Goal: Task Accomplishment & Management: Use online tool/utility

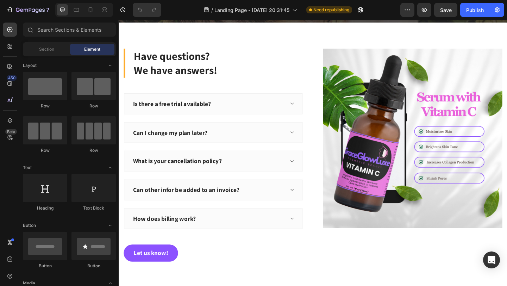
scroll to position [1430, 0]
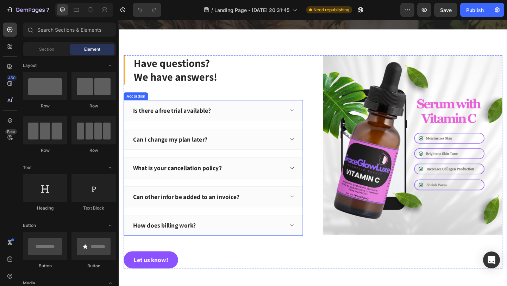
click at [209, 119] on div "Is there a free trial available?" at bounding box center [176, 118] width 87 height 11
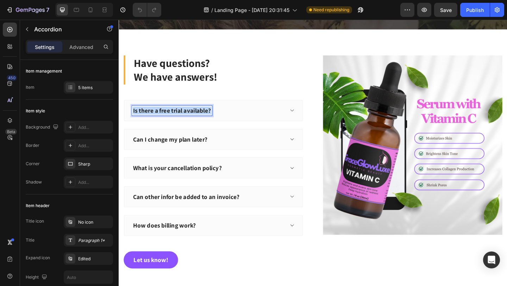
click at [209, 119] on p "Is there a free trial available?" at bounding box center [176, 118] width 85 height 9
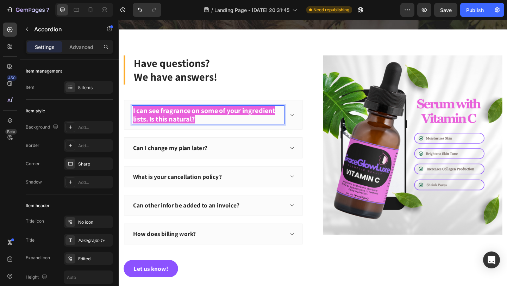
click at [215, 123] on strong "I can see fragrance on some of your ingredient lists. Is this natural?" at bounding box center [211, 122] width 155 height 19
click at [196, 119] on strong "I can see fragrance on some of your ingredient lists. Is this natural?" at bounding box center [211, 122] width 155 height 19
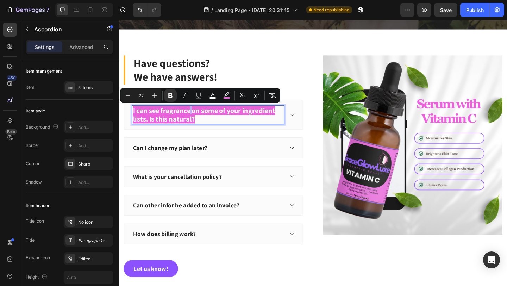
click at [196, 119] on strong "I can see fragrance on some of your ingredient lists. Is this natural?" at bounding box center [211, 122] width 155 height 19
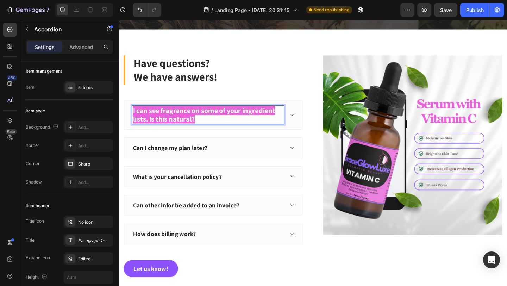
click at [136, 118] on strong "I can see fragrance on some of your ingredient lists. Is this natural?" at bounding box center [211, 122] width 155 height 19
click at [227, 120] on strong "I can see fragrance on some of your ingredient lists. Is this natural?" at bounding box center [211, 122] width 155 height 19
click at [227, 119] on strong "I can see fragrance on some of your ingredient lists. Is this natural?" at bounding box center [211, 122] width 155 height 19
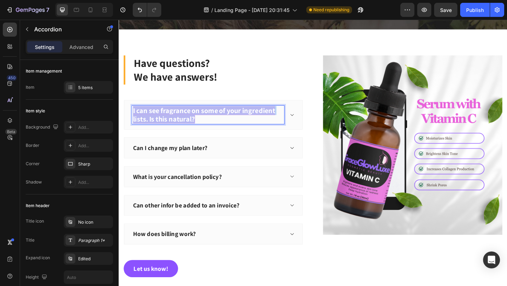
click at [227, 119] on strong "I can see fragrance on some of your ingredient lists. Is this natural?" at bounding box center [211, 122] width 155 height 19
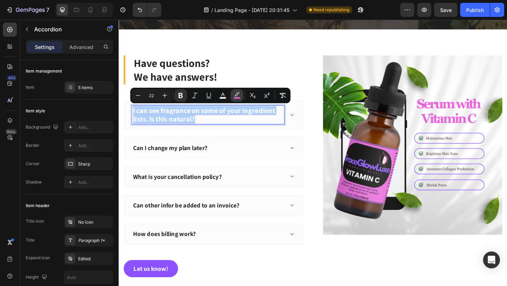
click at [237, 98] on rect "Editor contextual toolbar" at bounding box center [237, 98] width 7 height 2
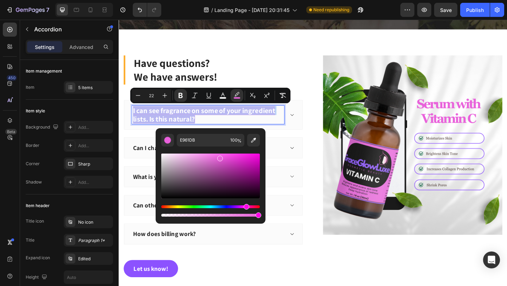
click at [221, 125] on p "I can see fragrance on some of your ingredient lists. Is this natural?" at bounding box center [215, 123] width 163 height 18
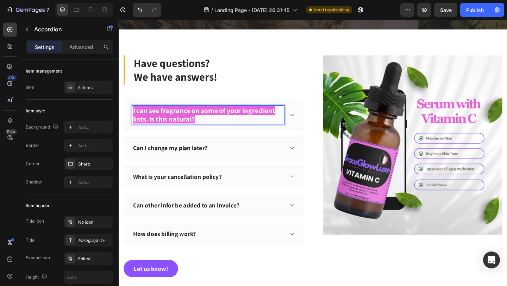
click at [214, 158] on div "Can I change my plan later?" at bounding box center [174, 159] width 83 height 11
click at [234, 159] on div "Can I change my plan later?" at bounding box center [216, 159] width 166 height 11
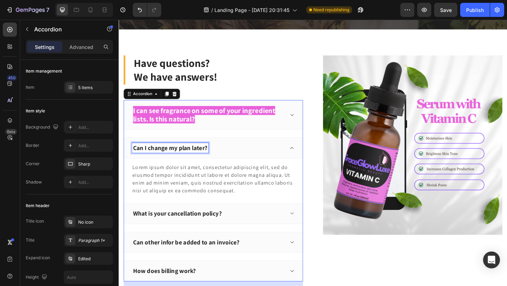
click at [189, 160] on p "Can I change my plan later?" at bounding box center [174, 159] width 81 height 9
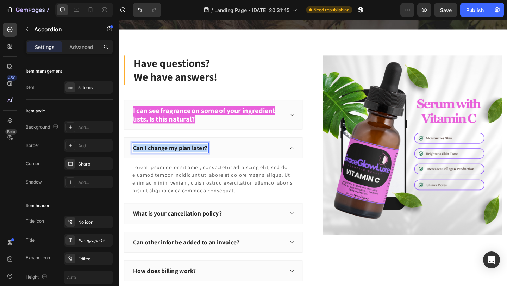
click at [189, 160] on p "Can I change my plan later?" at bounding box center [174, 159] width 81 height 9
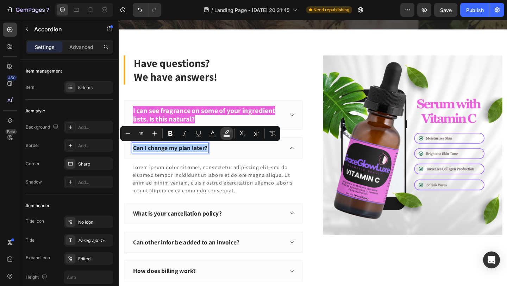
click at [228, 136] on rect "Editor contextual toolbar" at bounding box center [227, 136] width 7 height 2
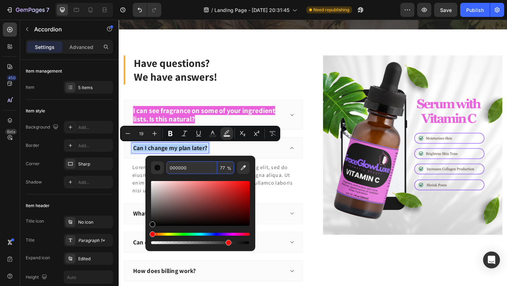
click at [194, 167] on input "000000" at bounding box center [192, 167] width 51 height 13
copy p "Can I change my plan later?"
type input "22"
click at [220, 117] on strong "I can see fragrance on some of your ingredient lists. Is this natural?" at bounding box center [211, 122] width 155 height 19
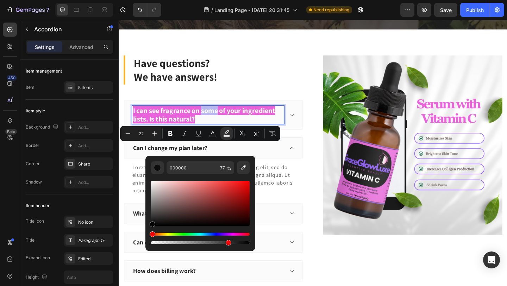
click at [220, 117] on strong "I can see fragrance on some of your ingredient lists. Is this natural?" at bounding box center [211, 122] width 155 height 19
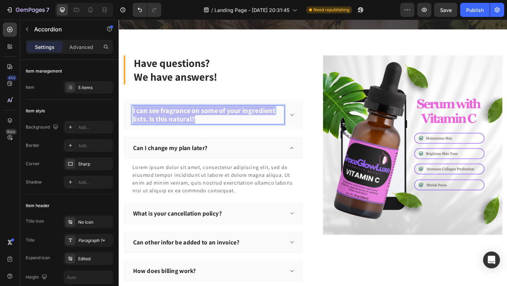
click at [220, 117] on strong "I can see fragrance on some of your ingredient lists. Is this natural?" at bounding box center [211, 122] width 155 height 19
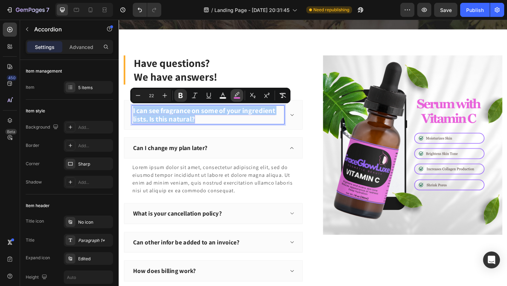
click at [238, 97] on rect "Editor contextual toolbar" at bounding box center [237, 98] width 7 height 2
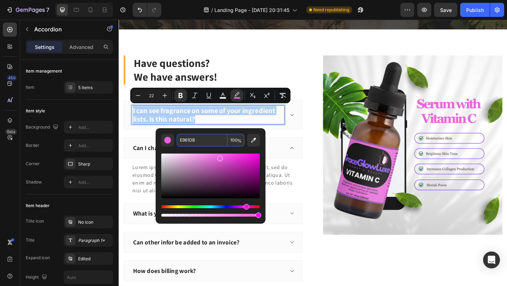
click at [218, 139] on input "E961DB" at bounding box center [202, 140] width 51 height 13
paste input "000000"
type input "000000"
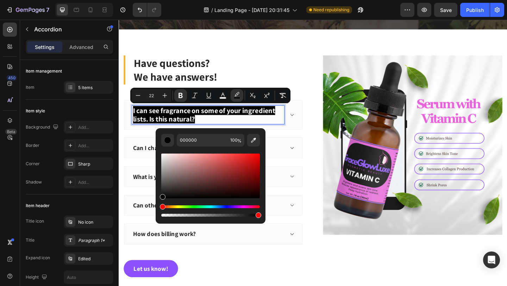
click at [222, 123] on strong "I can see fragrance on some of your ingredient lists. Is this natural?" at bounding box center [211, 122] width 155 height 19
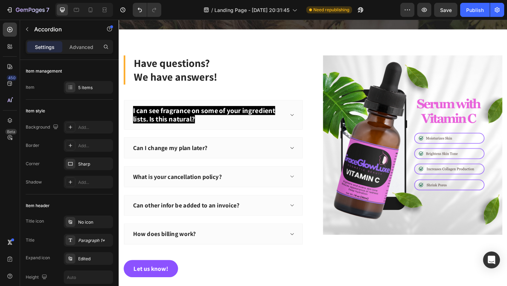
click at [243, 159] on div "Can I change my plan later?" at bounding box center [216, 159] width 166 height 11
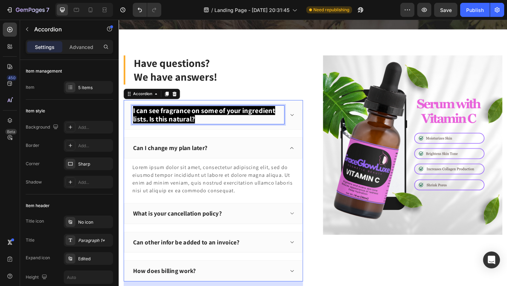
click at [247, 119] on strong "I can see fragrance on some of your ingredient lists. Is this natural?" at bounding box center [211, 122] width 155 height 19
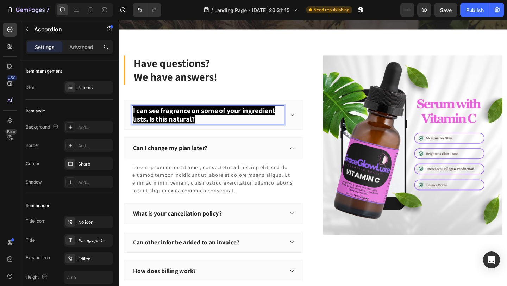
click at [244, 124] on p "I can see fragrance on some of your ingredient lists. Is this natural?" at bounding box center [215, 123] width 163 height 18
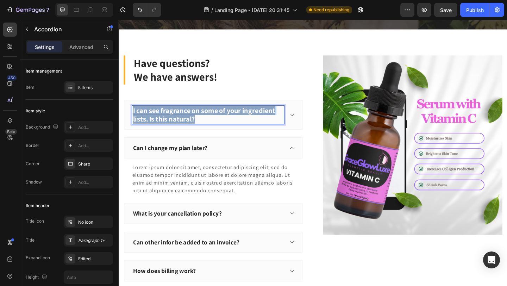
click at [244, 124] on p "I can see fragrance on some of your ingredient lists. Is this natural?" at bounding box center [215, 123] width 163 height 18
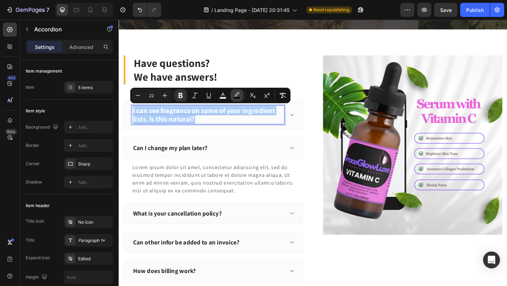
click at [238, 98] on rect "Editor contextual toolbar" at bounding box center [237, 98] width 7 height 2
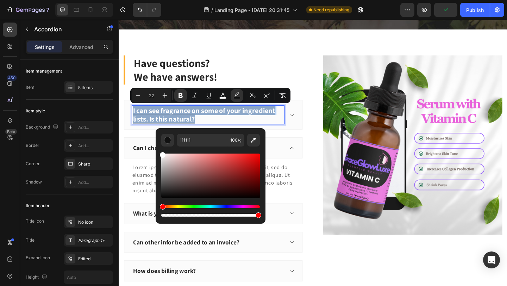
drag, startPoint x: 163, startPoint y: 195, endPoint x: 162, endPoint y: 147, distance: 48.3
click at [162, 147] on div "Editor contextual toolbar" at bounding box center [210, 183] width 99 height 72
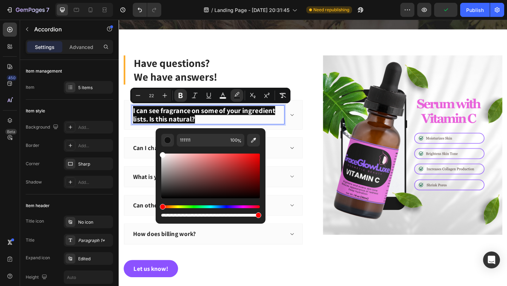
type input "FFFFFF"
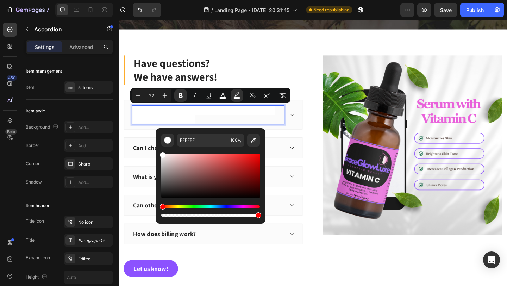
click at [231, 120] on strong "I can see fragrance on some of your ingredient lists. Is this natural?" at bounding box center [211, 122] width 155 height 19
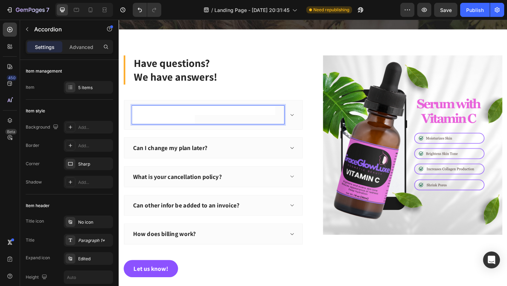
click at [231, 120] on strong "I can see fragrance on some of your ingredient lists. Is this natural?" at bounding box center [211, 122] width 155 height 19
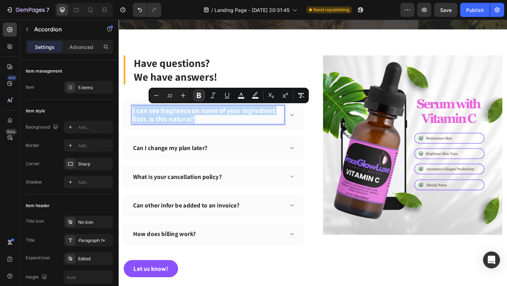
click at [231, 120] on strong "I can see fragrance on some of your ingredient lists. Is this natural?" at bounding box center [211, 122] width 155 height 19
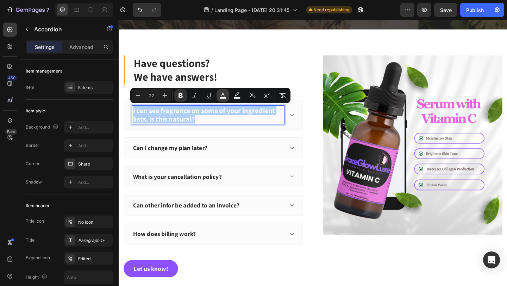
click at [224, 99] on button "color" at bounding box center [223, 95] width 13 height 13
type input "FFFFFF"
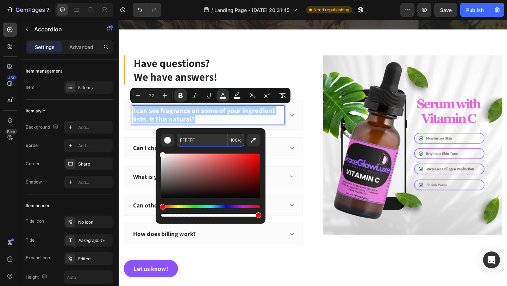
click at [194, 142] on input "FFFFFF" at bounding box center [202, 140] width 51 height 13
drag, startPoint x: 164, startPoint y: 156, endPoint x: 162, endPoint y: 200, distance: 44.8
click at [162, 200] on div "Editor contextual toolbar" at bounding box center [210, 185] width 99 height 66
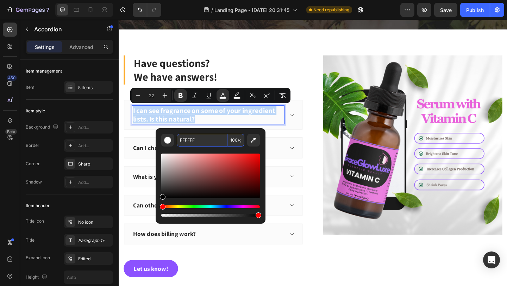
type input "000000"
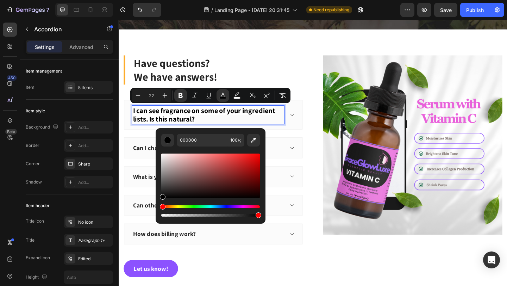
click at [204, 124] on p "I can see fragrance on some of your ingredient lists. Is this natural?" at bounding box center [215, 123] width 163 height 18
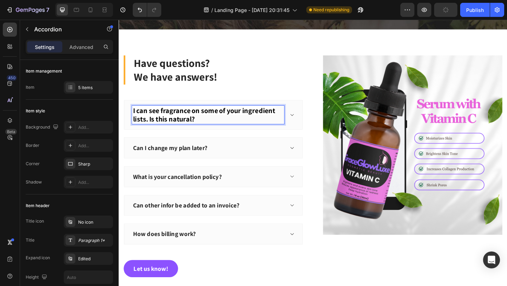
click at [308, 123] on icon at bounding box center [307, 123] width 4 height 2
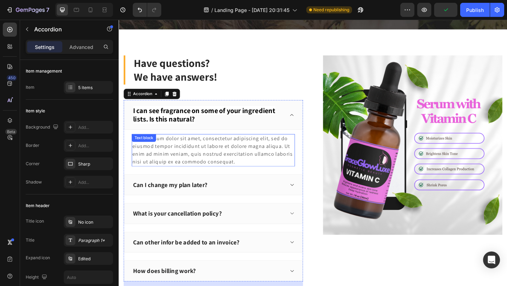
click at [259, 164] on div "Lorem ipsum dolor sit amet, consectetur adipiscing elit, sed do eiusmod tempor …" at bounding box center [222, 161] width 178 height 35
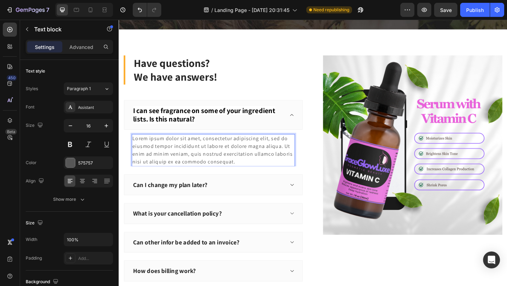
click at [225, 165] on div "Lorem ipsum dolor sit amet, consectetur adipiscing elit, sed do eiusmod tempor …" at bounding box center [222, 161] width 178 height 35
click at [225, 165] on p "Lorem ipsum dolor sit amet, consectetur adipiscing elit, sed do eiusmod tempor …" at bounding box center [222, 162] width 176 height 34
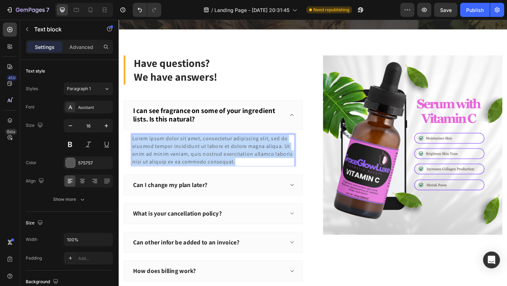
click at [225, 165] on p "Lorem ipsum dolor sit amet, consectetur adipiscing elit, sed do eiusmod tempor …" at bounding box center [222, 162] width 176 height 34
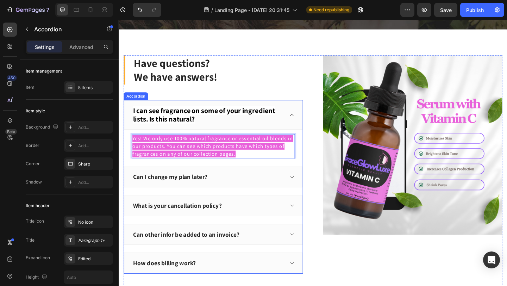
click at [201, 189] on p "Can I change my plan later?" at bounding box center [174, 190] width 81 height 9
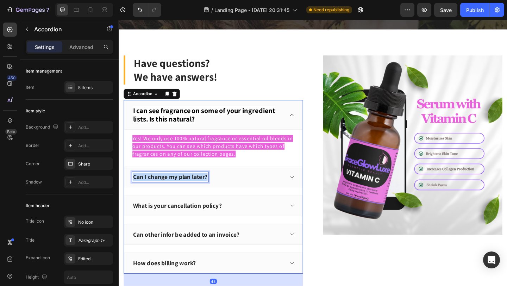
click at [201, 189] on p "Can I change my plan later?" at bounding box center [174, 190] width 81 height 9
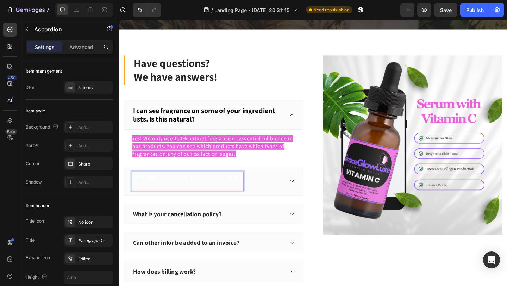
click at [165, 191] on strong "Are your products pregnancy-safe?" at bounding box center [193, 191] width 119 height 10
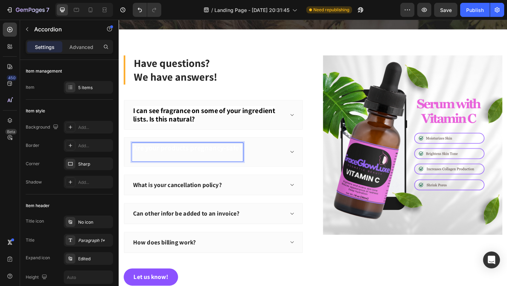
click at [165, 164] on strong "Are your products pregnancy-safe?" at bounding box center [193, 159] width 119 height 10
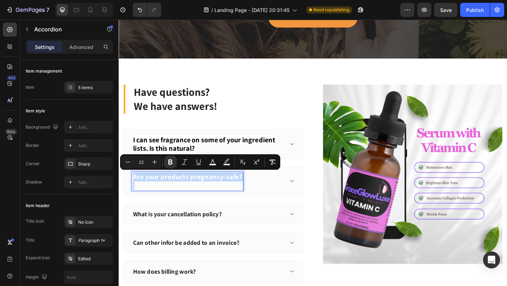
click at [162, 199] on p "Rich Text Editor. Editing area: main" at bounding box center [193, 200] width 119 height 9
click at [154, 202] on p "Rich Text Editor. Editing area: main" at bounding box center [193, 200] width 119 height 9
type input "19"
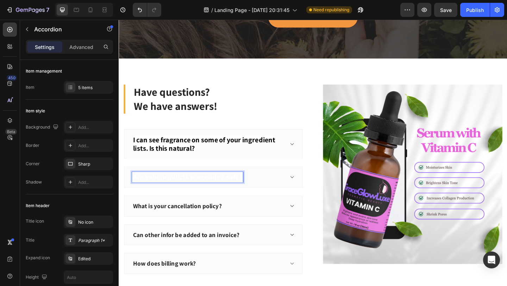
click at [173, 188] on strong "Are your products pregnancy-safe?" at bounding box center [193, 191] width 119 height 10
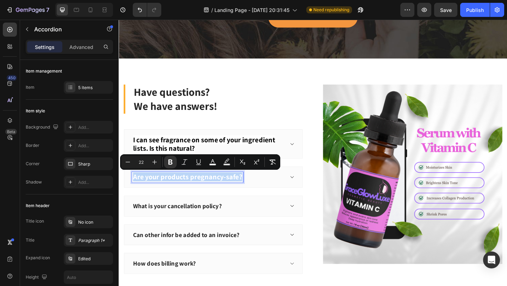
click at [309, 191] on icon at bounding box center [306, 191] width 5 height 6
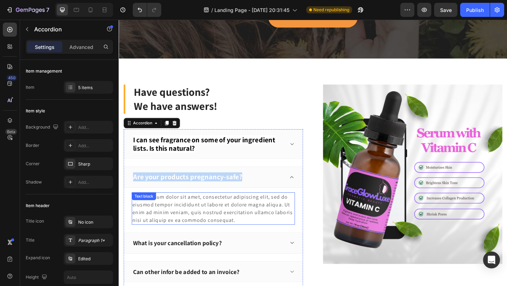
click at [202, 219] on div "Lorem ipsum dolor sit amet, consectetur adipiscing elit, sed do eiusmod tempor …" at bounding box center [222, 224] width 178 height 35
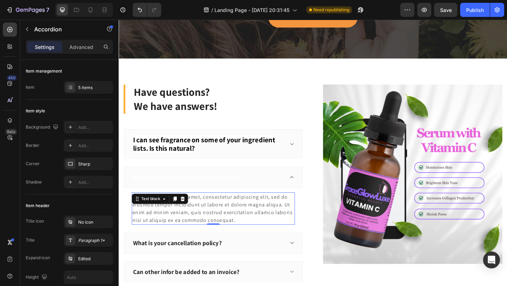
click at [202, 219] on div "Lorem ipsum dolor sit amet, consectetur adipiscing elit, sed do eiusmod tempor …" at bounding box center [222, 224] width 178 height 35
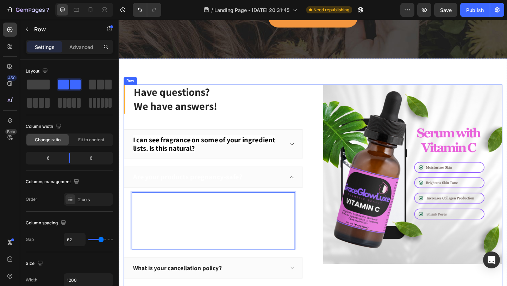
click at [328, 239] on div "Have questions? We have answers! Heading I can see fragrance on some of your in…" at bounding box center [330, 244] width 412 height 309
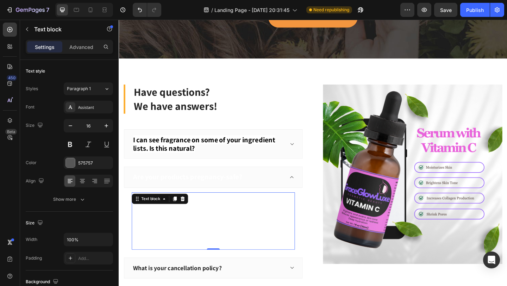
click at [282, 238] on span "We have formulated our products to be as safe to use during pregnancy as possib…" at bounding box center [218, 229] width 169 height 43
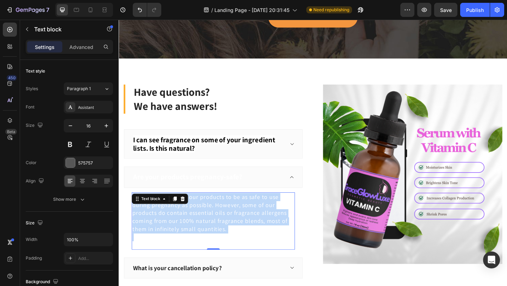
click at [282, 238] on span "We have formulated our products to be as safe to use during pregnancy as possib…" at bounding box center [218, 229] width 169 height 43
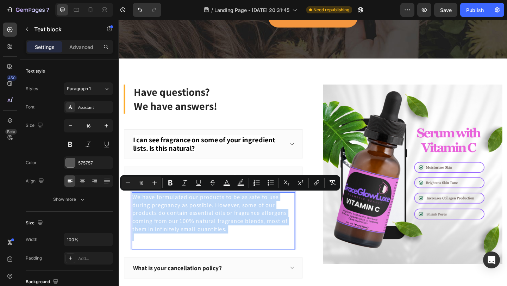
click at [198, 259] on p "Rich Text Editor. Editing area: main" at bounding box center [222, 256] width 176 height 8
type input "16"
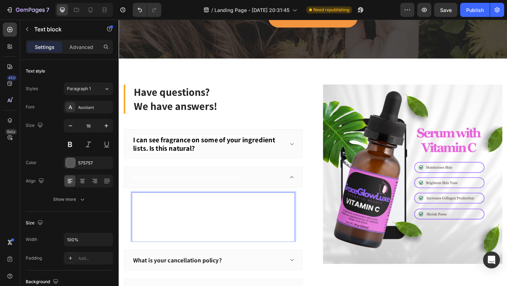
click at [198, 235] on span "We have formulated our products to be as safe to use during pregnancy as possib…" at bounding box center [218, 229] width 169 height 43
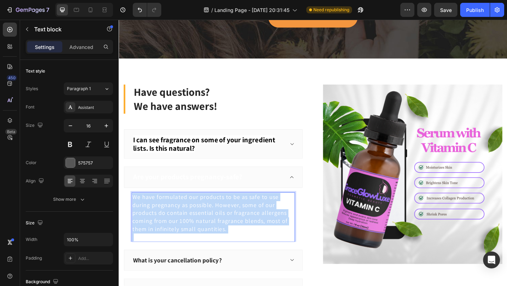
click at [198, 235] on span "We have formulated our products to be as safe to use during pregnancy as possib…" at bounding box center [218, 229] width 169 height 43
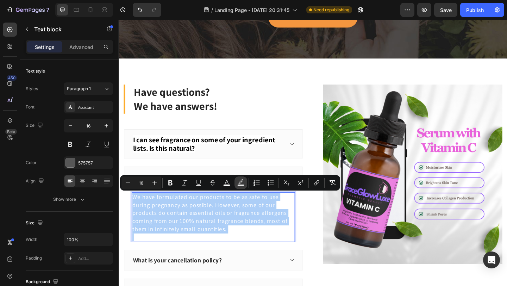
click at [243, 180] on icon "Editor contextual toolbar" at bounding box center [240, 182] width 7 height 7
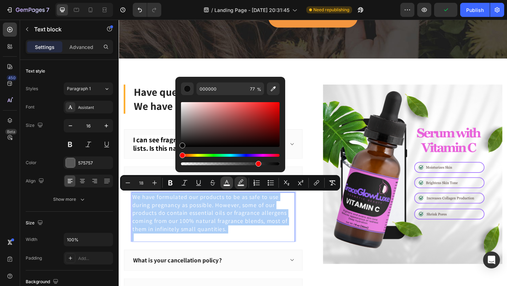
click at [228, 184] on icon "Editor contextual toolbar" at bounding box center [226, 182] width 7 height 7
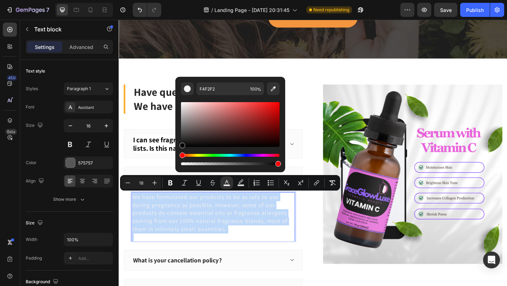
drag, startPoint x: 183, startPoint y: 104, endPoint x: 181, endPoint y: 153, distance: 49.7
click at [181, 153] on div "Editor contextual toolbar" at bounding box center [230, 134] width 99 height 66
type input "000000"
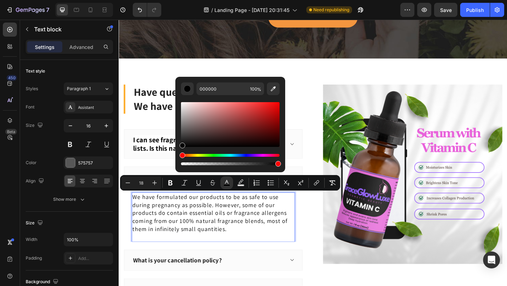
click at [180, 233] on span "We have formulated our products to be as safe to use during pregnancy as possib…" at bounding box center [218, 229] width 169 height 43
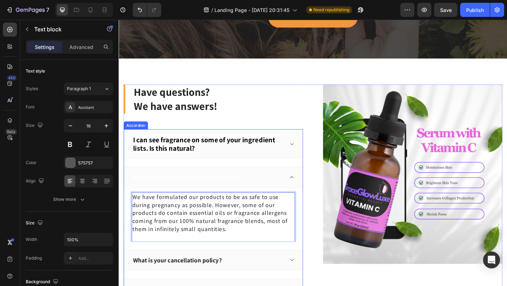
click at [176, 190] on strong "Are your products pregnancy-safe?" at bounding box center [193, 191] width 119 height 10
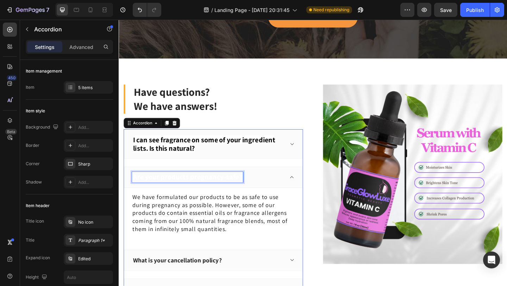
click at [176, 190] on strong "Are your products pregnancy-safe?" at bounding box center [193, 191] width 119 height 10
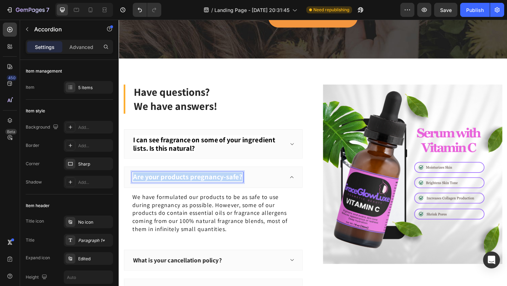
click at [176, 190] on strong "Are your products pregnancy-safe?" at bounding box center [193, 191] width 119 height 10
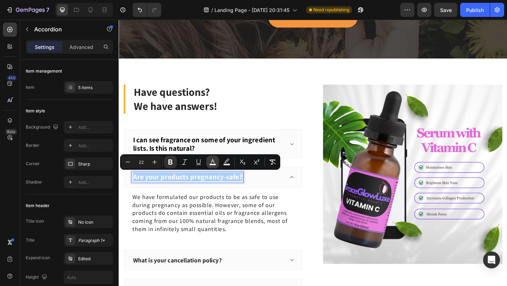
click at [215, 164] on rect "Editor contextual toolbar" at bounding box center [213, 165] width 7 height 2
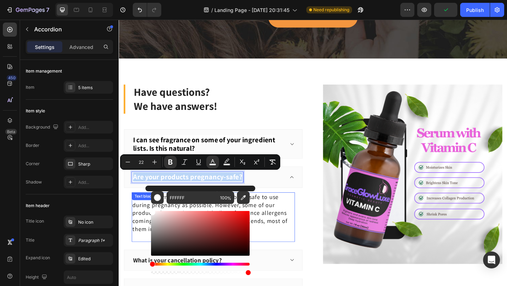
click at [282, 223] on span "We have formulated our products to be as safe to use during pregnancy as possib…" at bounding box center [218, 229] width 169 height 43
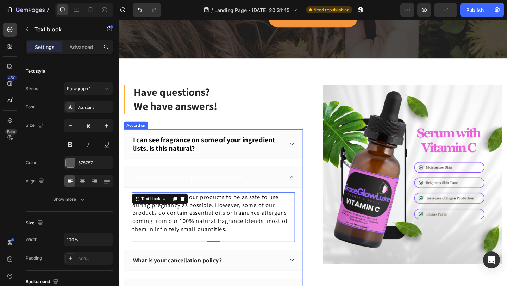
click at [218, 191] on strong "Are your products pregnancy-safe?" at bounding box center [193, 191] width 119 height 10
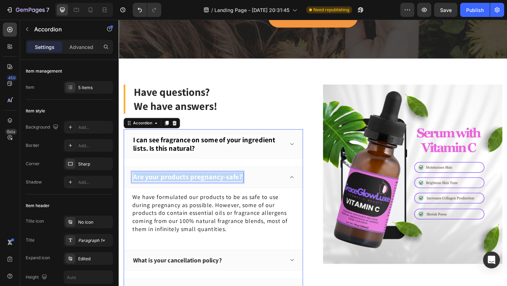
click at [218, 191] on strong "Are your products pregnancy-safe?" at bounding box center [193, 191] width 119 height 10
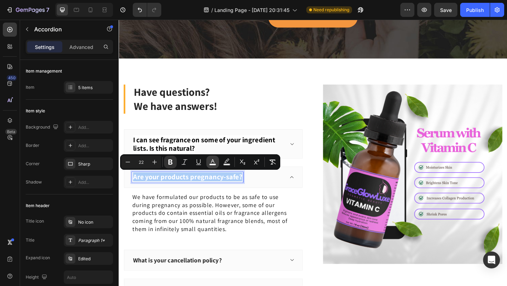
click at [215, 165] on rect "Editor contextual toolbar" at bounding box center [213, 165] width 7 height 2
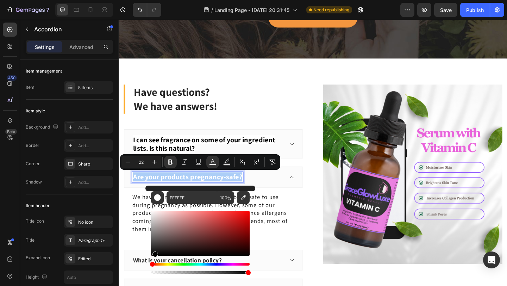
drag, startPoint x: 154, startPoint y: 214, endPoint x: 154, endPoint y: 259, distance: 45.4
click at [154, 259] on div "Editor contextual toolbar" at bounding box center [200, 243] width 99 height 66
type input "000000"
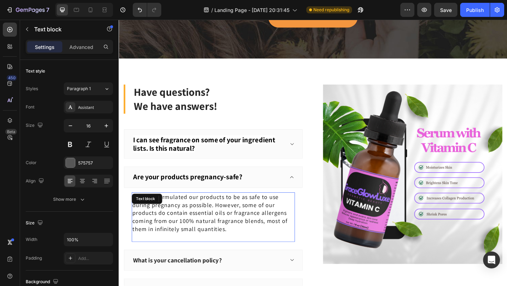
click at [144, 228] on span "We have formulated our products to be as safe to use during pregnancy as possib…" at bounding box center [218, 229] width 169 height 43
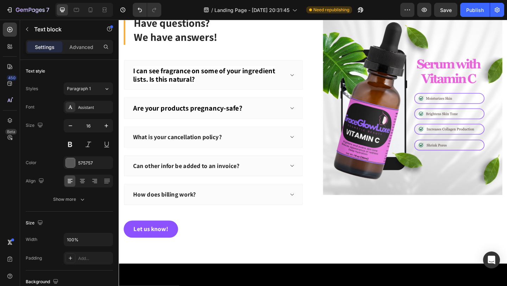
scroll to position [1477, 0]
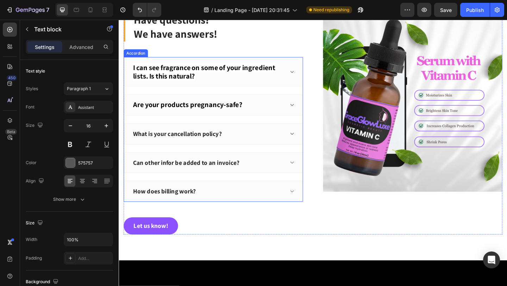
click at [176, 143] on p "What is your cancellation policy?" at bounding box center [182, 143] width 97 height 9
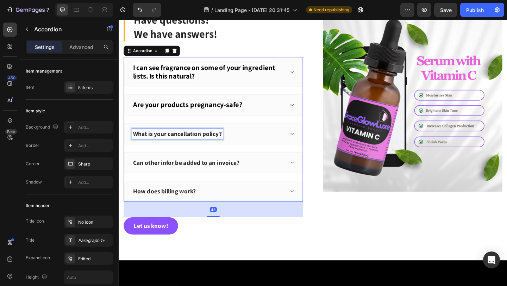
click at [176, 143] on p "What is your cancellation policy?" at bounding box center [182, 143] width 97 height 9
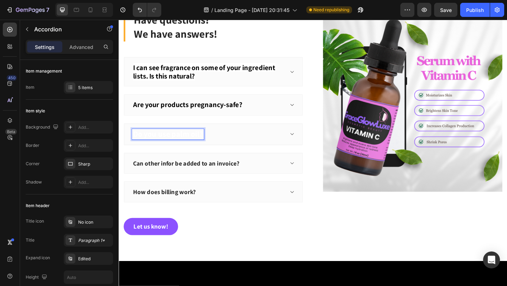
click at [167, 141] on strong "Do you use palm oil?" at bounding box center [172, 143] width 76 height 11
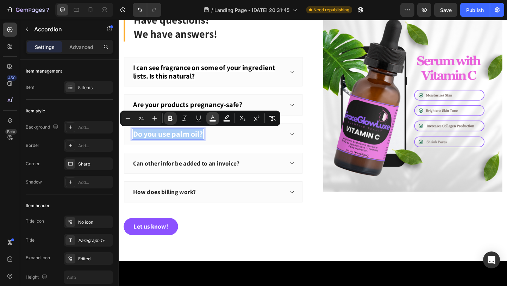
click at [211, 120] on rect "Editor contextual toolbar" at bounding box center [213, 121] width 7 height 2
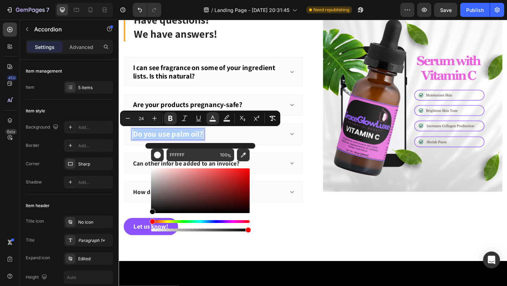
drag, startPoint x: 154, startPoint y: 172, endPoint x: 148, endPoint y: 211, distance: 40.3
click at [148, 211] on div "FFFFFF 100 %" at bounding box center [200, 188] width 110 height 90
type input "070707"
click at [143, 178] on p "Can other infor be added to an invoice?" at bounding box center [192, 176] width 116 height 9
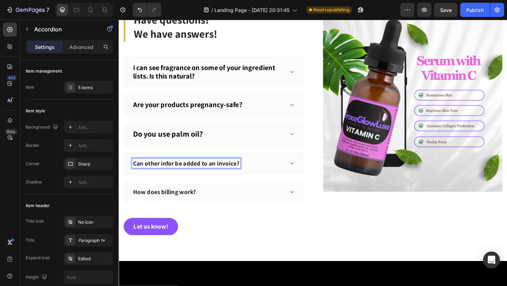
click at [304, 148] on div "Do you use palm oil?" at bounding box center [221, 144] width 194 height 24
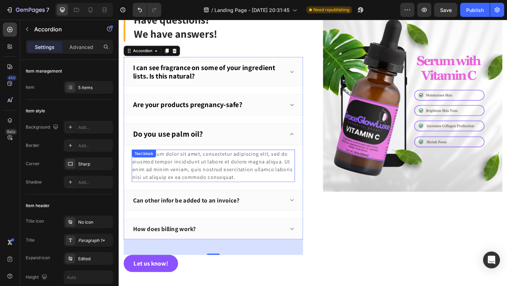
click at [188, 176] on div "Lorem ipsum dolor sit amet, consectetur adipiscing elit, sed do eiusmod tempor …" at bounding box center [222, 178] width 178 height 35
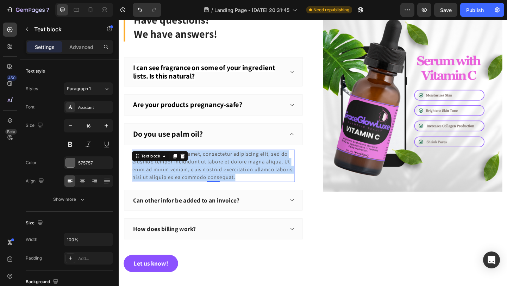
click at [188, 176] on p "Lorem ipsum dolor sit amet, consectetur adipiscing elit, sed do eiusmod tempor …" at bounding box center [222, 179] width 176 height 34
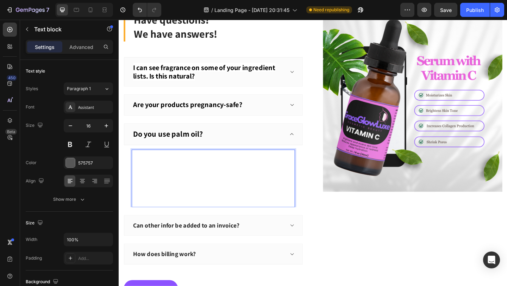
click at [180, 198] on span "We currently do not add palm oil as an ingredient in any of our products. Howev…" at bounding box center [222, 188] width 176 height 52
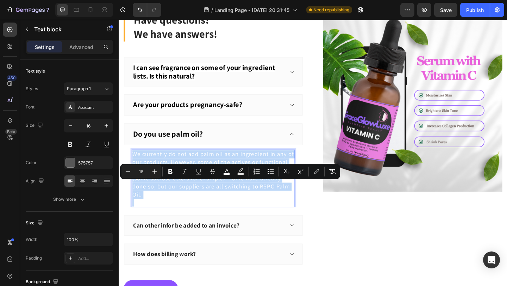
click at [180, 198] on span "We currently do not add palm oil as an ingredient in any of our products. Howev…" at bounding box center [222, 188] width 176 height 52
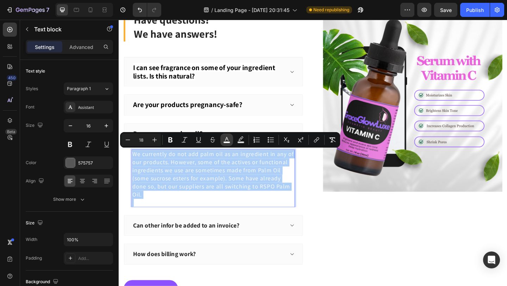
click at [227, 142] on rect "Editor contextual toolbar" at bounding box center [227, 143] width 7 height 2
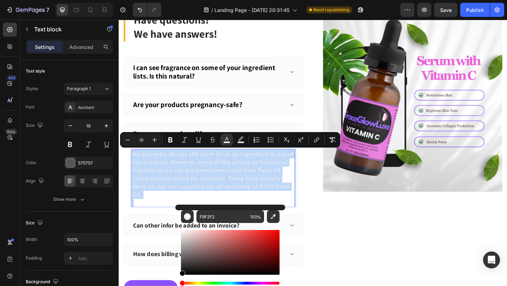
drag, startPoint x: 184, startPoint y: 231, endPoint x: 178, endPoint y: 277, distance: 46.9
click at [178, 277] on div "F9F2F2 100 %" at bounding box center [230, 250] width 110 height 90
type input "000000"
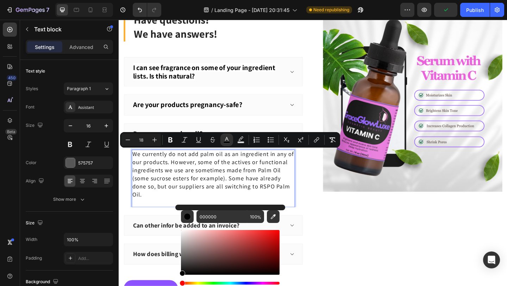
click at [193, 200] on span "We currently do not add palm oil as an ingredient in any of our products. Howev…" at bounding box center [222, 188] width 176 height 52
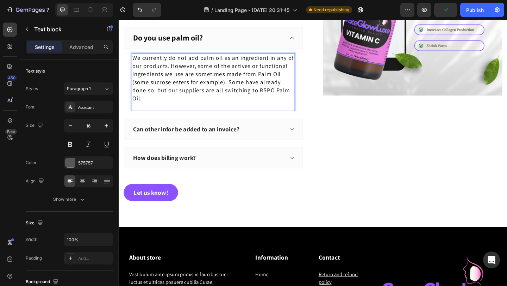
scroll to position [1591, 0]
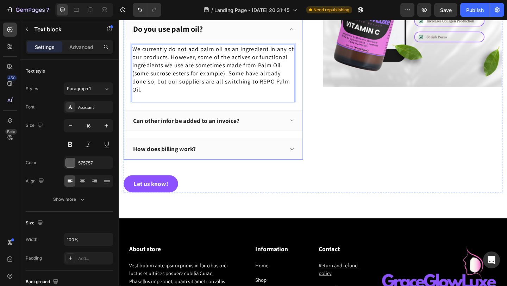
click at [163, 130] on p "Can other infor be added to an invoice?" at bounding box center [192, 129] width 116 height 9
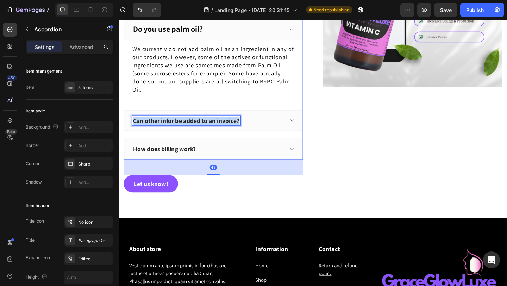
click at [163, 130] on p "Can other infor be added to an invoice?" at bounding box center [192, 129] width 116 height 9
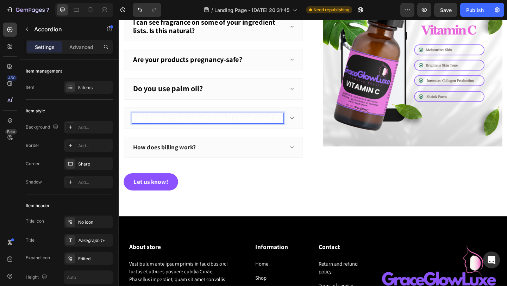
scroll to position [1524, 0]
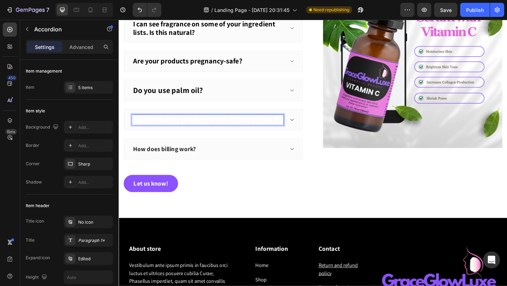
click at [183, 123] on strong "Can I return a product even if I have tried it?" at bounding box center [215, 128] width 163 height 11
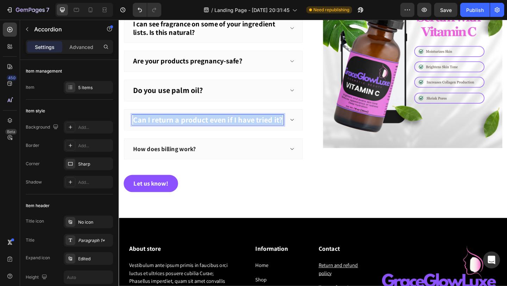
click at [183, 123] on strong "Can I return a product even if I have tried it?" at bounding box center [215, 128] width 163 height 11
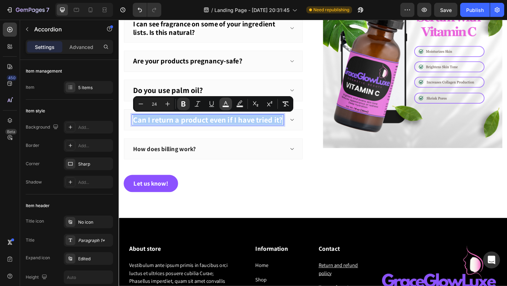
click at [230, 103] on button "color" at bounding box center [225, 104] width 13 height 13
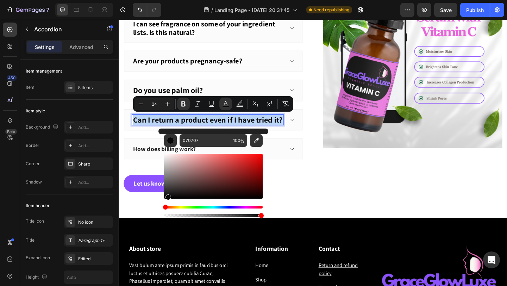
drag, startPoint x: 167, startPoint y: 156, endPoint x: 167, endPoint y: 197, distance: 40.5
click at [167, 197] on div "Editor contextual toolbar" at bounding box center [169, 197] width 6 height 6
type input "0A0909"
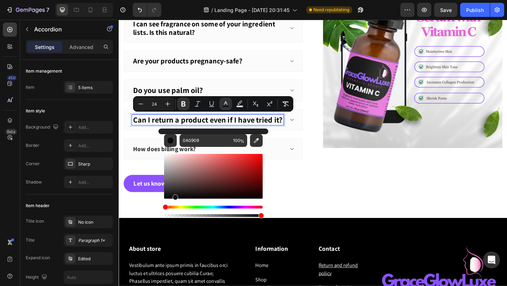
click at [139, 143] on div "I can see fragrance on some of your ingredient lists. Is this natural? Are your…" at bounding box center [221, 92] width 195 height 159
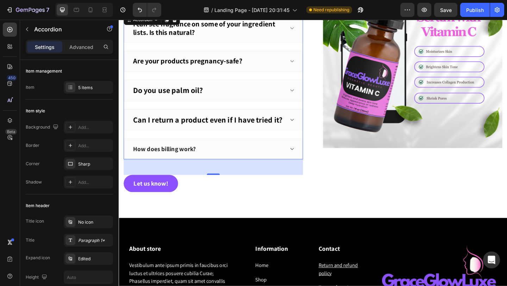
click at [314, 126] on div "Can I return a product even if I have tried it?" at bounding box center [221, 129] width 194 height 24
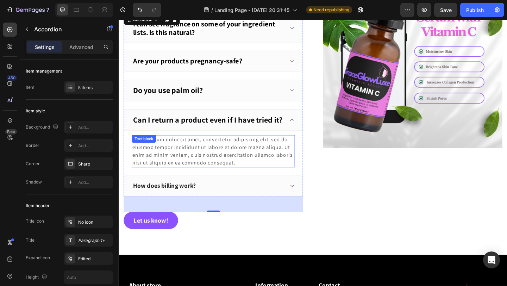
click at [170, 160] on div "Lorem ipsum dolor sit amet, consectetur adipiscing elit, sed do eiusmod tempor …" at bounding box center [222, 162] width 178 height 35
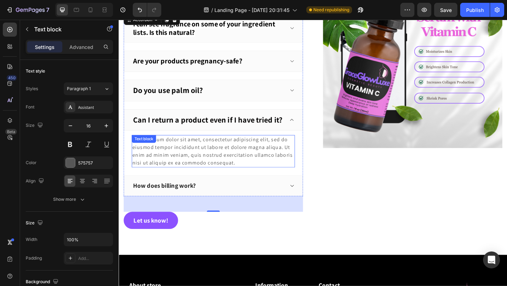
click at [170, 160] on div "Lorem ipsum dolor sit amet, consectetur adipiscing elit, sed do eiusmod tempor …" at bounding box center [222, 162] width 178 height 35
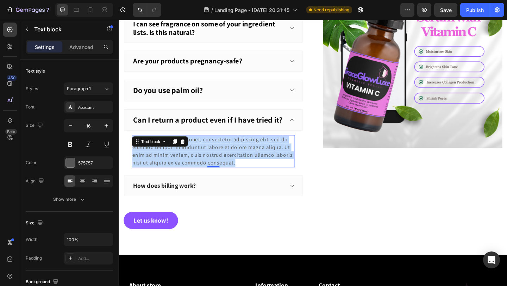
click at [170, 160] on p "Lorem ipsum dolor sit amet, consectetur adipiscing elit, sed do eiusmod tempor …" at bounding box center [222, 163] width 176 height 34
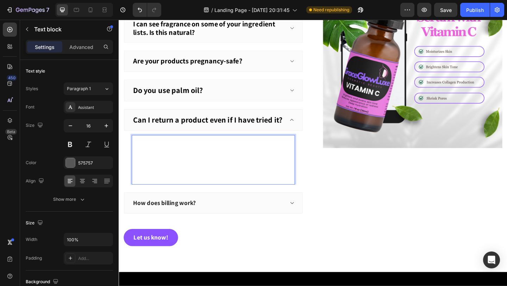
click at [172, 163] on span "We offer all customers a no-quibble 30-day returns window if you are not happy …" at bounding box center [217, 167] width 167 height 43
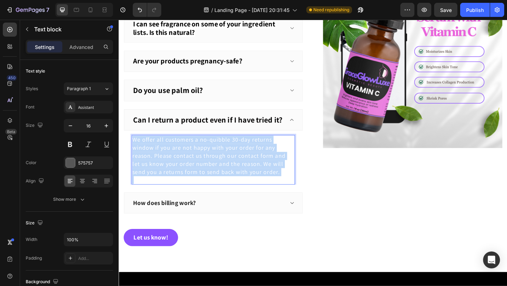
click at [172, 163] on span "We offer all customers a no-quibble 30-day returns window if you are not happy …" at bounding box center [217, 167] width 167 height 43
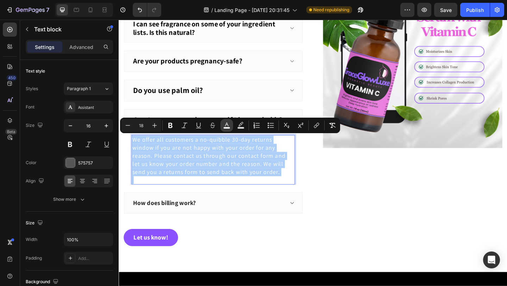
click at [227, 124] on icon "Editor contextual toolbar" at bounding box center [226, 125] width 7 height 7
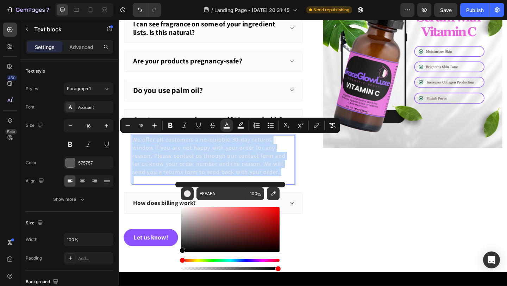
drag, startPoint x: 184, startPoint y: 210, endPoint x: 180, endPoint y: 253, distance: 43.5
click at [180, 253] on div "EFEAEA 100 %" at bounding box center [230, 227] width 110 height 90
type input "000000"
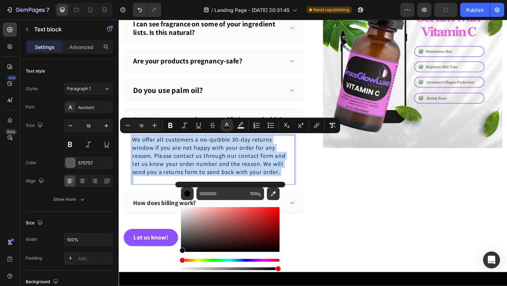
click at [172, 174] on span "We offer all customers a no-quibble 30-day returns window if you are not happy …" at bounding box center [217, 167] width 167 height 43
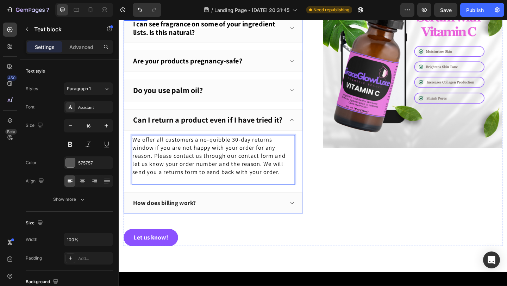
click at [182, 215] on p "How does billing work?" at bounding box center [168, 219] width 68 height 9
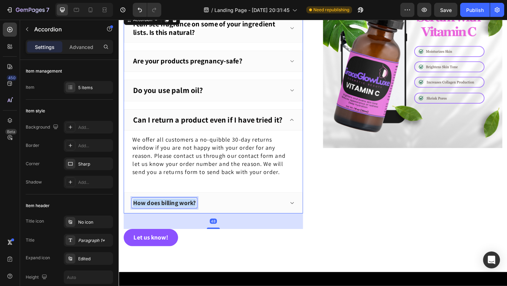
click at [182, 215] on p "How does billing work?" at bounding box center [168, 219] width 68 height 9
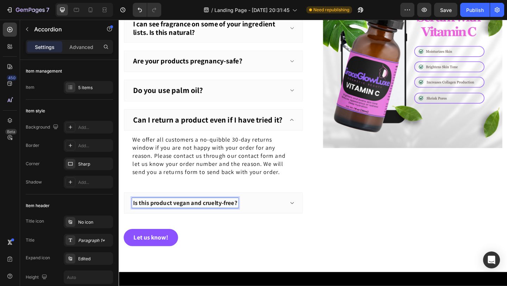
click at [289, 219] on div "Is this product vegan and cruelty-free?" at bounding box center [216, 218] width 166 height 11
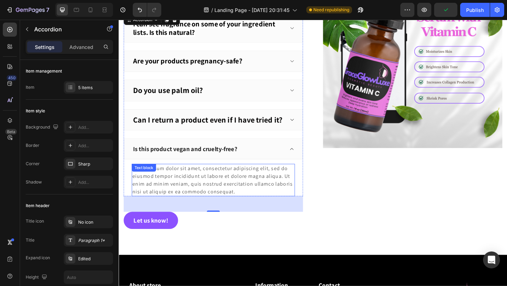
click at [184, 194] on div "Lorem ipsum dolor sit amet, consectetur adipiscing elit, sed do eiusmod tempor …" at bounding box center [222, 193] width 178 height 35
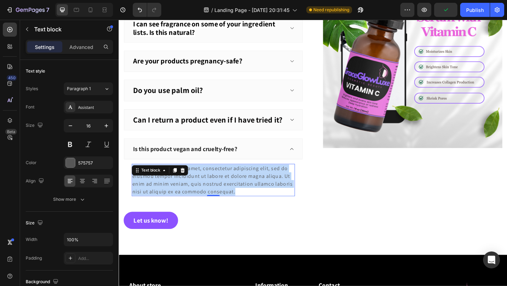
click at [184, 194] on p "Lorem ipsum dolor sit amet, consectetur adipiscing elit, sed do eiusmod tempor …" at bounding box center [222, 194] width 176 height 34
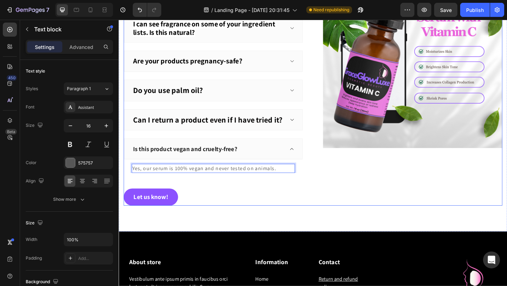
click at [220, 196] on div "Have questions? We have answers! Heading I can see fragrance on some of your in…" at bounding box center [221, 93] width 195 height 258
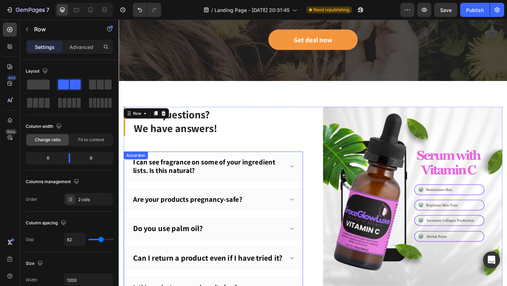
scroll to position [1374, 0]
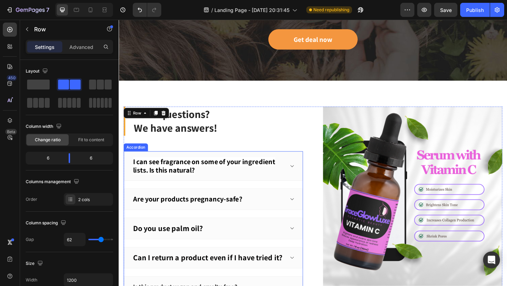
click at [249, 172] on strong "I can see fragrance on some of your ingredient lists. Is this natural?" at bounding box center [211, 178] width 155 height 19
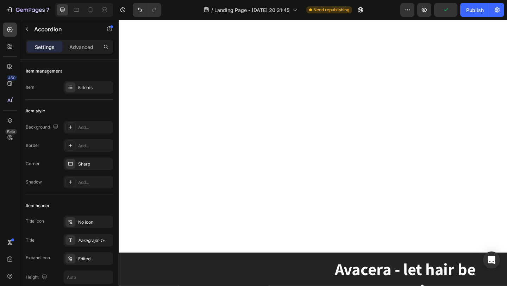
scroll to position [749, 0]
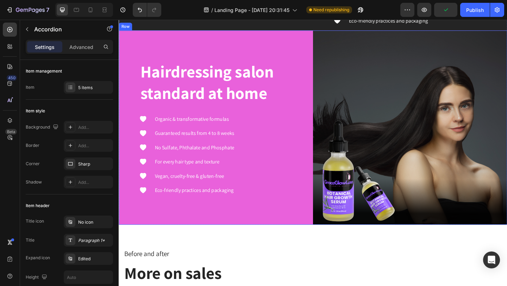
click at [267, 92] on div "Hairdressing salon standard at home Heading Icon Organic & transformative formu…" at bounding box center [224, 136] width 211 height 211
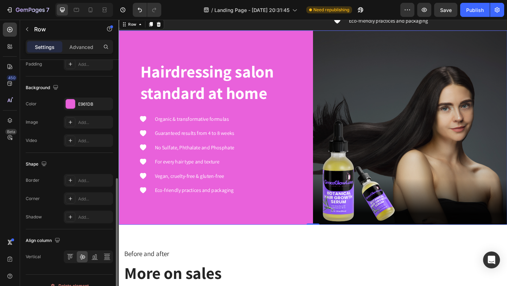
scroll to position [249, 0]
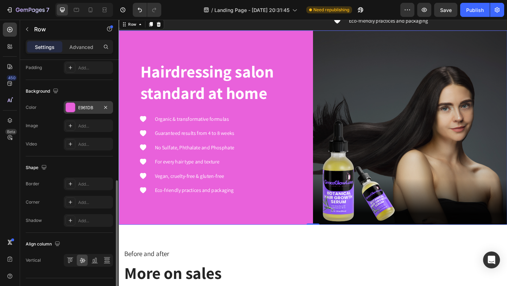
click at [79, 110] on div "E961DB" at bounding box center [88, 108] width 20 height 6
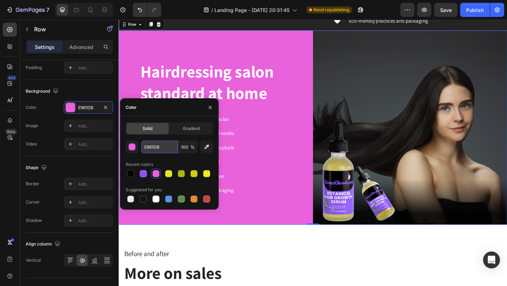
click at [159, 147] on input "E961DB" at bounding box center [159, 147] width 37 height 13
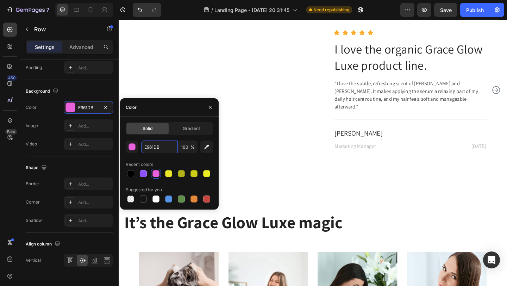
scroll to position [1106, 0]
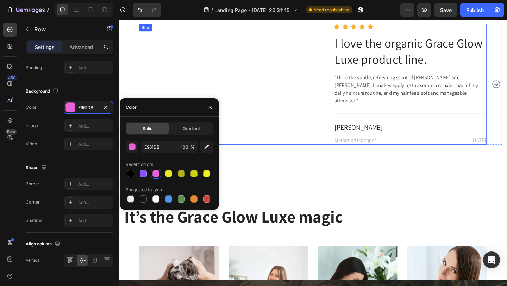
click at [310, 141] on div "Image Image Row Icon Icon Icon Icon Icon Icon List Hoz I love the organic Grace…" at bounding box center [330, 89] width 378 height 131
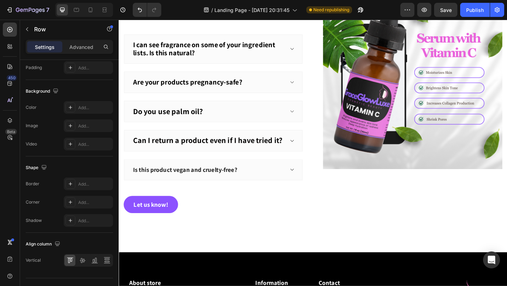
scroll to position [1630, 0]
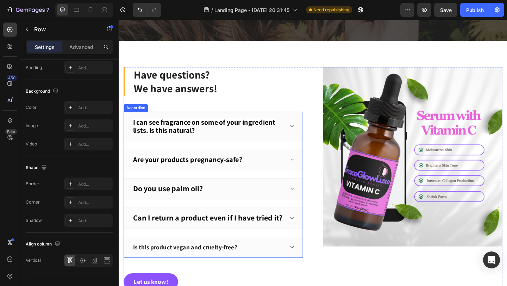
click at [225, 138] on p "I can see fragrance on some of your ingredient lists. Is this natural?" at bounding box center [215, 136] width 163 height 18
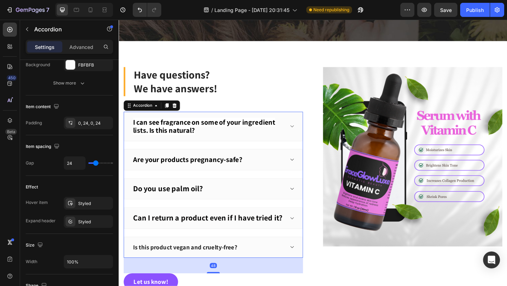
click at [225, 138] on p "I can see fragrance on some of your ingredient lists. Is this natural?" at bounding box center [215, 136] width 163 height 18
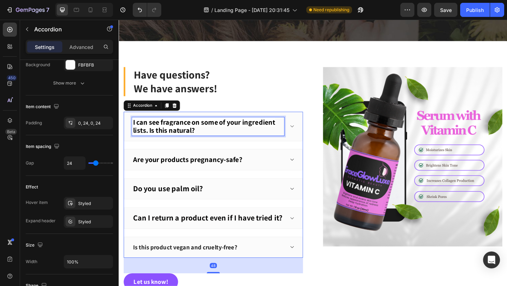
scroll to position [0, 0]
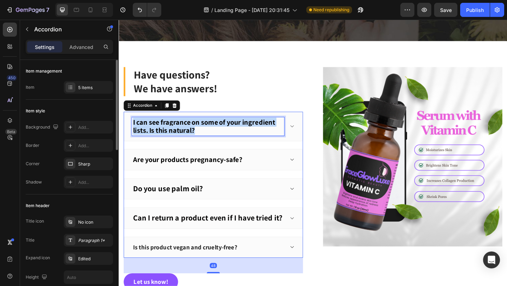
click at [225, 138] on p "I can see fragrance on some of your ingredient lists. Is this natural?" at bounding box center [215, 136] width 163 height 18
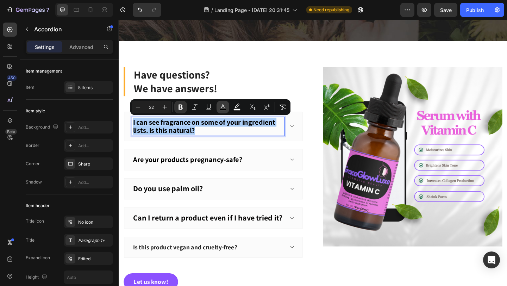
click at [223, 110] on rect "Editor contextual toolbar" at bounding box center [223, 110] width 7 height 2
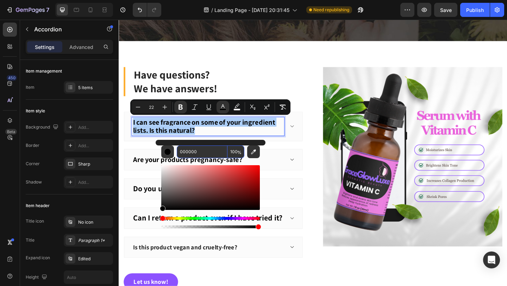
click at [197, 154] on input "000000" at bounding box center [202, 151] width 51 height 13
paste input "E961DB"
type input "E961DB"
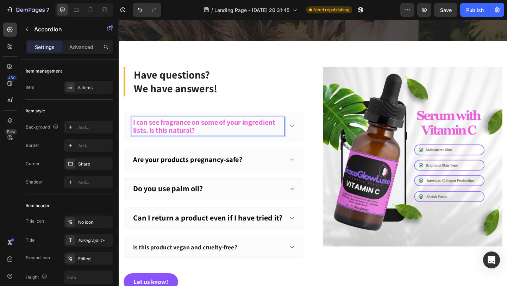
click at [236, 169] on strong "Are your products pregnancy-safe?" at bounding box center [193, 172] width 119 height 10
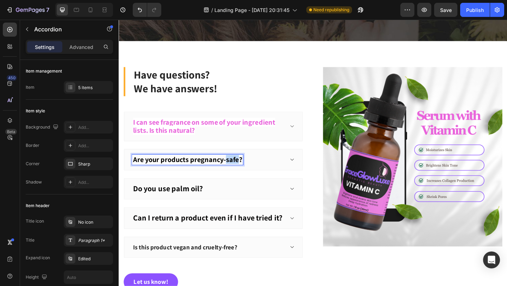
click at [236, 169] on strong "Are your products pregnancy-safe?" at bounding box center [193, 172] width 119 height 10
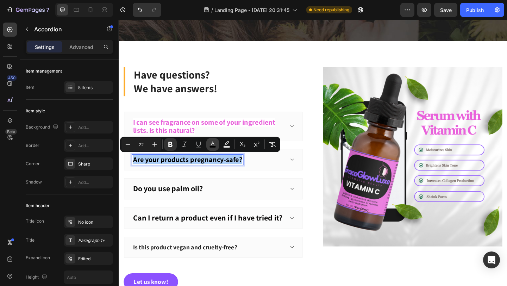
click at [210, 144] on icon "Editor contextual toolbar" at bounding box center [212, 144] width 7 height 7
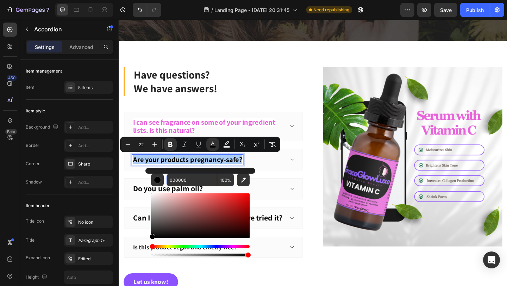
click at [192, 178] on input "000000" at bounding box center [192, 180] width 51 height 13
paste input "E961DB"
type input "E961DB"
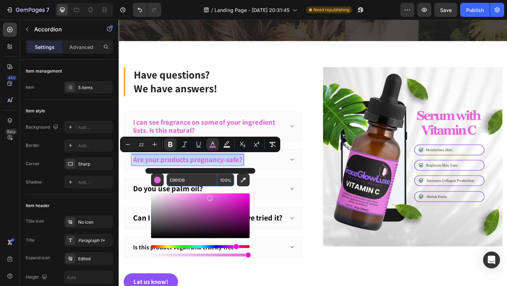
click at [291, 175] on div "Are your products pregnancy-safe?" at bounding box center [216, 171] width 166 height 11
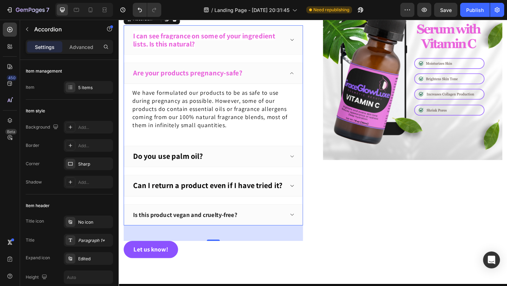
scroll to position [1769, 0]
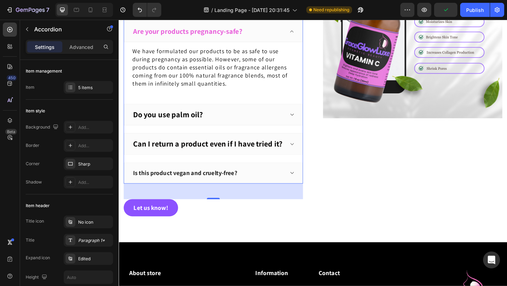
click at [200, 125] on strong "Do you use palm oil?" at bounding box center [172, 122] width 76 height 11
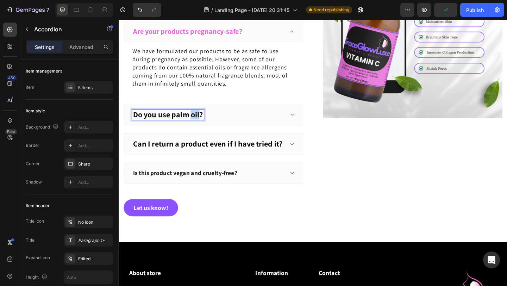
click at [200, 125] on strong "Do you use palm oil?" at bounding box center [172, 122] width 76 height 11
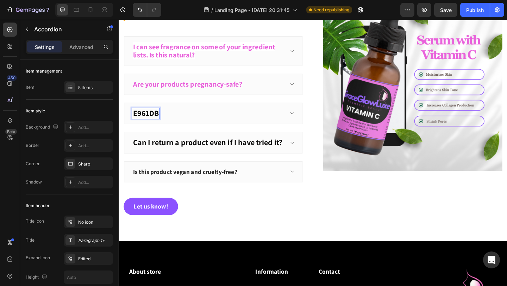
scroll to position [1711, 0]
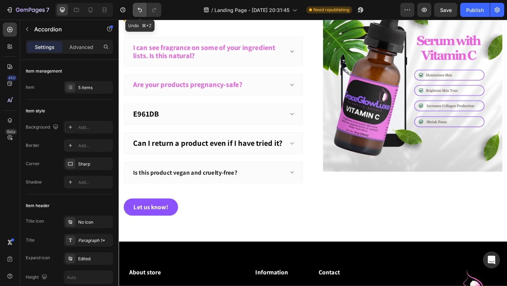
click at [141, 12] on icon "Undo/Redo" at bounding box center [139, 9] width 7 height 7
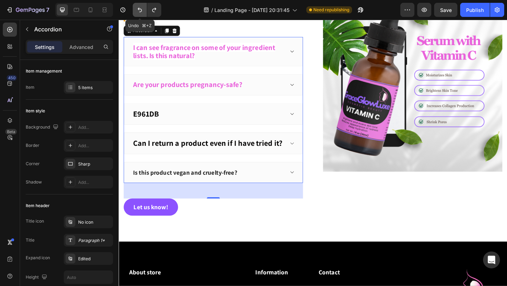
click at [141, 12] on icon "Undo/Redo" at bounding box center [139, 9] width 7 height 7
click at [141, 13] on icon "Undo/Redo" at bounding box center [139, 9] width 7 height 7
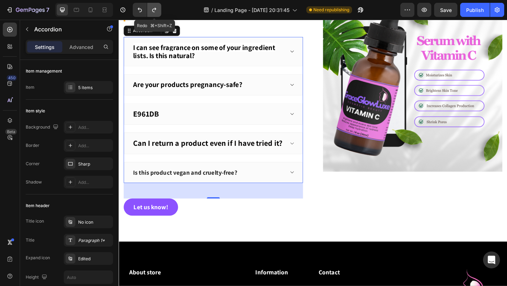
click at [158, 12] on button "Undo/Redo" at bounding box center [154, 10] width 14 height 14
click at [155, 11] on icon "Undo/Redo" at bounding box center [154, 9] width 7 height 7
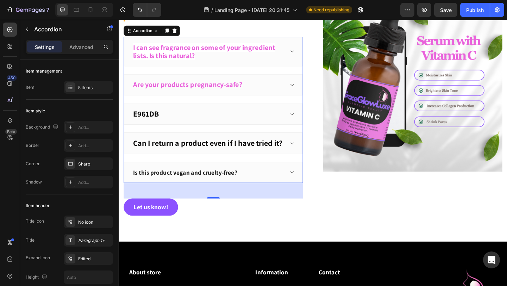
click at [169, 123] on div "E961DB" at bounding box center [216, 123] width 166 height 12
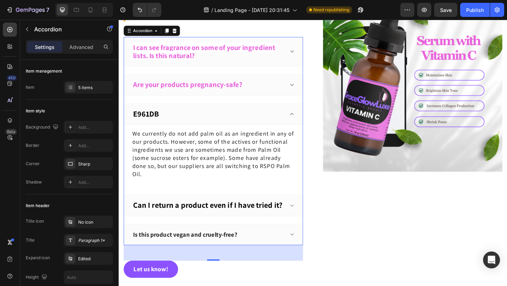
click at [169, 123] on div "E961DB" at bounding box center [216, 123] width 166 height 12
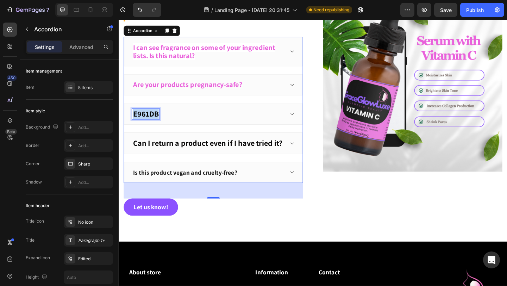
click at [152, 119] on strong "E961DB" at bounding box center [148, 121] width 28 height 11
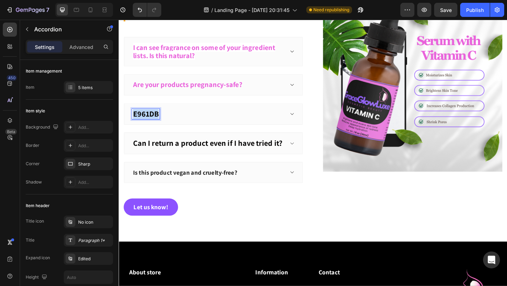
click at [152, 119] on strong "E961DB" at bounding box center [148, 121] width 28 height 11
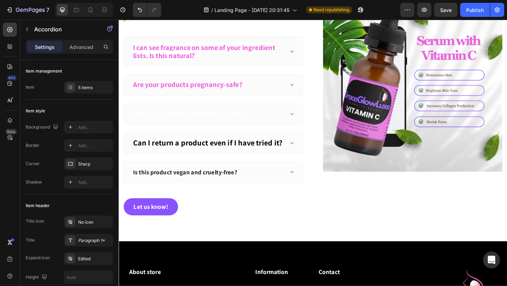
click at [299, 116] on div "Are your products pregnancy-safe?" at bounding box center [221, 122] width 194 height 23
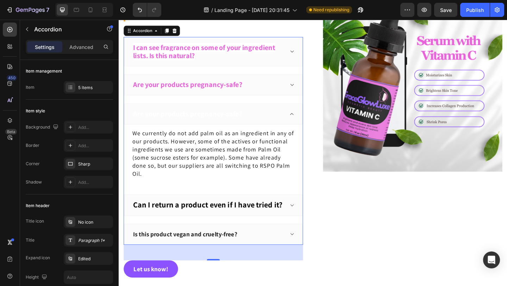
click at [212, 123] on strong "Are your products pregnancy-safe?" at bounding box center [193, 122] width 119 height 10
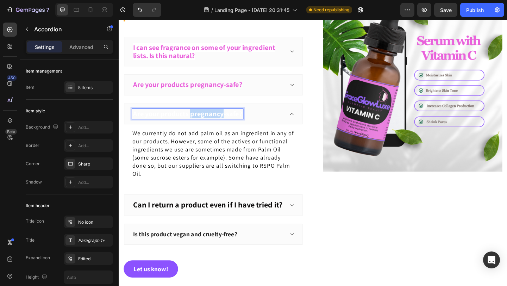
click at [212, 123] on strong "Are your products pregnancy-safe?" at bounding box center [193, 122] width 119 height 10
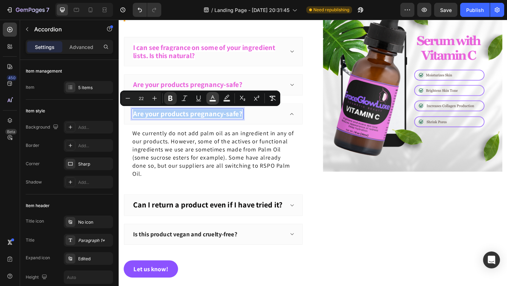
click at [211, 102] on button "color" at bounding box center [212, 98] width 13 height 13
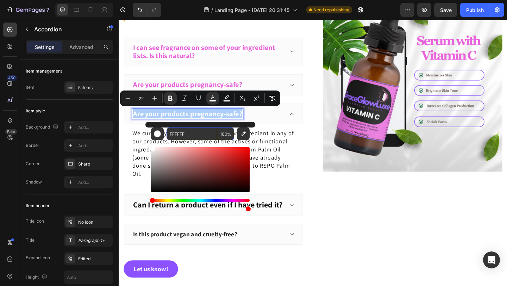
click at [187, 132] on input "FFFFFF" at bounding box center [192, 134] width 51 height 13
paste input "Are your products pregnancy-safe?"
type input "Are your products pregnancy-safe?"
click at [187, 132] on input "Are your products pregnancy-safe?" at bounding box center [192, 134] width 51 height 13
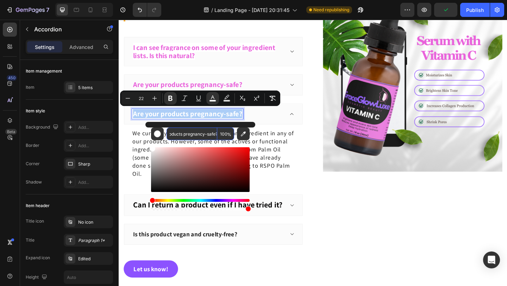
click at [187, 132] on input "Are your products pregnancy-safe?" at bounding box center [192, 134] width 51 height 13
type input "FFFFFF"
click at [167, 90] on strong "Are your products pregnancy-safe?" at bounding box center [193, 90] width 119 height 10
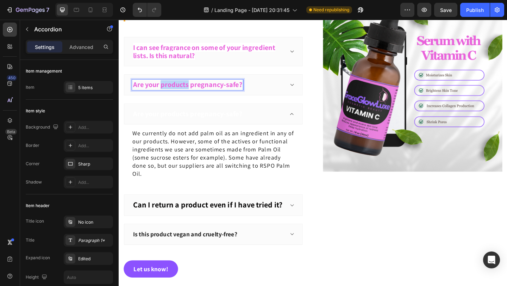
click at [167, 90] on strong "Are your products pregnancy-safe?" at bounding box center [193, 90] width 119 height 10
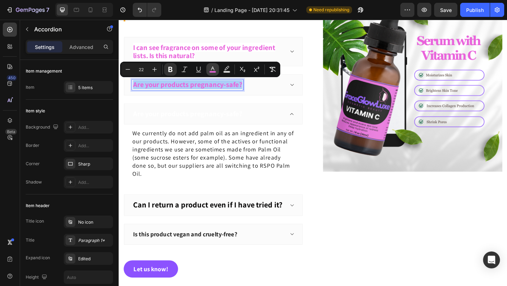
click at [215, 70] on icon "Editor contextual toolbar" at bounding box center [212, 69] width 7 height 7
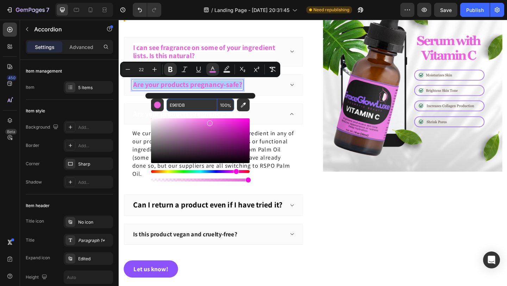
click at [187, 105] on input "E961DB" at bounding box center [192, 105] width 51 height 13
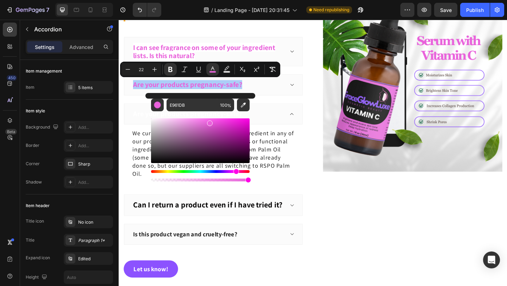
click at [147, 111] on div "E961DB 100 %" at bounding box center [200, 138] width 110 height 90
click at [154, 113] on div "Editor contextual toolbar" at bounding box center [200, 147] width 99 height 72
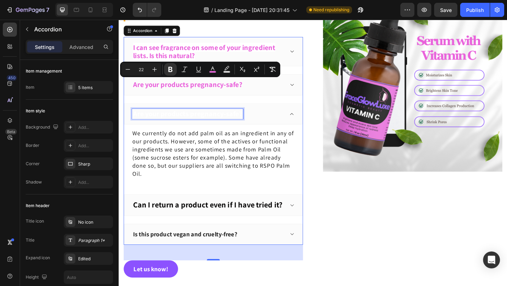
click at [144, 119] on strong "Are your products pregnancy-safe?" at bounding box center [193, 122] width 119 height 10
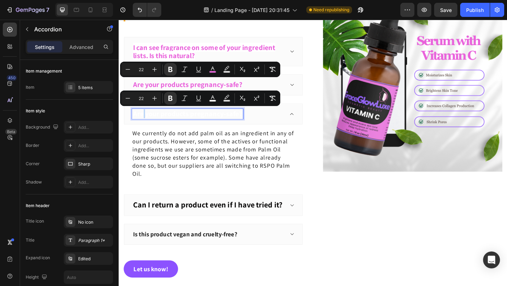
click at [144, 119] on strong "Are your products pregnancy-safe?" at bounding box center [193, 122] width 119 height 10
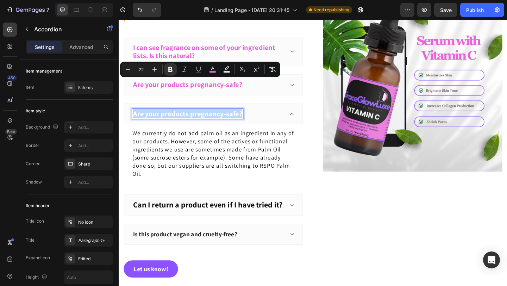
click at [144, 119] on strong "Are your products pregnancy-safe?" at bounding box center [193, 122] width 119 height 10
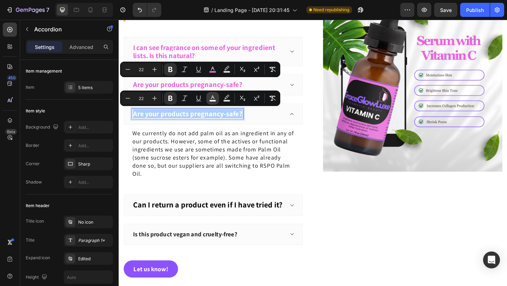
click at [213, 100] on rect "Editor contextual toolbar" at bounding box center [213, 101] width 7 height 2
type input "FFFFFF"
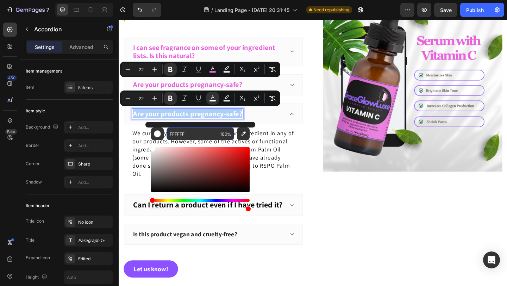
click at [188, 134] on input "FFFFFF" at bounding box center [192, 134] width 51 height 13
paste input "E961DB"
type input "E961DB"
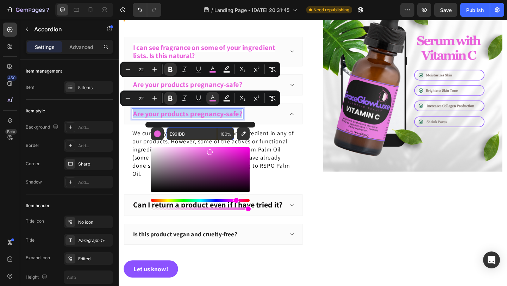
click at [276, 120] on div "Are your products pregnancy-safe?" at bounding box center [216, 122] width 166 height 11
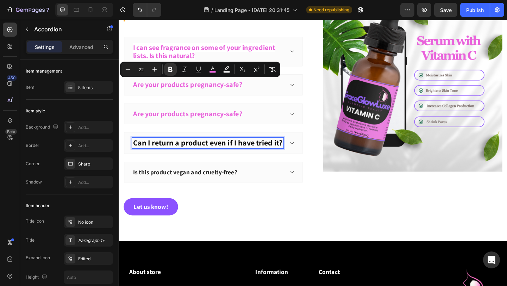
click at [214, 155] on strong "Can I return a product even if I have tried it?" at bounding box center [215, 153] width 163 height 11
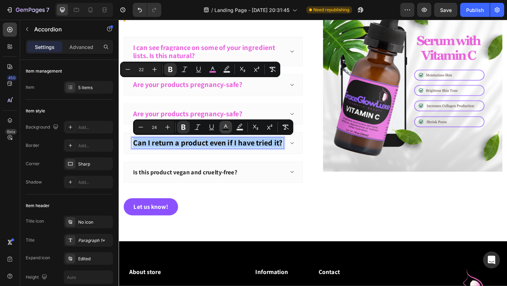
click at [227, 126] on icon "Editor contextual toolbar" at bounding box center [225, 127] width 7 height 7
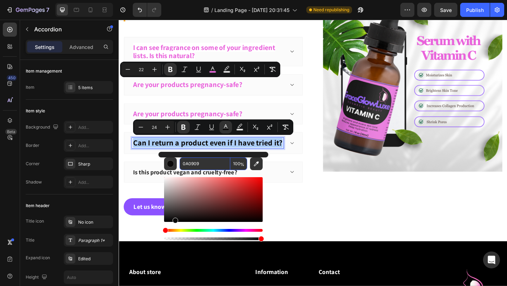
click at [203, 163] on input "0A0909" at bounding box center [205, 163] width 51 height 13
paste input "E961DB"
type input "E961DB"
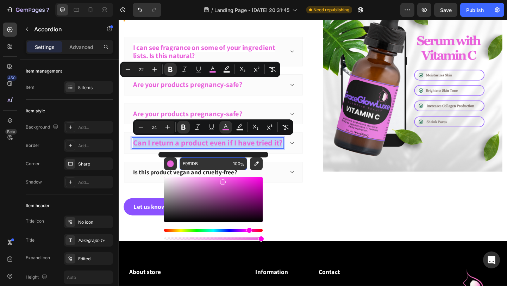
click at [193, 153] on strong "Can I return a product even if I have tried it?" at bounding box center [215, 153] width 163 height 11
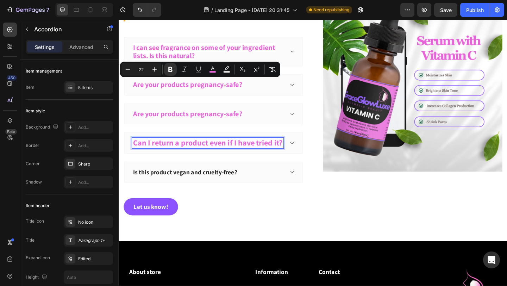
scroll to position [1738, 0]
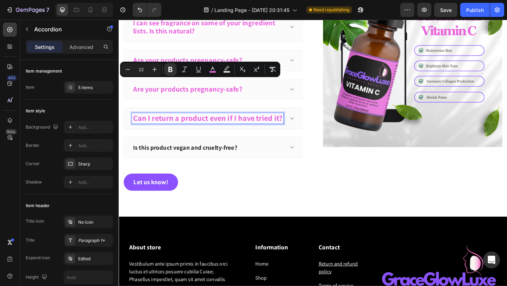
click at [192, 159] on p "Is this product vegan and cruelty-free?" at bounding box center [190, 158] width 113 height 9
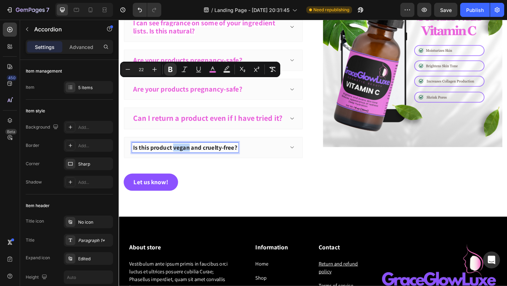
click at [192, 159] on p "Is this product vegan and cruelty-free?" at bounding box center [190, 158] width 113 height 9
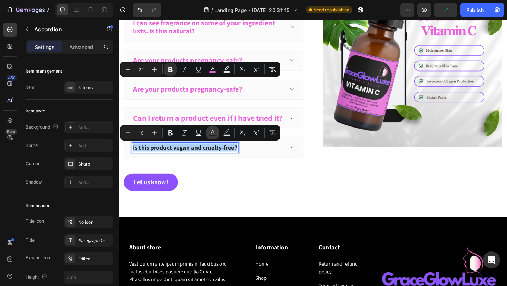
click at [213, 132] on icon "Editor contextual toolbar" at bounding box center [212, 132] width 7 height 7
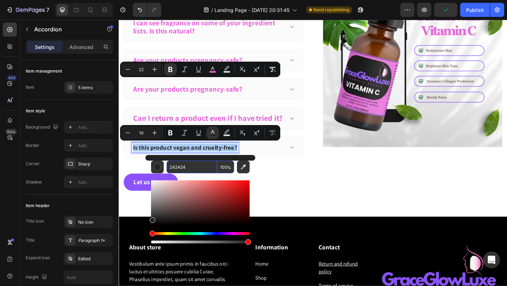
click at [193, 167] on input "242424" at bounding box center [192, 167] width 51 height 13
paste input "E961DB"
type input "E961DB"
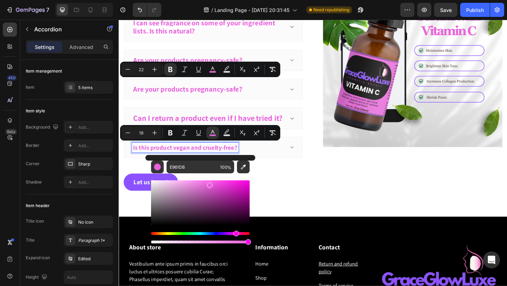
click at [276, 156] on div "Is this product vegan and cruelty-free?" at bounding box center [216, 158] width 166 height 11
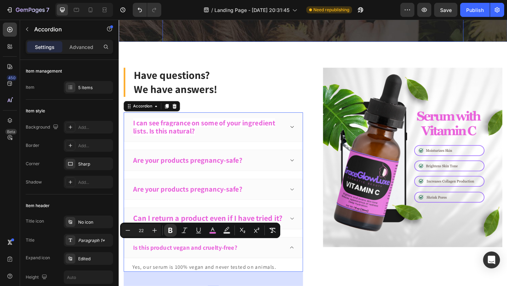
scroll to position [1635, 0]
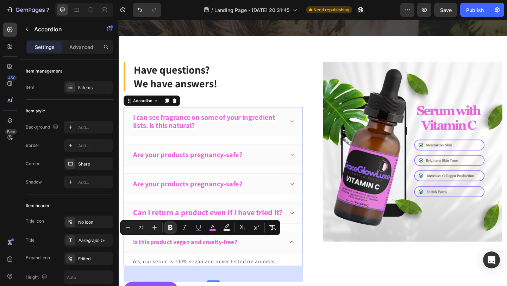
click at [308, 134] on div "I can see fragrance on some of your ingredient lists. Is this natural?" at bounding box center [221, 130] width 194 height 32
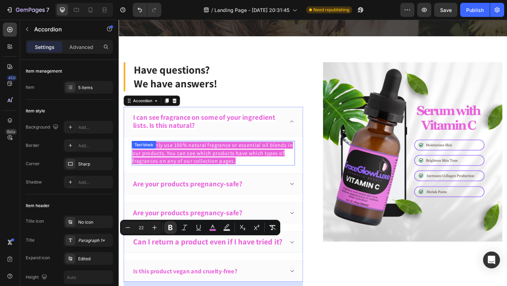
click at [248, 165] on span "Yes! We only use 100% natural fragrance or essential oil blends in our products…" at bounding box center [221, 165] width 175 height 24
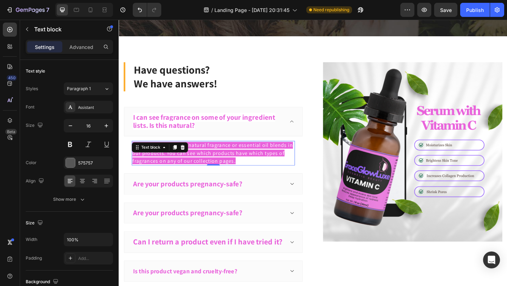
click at [248, 165] on span "Yes! We only use 100% natural fragrance or essential oil blends in our products…" at bounding box center [221, 165] width 175 height 24
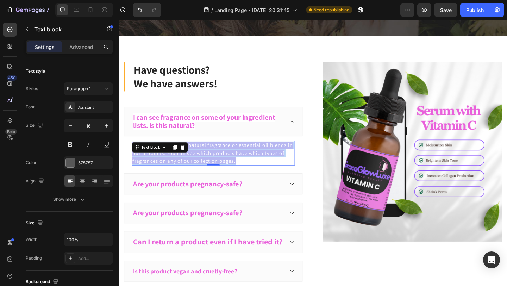
click at [248, 165] on span "Yes! We only use 100% natural fragrance or essential oil blends in our products…" at bounding box center [221, 165] width 175 height 24
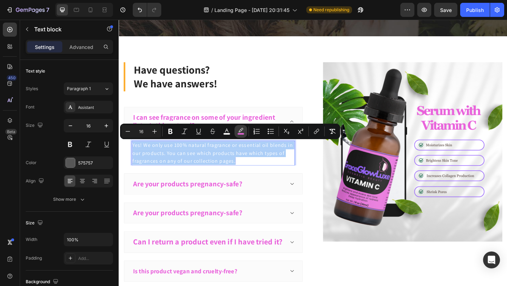
click at [243, 132] on icon "Editor contextual toolbar" at bounding box center [240, 131] width 7 height 7
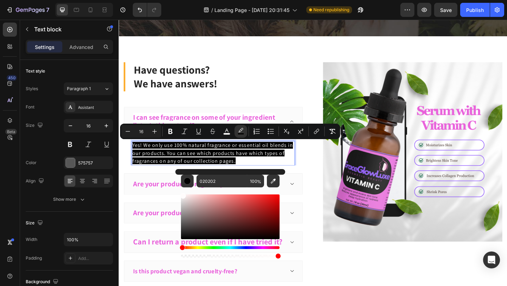
drag, startPoint x: 182, startPoint y: 197, endPoint x: 183, endPoint y: 188, distance: 9.2
click at [183, 188] on div "Editor contextual toolbar" at bounding box center [230, 223] width 99 height 72
type input "FFFCFC"
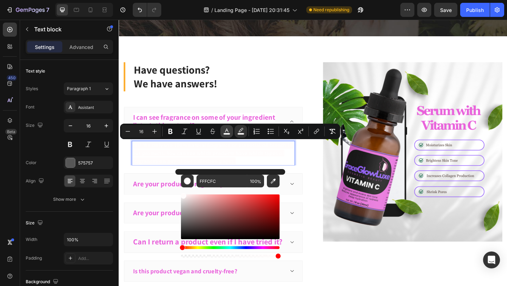
click at [226, 134] on rect "Editor contextual toolbar" at bounding box center [227, 134] width 7 height 2
click at [213, 182] on input "FFFFFF" at bounding box center [222, 181] width 51 height 13
paste input "E961DB"
type input "FFFFFF"
click at [250, 166] on span "Yes! We only use 100% natural fragrance or essential oil blends in our products…" at bounding box center [221, 165] width 175 height 24
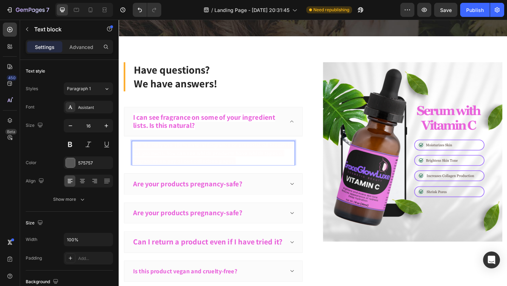
click at [250, 166] on span "Yes! We only use 100% natural fragrance or essential oil blends in our products…" at bounding box center [221, 165] width 175 height 24
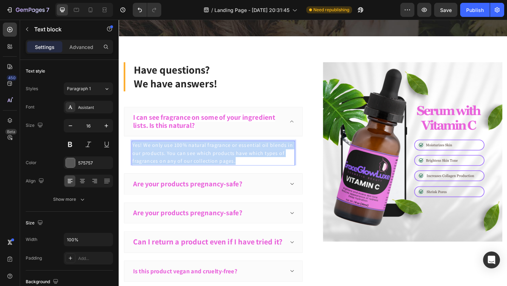
click at [250, 166] on span "Yes! We only use 100% natural fragrance or essential oil blends in our products…" at bounding box center [221, 165] width 175 height 24
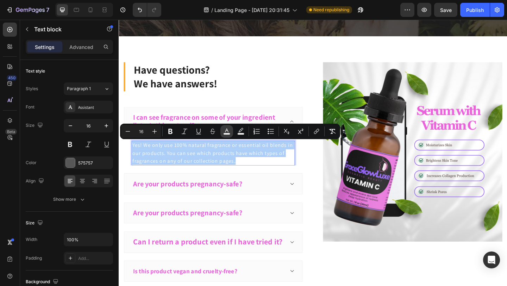
click at [227, 133] on rect "Editor contextual toolbar" at bounding box center [227, 134] width 7 height 2
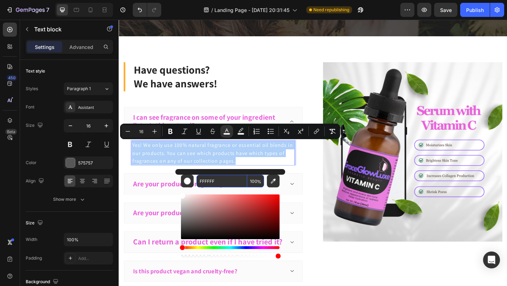
click at [217, 181] on input "FFFFFF" at bounding box center [222, 181] width 51 height 13
paste input "E961DB"
type input "E961DB"
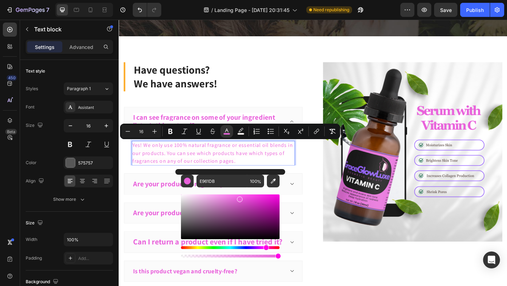
click at [252, 163] on span "Yes! We only use 100% natural fragrance or essential oil blends in our products…" at bounding box center [221, 165] width 175 height 24
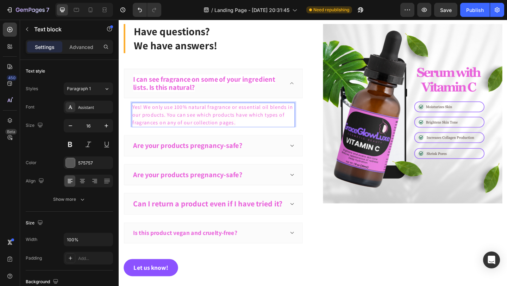
scroll to position [1682, 0]
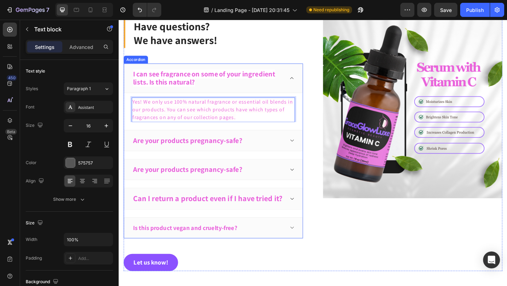
click at [295, 151] on div "Are your products pregnancy-safe?" at bounding box center [216, 150] width 166 height 11
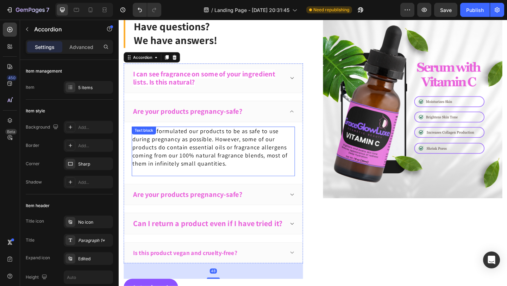
click at [239, 167] on span "We have formulated our products to be as safe to use during pregnancy as possib…" at bounding box center [218, 158] width 169 height 43
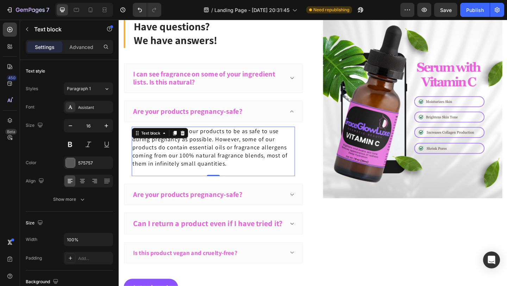
click at [239, 167] on span "We have formulated our products to be as safe to use during pregnancy as possib…" at bounding box center [218, 158] width 169 height 43
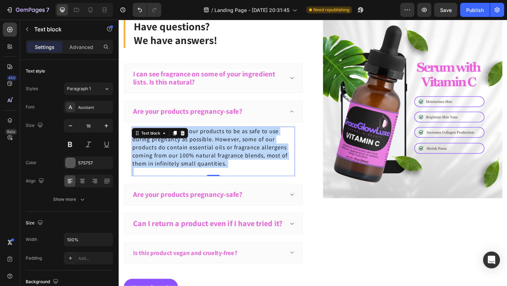
click at [239, 167] on span "We have formulated our products to be as safe to use during pregnancy as possib…" at bounding box center [218, 158] width 169 height 43
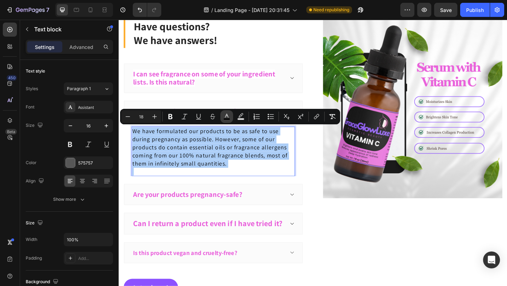
click at [225, 117] on icon "Editor contextual toolbar" at bounding box center [226, 116] width 7 height 7
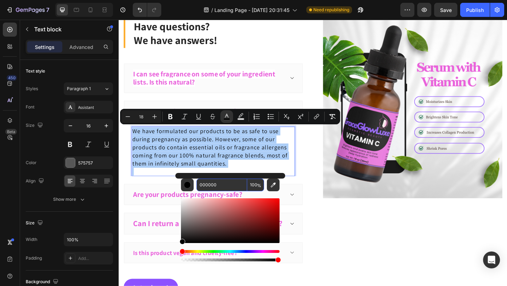
click at [218, 183] on input "000000" at bounding box center [222, 185] width 51 height 13
paste input "E961DB"
type input "E961DB"
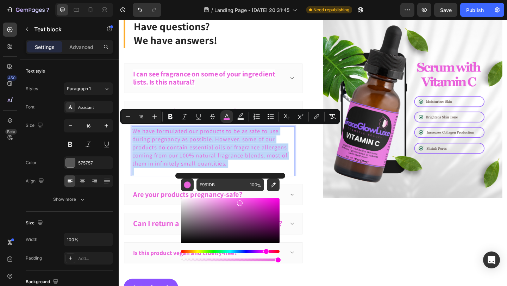
click at [251, 145] on span "We have formulated our products to be as safe to use during pregnancy as possib…" at bounding box center [218, 158] width 169 height 43
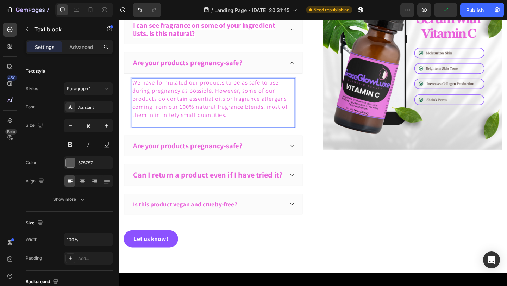
scroll to position [1788, 0]
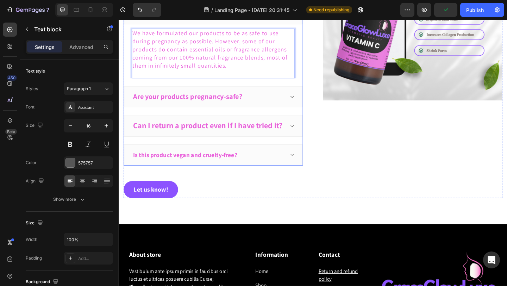
click at [267, 108] on div "Are your products pregnancy-safe?" at bounding box center [221, 103] width 194 height 23
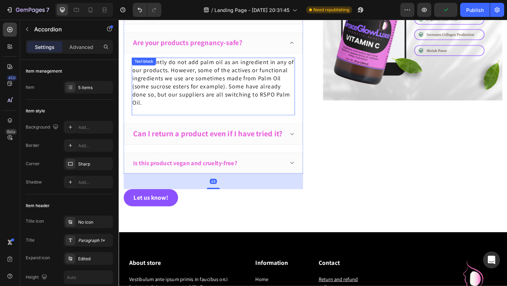
click at [246, 99] on span "We currently do not add palm oil as an ingredient in any of our products. Howev…" at bounding box center [222, 88] width 176 height 52
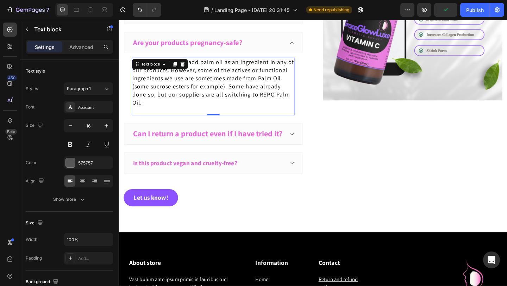
click at [246, 99] on span "We currently do not add palm oil as an ingredient in any of our products. Howev…" at bounding box center [222, 88] width 176 height 52
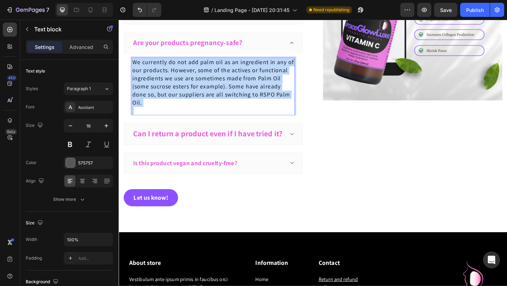
click at [246, 99] on span "We currently do not add palm oil as an ingredient in any of our products. Howev…" at bounding box center [222, 88] width 176 height 52
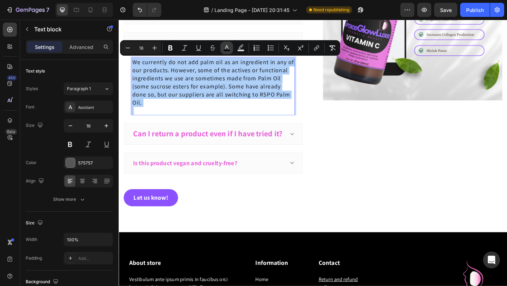
click at [228, 51] on rect "Editor contextual toolbar" at bounding box center [227, 51] width 7 height 2
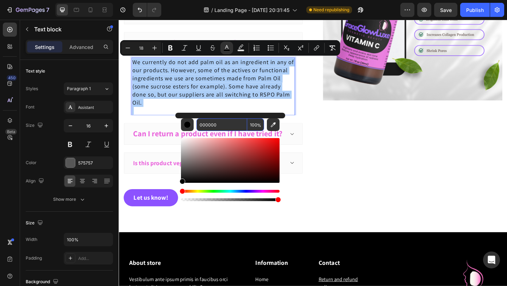
click at [217, 125] on input "000000" at bounding box center [222, 124] width 51 height 13
paste input "E961DB"
type input "E961DB"
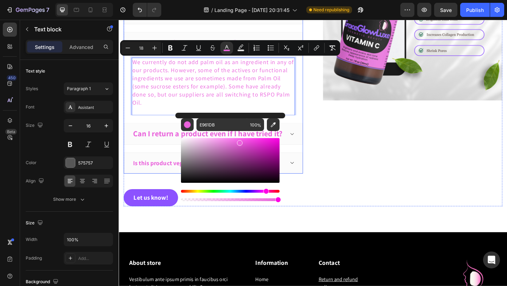
click at [150, 141] on strong "Can I return a product even if I have tried it?" at bounding box center [215, 143] width 163 height 11
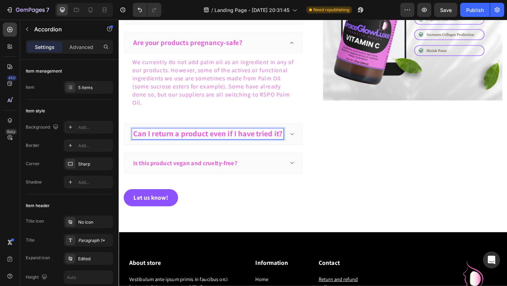
click at [279, 143] on strong "Can I return a product even if I have tried it?" at bounding box center [215, 143] width 163 height 11
click at [307, 141] on icon at bounding box center [306, 144] width 5 height 6
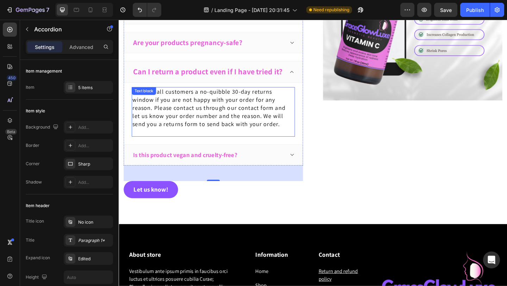
click at [263, 123] on span "We offer all customers a no-quibble 30-day returns window if you are not happy …" at bounding box center [217, 115] width 167 height 43
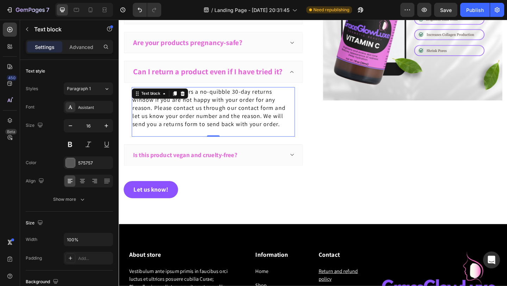
click at [263, 123] on span "We offer all customers a no-quibble 30-day returns window if you are not happy …" at bounding box center [217, 115] width 167 height 43
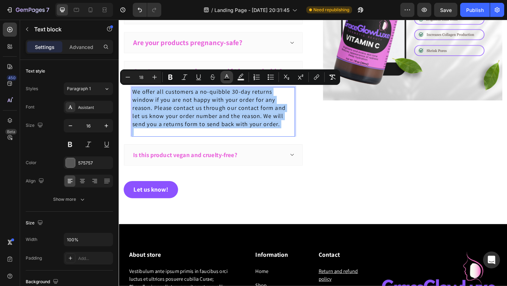
click at [227, 78] on icon "Editor contextual toolbar" at bounding box center [226, 77] width 7 height 7
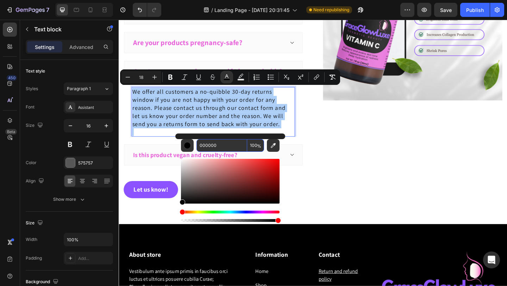
click at [216, 140] on input "000000" at bounding box center [222, 145] width 51 height 13
paste input "E961DB"
type input "E961DB"
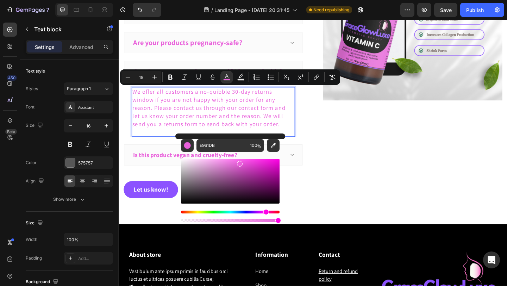
click at [237, 100] on span "We offer all customers a no-quibble 30-day returns window if you are not happy …" at bounding box center [217, 115] width 167 height 43
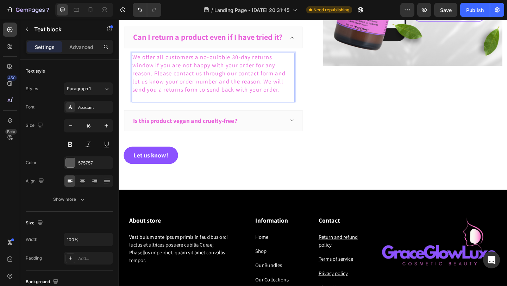
scroll to position [1832, 0]
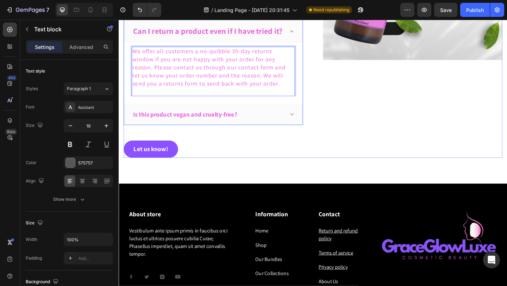
click at [268, 118] on div "Is this product vegan and cruelty-free?" at bounding box center [216, 122] width 166 height 11
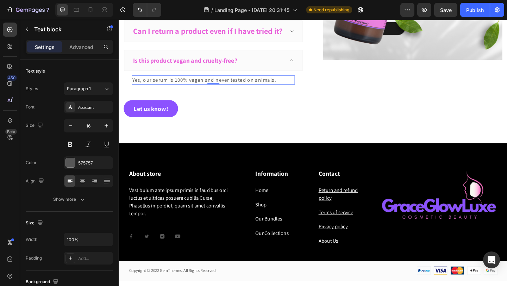
click at [255, 85] on p "Yes, our serum is 100% vegan and never tested on animals." at bounding box center [222, 85] width 176 height 8
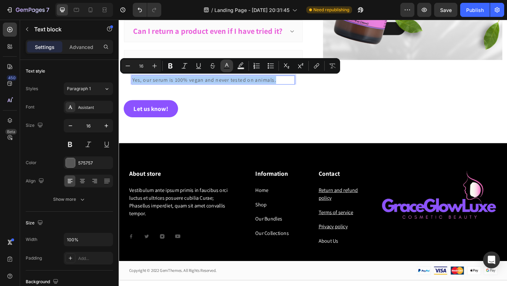
click at [227, 65] on icon "Editor contextual toolbar" at bounding box center [226, 65] width 7 height 7
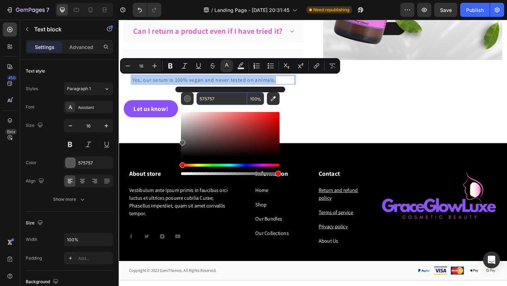
click at [222, 98] on input "575757" at bounding box center [222, 98] width 51 height 13
paste input "E961DB"
type input "E961DB"
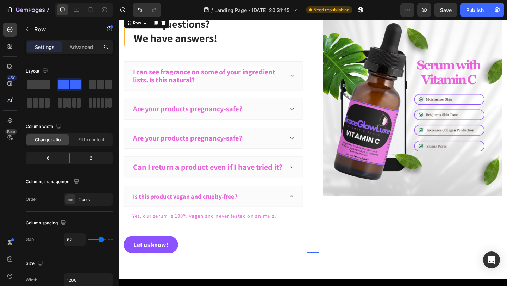
scroll to position [1676, 0]
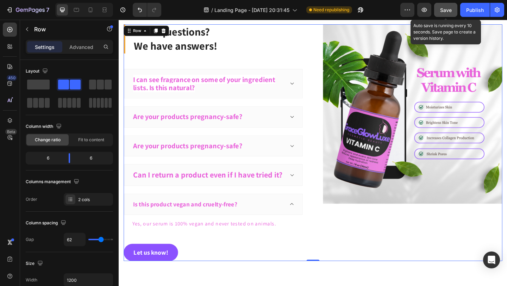
click at [446, 10] on span "Save" at bounding box center [446, 10] width 12 height 6
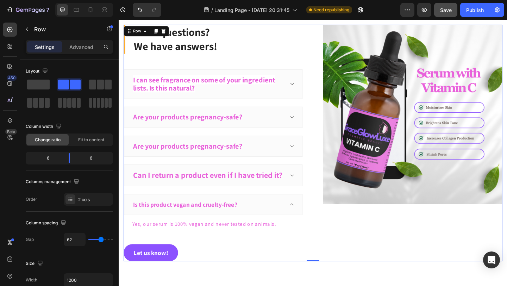
scroll to position [1665, 0]
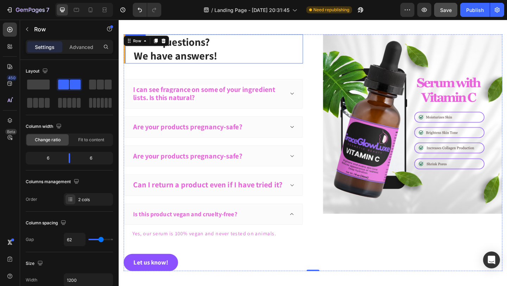
click at [209, 53] on p "Have questions? We have answers!" at bounding box center [227, 51] width 184 height 30
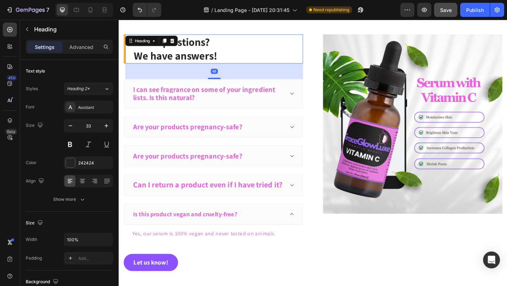
click at [209, 53] on p "Have questions? We have answers!" at bounding box center [227, 51] width 184 height 30
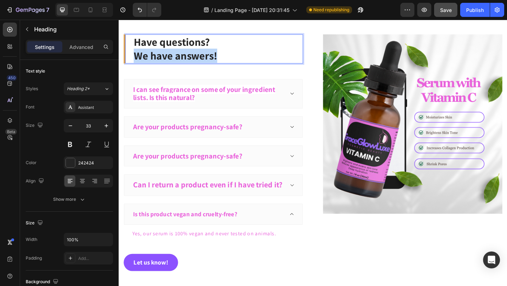
click at [209, 53] on p "Have questions? We have answers!" at bounding box center [227, 51] width 184 height 30
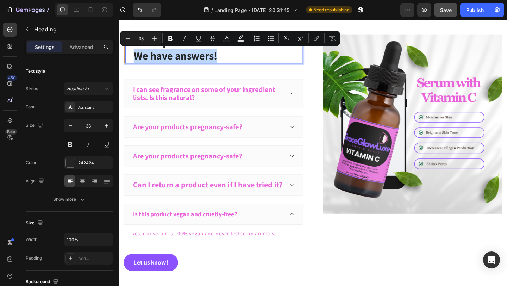
click at [209, 53] on p "Have questions? We have answers!" at bounding box center [227, 51] width 184 height 30
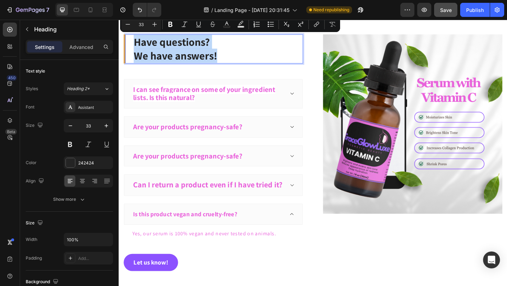
drag, startPoint x: 232, startPoint y: 58, endPoint x: 126, endPoint y: 39, distance: 107.6
click at [126, 39] on div "Have questions? We have answers! Heading 48" at bounding box center [221, 52] width 195 height 32
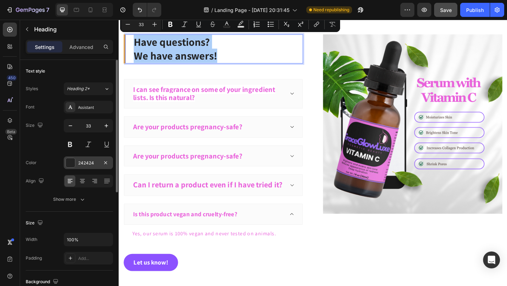
click at [68, 163] on div at bounding box center [70, 162] width 9 height 9
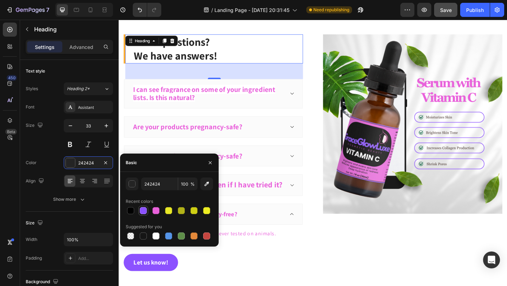
click at [143, 210] on div at bounding box center [143, 210] width 7 height 7
type input "8C52FF"
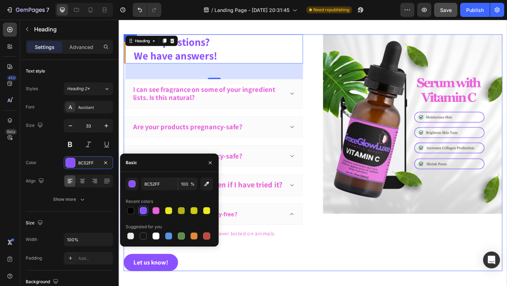
click at [324, 117] on div "Have questions? We have answers! Heading 48 I can see fragrance on some of your…" at bounding box center [330, 165] width 412 height 258
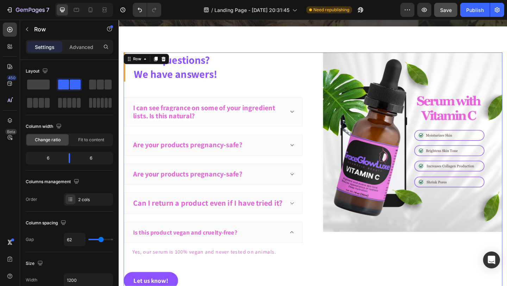
scroll to position [1642, 0]
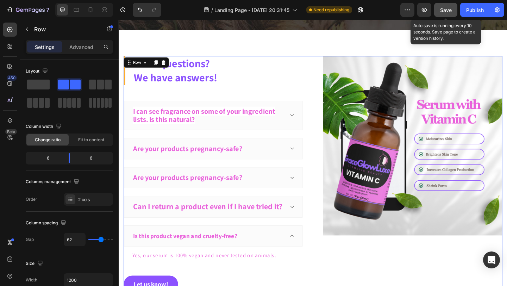
click at [448, 15] on button "Save" at bounding box center [445, 10] width 23 height 14
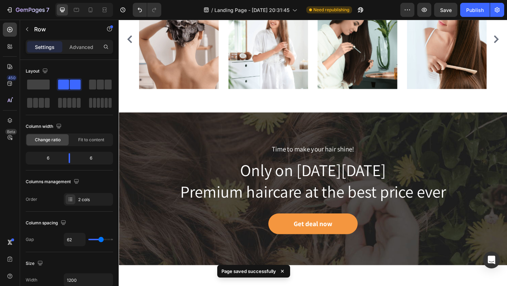
scroll to position [1384, 0]
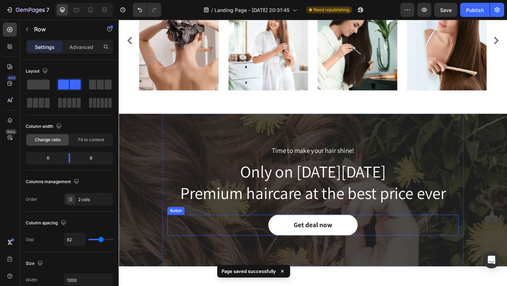
click at [299, 239] on button "Get deal now" at bounding box center [329, 243] width 97 height 23
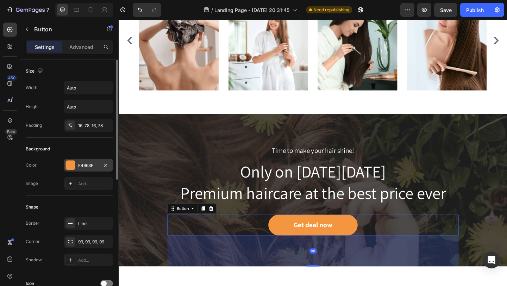
click at [71, 169] on div at bounding box center [70, 165] width 9 height 9
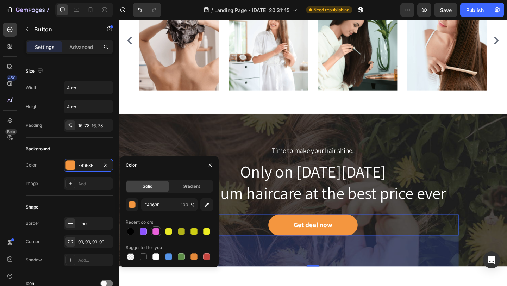
click at [157, 232] on div at bounding box center [156, 231] width 7 height 7
type input "E961DB"
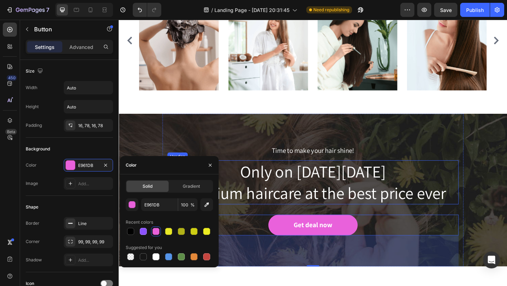
click at [275, 201] on p "Only on Black Friday Premium haircare at the best price ever" at bounding box center [330, 196] width 316 height 47
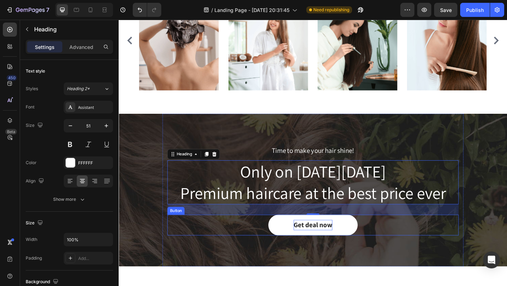
click at [322, 243] on div "Get deal now" at bounding box center [330, 242] width 42 height 11
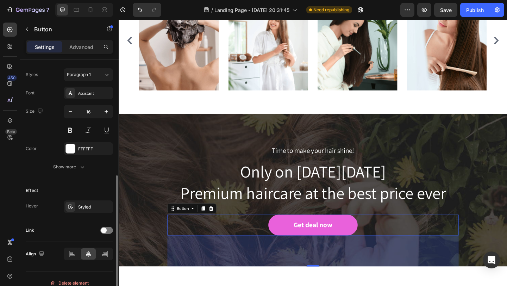
scroll to position [259, 0]
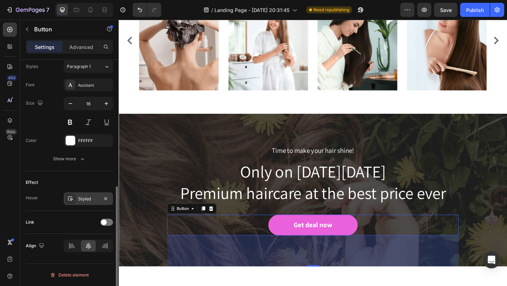
click at [86, 202] on div "Styled" at bounding box center [88, 198] width 49 height 13
click at [105, 221] on span at bounding box center [104, 222] width 6 height 6
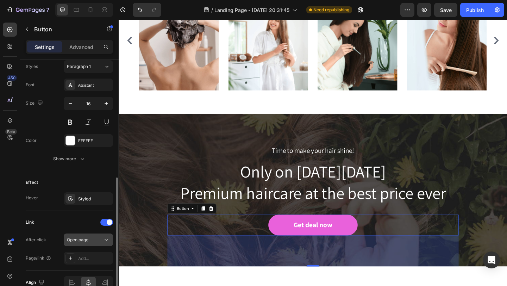
click at [102, 240] on div "Open page" at bounding box center [85, 240] width 36 height 6
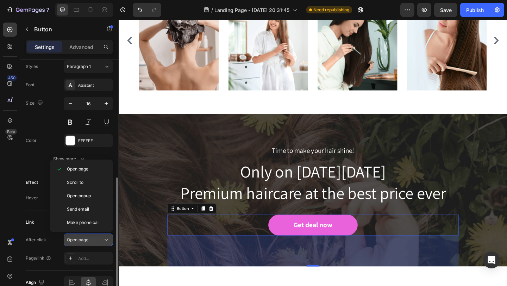
click at [104, 239] on icon at bounding box center [106, 239] width 7 height 7
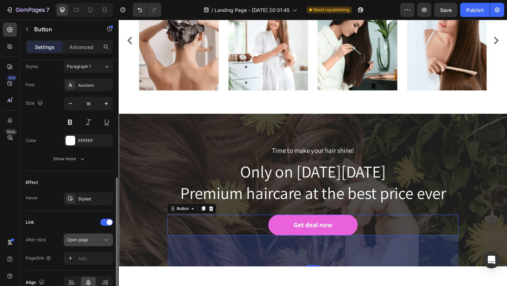
click at [104, 239] on icon at bounding box center [106, 239] width 7 height 7
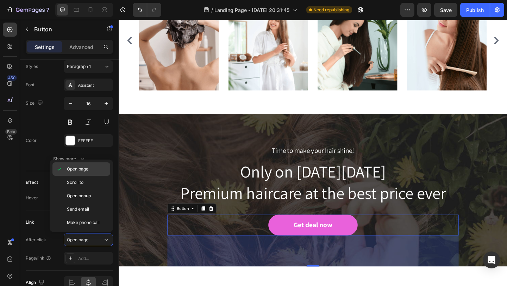
click at [88, 168] on span "Open page" at bounding box center [77, 169] width 21 height 6
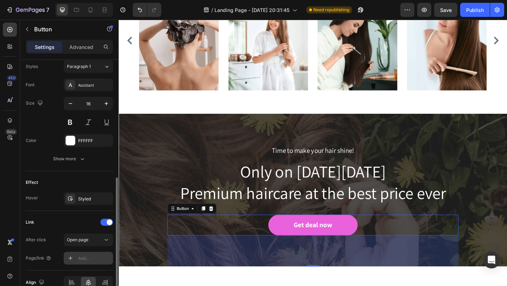
click at [87, 253] on div "Add..." at bounding box center [88, 258] width 49 height 13
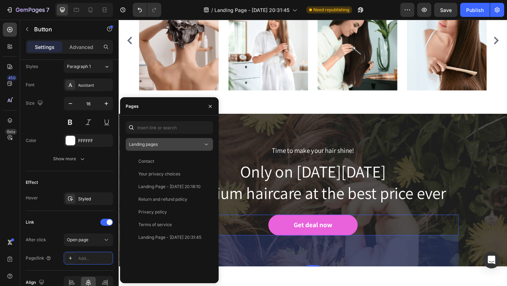
click at [167, 146] on div "Landing pages" at bounding box center [166, 144] width 74 height 6
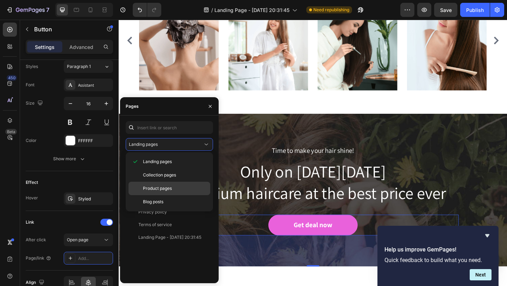
click at [149, 188] on span "Product pages" at bounding box center [157, 188] width 29 height 6
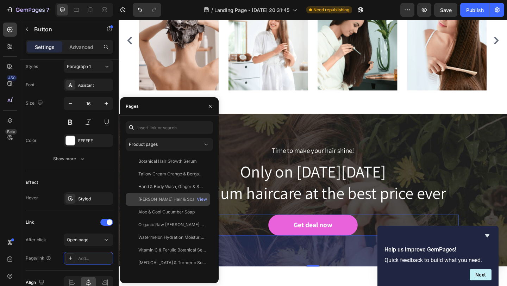
click at [160, 198] on div "[PERSON_NAME] Hair & Scalp Strengthening Oil" at bounding box center [172, 199] width 68 height 6
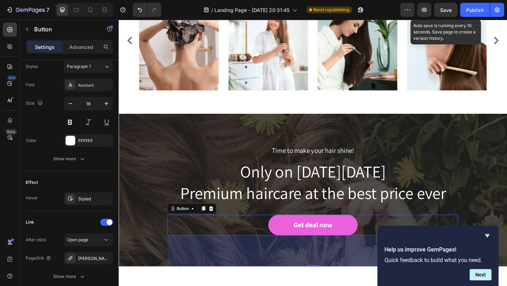
click at [447, 13] on div "Save" at bounding box center [446, 9] width 12 height 7
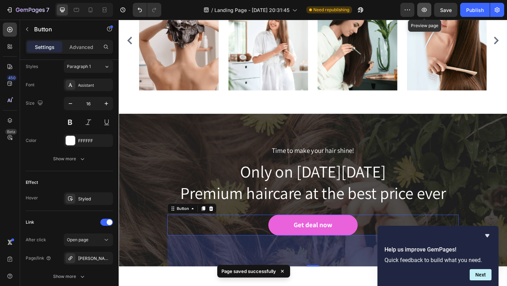
click at [425, 13] on icon "button" at bounding box center [424, 9] width 7 height 7
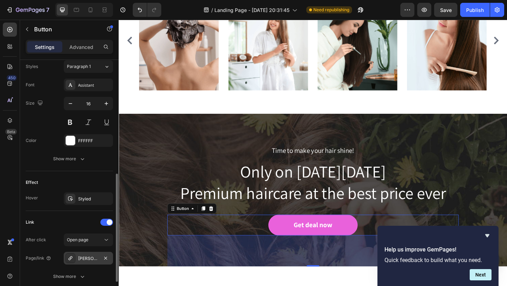
click at [80, 261] on div "[PERSON_NAME] Hair & Scalp Strengthening Oil" at bounding box center [88, 258] width 20 height 6
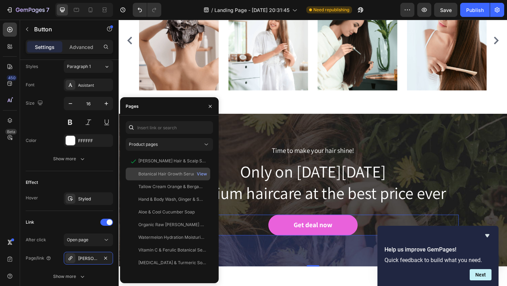
click at [176, 176] on div "Botanical Hair Growth Serum" at bounding box center [167, 174] width 58 height 6
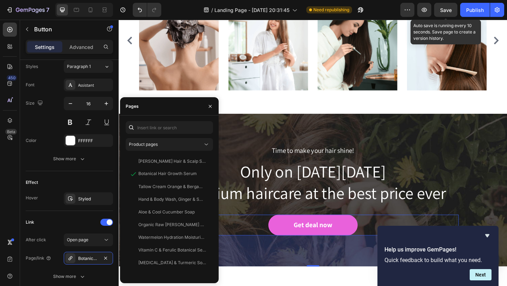
click at [446, 7] on span "Save" at bounding box center [446, 10] width 12 height 6
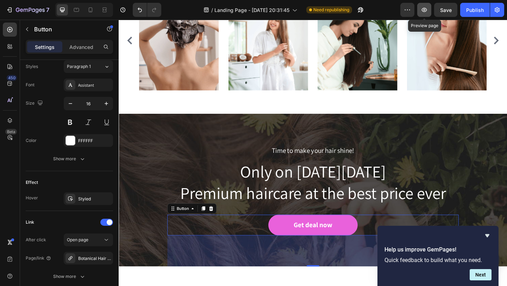
click at [423, 10] on icon "button" at bounding box center [424, 9] width 7 height 7
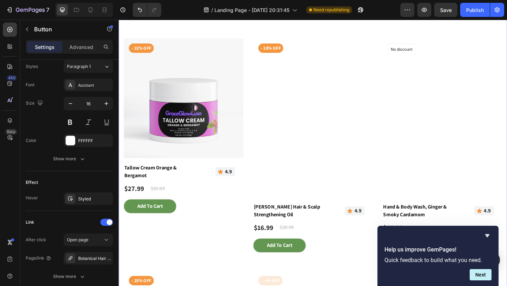
scroll to position [855, 0]
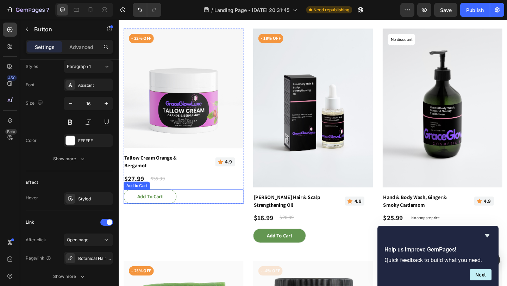
click at [134, 213] on button "Add To cart" at bounding box center [152, 211] width 57 height 15
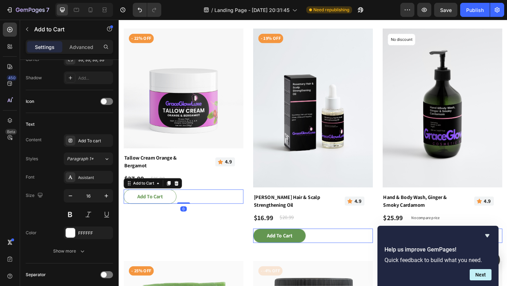
scroll to position [0, 0]
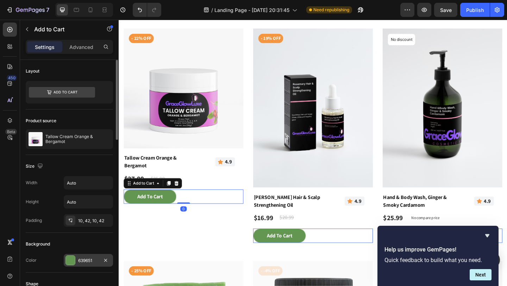
click at [71, 257] on div at bounding box center [70, 260] width 9 height 9
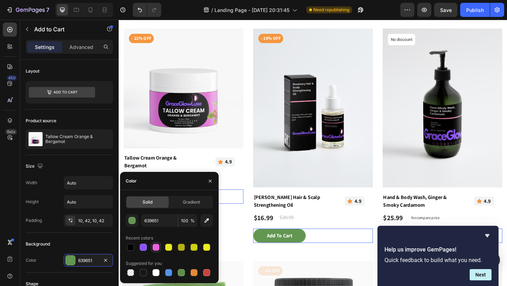
click at [157, 248] on div at bounding box center [156, 247] width 7 height 7
type input "E961DB"
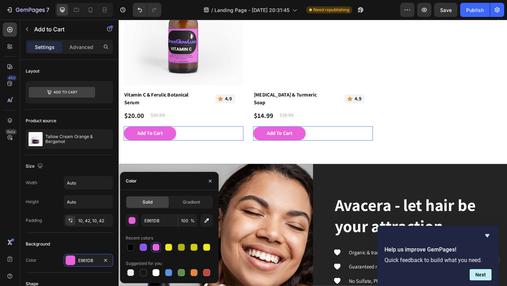
scroll to position [1394, 0]
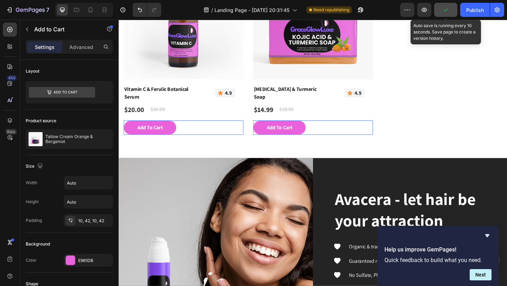
click at [450, 12] on button "button" at bounding box center [445, 10] width 23 height 14
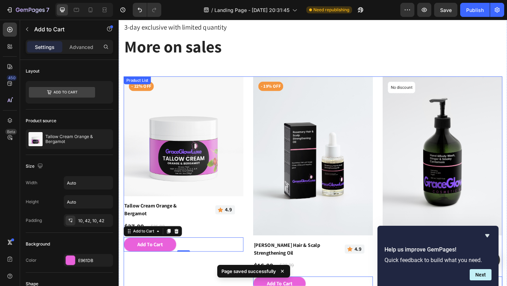
scroll to position [804, 0]
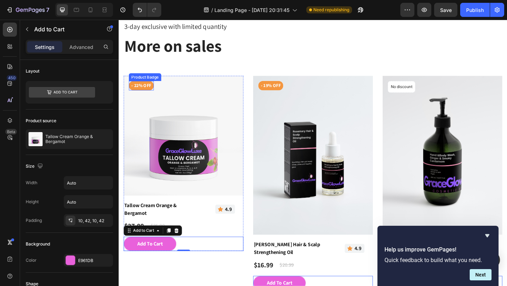
click at [144, 93] on pre "- 22% off" at bounding box center [143, 91] width 27 height 10
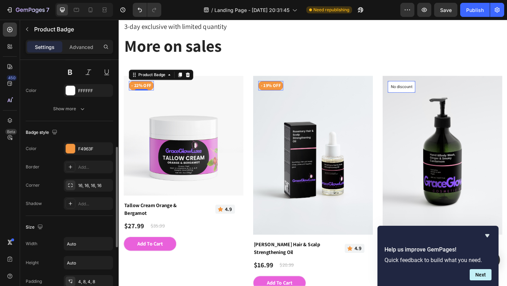
scroll to position [193, 0]
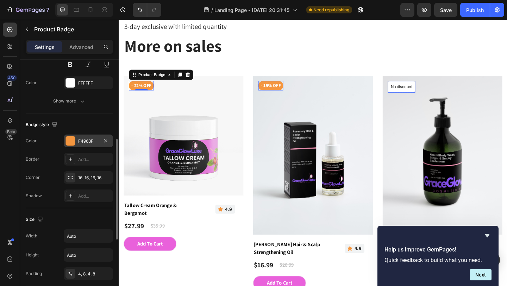
click at [72, 144] on div at bounding box center [70, 140] width 9 height 9
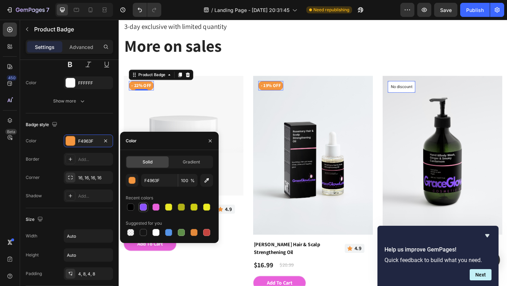
click at [143, 209] on div at bounding box center [143, 207] width 7 height 7
type input "8C52FF"
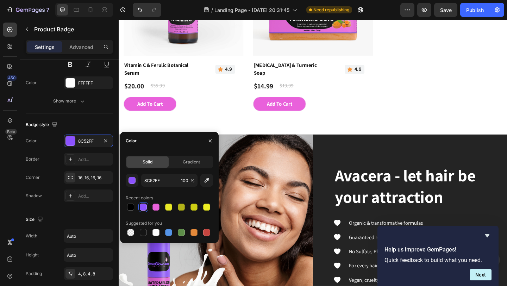
scroll to position [1420, 0]
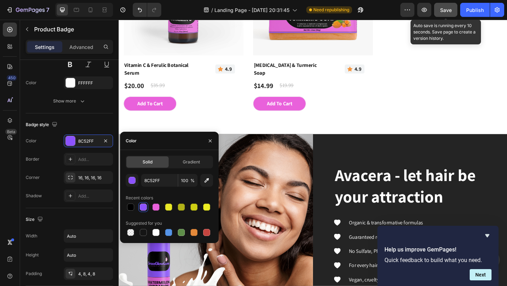
click at [442, 14] on button "Save" at bounding box center [445, 10] width 23 height 14
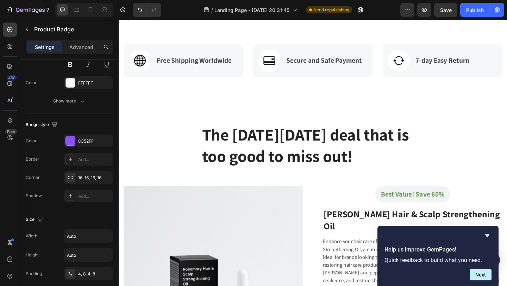
scroll to position [224, 0]
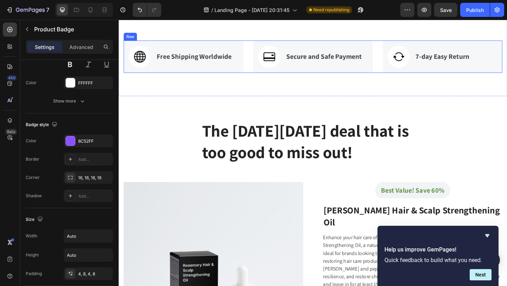
click at [254, 77] on div "Image Free Shipping Worldwide Text block Row Image Secure and Safe Payment Text…" at bounding box center [330, 59] width 412 height 35
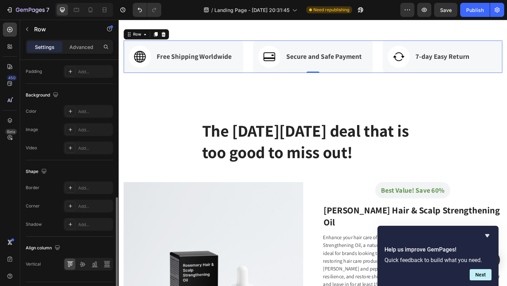
scroll to position [264, 0]
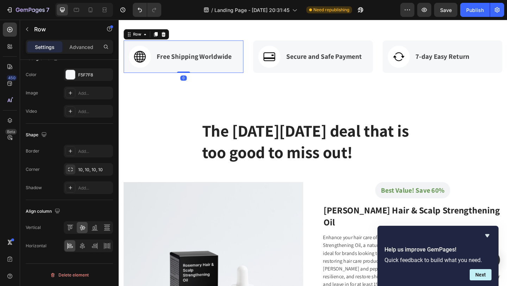
click at [163, 77] on div "Image Free Shipping Worldwide Text block Row 0" at bounding box center [189, 59] width 130 height 35
click at [71, 79] on div at bounding box center [71, 75] width 10 height 10
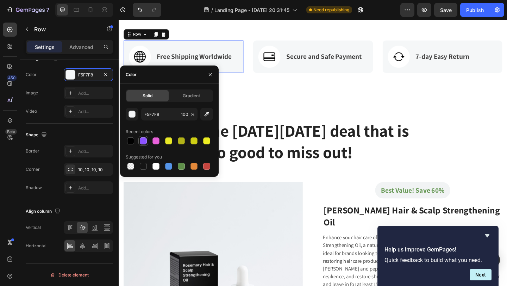
click at [142, 142] on div at bounding box center [143, 140] width 7 height 7
type input "8C52FF"
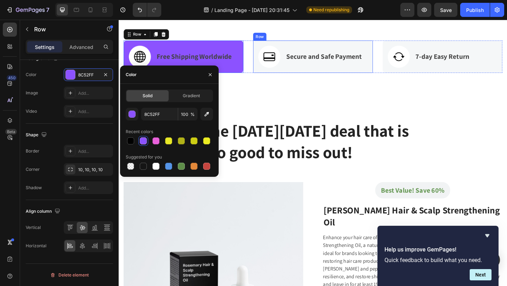
click at [309, 77] on div "Image Secure and Safe Payment Text block Row" at bounding box center [330, 59] width 130 height 35
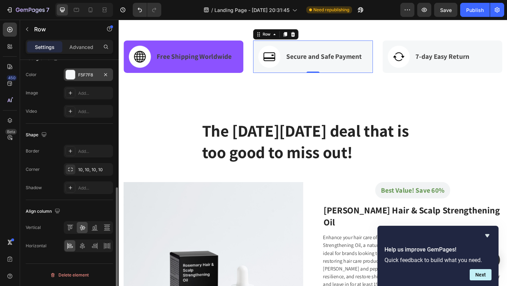
click at [74, 75] on div at bounding box center [70, 74] width 9 height 9
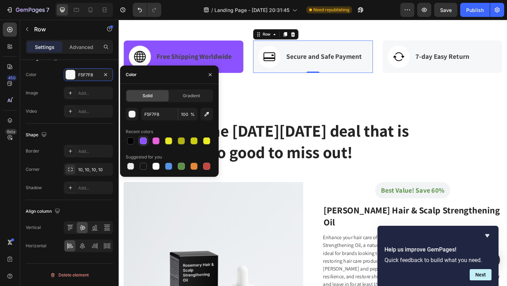
click at [142, 141] on div at bounding box center [143, 140] width 7 height 7
type input "8C52FF"
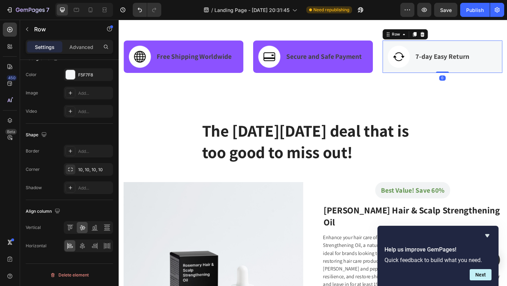
click at [408, 77] on div "Image 7-day Easy Return Text block Row 0" at bounding box center [471, 59] width 130 height 35
click at [75, 80] on div "F5F7F8" at bounding box center [88, 74] width 49 height 13
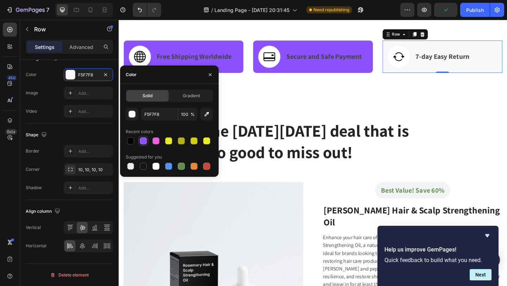
click at [142, 142] on div at bounding box center [143, 140] width 7 height 7
type input "8C52FF"
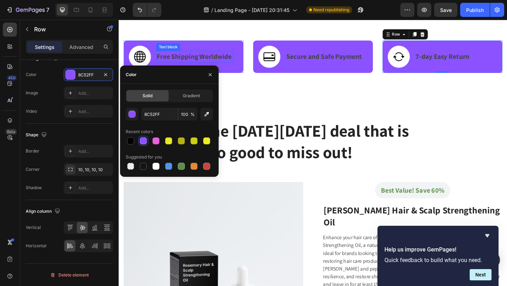
click at [233, 66] on p "Free Shipping Worldwide" at bounding box center [201, 59] width 82 height 11
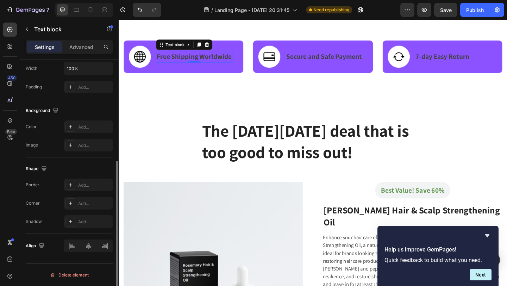
scroll to position [0, 0]
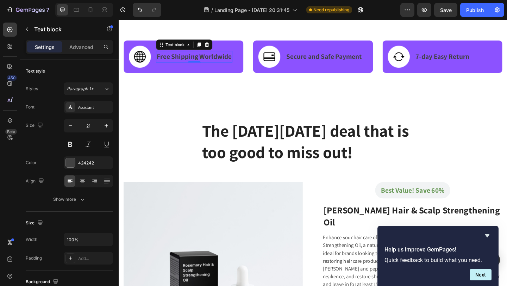
click at [233, 66] on p "Free Shipping Worldwide" at bounding box center [201, 59] width 82 height 11
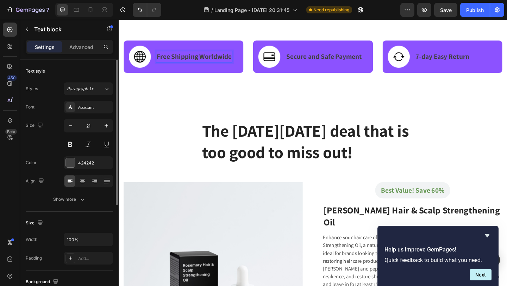
click at [233, 66] on p "Free Shipping Worldwide" at bounding box center [201, 59] width 82 height 11
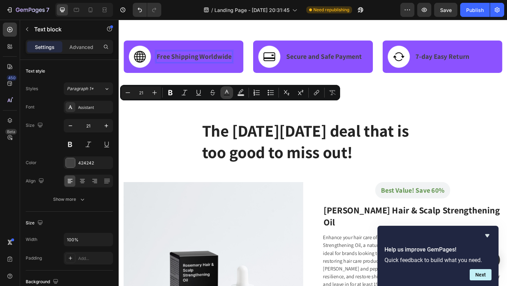
click at [227, 94] on rect "Editor contextual toolbar" at bounding box center [227, 95] width 7 height 2
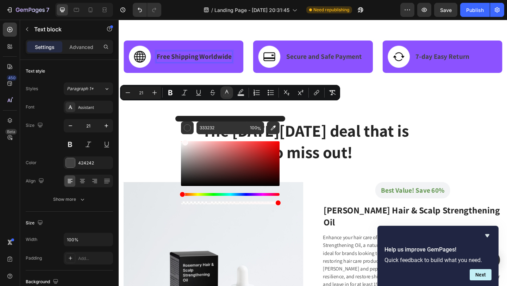
drag, startPoint x: 182, startPoint y: 177, endPoint x: 184, endPoint y: 136, distance: 41.3
click at [184, 136] on div "Editor contextual toolbar" at bounding box center [230, 170] width 99 height 72
drag, startPoint x: 183, startPoint y: 143, endPoint x: 181, endPoint y: 138, distance: 5.7
click at [181, 138] on div "Editor contextual toolbar" at bounding box center [230, 170] width 99 height 72
type input "FFFFFF"
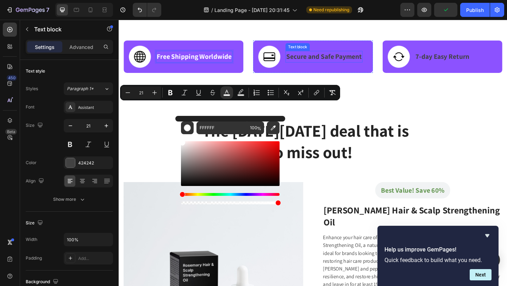
click at [318, 66] on p "Secure and Safe Payment" at bounding box center [342, 59] width 82 height 11
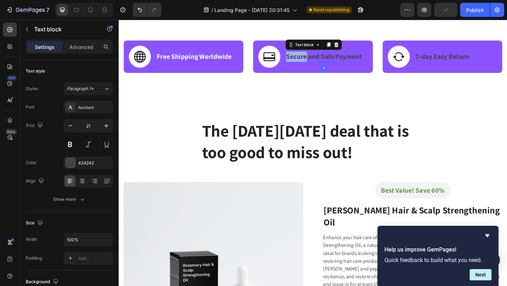
click at [318, 66] on p "Secure and Safe Payment" at bounding box center [342, 59] width 82 height 11
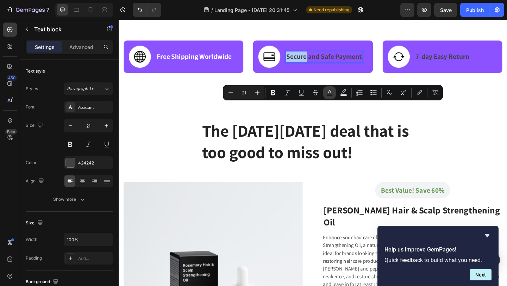
click at [334, 95] on button "Text Color" at bounding box center [329, 92] width 13 height 13
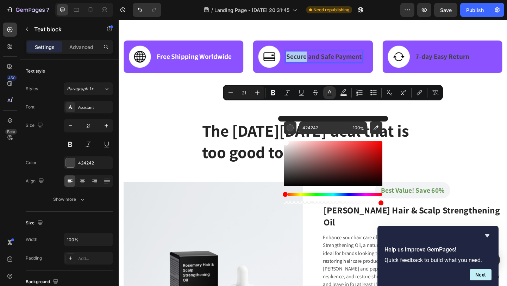
drag, startPoint x: 285, startPoint y: 176, endPoint x: 285, endPoint y: 135, distance: 41.6
click at [285, 135] on div "Editor contextual toolbar" at bounding box center [333, 170] width 99 height 72
drag, startPoint x: 286, startPoint y: 142, endPoint x: 283, endPoint y: 140, distance: 3.8
click at [283, 140] on div "Editor contextual toolbar" at bounding box center [286, 143] width 6 height 6
type input "FFFFFF"
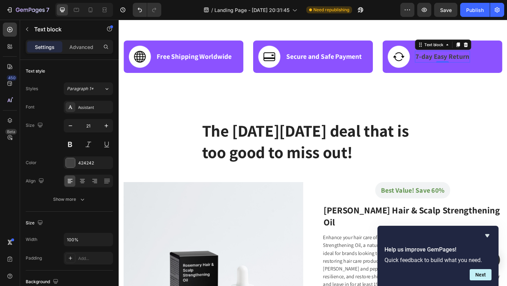
click at [473, 66] on p "7-day Easy Return" at bounding box center [471, 59] width 58 height 11
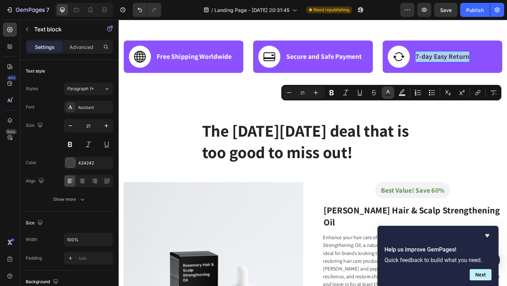
click at [388, 97] on button "Text Color" at bounding box center [388, 92] width 13 height 13
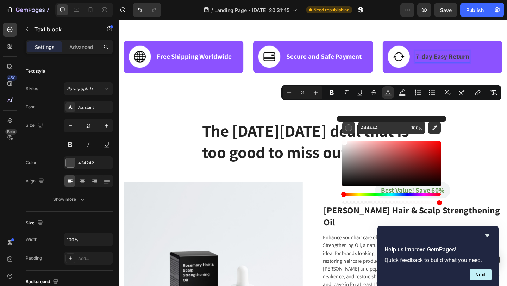
drag, startPoint x: 344, startPoint y: 173, endPoint x: 344, endPoint y: 129, distance: 44.4
click at [344, 129] on div "444444 100 %" at bounding box center [391, 164] width 99 height 84
click at [341, 141] on div "Editor contextual toolbar" at bounding box center [344, 143] width 6 height 6
type input "FFFFFF"
click at [334, 103] on div "Image Free Shipping Worldwide Text block Row Image Secure and Safe Payment Text…" at bounding box center [330, 60] width 423 height 86
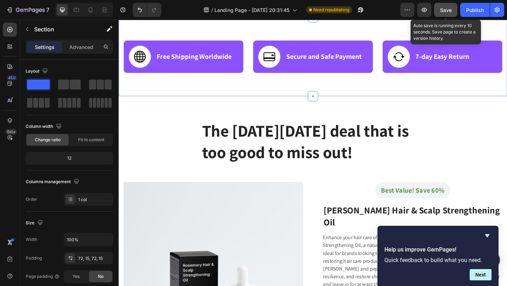
click at [447, 14] on button "Save" at bounding box center [445, 10] width 23 height 14
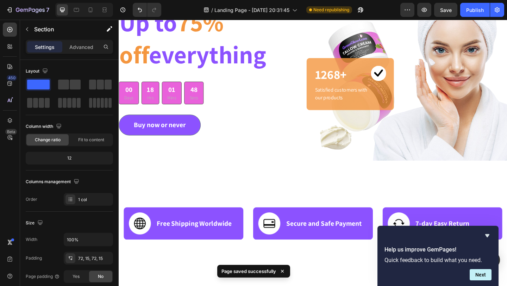
scroll to position [72, 0]
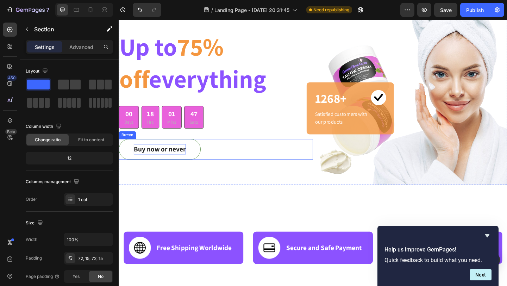
click at [176, 161] on div "Buy now or never" at bounding box center [163, 160] width 57 height 11
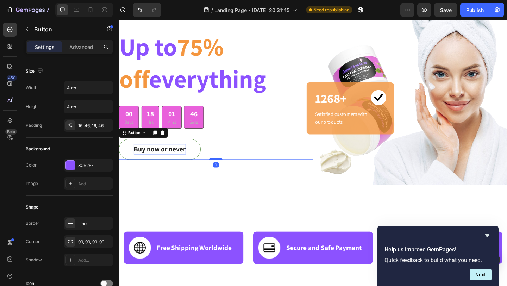
click at [176, 161] on div "Buy now or never" at bounding box center [163, 160] width 57 height 11
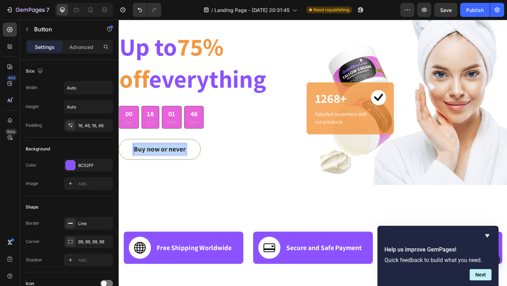
click at [176, 161] on p "Buy now or never" at bounding box center [163, 160] width 57 height 11
click at [119, 149] on button "BUY" at bounding box center [142, 160] width 46 height 23
click at [119, 149] on button "SHOP" at bounding box center [144, 160] width 51 height 23
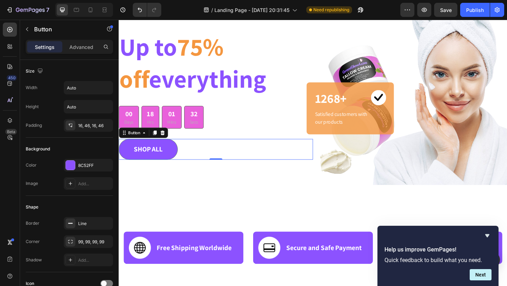
click at [219, 158] on div "SHOP ALL Button 0" at bounding box center [224, 160] width 211 height 23
click at [178, 156] on button "SHOP ALL" at bounding box center [151, 160] width 64 height 23
click at [81, 227] on div "Line" at bounding box center [88, 223] width 49 height 13
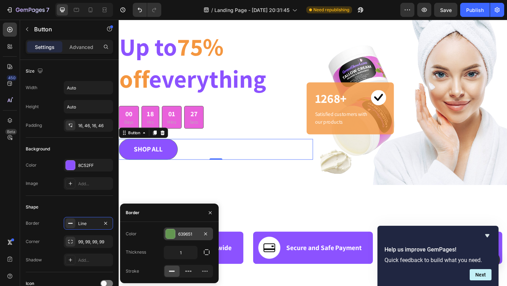
click at [171, 234] on div at bounding box center [170, 233] width 9 height 9
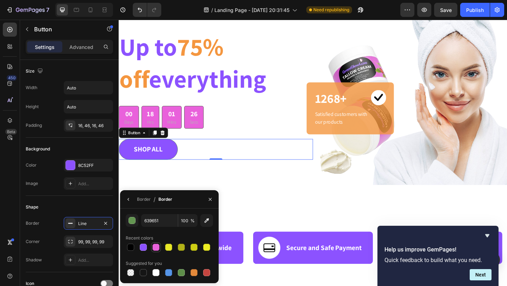
click at [154, 248] on div at bounding box center [156, 247] width 7 height 7
type input "E961DB"
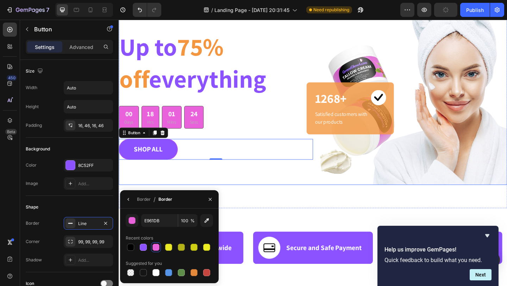
click at [254, 178] on div "GET YOUR HAIR THE TREATMENT IT DESERVES Text block Up to 75% off everything Hea…" at bounding box center [224, 93] width 211 height 211
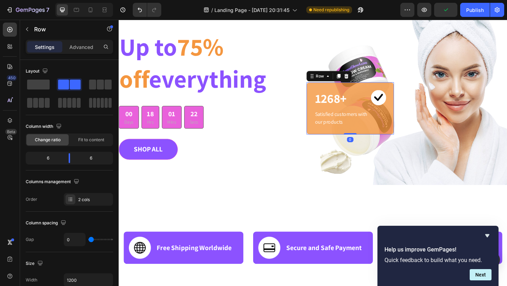
click at [329, 96] on div "1268+ Heading Image Row Satisfied customers with our products Text block Row 0" at bounding box center [370, 116] width 95 height 57
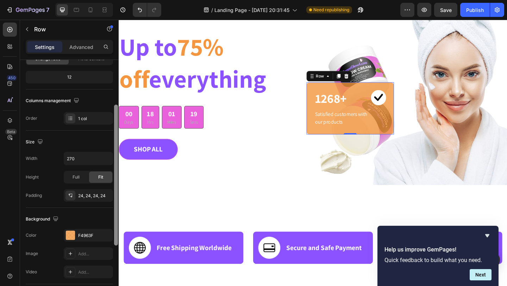
scroll to position [86, 0]
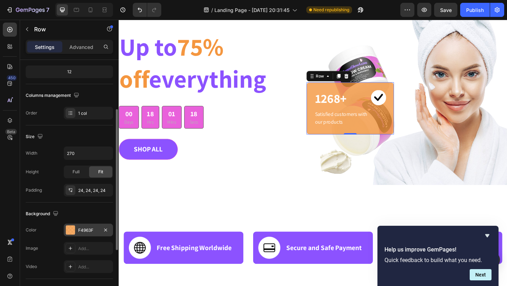
click at [71, 229] on div at bounding box center [70, 229] width 9 height 9
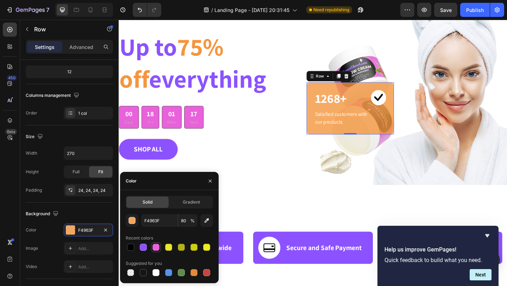
click at [156, 248] on div at bounding box center [156, 247] width 7 height 7
type input "E961DB"
type input "100"
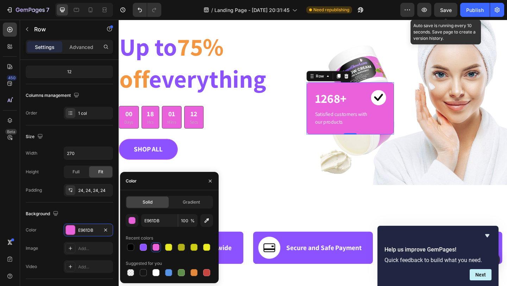
click at [449, 12] on span "Save" at bounding box center [446, 10] width 12 height 6
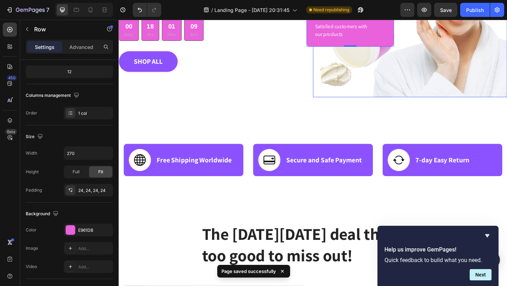
scroll to position [159, 0]
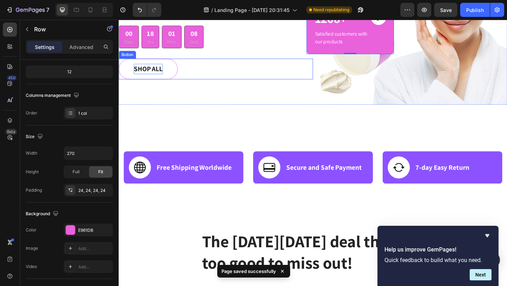
click at [155, 76] on p "SHOP ALL" at bounding box center [151, 73] width 32 height 11
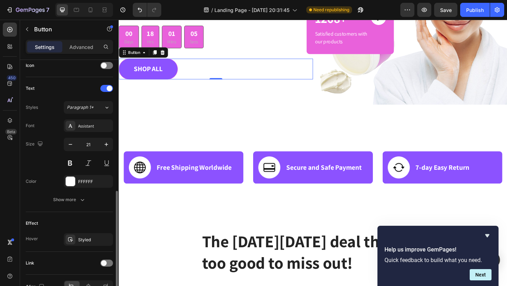
scroll to position [259, 0]
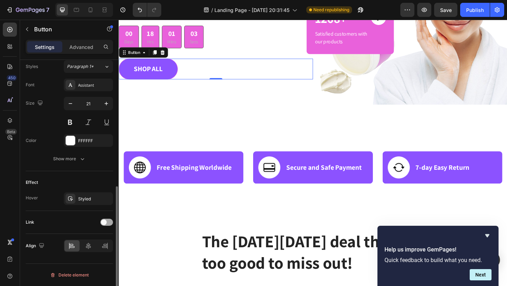
click at [107, 223] on div at bounding box center [106, 222] width 13 height 7
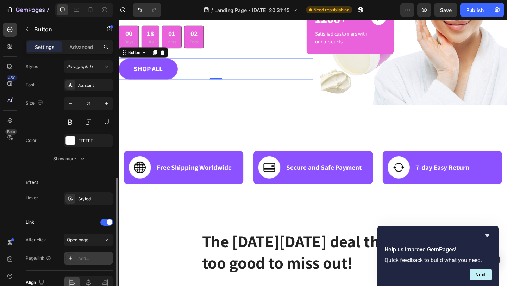
click at [83, 258] on div "Add..." at bounding box center [94, 258] width 33 height 6
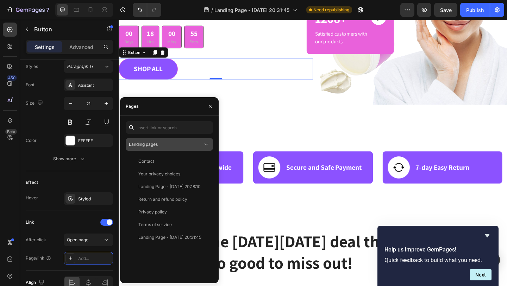
click at [165, 143] on div "Landing pages" at bounding box center [166, 144] width 74 height 6
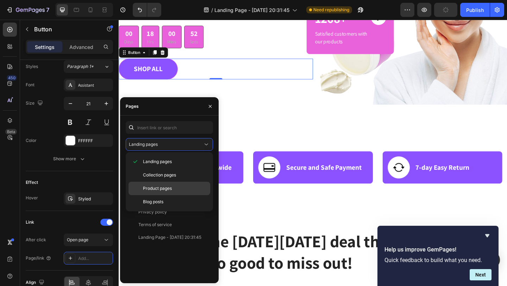
click at [150, 187] on span "Product pages" at bounding box center [157, 188] width 29 height 6
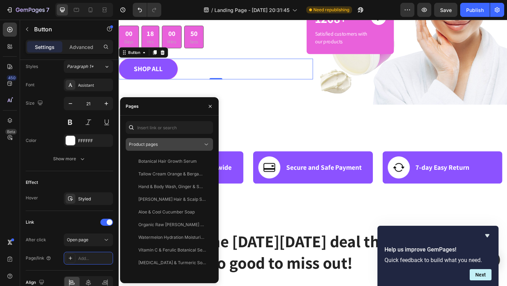
click at [165, 147] on div "Product pages" at bounding box center [166, 144] width 74 height 6
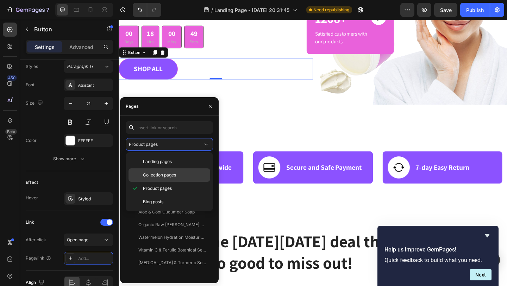
click at [149, 174] on span "Collection pages" at bounding box center [159, 175] width 33 height 6
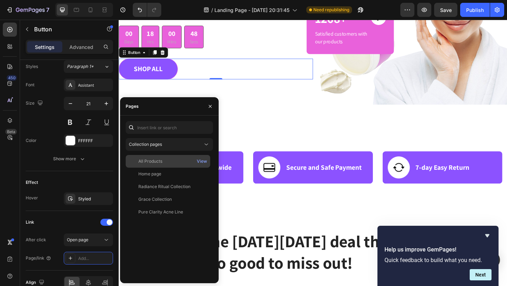
click at [145, 163] on div "All Products" at bounding box center [150, 161] width 24 height 6
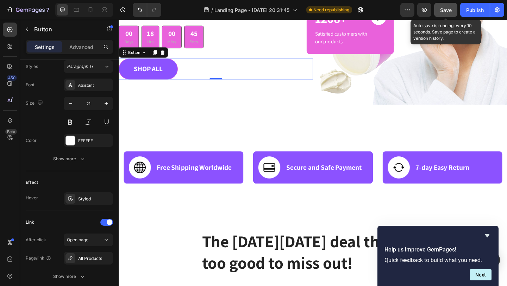
click at [446, 14] on button "Save" at bounding box center [445, 10] width 23 height 14
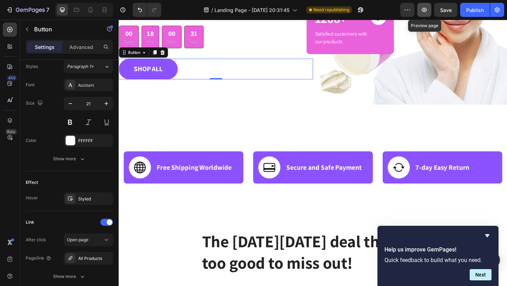
click at [423, 11] on icon "button" at bounding box center [424, 9] width 7 height 7
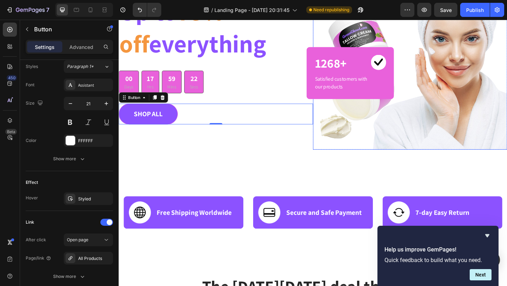
click at [389, 142] on img at bounding box center [435, 55] width 211 height 211
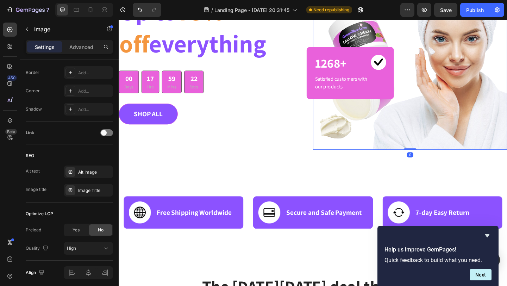
scroll to position [0, 0]
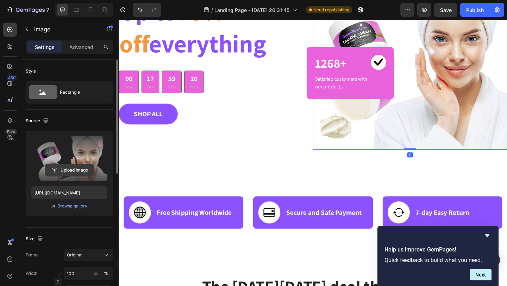
click at [75, 171] on input "file" at bounding box center [69, 170] width 49 height 12
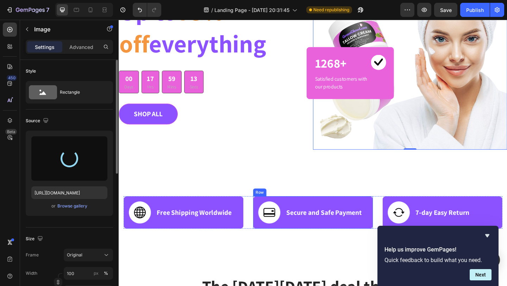
type input "https://cdn.shopify.com/s/files/1/0621/5686/5599/files/gempages_579532379383661…"
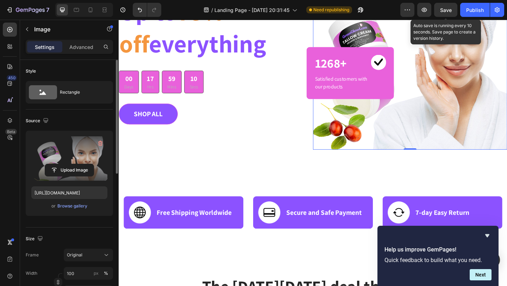
click at [445, 12] on span "Save" at bounding box center [446, 10] width 12 height 6
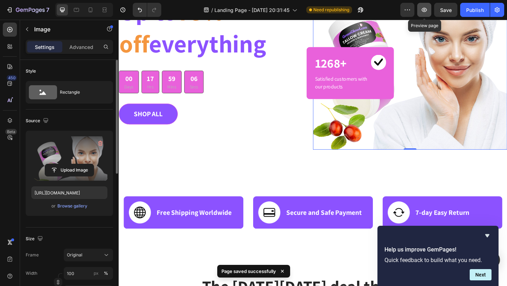
click at [423, 11] on icon "button" at bounding box center [424, 10] width 5 height 4
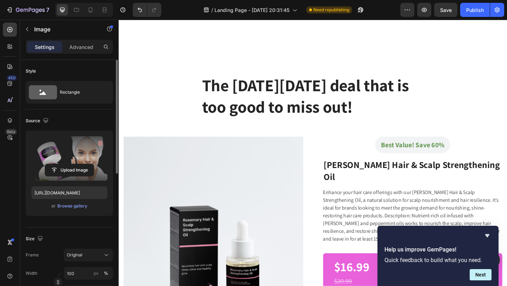
scroll to position [456, 0]
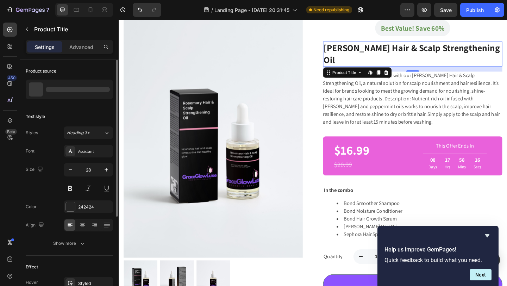
click at [373, 52] on h2 "[PERSON_NAME] Hair & Scalp Strengthening Oil" at bounding box center [438, 56] width 195 height 27
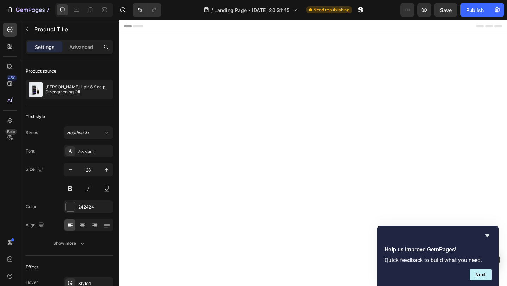
scroll to position [456, 0]
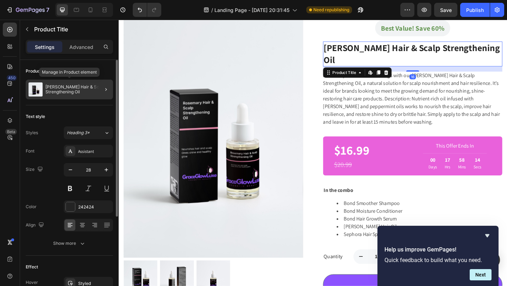
click at [78, 90] on p "[PERSON_NAME] Hair & Scalp Strengthening Oil" at bounding box center [77, 90] width 65 height 10
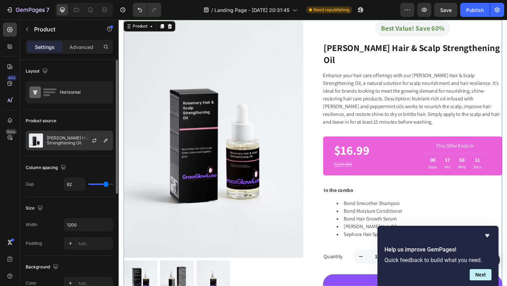
click at [64, 145] on p "[PERSON_NAME] Hair & Scalp Strengthening Oil" at bounding box center [78, 141] width 63 height 10
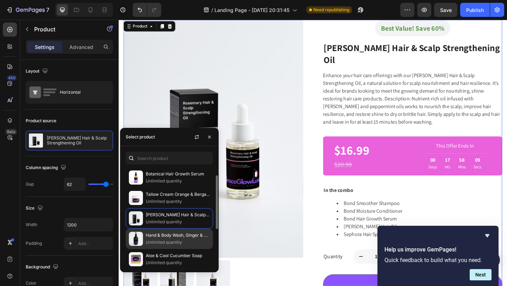
scroll to position [11, 0]
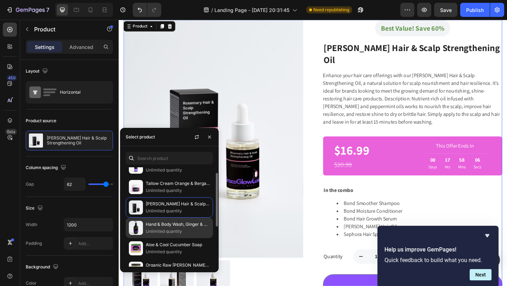
click at [174, 227] on p "Hand & Body Wash, Ginger & Smoky Cardamom" at bounding box center [178, 224] width 64 height 7
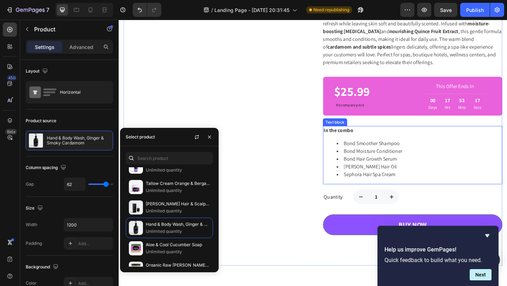
scroll to position [597, 0]
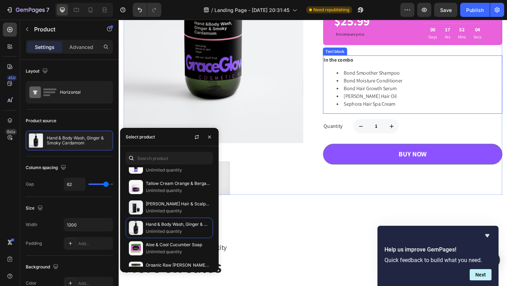
click at [344, 65] on strong "In the combo" at bounding box center [358, 63] width 32 height 7
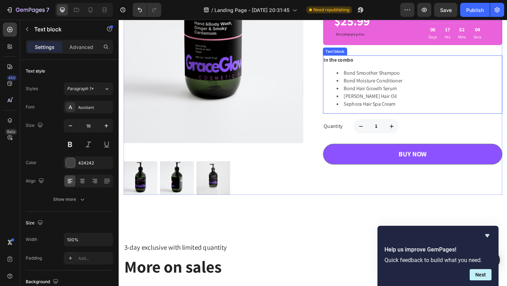
click at [344, 65] on strong "In the combo" at bounding box center [358, 63] width 32 height 7
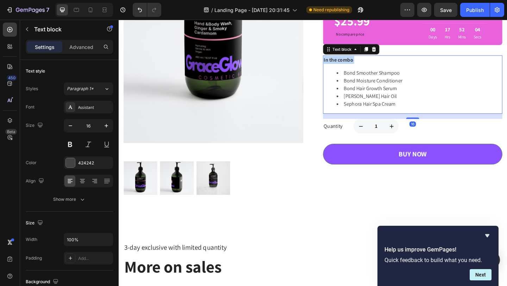
click at [344, 65] on strong "In the combo" at bounding box center [358, 63] width 32 height 7
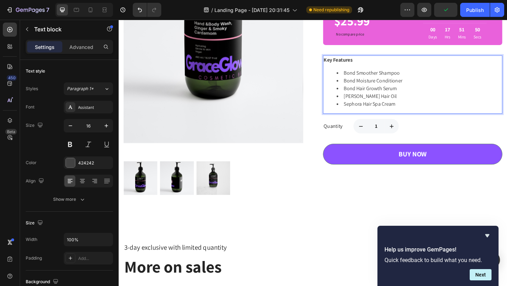
click at [383, 78] on li "Bond Smoother Shampoo" at bounding box center [446, 77] width 180 height 8
click at [371, 88] on li "Bond Moisture Conditioner" at bounding box center [446, 86] width 180 height 8
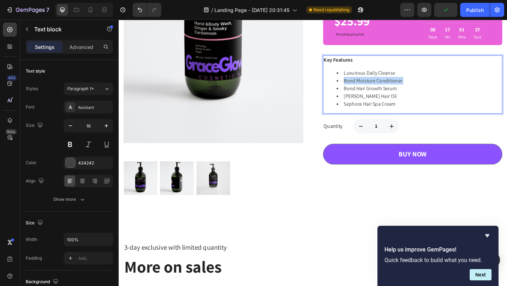
click at [371, 88] on li "Bond Moisture Conditioner" at bounding box center [446, 86] width 180 height 8
click at [396, 96] on li "Bond Hair Growth Serum" at bounding box center [446, 94] width 180 height 8
click at [385, 103] on li "Kristin ESS Hair Oil" at bounding box center [446, 103] width 180 height 8
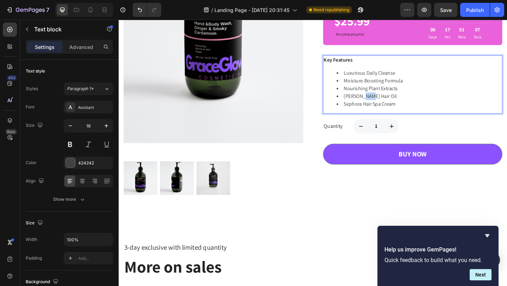
click at [385, 103] on li "Kristin ESS Hair Oil" at bounding box center [446, 103] width 180 height 8
click at [373, 113] on li "Sephora Hair Spa Cream" at bounding box center [446, 111] width 180 height 8
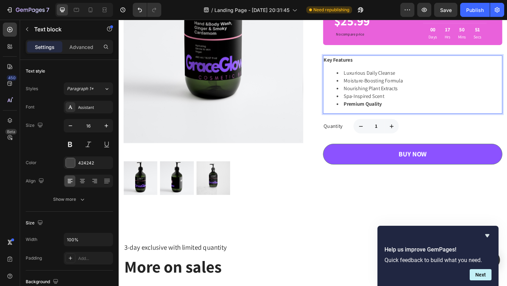
click at [373, 113] on strong "Premium Quality" at bounding box center [385, 110] width 42 height 7
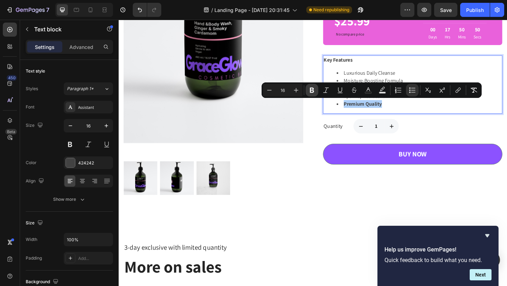
click at [313, 90] on icon "Editor contextual toolbar" at bounding box center [312, 90] width 7 height 7
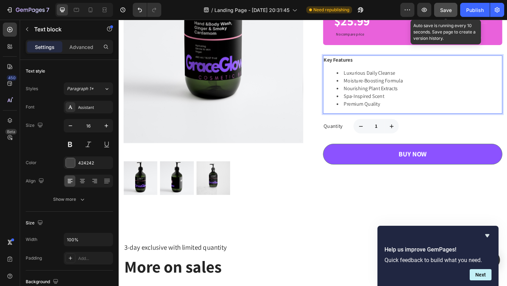
click at [444, 15] on button "Save" at bounding box center [445, 10] width 23 height 14
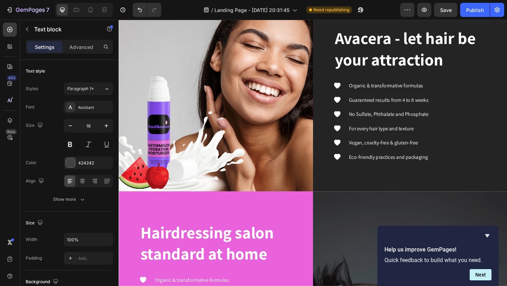
scroll to position [1601, 0]
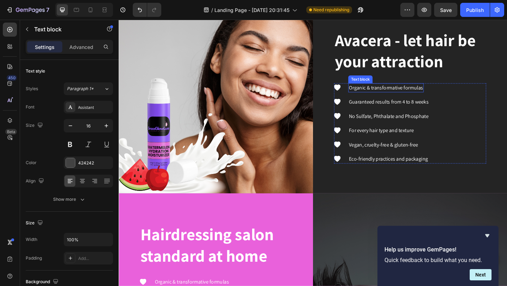
click at [391, 94] on p "Organic & transformative formulas" at bounding box center [409, 93] width 81 height 8
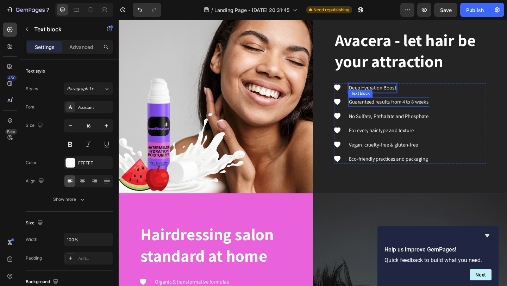
click at [389, 111] on p "Guaranteed results from 4 to 8 weeks" at bounding box center [412, 109] width 87 height 8
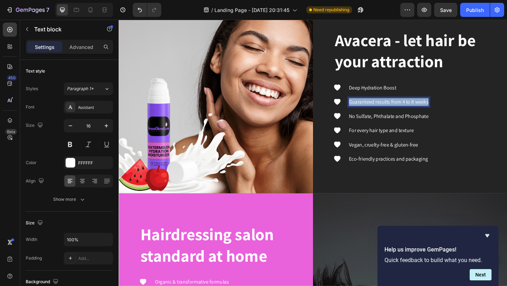
click at [389, 111] on p "Guaranteed results from 4 to 8 weeks" at bounding box center [412, 109] width 87 height 8
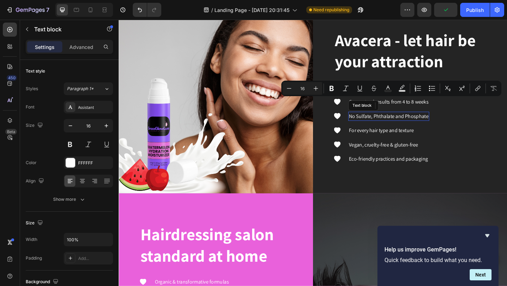
click at [402, 125] on p "No Sulfate, Phthalate and Phosphate" at bounding box center [412, 124] width 87 height 8
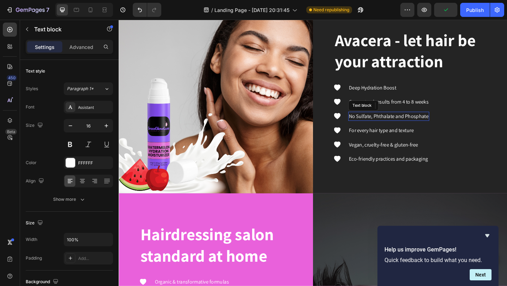
click at [402, 125] on p "No Sulfate, Phthalate and Phosphate" at bounding box center [412, 124] width 87 height 8
click at [393, 142] on p "For every hair type and texture" at bounding box center [404, 140] width 70 height 8
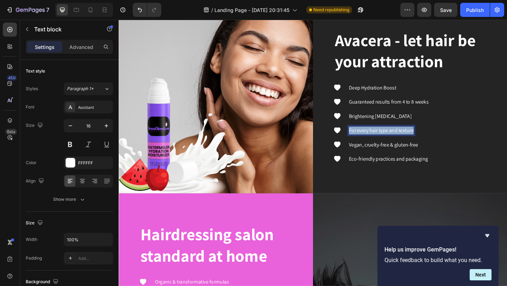
click at [393, 142] on p "For every hair type and texture" at bounding box center [404, 140] width 70 height 8
click at [383, 139] on p "For every hair type and texture" at bounding box center [404, 140] width 70 height 8
click at [380, 156] on p "Vegan, cruelty-free & gluten-free" at bounding box center [406, 155] width 75 height 8
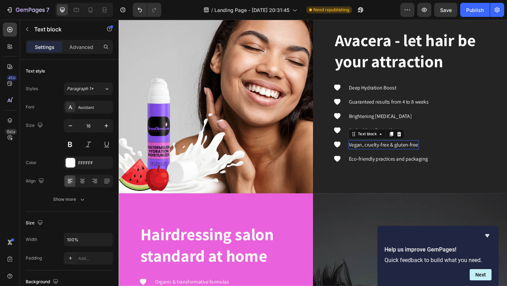
click at [380, 156] on p "Vegan, cruelty-free & gluten-free" at bounding box center [406, 155] width 75 height 8
click at [436, 170] on p "Eco-friendly practices and packaging" at bounding box center [412, 171] width 86 height 8
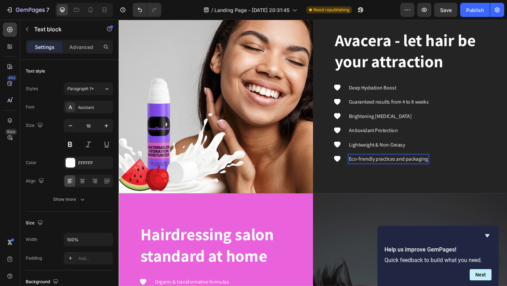
click at [436, 170] on p "Eco-friendly practices and packaging" at bounding box center [412, 171] width 86 height 8
click at [410, 170] on strong "Everyday Essential" at bounding box center [392, 170] width 46 height 7
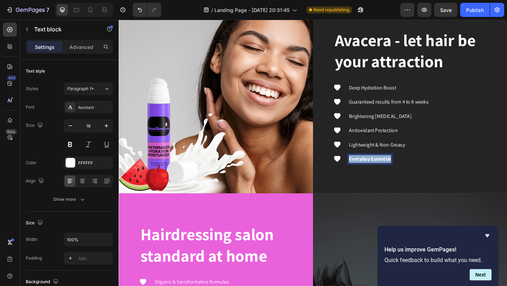
click at [410, 170] on strong "Everyday Essential" at bounding box center [392, 170] width 46 height 7
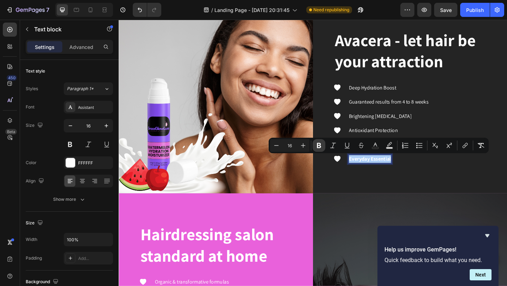
click at [317, 143] on icon "Editor contextual toolbar" at bounding box center [319, 145] width 7 height 7
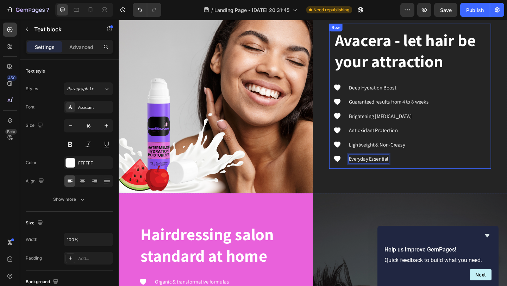
click at [444, 177] on div "Avacera - let hair be your attraction Heading Icon Deep Hydration Boost Text bl…" at bounding box center [436, 103] width 176 height 158
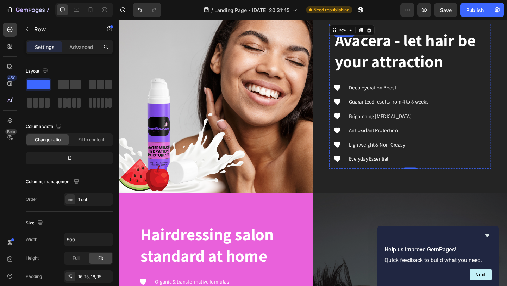
click at [384, 48] on p "Avacera - let hair be your attraction" at bounding box center [436, 53] width 164 height 47
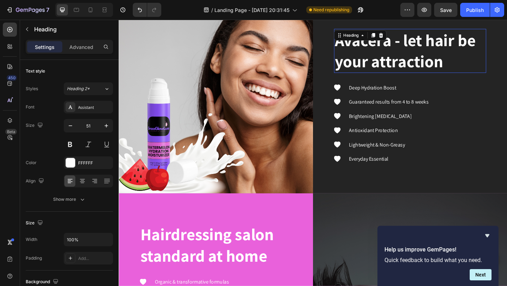
click at [384, 48] on p "Avacera - let hair be your attraction" at bounding box center [436, 53] width 164 height 47
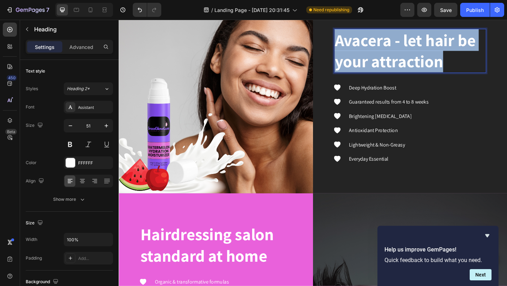
click at [384, 48] on p "Avacera - let hair be your attraction" at bounding box center [436, 53] width 164 height 47
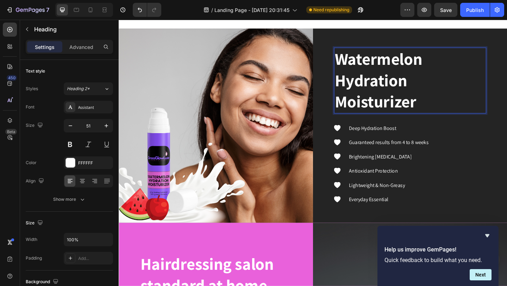
scroll to position [1541, 0]
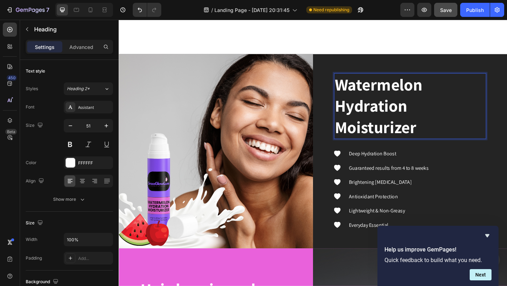
click at [448, 7] on span "Save" at bounding box center [446, 10] width 12 height 6
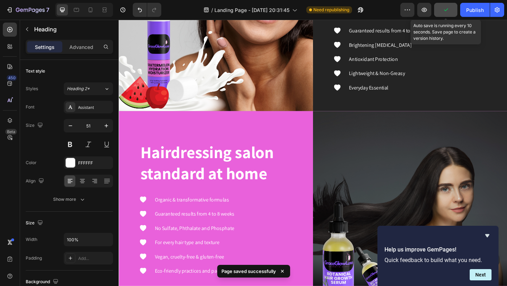
scroll to position [1751, 0]
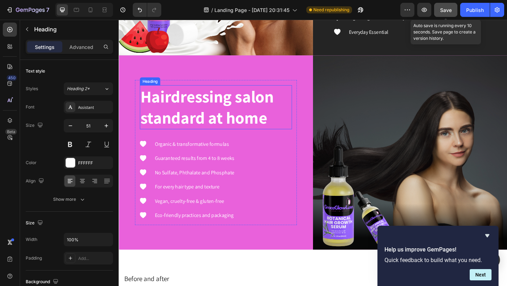
click at [169, 106] on p "Hairdressing salon standard at home" at bounding box center [224, 115] width 164 height 47
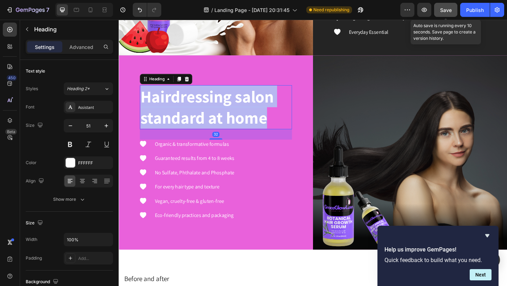
click at [169, 106] on p "Hairdressing salon standard at home" at bounding box center [224, 115] width 164 height 47
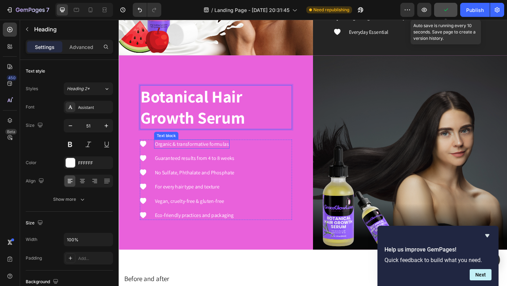
click at [198, 157] on p "Organic & transformative formulas" at bounding box center [198, 155] width 81 height 8
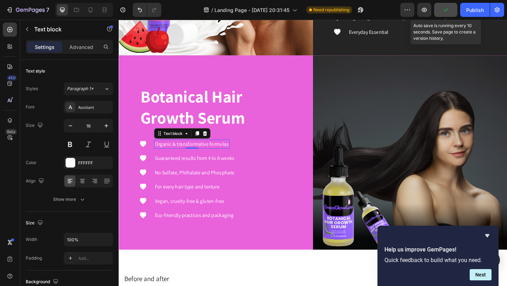
click at [198, 157] on p "Organic & transformative formulas" at bounding box center [198, 155] width 81 height 8
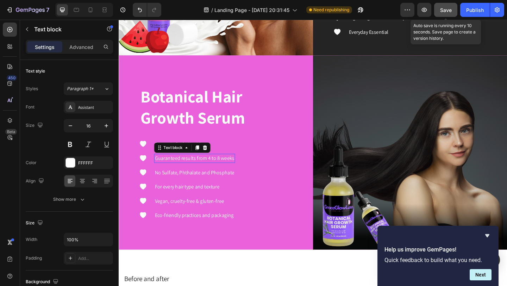
click at [163, 172] on p "Guaranteed results from 4 to 8 weeks" at bounding box center [201, 170] width 87 height 8
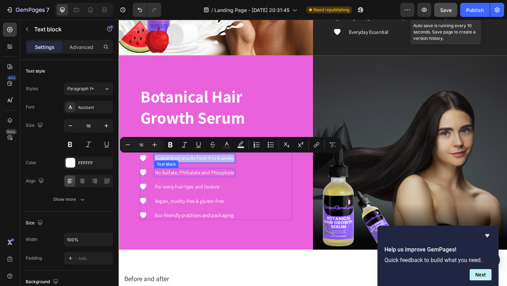
click at [163, 185] on p "No Sulfate, Phthalate and Phosphate" at bounding box center [201, 186] width 87 height 8
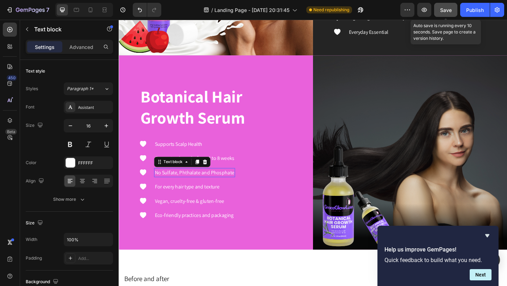
click at [163, 185] on p "No Sulfate, Phthalate and Phosphate" at bounding box center [201, 186] width 87 height 8
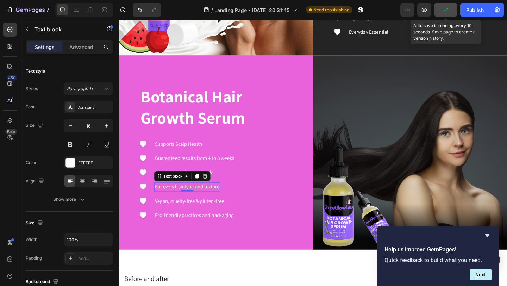
click at [212, 200] on p "For every hair type and texture" at bounding box center [193, 201] width 70 height 8
click at [212, 200] on strong "Hydration & Shine Boost" at bounding box center [188, 201] width 60 height 7
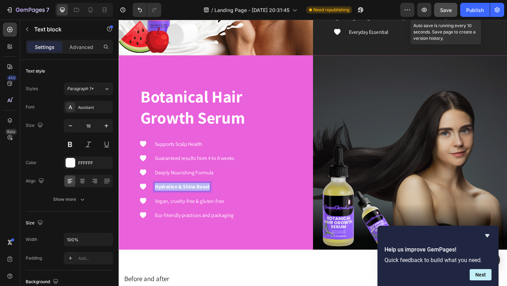
click at [212, 200] on strong "Hydration & Shine Boost" at bounding box center [188, 201] width 60 height 7
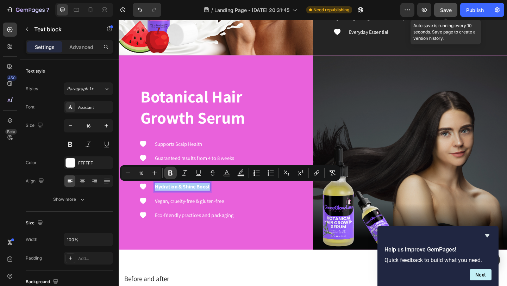
click at [169, 173] on icon "Editor contextual toolbar" at bounding box center [170, 172] width 4 height 5
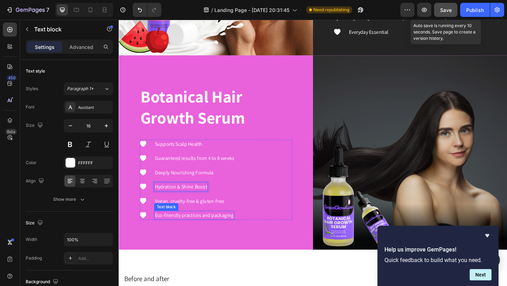
click at [209, 231] on p "Eco-friendly practices and packaging" at bounding box center [201, 232] width 86 height 8
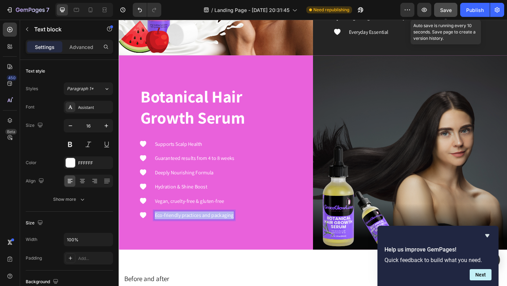
click at [209, 231] on p "Eco-friendly practices and packaging" at bounding box center [201, 232] width 86 height 8
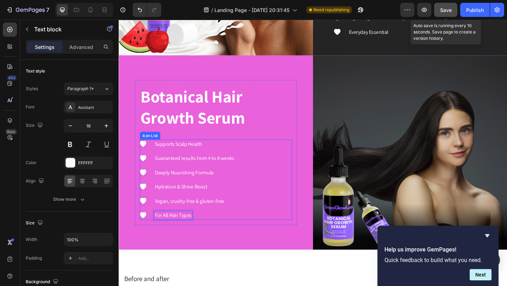
click at [239, 229] on li "Icon For All Hair Types Text block 0" at bounding box center [194, 233] width 104 height 10
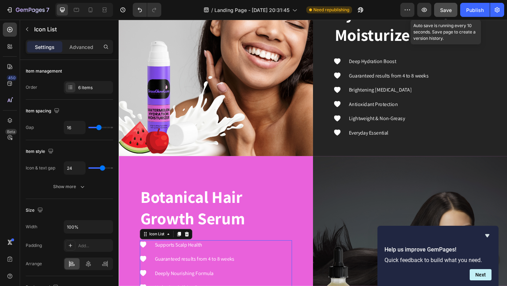
scroll to position [1640, 0]
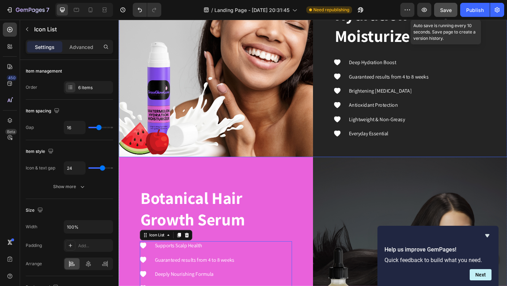
click at [361, 160] on div "Watermelon Hydration Moisturizer Heading Icon Deep Hydration Boost Text block I…" at bounding box center [435, 63] width 211 height 211
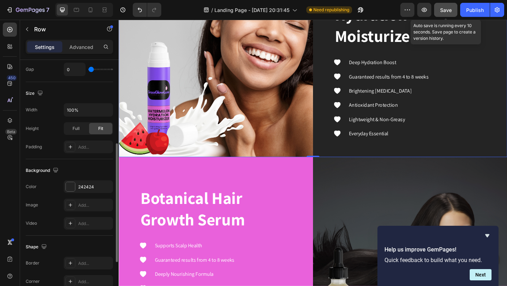
scroll to position [171, 0]
click at [70, 185] on div at bounding box center [70, 185] width 9 height 9
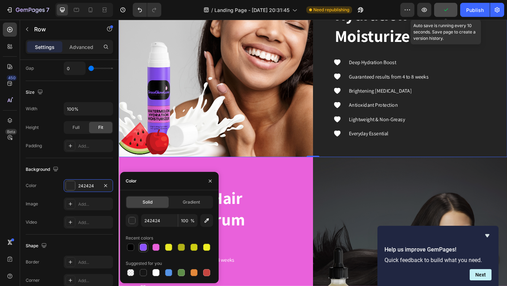
click at [142, 248] on div at bounding box center [143, 247] width 7 height 7
type input "8C52FF"
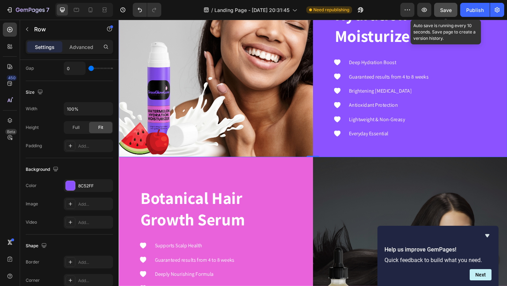
click at [449, 9] on span "Save" at bounding box center [446, 10] width 12 height 6
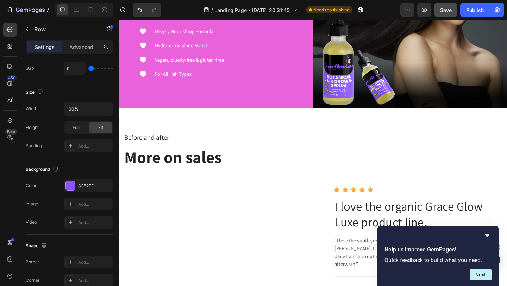
scroll to position [1849, 0]
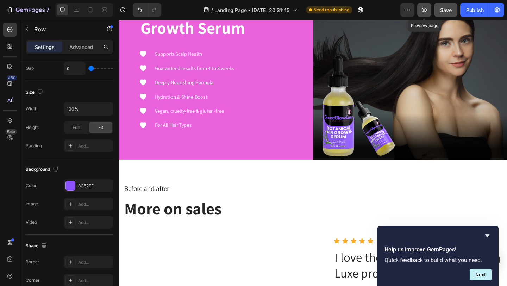
click at [427, 11] on icon "button" at bounding box center [424, 9] width 7 height 7
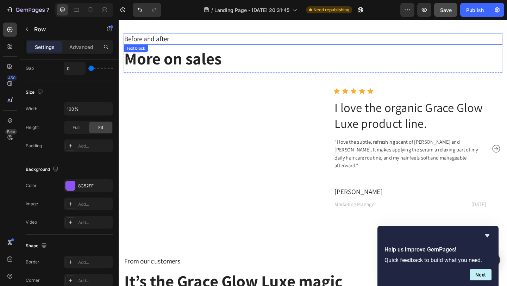
scroll to position [2016, 0]
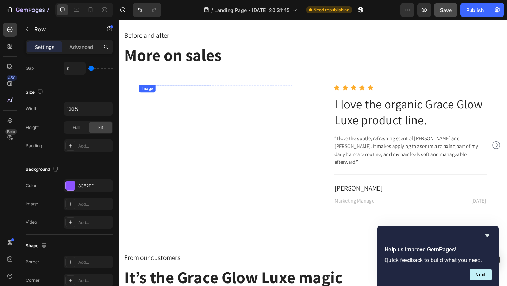
click at [179, 90] on img at bounding box center [180, 90] width 78 height 0
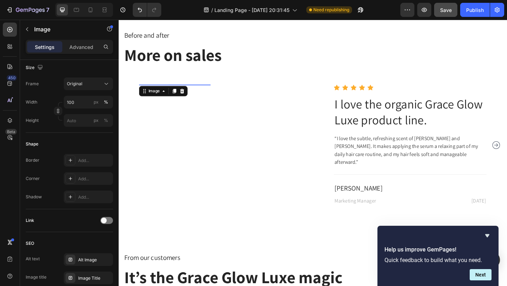
scroll to position [0, 0]
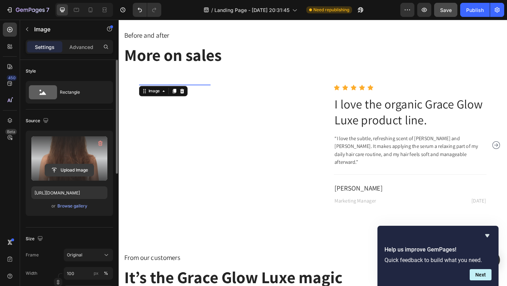
click at [69, 169] on input "file" at bounding box center [69, 170] width 49 height 12
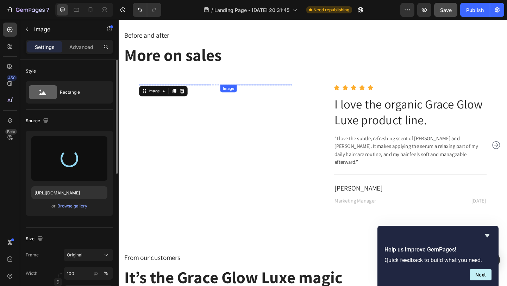
type input "https://cdn.shopify.com/s/files/1/0621/5686/5599/files/gempages_579532379383661…"
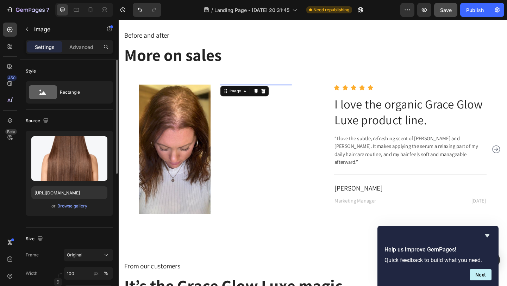
click at [296, 90] on img at bounding box center [268, 90] width 78 height 0
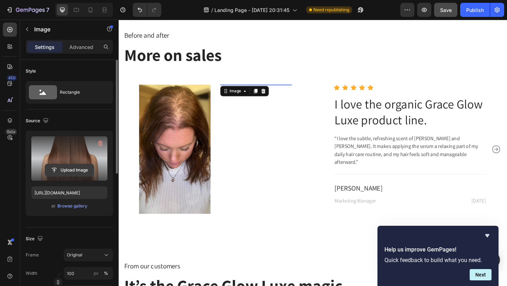
click at [71, 173] on input "file" at bounding box center [69, 170] width 49 height 12
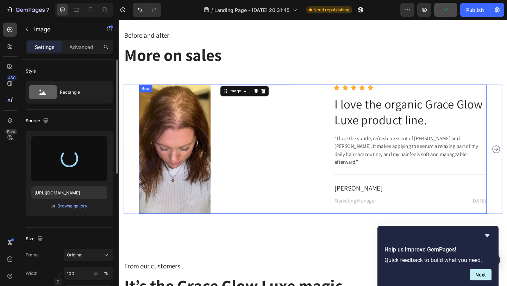
type input "https://cdn.shopify.com/s/files/1/0621/5686/5599/files/gempages_579532379383661…"
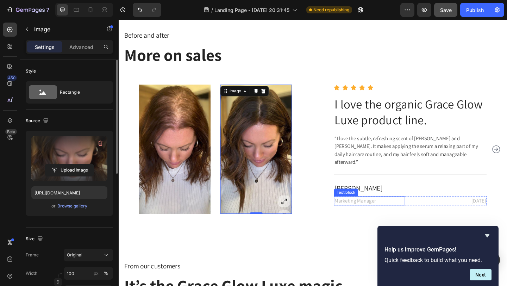
click at [387, 212] on p "Marketing Manager" at bounding box center [392, 216] width 76 height 8
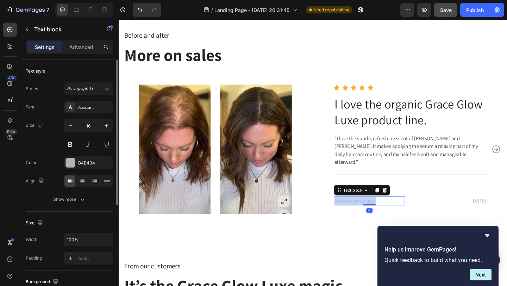
click at [387, 212] on p "Marketing Manager" at bounding box center [392, 216] width 76 height 8
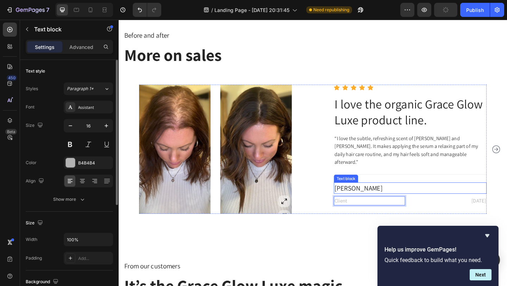
click at [464, 197] on p "Kimberly Davici" at bounding box center [436, 202] width 165 height 11
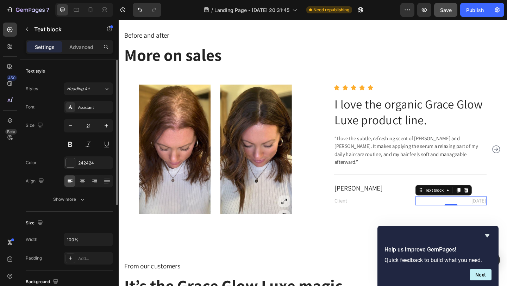
click at [507, 212] on p "06 Sep, 2022" at bounding box center [480, 216] width 76 height 8
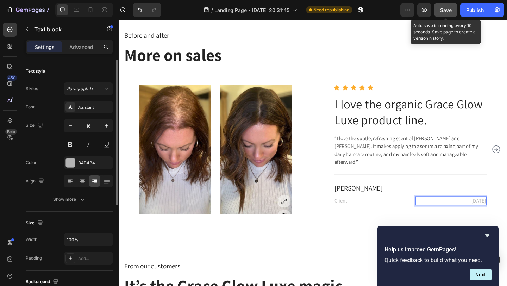
click at [448, 11] on span "Save" at bounding box center [446, 10] width 12 height 6
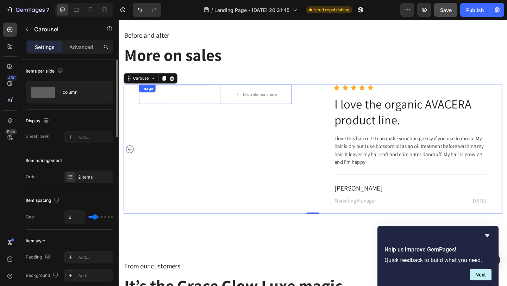
click at [163, 90] on img at bounding box center [180, 90] width 78 height 0
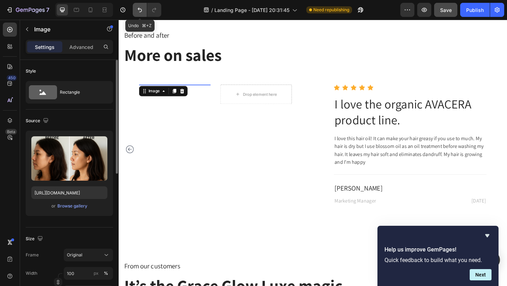
click at [140, 13] on icon "Undo/Redo" at bounding box center [139, 9] width 7 height 7
click at [156, 12] on icon "Undo/Redo" at bounding box center [154, 9] width 7 height 7
click at [185, 90] on img at bounding box center [180, 90] width 78 height 0
click at [180, 98] on icon at bounding box center [180, 97] width 4 height 5
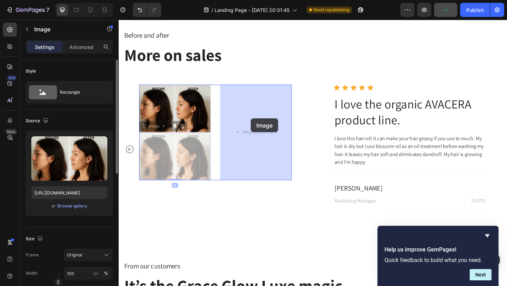
drag, startPoint x: 191, startPoint y: 181, endPoint x: 262, endPoint y: 127, distance: 90.0
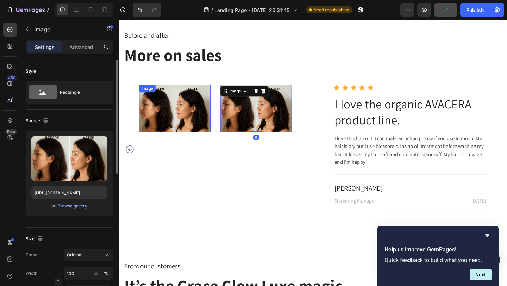
click at [195, 124] on img at bounding box center [180, 116] width 78 height 52
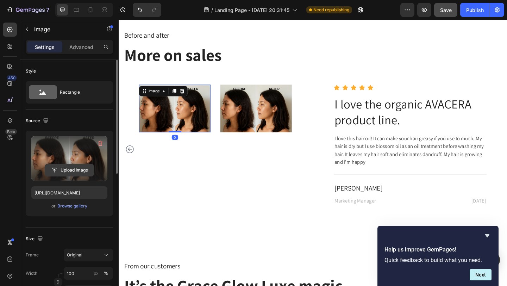
click at [66, 169] on input "file" at bounding box center [69, 170] width 49 height 12
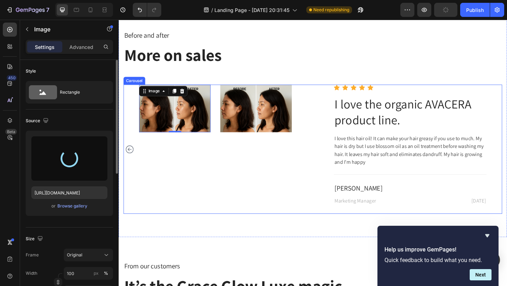
type input "https://cdn.shopify.com/s/files/1/0621/5686/5599/files/gempages_579532379383661…"
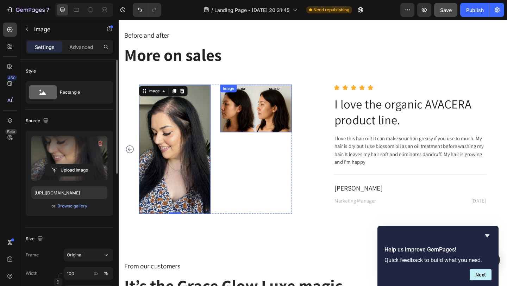
click at [277, 138] on img at bounding box center [268, 116] width 78 height 52
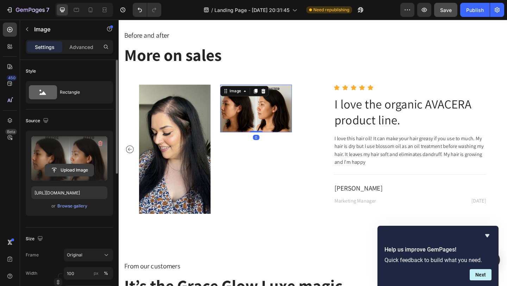
click at [76, 174] on input "file" at bounding box center [69, 170] width 49 height 12
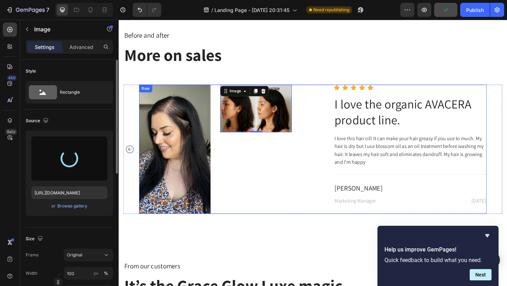
type input "https://cdn.shopify.com/s/files/1/0621/5686/5599/files/gempages_579532379383661…"
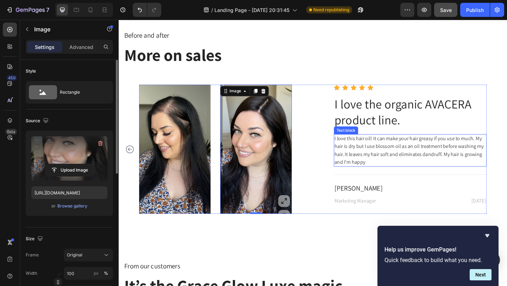
click at [374, 162] on p "I love this hair oil! It can make your hair greasy if you use to much. My hair …" at bounding box center [436, 162] width 165 height 34
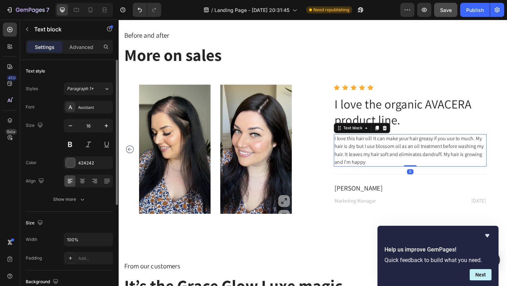
click at [374, 162] on p "I love this hair oil! It can make your hair greasy if you use to much. My hair …" at bounding box center [436, 162] width 165 height 34
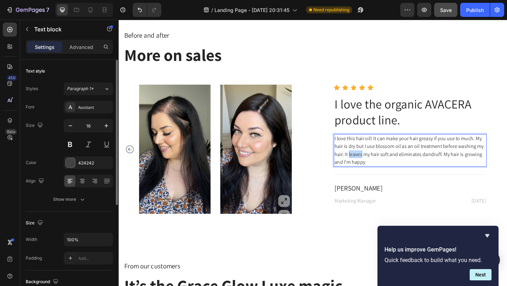
click at [374, 162] on p "I love this hair oil! It can make your hair greasy if you use to much. My hair …" at bounding box center [436, 162] width 165 height 34
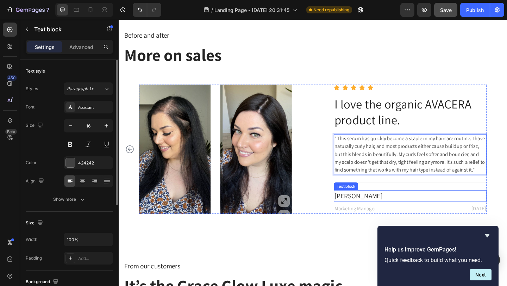
click at [380, 210] on p "Kimberly Davici" at bounding box center [436, 211] width 165 height 11
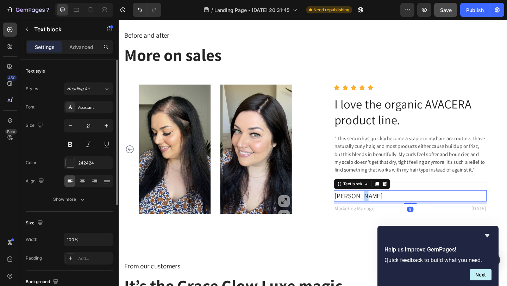
click at [380, 210] on p "Kimberly Davici" at bounding box center [436, 211] width 165 height 11
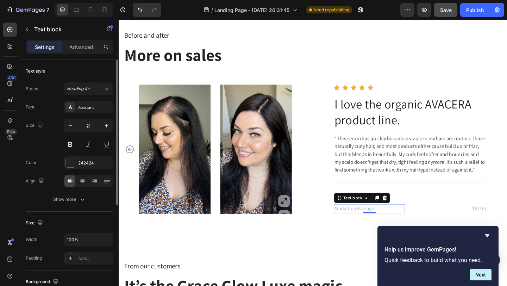
click at [376, 224] on p "Marketing Manager" at bounding box center [392, 225] width 76 height 8
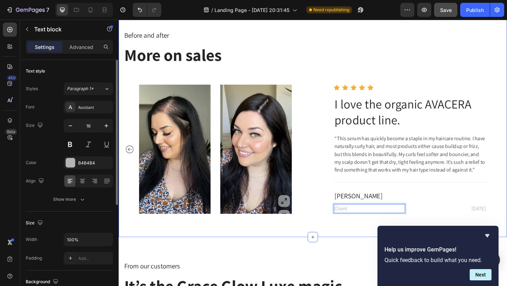
click at [369, 246] on div "Before and after Text block More on sales Heading Row Image Image Row Icon Icon…" at bounding box center [330, 130] width 423 height 251
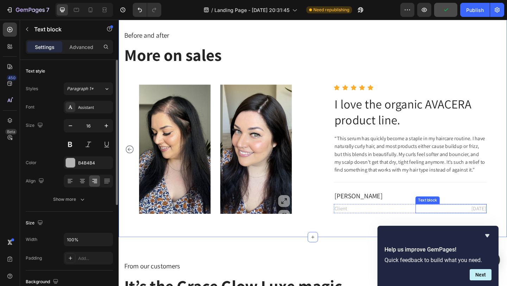
click at [503, 224] on p "06 Sep, 2022" at bounding box center [480, 225] width 76 height 8
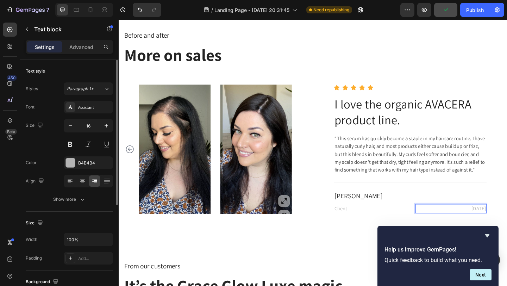
click at [503, 224] on p "06 Sep, 2022" at bounding box center [480, 225] width 76 height 8
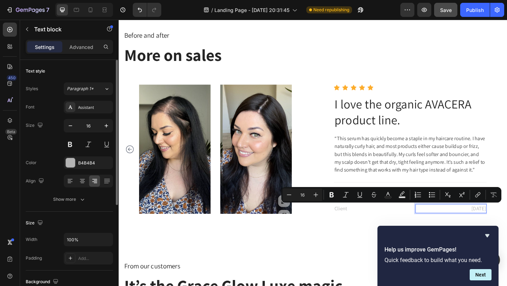
click at [496, 225] on p "06 Sep, 2022" at bounding box center [480, 225] width 76 height 8
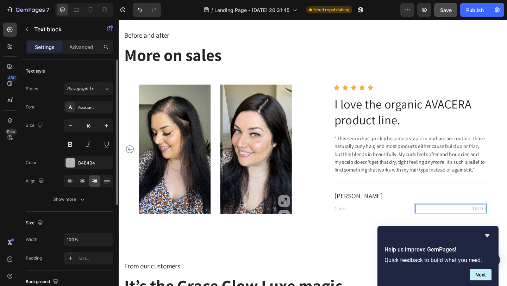
click at [502, 227] on p "03 Sep, 2022" at bounding box center [480, 225] width 76 height 8
click at [507, 225] on p "03 May, 2022" at bounding box center [480, 225] width 76 height 8
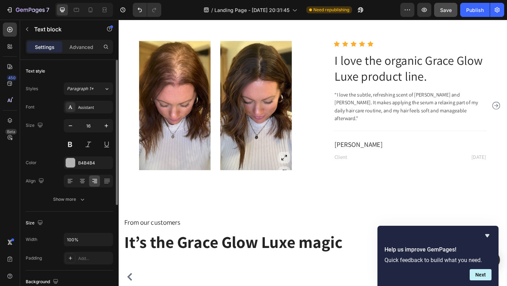
scroll to position [2056, 0]
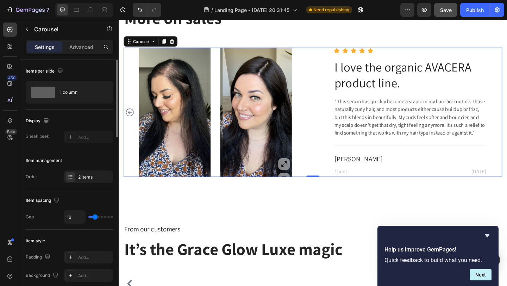
click at [133, 119] on icon "Carousel Back Arrow" at bounding box center [130, 120] width 8 height 8
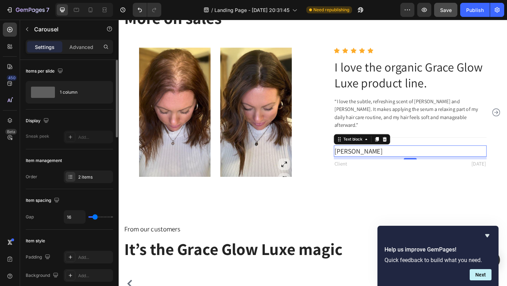
click at [378, 157] on p "Kimberly Davici" at bounding box center [436, 162] width 165 height 11
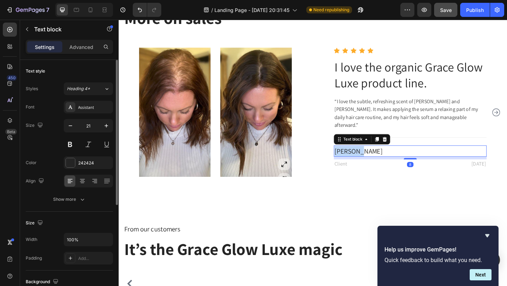
click at [378, 157] on p "Kimberly Davici" at bounding box center [436, 162] width 165 height 11
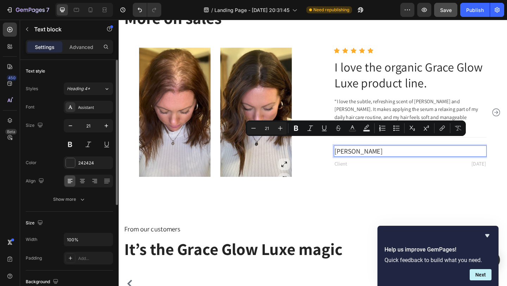
click at [401, 157] on p "Kimberly Davici" at bounding box center [436, 162] width 165 height 11
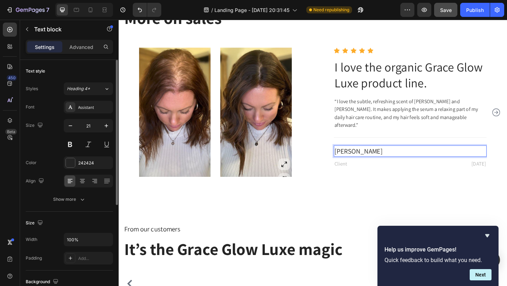
click at [401, 157] on p "Kimberly Davici" at bounding box center [436, 162] width 165 height 11
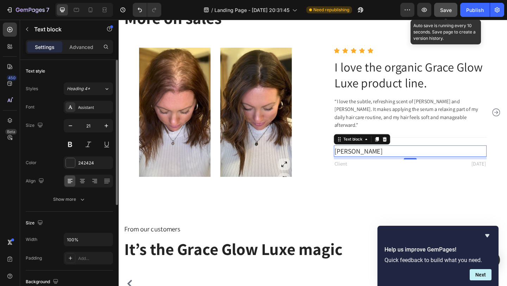
click at [447, 16] on button "Save" at bounding box center [445, 10] width 23 height 14
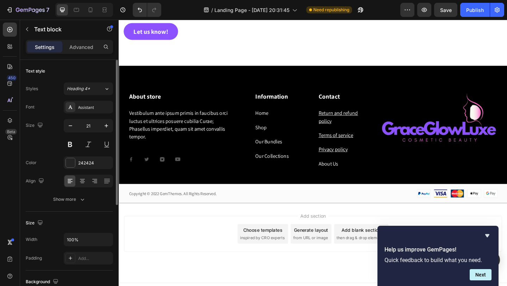
scroll to position [2885, 0]
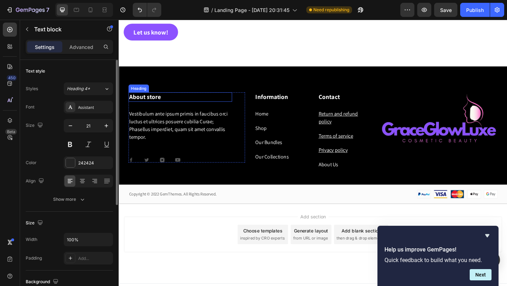
click at [153, 104] on h2 "About store" at bounding box center [185, 104] width 113 height 10
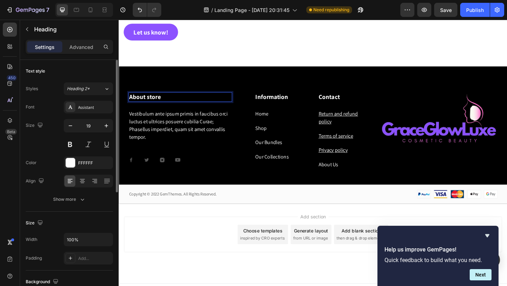
click at [153, 104] on h2 "About store" at bounding box center [185, 104] width 113 height 10
click at [153, 104] on p "About store" at bounding box center [185, 103] width 111 height 9
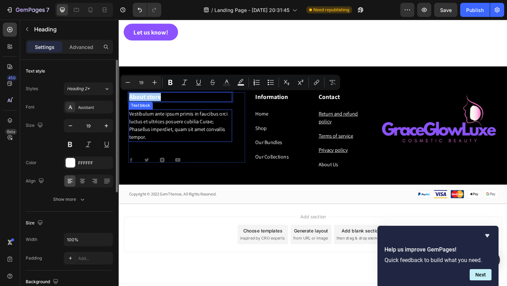
click at [168, 129] on p "Vestibulum ante ipsum primis in faucibus orci luctus et ultrices posuere cubili…" at bounding box center [185, 135] width 111 height 34
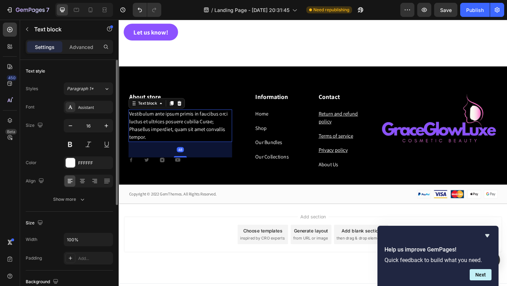
click at [168, 129] on p "Vestibulum ante ipsum primis in faucibus orci luctus et ultrices posuere cubili…" at bounding box center [185, 135] width 111 height 34
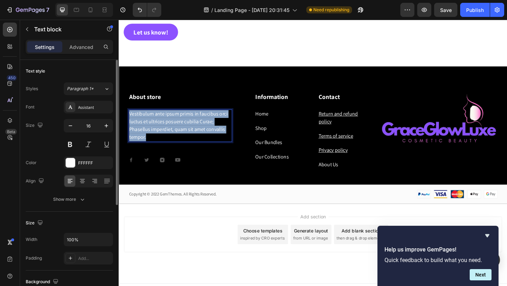
click at [168, 129] on p "Vestibulum ante ipsum primis in faucibus orci luctus et ultrices posuere cubili…" at bounding box center [185, 135] width 111 height 34
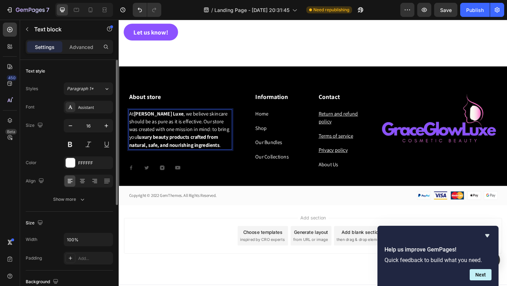
click at [168, 129] on p "At Grace Glow Luxe , we believe skincare should be as pure as it is effective. …" at bounding box center [185, 139] width 111 height 42
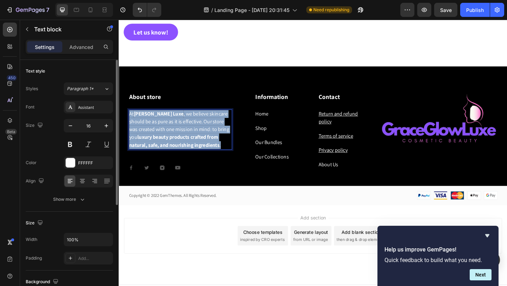
click at [168, 129] on p "At Grace Glow Luxe , we believe skincare should be as pure as it is effective. …" at bounding box center [185, 139] width 111 height 42
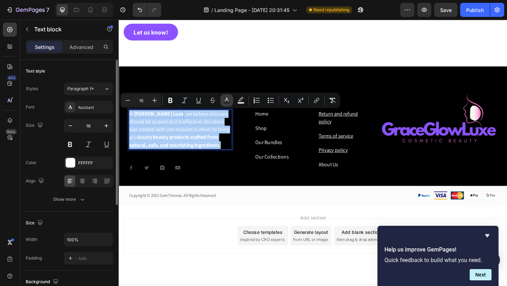
click at [228, 102] on rect "Editor contextual toolbar" at bounding box center [227, 103] width 7 height 2
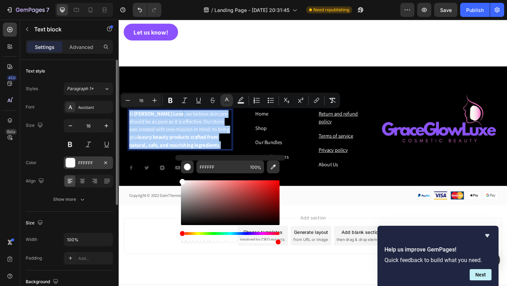
click at [75, 162] on div at bounding box center [70, 162] width 9 height 9
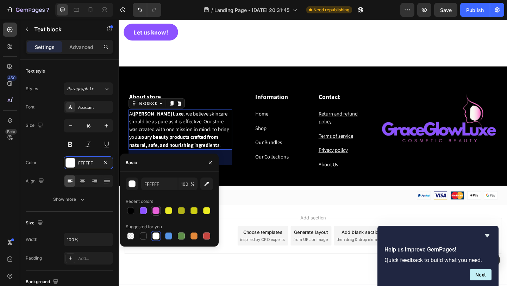
click at [158, 211] on div at bounding box center [156, 210] width 7 height 7
type input "E961DB"
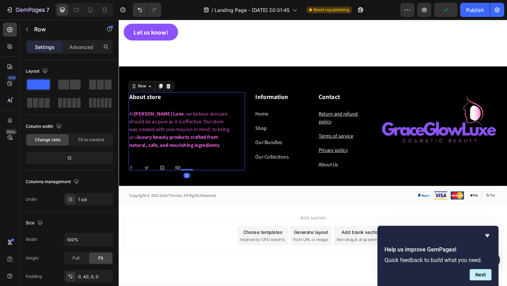
click at [249, 132] on div "About store Heading At Grace Glow Luxe , we believe skincare should be as pure …" at bounding box center [192, 141] width 127 height 85
click at [169, 104] on p "About store" at bounding box center [185, 103] width 111 height 9
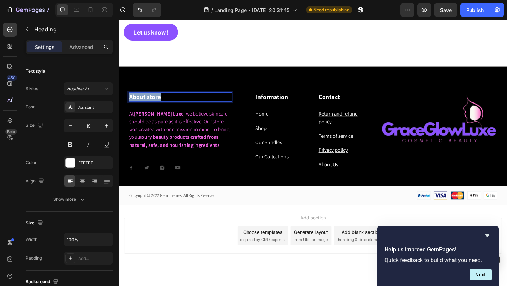
click at [169, 104] on p "About store" at bounding box center [185, 103] width 111 height 9
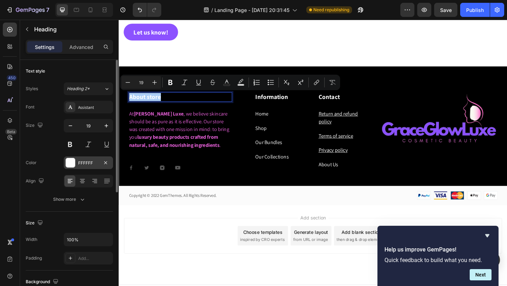
click at [72, 163] on div at bounding box center [70, 162] width 9 height 9
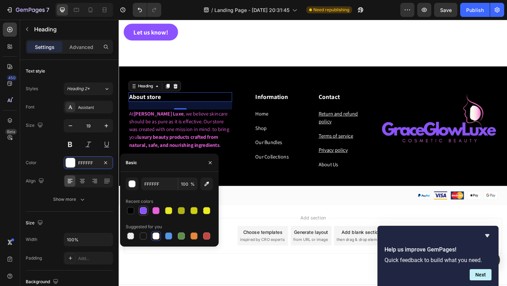
click at [143, 207] on div at bounding box center [143, 210] width 7 height 7
type input "8C52FF"
click at [285, 104] on h2 "Information" at bounding box center [296, 104] width 58 height 10
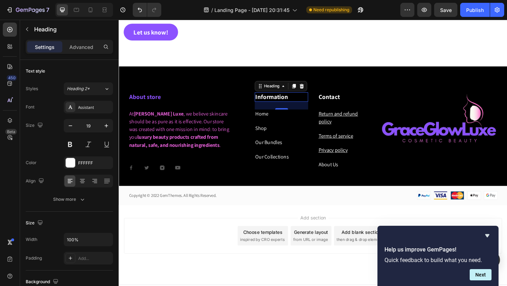
click at [285, 104] on h2 "Information" at bounding box center [296, 104] width 58 height 10
click at [285, 104] on p "Information" at bounding box center [295, 103] width 57 height 9
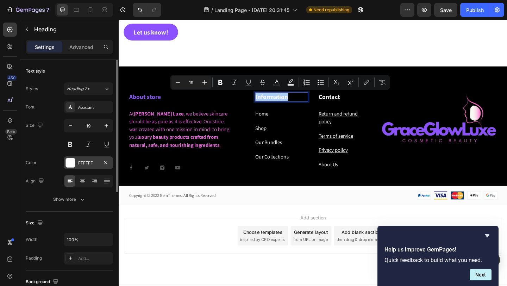
click at [75, 166] on div "FFFFFF" at bounding box center [88, 162] width 49 height 13
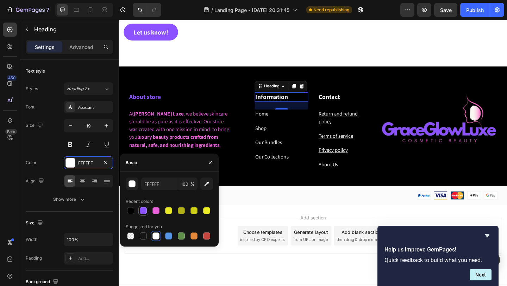
click at [144, 211] on div at bounding box center [143, 210] width 7 height 7
type input "8C52FF"
click at [354, 104] on h2 "Contact" at bounding box center [364, 104] width 58 height 10
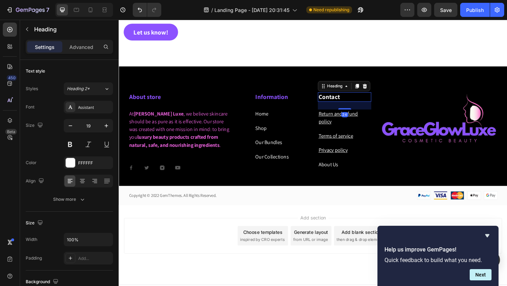
click at [354, 104] on h2 "Contact" at bounding box center [364, 104] width 58 height 10
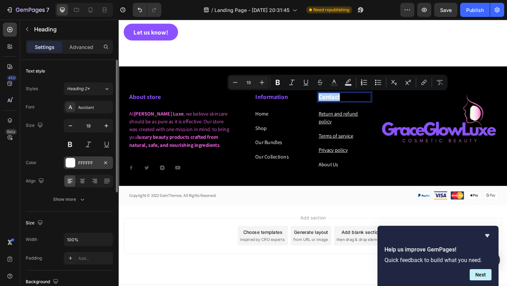
click at [77, 166] on div "FFFFFF" at bounding box center [88, 162] width 49 height 13
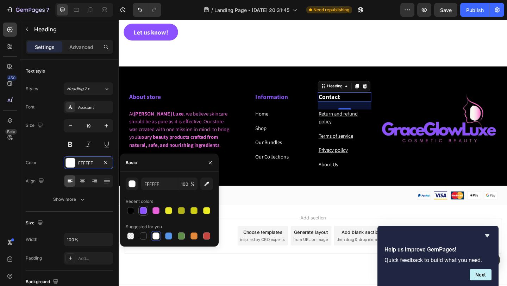
click at [144, 212] on div at bounding box center [143, 210] width 7 height 7
type input "8C52FF"
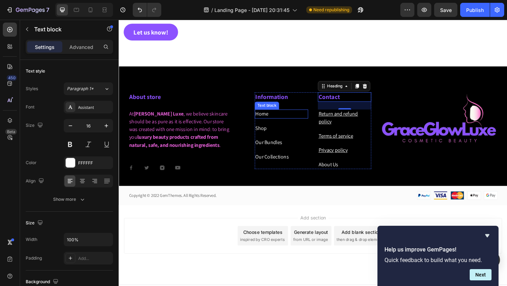
click at [284, 124] on p "Home" at bounding box center [295, 122] width 57 height 8
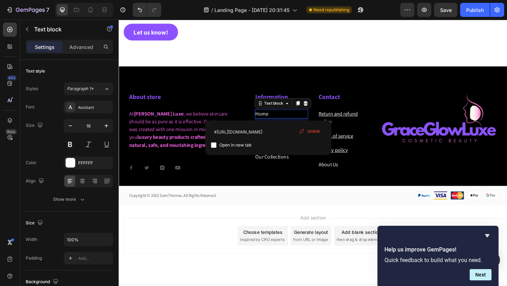
click at [284, 124] on p "Home" at bounding box center [295, 122] width 57 height 8
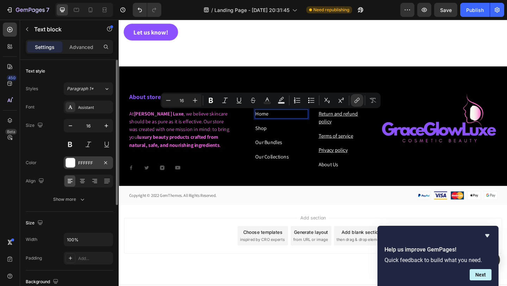
click at [72, 165] on div at bounding box center [70, 162] width 9 height 9
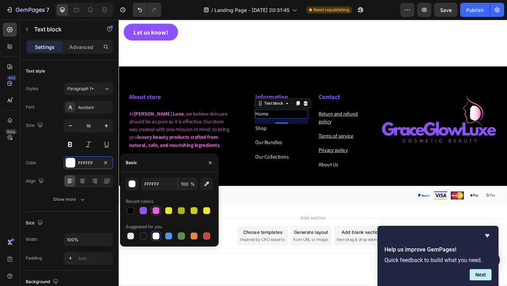
click at [156, 212] on div at bounding box center [156, 210] width 7 height 7
type input "E961DB"
click at [285, 139] on p "Shop" at bounding box center [295, 138] width 57 height 8
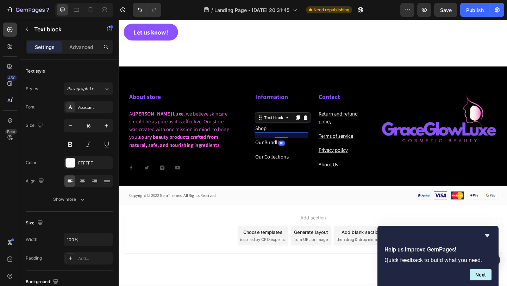
click at [285, 139] on p "Shop" at bounding box center [295, 138] width 57 height 8
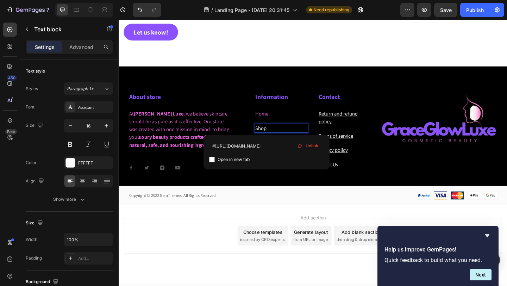
click at [285, 139] on p "Shop" at bounding box center [295, 138] width 57 height 8
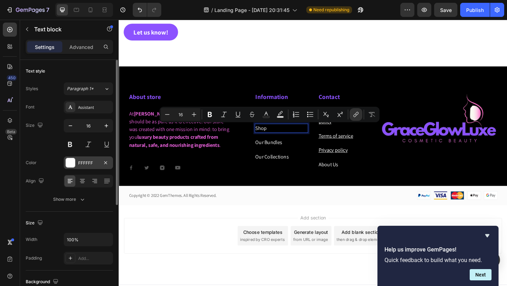
click at [68, 163] on div at bounding box center [70, 162] width 9 height 9
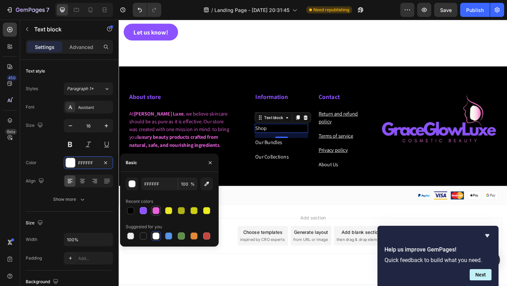
click at [155, 208] on div at bounding box center [156, 210] width 7 height 7
type input "E961DB"
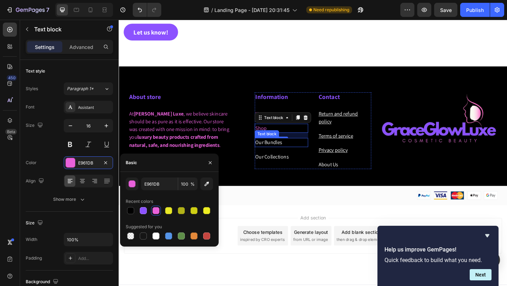
click at [287, 154] on link "Our Bundles" at bounding box center [281, 152] width 29 height 7
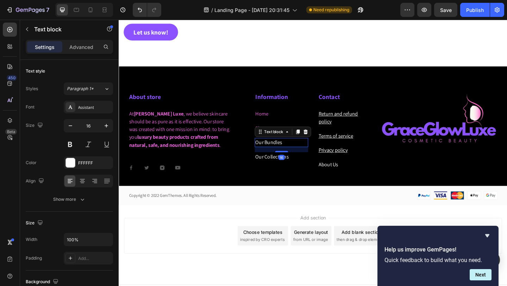
click at [287, 154] on link "Our Bundles" at bounding box center [281, 152] width 29 height 7
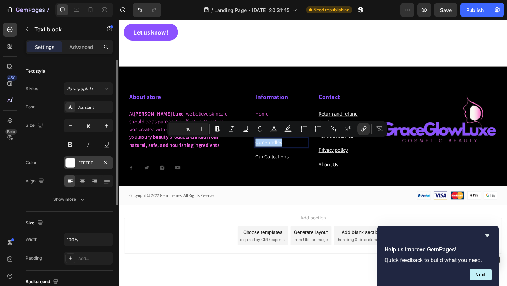
click at [74, 166] on div at bounding box center [70, 162] width 9 height 9
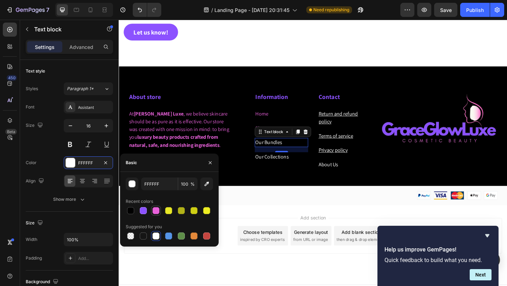
click at [157, 214] on div at bounding box center [156, 210] width 7 height 7
type input "E961DB"
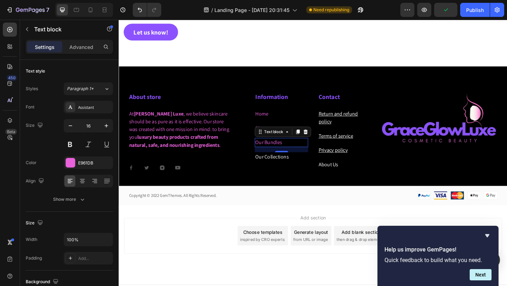
click at [294, 172] on div "16" at bounding box center [295, 170] width 7 height 6
click at [293, 170] on div "16" at bounding box center [295, 170] width 7 height 6
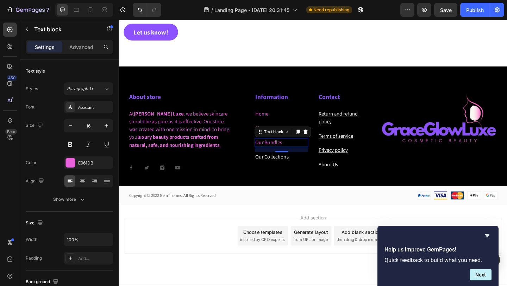
click at [293, 170] on div "16" at bounding box center [295, 170] width 7 height 6
click at [291, 169] on link "Our Collections" at bounding box center [285, 168] width 36 height 7
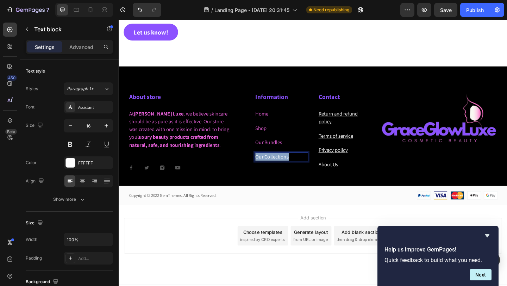
click at [291, 169] on link "Our Collections" at bounding box center [285, 168] width 36 height 7
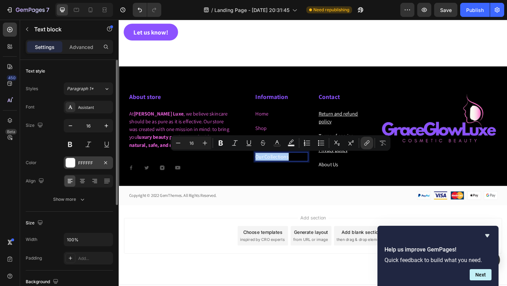
click at [69, 164] on div at bounding box center [70, 162] width 9 height 9
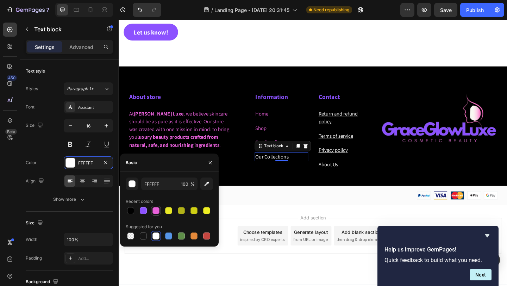
click at [156, 213] on div at bounding box center [156, 210] width 7 height 7
type input "E961DB"
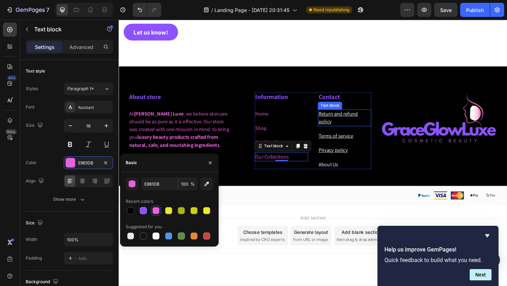
click at [367, 129] on p "Return and refund policy" at bounding box center [364, 126] width 57 height 17
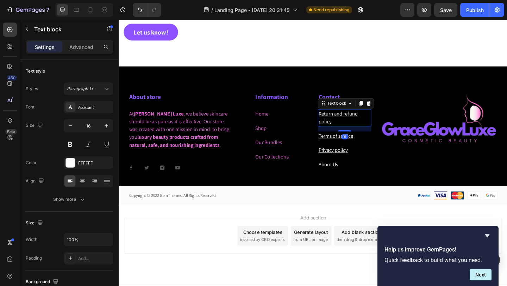
click at [367, 129] on p "Return and refund policy" at bounding box center [364, 126] width 57 height 17
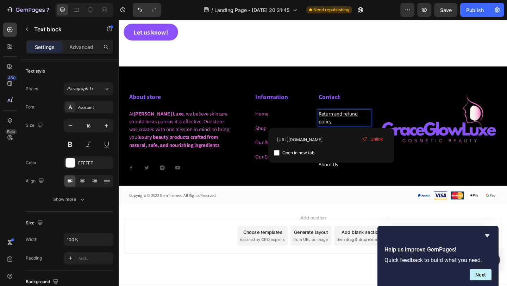
click at [367, 129] on p "Return and refund policy" at bounding box center [364, 126] width 57 height 17
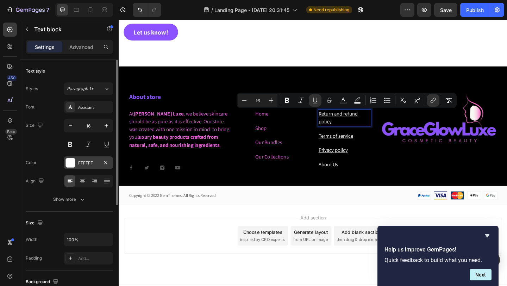
click at [68, 167] on div at bounding box center [70, 162] width 9 height 9
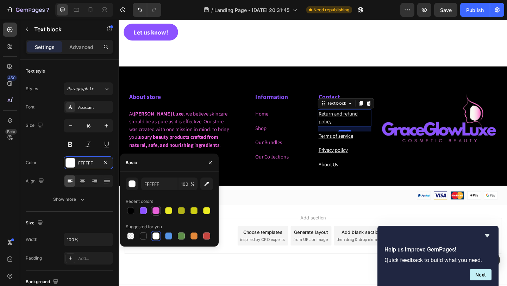
click at [155, 212] on div at bounding box center [156, 210] width 7 height 7
type input "E961DB"
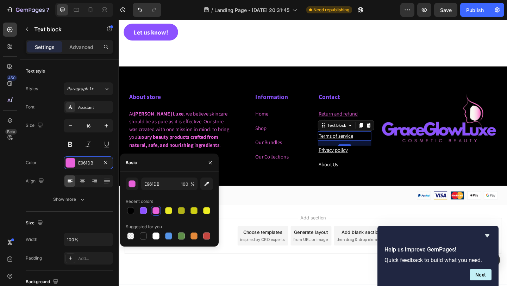
click at [377, 147] on p "Terms of service" at bounding box center [364, 146] width 57 height 8
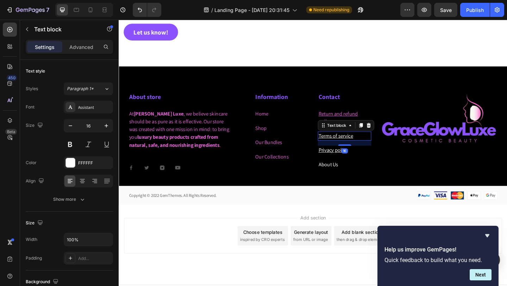
click at [377, 147] on p "Terms of service" at bounding box center [364, 146] width 57 height 8
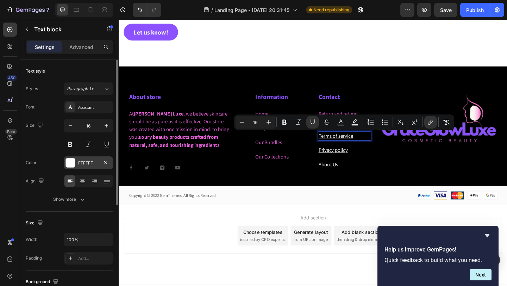
click at [70, 164] on div at bounding box center [70, 162] width 9 height 9
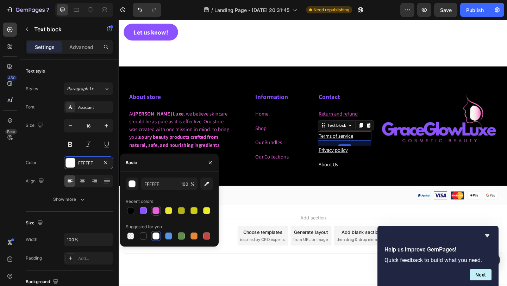
click at [155, 211] on div at bounding box center [156, 210] width 7 height 7
type input "E961DB"
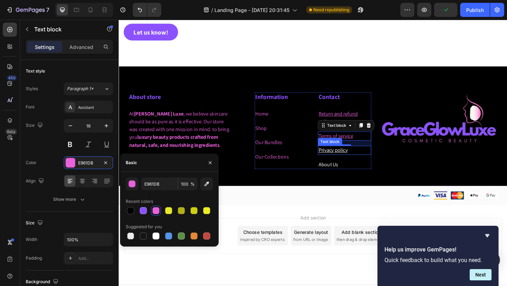
click at [376, 165] on p "Privacy policy" at bounding box center [364, 161] width 57 height 8
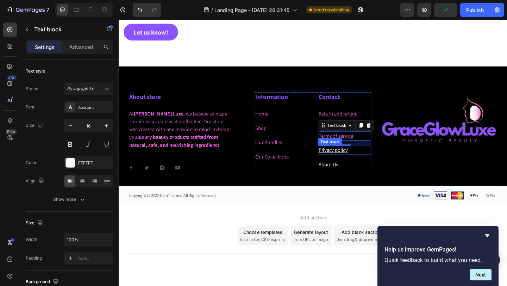
click at [376, 165] on p "Privacy policy" at bounding box center [364, 161] width 57 height 8
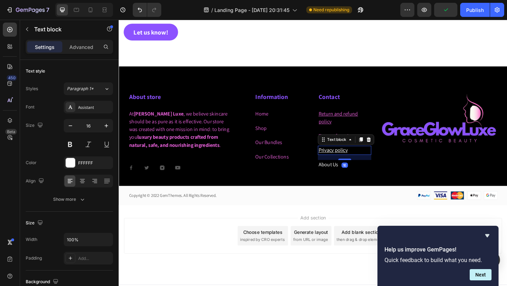
click at [376, 165] on p "Privacy policy" at bounding box center [364, 161] width 57 height 8
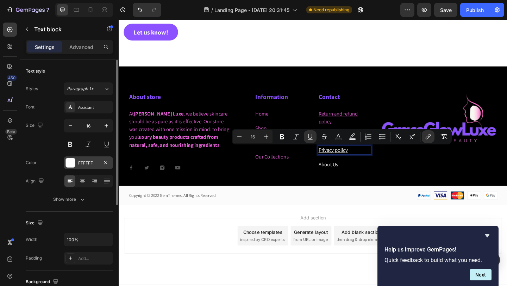
click at [73, 167] on div at bounding box center [70, 162] width 9 height 9
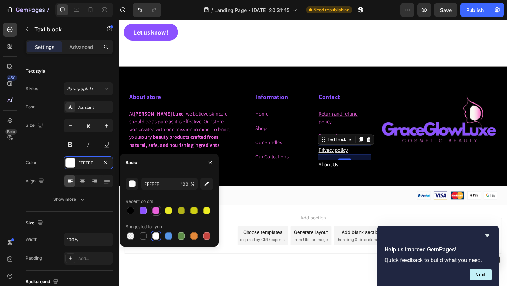
click at [158, 212] on div at bounding box center [156, 210] width 7 height 7
type input "E961DB"
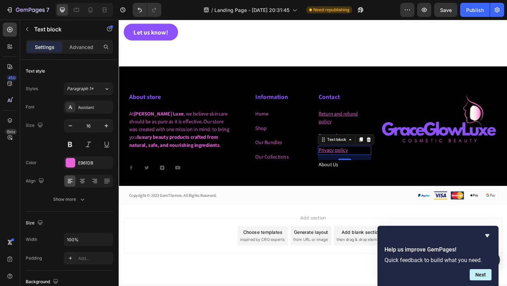
click at [361, 175] on div "16" at bounding box center [364, 178] width 7 height 6
click at [362, 178] on div "16" at bounding box center [364, 178] width 7 height 6
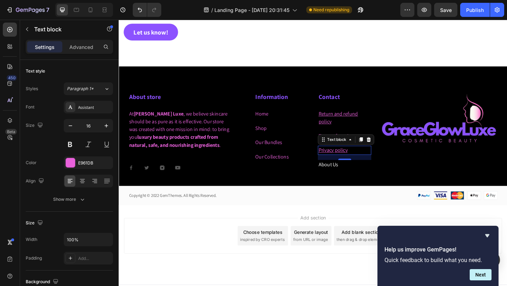
click at [362, 178] on div "16" at bounding box center [364, 178] width 7 height 6
click at [352, 178] on link "About Us" at bounding box center [346, 176] width 21 height 7
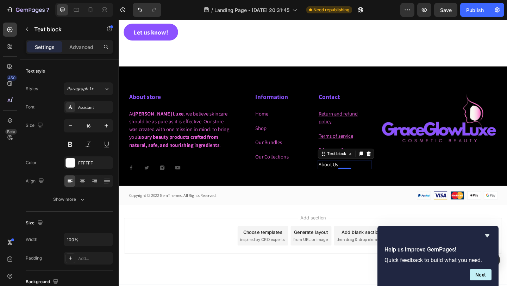
click at [352, 178] on link "About Us" at bounding box center [346, 176] width 21 height 7
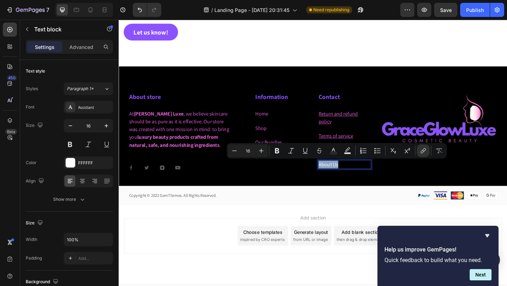
click at [364, 176] on p "About Us" at bounding box center [364, 177] width 57 height 8
click at [364, 176] on p "About Us#" at bounding box center [364, 177] width 57 height 8
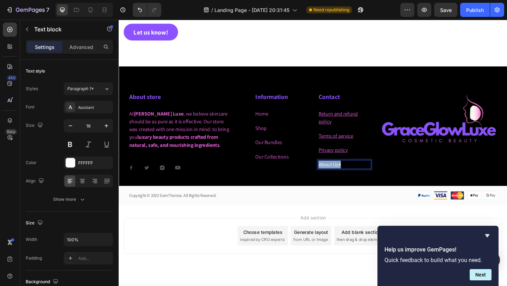
click at [364, 176] on p "About Us#" at bounding box center [364, 177] width 57 height 8
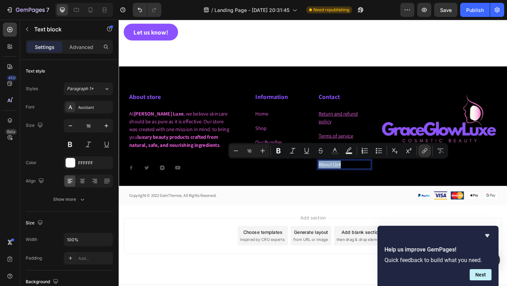
click at [364, 176] on p "About Us#" at bounding box center [364, 177] width 57 height 8
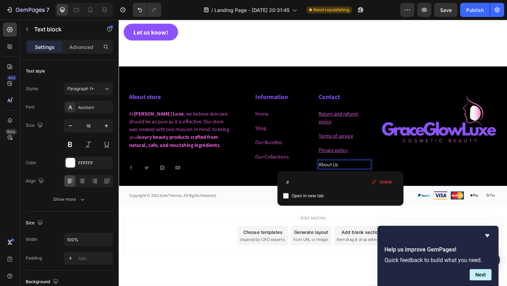
click at [364, 176] on p "About Us ⁠⁠⁠⁠⁠⁠⁠" at bounding box center [364, 177] width 57 height 8
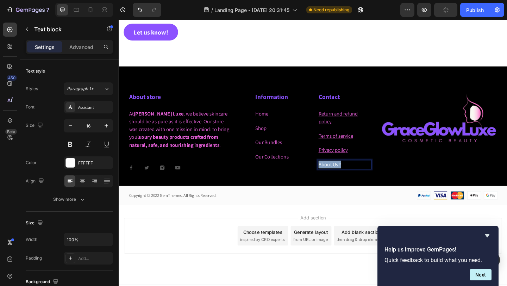
click at [364, 176] on p "About Us#" at bounding box center [364, 177] width 57 height 8
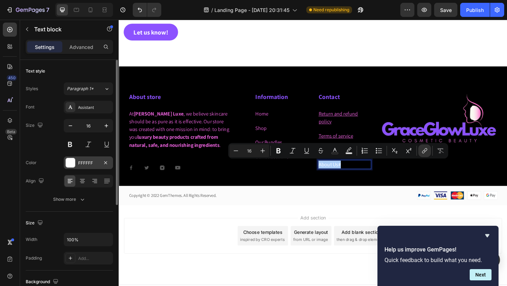
click at [73, 163] on div at bounding box center [70, 162] width 9 height 9
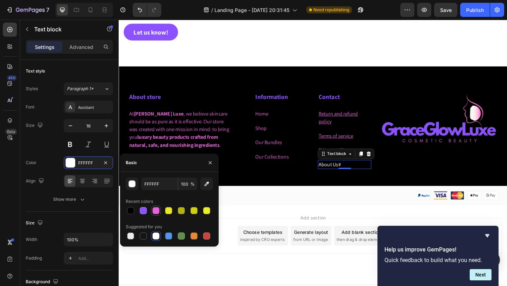
click at [156, 211] on div at bounding box center [156, 210] width 7 height 7
type input "E961DB"
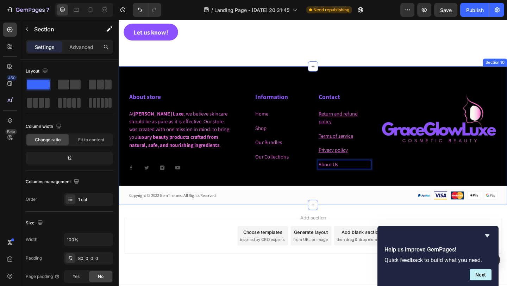
click at [419, 83] on div "About store Heading At Grace Glow Luxe , we believe skincare should be as pure …" at bounding box center [330, 145] width 423 height 150
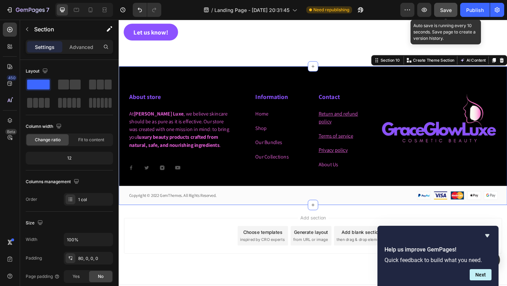
click at [445, 14] on button "Save" at bounding box center [445, 10] width 23 height 14
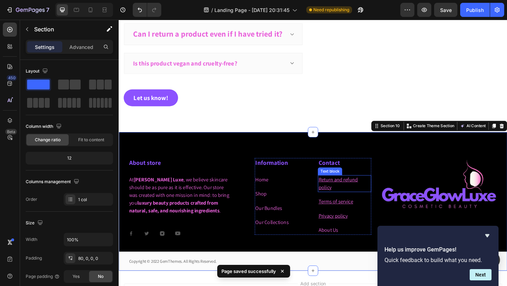
scroll to position [2898, 0]
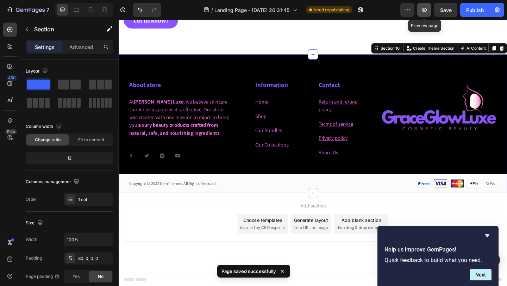
click at [426, 14] on button "button" at bounding box center [424, 10] width 14 height 14
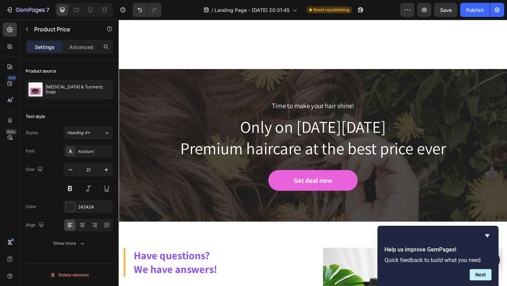
scroll to position [2422, 0]
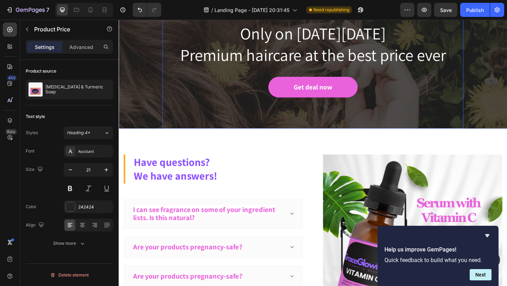
click at [254, 80] on div "Time to make your hair shine! Text block Only on Black Friday Premium haircare …" at bounding box center [330, 55] width 317 height 166
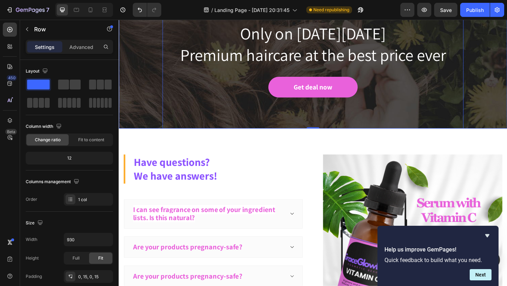
click at [147, 94] on div "Time to make your hair shine! Text block Only on Black Friday Premium haircare …" at bounding box center [330, 55] width 423 height 166
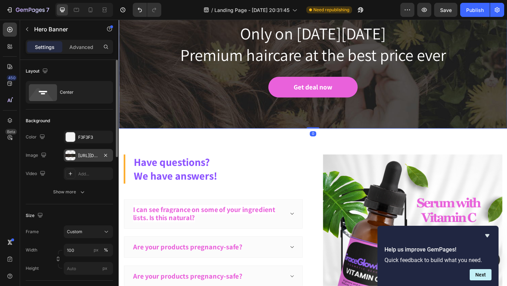
click at [81, 156] on div "https://ucarecdn.com/e006f3e1-0319-44ea-8e2a-806d7836625e/-/format/auto/" at bounding box center [88, 156] width 20 height 6
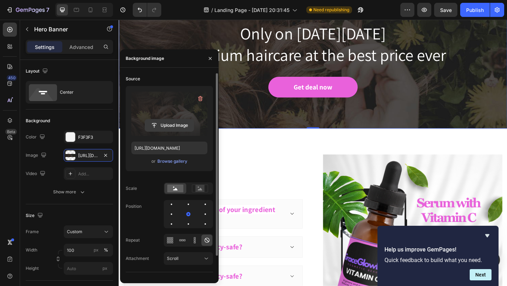
click at [173, 128] on input "file" at bounding box center [169, 125] width 49 height 12
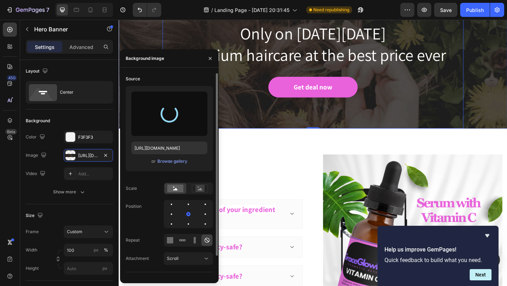
type input "https://cdn.shopify.com/s/files/1/0621/5686/5599/files/gempages_579532379383661…"
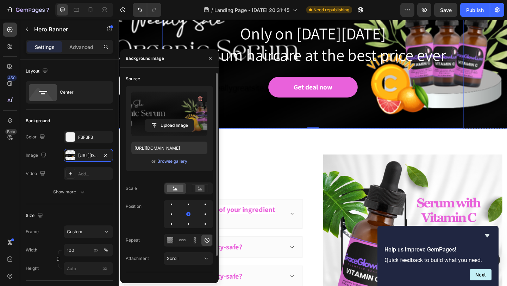
click at [375, 91] on div "Time to make your hair shine! Text block Only on Black Friday Premium haircare …" at bounding box center [330, 55] width 317 height 166
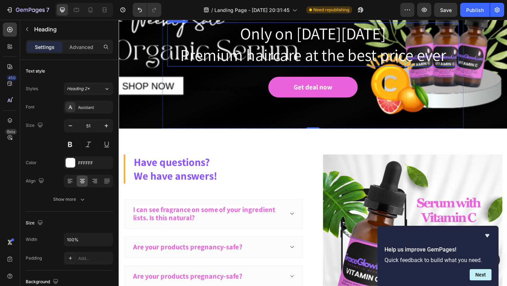
click at [346, 70] on p "Only on Black Friday Premium haircare at the best price ever" at bounding box center [330, 46] width 316 height 47
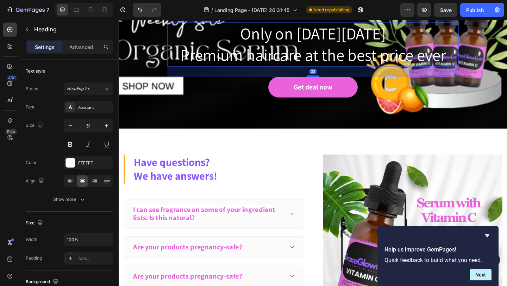
click at [346, 70] on p "Only on Black Friday Premium haircare at the best price ever" at bounding box center [330, 46] width 316 height 47
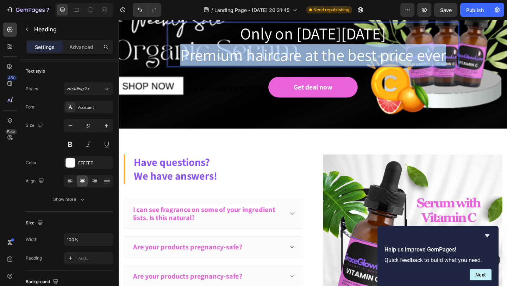
click at [346, 70] on p "Only on Black Friday Premium haircare at the best price ever" at bounding box center [330, 46] width 316 height 47
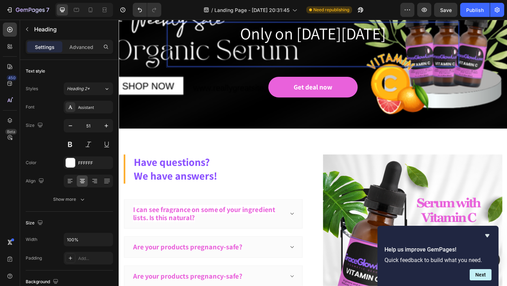
click at [346, 70] on p "Only on Black Friday" at bounding box center [330, 46] width 316 height 47
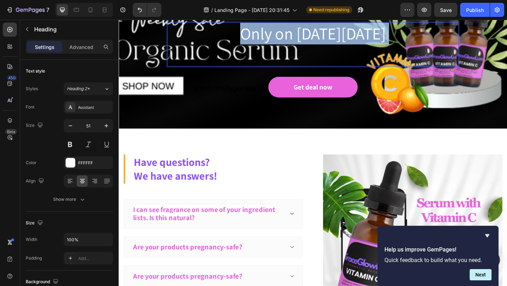
click at [346, 70] on p "Only on Black Friday" at bounding box center [330, 46] width 316 height 47
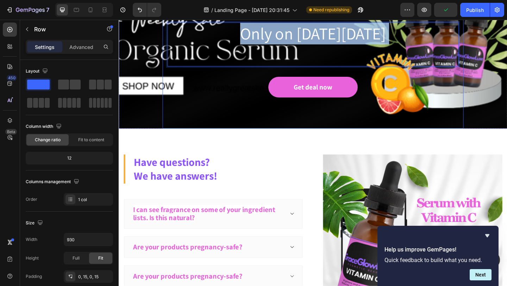
click at [351, 80] on div "Time to make your hair shine! Text block Only on Black Friday Heading 32 Get de…" at bounding box center [330, 55] width 317 height 166
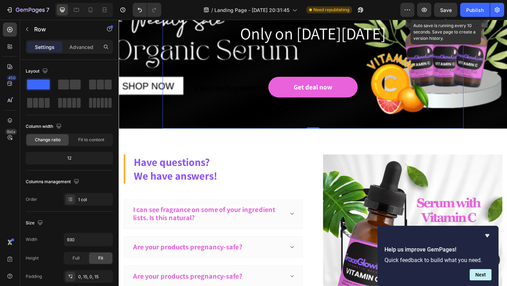
click at [448, 9] on span "Save" at bounding box center [446, 10] width 12 height 6
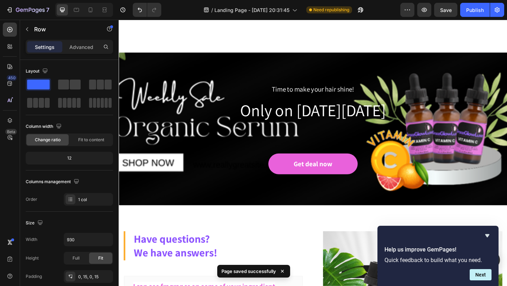
scroll to position [2417, 0]
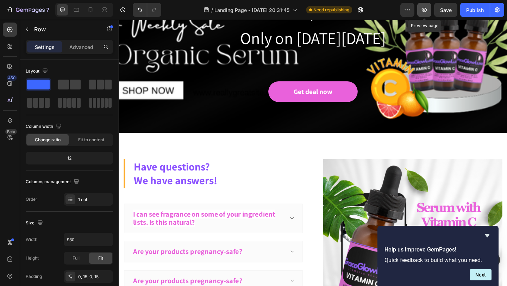
click at [425, 12] on icon "button" at bounding box center [424, 10] width 5 height 4
click at [229, 95] on div "Time to make your hair shine! Text block Only on Black Friday Heading Get deal …" at bounding box center [330, 60] width 317 height 166
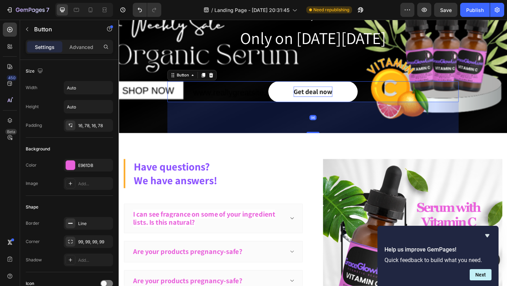
click at [322, 104] on div "Get deal now" at bounding box center [330, 97] width 42 height 11
click at [323, 104] on div "Get deal now" at bounding box center [330, 97] width 42 height 11
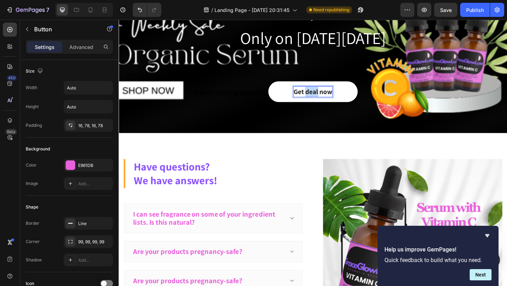
click at [323, 104] on p "Get deal now" at bounding box center [330, 97] width 42 height 11
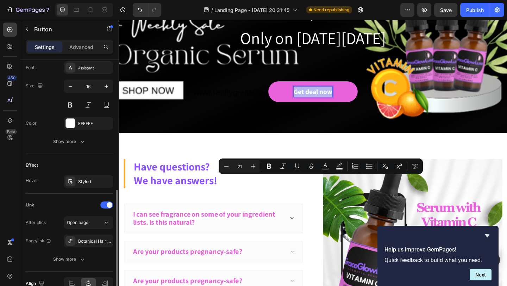
scroll to position [282, 0]
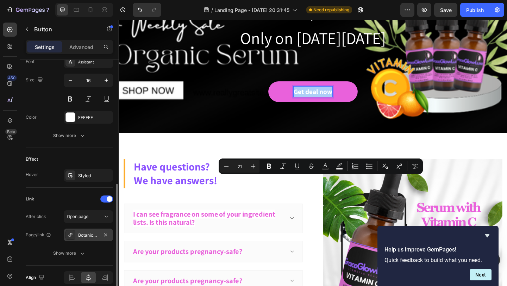
click at [89, 237] on div "Botanical Hair Growth Serum" at bounding box center [88, 235] width 20 height 6
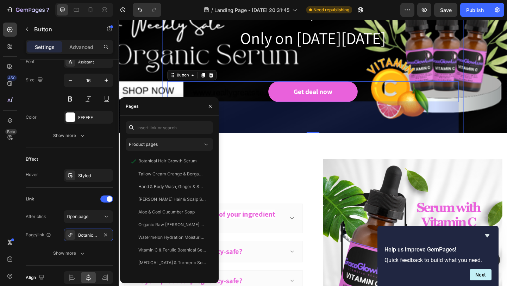
click at [293, 101] on div "Time to make your hair shine! Text block Only on Black Friday Heading Get deal …" at bounding box center [330, 60] width 317 height 166
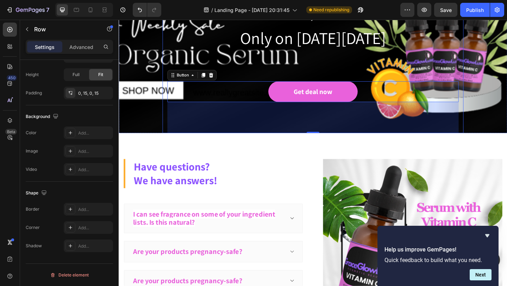
scroll to position [0, 0]
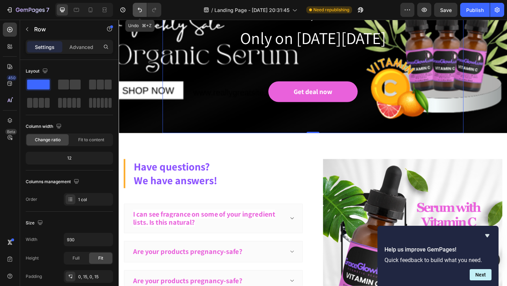
click at [140, 9] on icon "Undo/Redo" at bounding box center [140, 10] width 4 height 5
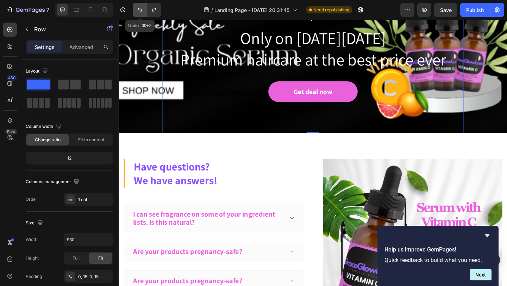
click at [140, 9] on icon "Undo/Redo" at bounding box center [140, 10] width 4 height 5
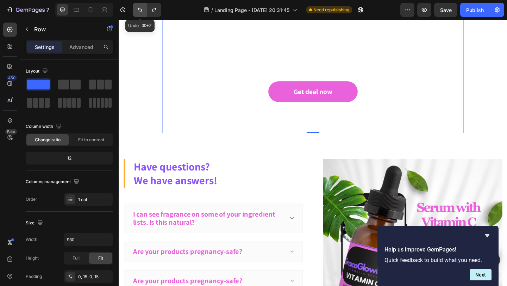
click at [140, 9] on icon "Undo/Redo" at bounding box center [140, 10] width 4 height 5
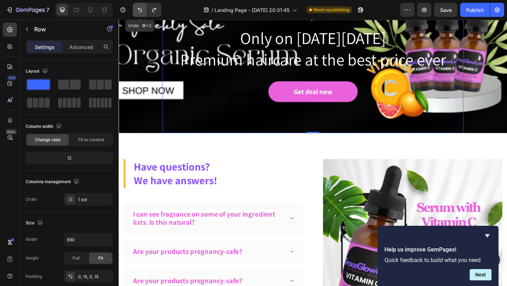
click at [140, 9] on icon "Undo/Redo" at bounding box center [140, 10] width 4 height 5
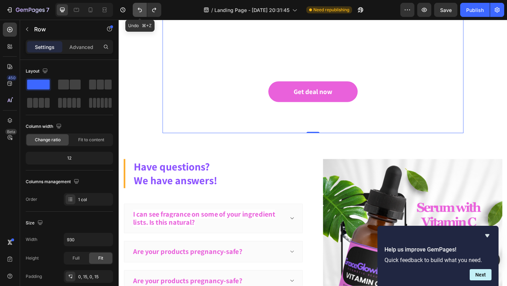
click at [140, 9] on icon "Undo/Redo" at bounding box center [140, 10] width 4 height 5
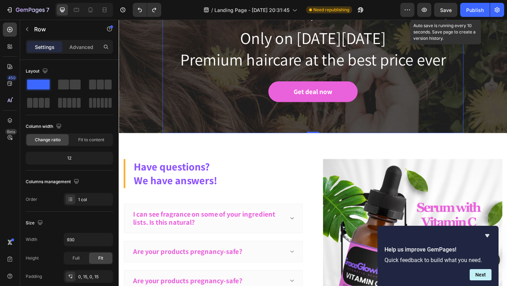
click at [449, 10] on span "Save" at bounding box center [446, 10] width 12 height 6
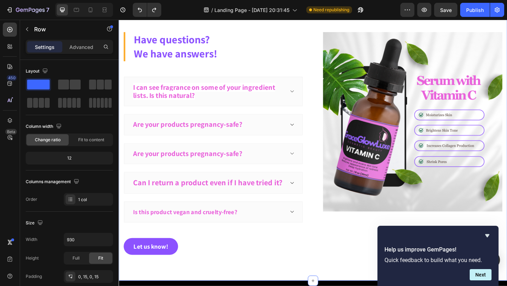
scroll to position [2658, 0]
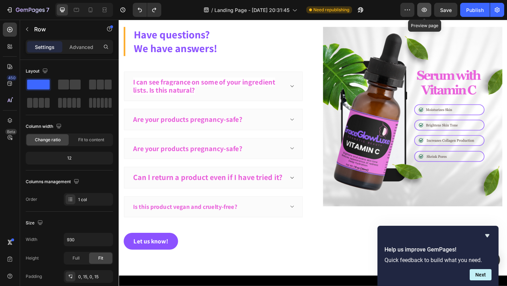
click at [424, 12] on icon "button" at bounding box center [424, 9] width 7 height 7
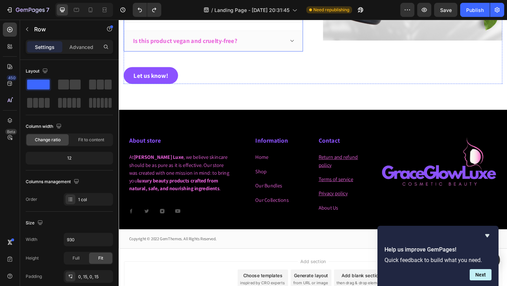
scroll to position [2898, 0]
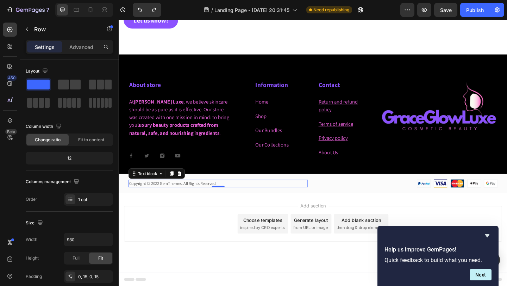
click at [179, 198] on p "Copyright © 2022 GemThemes. All Rights Reserved." at bounding box center [227, 197] width 194 height 7
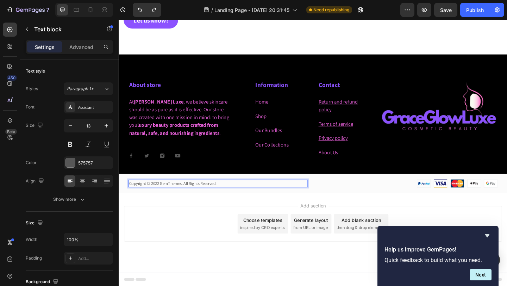
click at [163, 198] on p "Copyright © 2022 GemThemes. All Rights Reserved." at bounding box center [227, 197] width 194 height 7
click at [163, 197] on p "Copyright © 2022 GemThemes. All Rights Reserved." at bounding box center [227, 197] width 194 height 7
click at [170, 196] on p "Copyright © 2025 GemThemes. All Rights Reserved." at bounding box center [227, 197] width 194 height 7
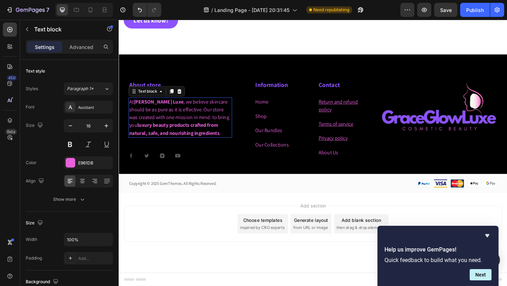
click at [136, 107] on strong "Grace Glow Luxe" at bounding box center [162, 108] width 54 height 7
click at [138, 111] on strong "Grace Glow Luxe" at bounding box center [162, 108] width 54 height 7
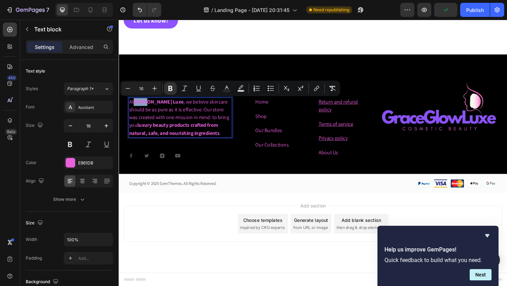
click at [138, 111] on strong "Grace Glow Luxe" at bounding box center [162, 108] width 54 height 7
drag, startPoint x: 137, startPoint y: 111, endPoint x: 176, endPoint y: 111, distance: 39.5
click at [176, 111] on p "At Grace Glow Luxe , we believe skincare should be as pure as it is effective. …" at bounding box center [185, 126] width 111 height 42
copy strong "Grace Glow Luxe"
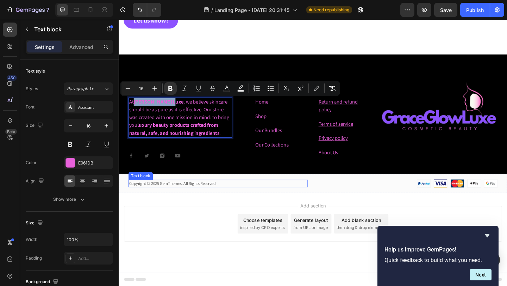
click at [176, 199] on p "Copyright © 2025 GemThemes. All Rights Reserved." at bounding box center [227, 197] width 194 height 7
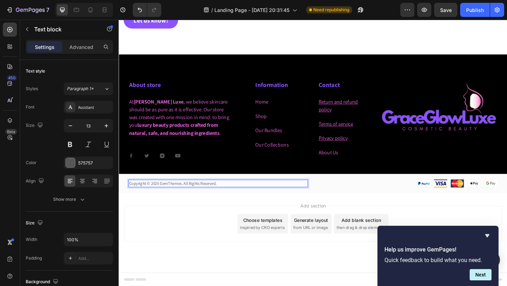
click at [176, 198] on p "Copyright © 2025 GemThemes. All Rights Reserved." at bounding box center [227, 197] width 194 height 7
drag, startPoint x: 166, startPoint y: 198, endPoint x: 172, endPoint y: 197, distance: 6.1
click at [172, 197] on p "Copyright © 2025 GemThemes. All Rights Reserved." at bounding box center [227, 197] width 194 height 7
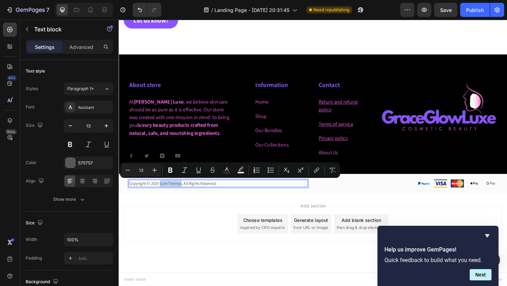
drag, startPoint x: 164, startPoint y: 198, endPoint x: 188, endPoint y: 197, distance: 24.0
click at [188, 197] on p "Copyright © 2025 GemThemes. All Rights Reserved." at bounding box center [227, 197] width 194 height 7
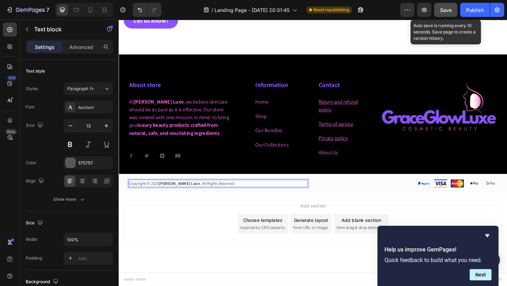
click at [442, 16] on button "Save" at bounding box center [445, 10] width 23 height 14
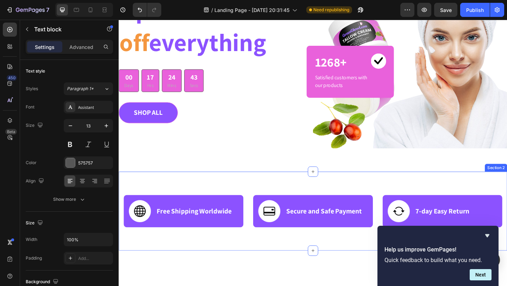
scroll to position [0, 0]
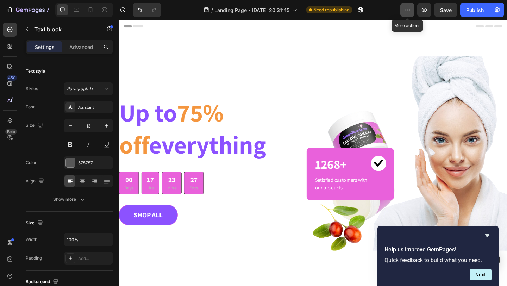
click at [410, 10] on icon "button" at bounding box center [407, 9] width 7 height 7
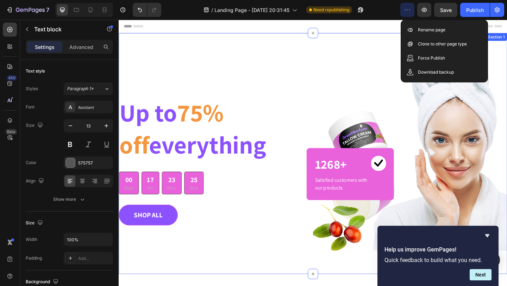
click at [284, 52] on div "GET YOUR HAIR THE TREATMENT IT DESERVES Text block Up to 75% off everything Hea…" at bounding box center [330, 165] width 423 height 262
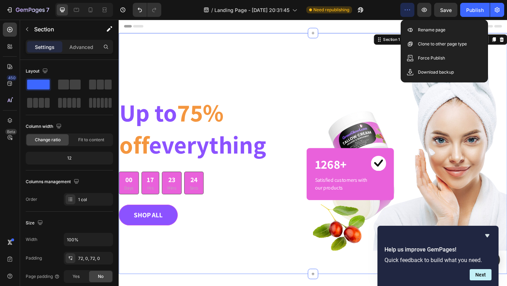
click at [284, 52] on div "GET YOUR HAIR THE TREATMENT IT DESERVES Text block Up to 75% off everything Hea…" at bounding box center [330, 165] width 423 height 262
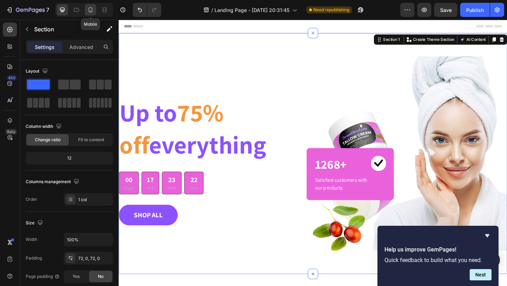
click at [91, 12] on icon at bounding box center [90, 9] width 7 height 7
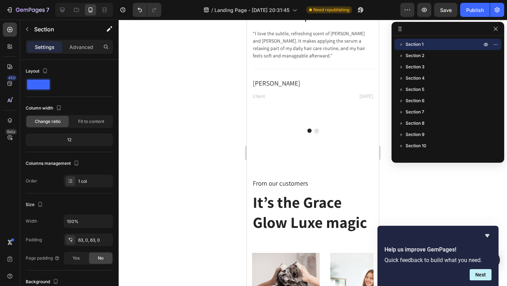
scroll to position [3473, 0]
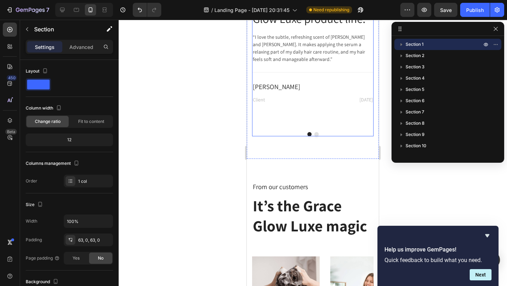
click at [316, 135] on div "Image Image Row Icon Icon Icon Icon Icon Icon List Hoz I love the organic Grace…" at bounding box center [313, 4] width 122 height 264
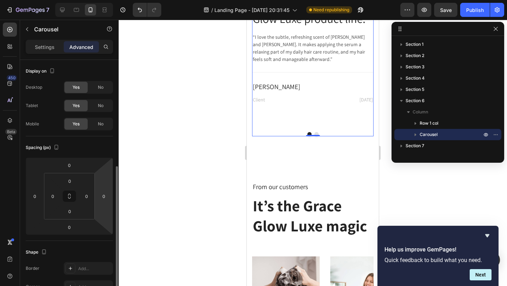
scroll to position [213, 0]
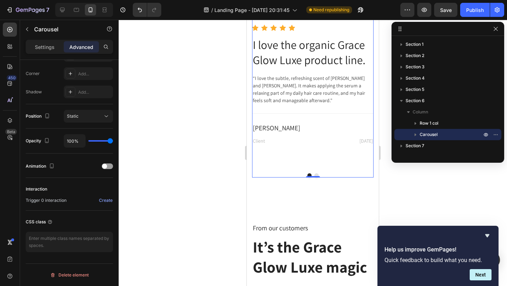
scroll to position [3326, 0]
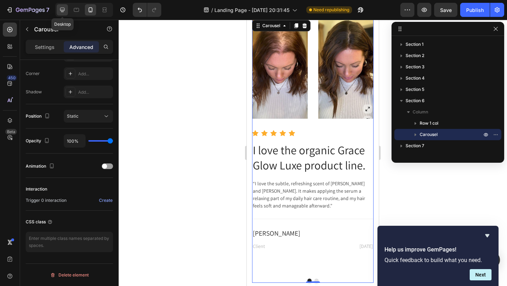
click at [62, 8] on icon at bounding box center [62, 9] width 7 height 7
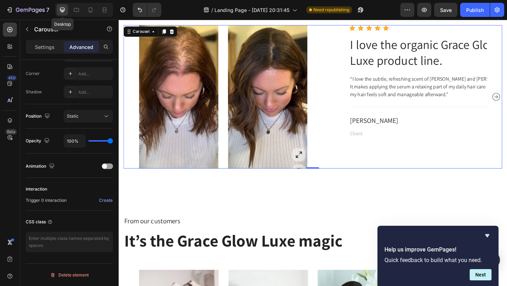
scroll to position [3307, 0]
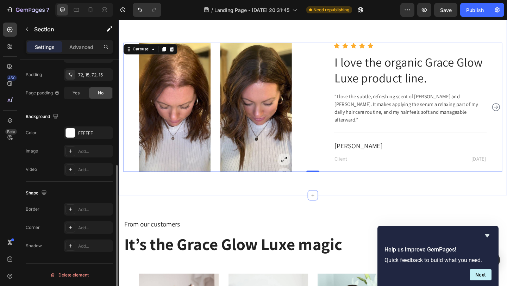
click at [328, 187] on div "Before and after Text block More on sales Heading Row Image Image Row Icon Icon…" at bounding box center [330, 84] width 423 height 251
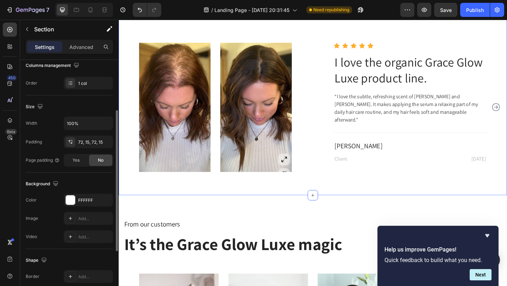
scroll to position [184, 0]
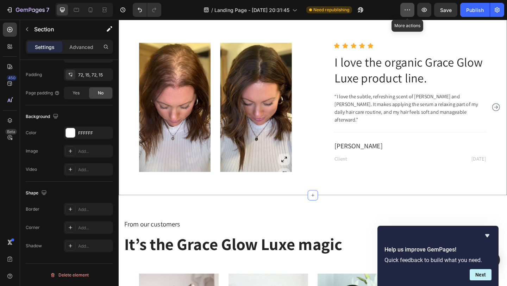
click at [408, 8] on icon "button" at bounding box center [407, 9] width 7 height 7
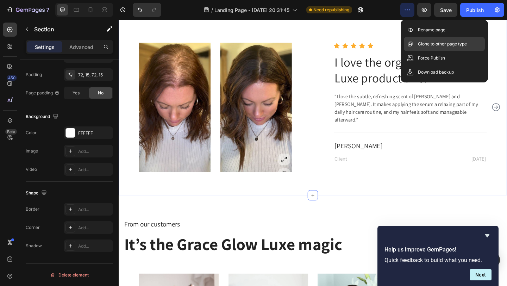
click at [430, 46] on p "Clone to other page type" at bounding box center [442, 44] width 49 height 7
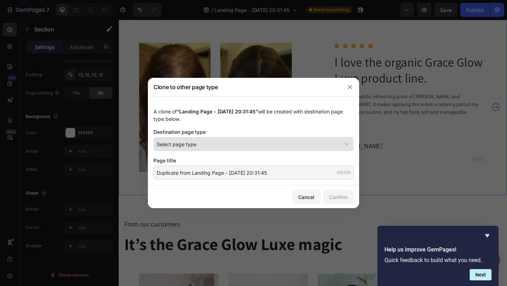
click at [230, 143] on div "Select page type" at bounding box center [249, 144] width 185 height 7
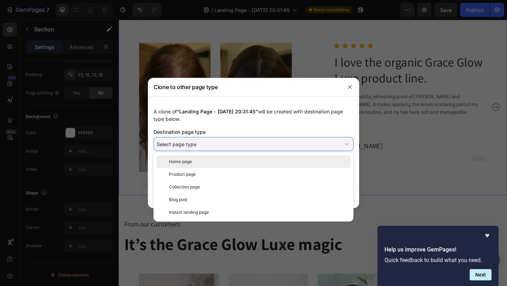
click at [202, 160] on div "Home page" at bounding box center [258, 162] width 179 height 6
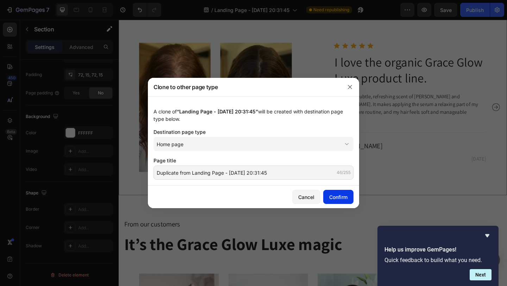
click at [334, 198] on div "Confirm" at bounding box center [338, 196] width 18 height 7
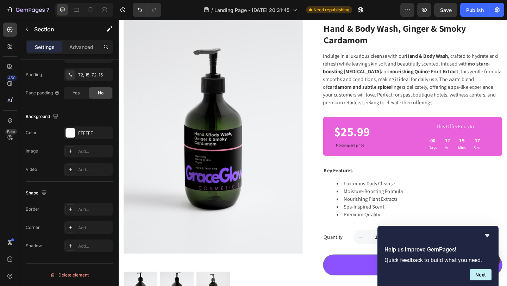
scroll to position [621, 0]
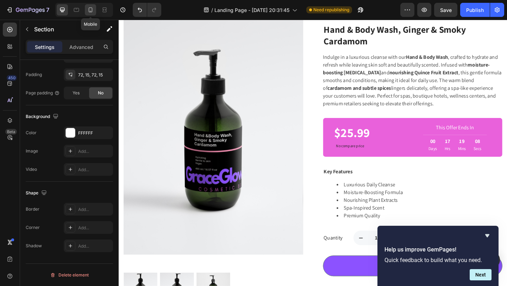
click at [91, 9] on icon at bounding box center [90, 9] width 7 height 7
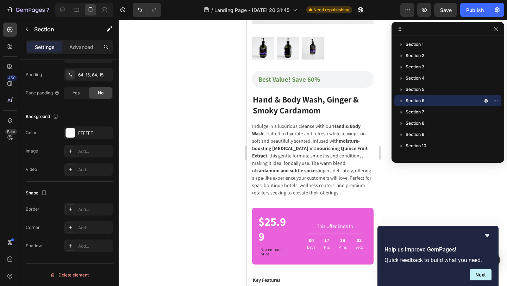
scroll to position [801, 0]
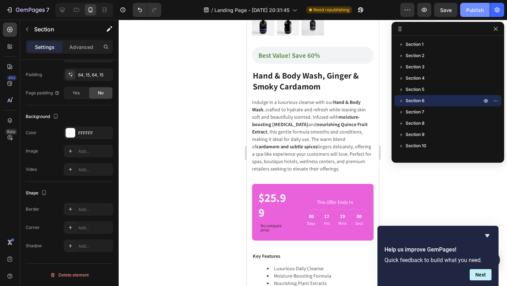
click at [471, 12] on div "Publish" at bounding box center [475, 9] width 18 height 7
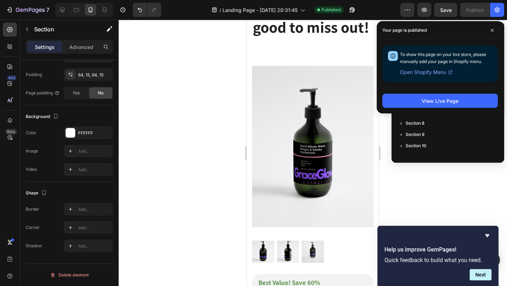
scroll to position [573, 0]
click at [409, 7] on icon "button" at bounding box center [407, 9] width 7 height 7
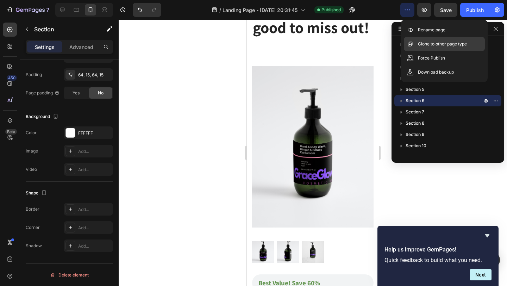
click at [434, 43] on p "Clone to other page type" at bounding box center [442, 44] width 49 height 7
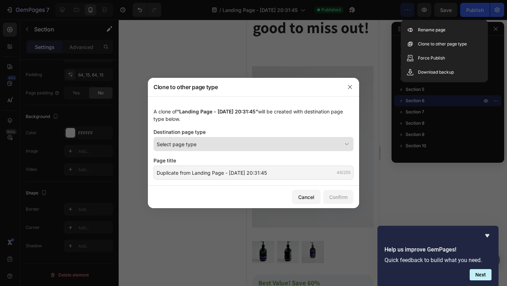
click at [328, 138] on button "Select page type" at bounding box center [254, 144] width 200 height 14
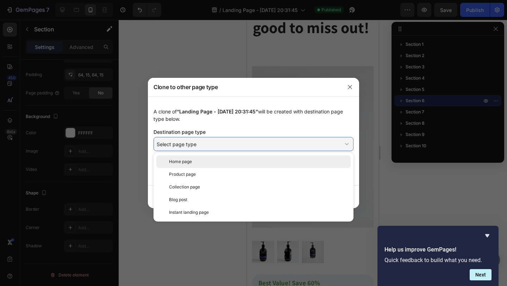
click at [234, 164] on div "Home page" at bounding box center [258, 162] width 179 height 6
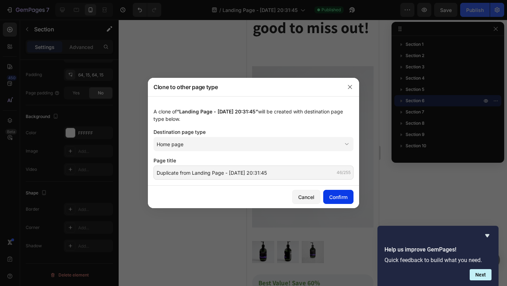
click at [337, 197] on div "Confirm" at bounding box center [338, 196] width 18 height 7
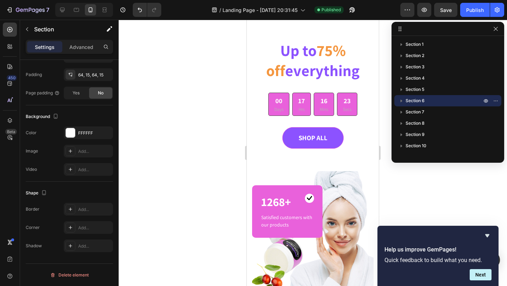
scroll to position [0, 0]
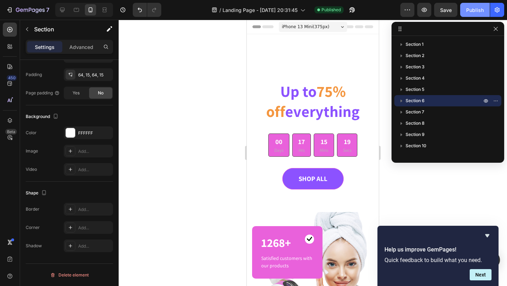
click at [470, 11] on div "Publish" at bounding box center [475, 9] width 18 height 7
click at [231, 90] on div at bounding box center [313, 153] width 389 height 266
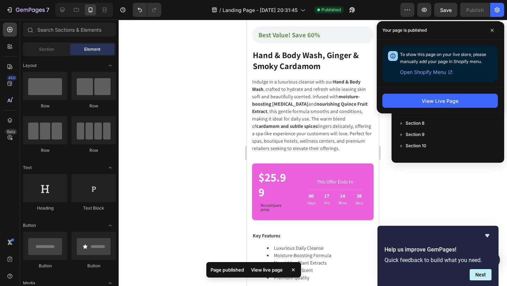
scroll to position [823, 0]
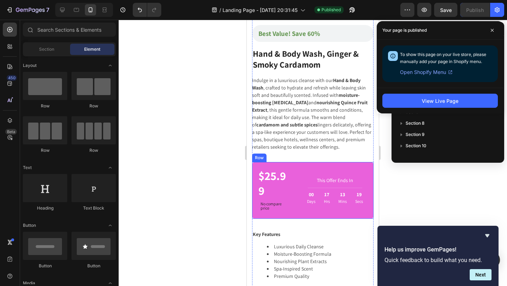
click at [254, 169] on div "$25.99 Product Price Product Price No compare price Compare Price This Offer En…" at bounding box center [313, 190] width 122 height 57
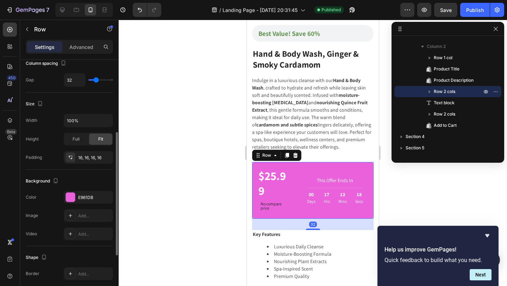
scroll to position [142, 0]
click at [73, 197] on div at bounding box center [70, 196] width 9 height 9
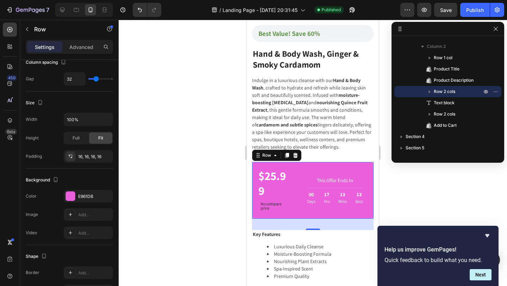
click at [158, 124] on div at bounding box center [313, 153] width 389 height 266
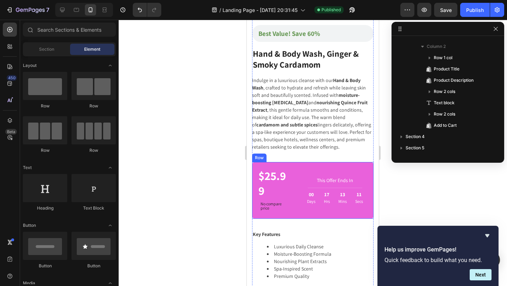
scroll to position [1053, 0]
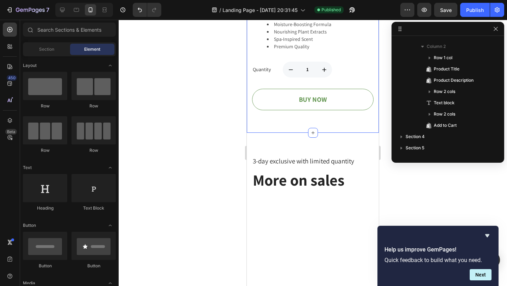
click at [273, 103] on button "BUY NOW" at bounding box center [313, 99] width 122 height 21
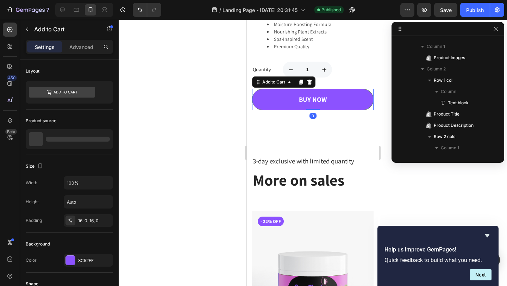
scroll to position [291, 0]
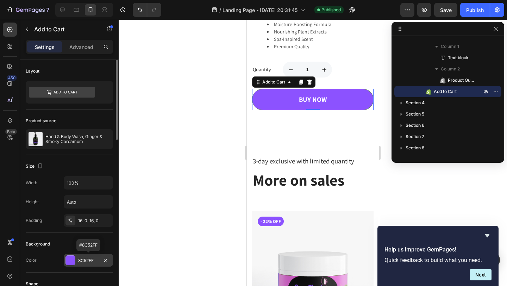
click at [74, 263] on div at bounding box center [70, 260] width 9 height 9
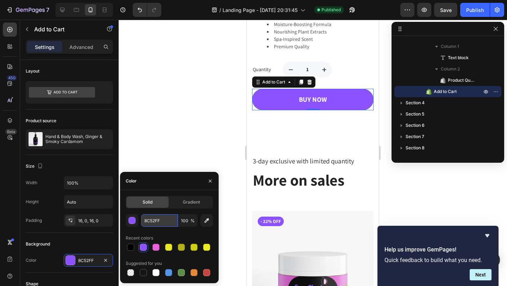
click at [155, 222] on input "8C52FF" at bounding box center [159, 220] width 37 height 13
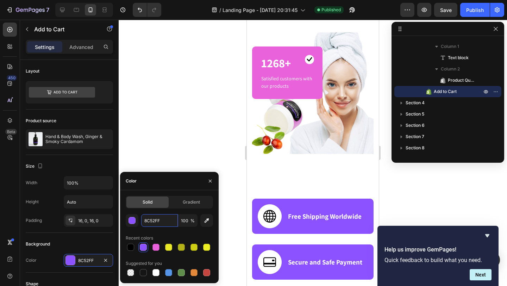
scroll to position [0, 0]
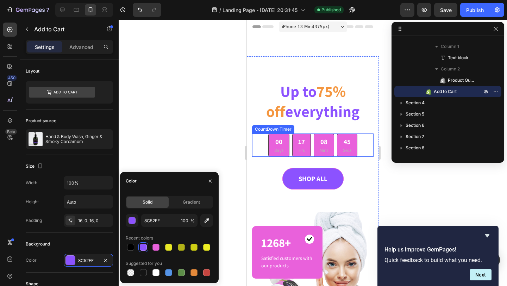
click at [280, 151] on p "Days" at bounding box center [278, 150] width 9 height 7
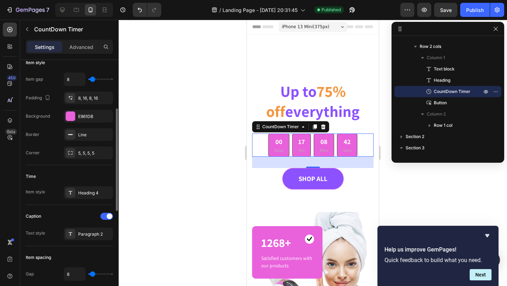
scroll to position [120, 0]
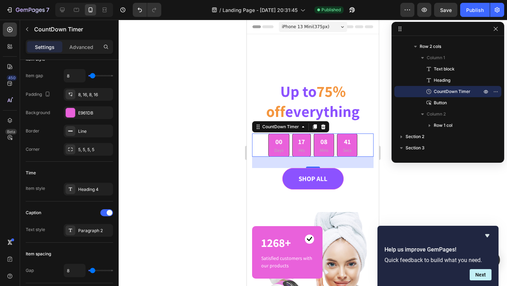
click at [278, 149] on p "Days" at bounding box center [278, 150] width 9 height 7
click at [278, 152] on p "Days" at bounding box center [278, 150] width 9 height 7
click at [280, 151] on p "Days" at bounding box center [278, 150] width 9 height 7
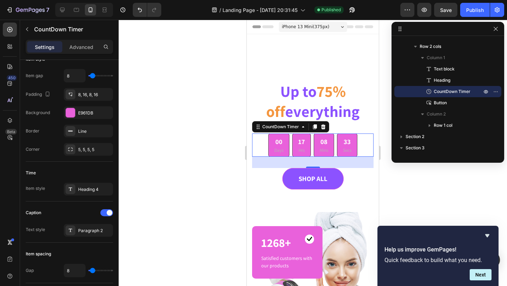
click at [280, 151] on p "Days" at bounding box center [278, 150] width 9 height 7
click at [278, 142] on div "00" at bounding box center [278, 142] width 9 height 10
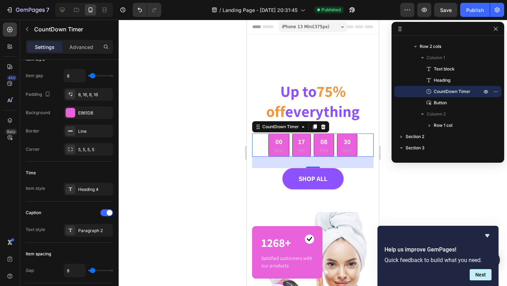
click at [278, 142] on div "00" at bounding box center [278, 142] width 9 height 10
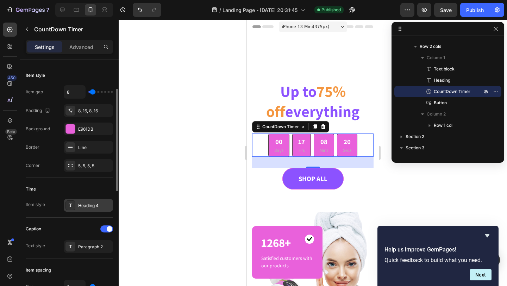
scroll to position [86, 0]
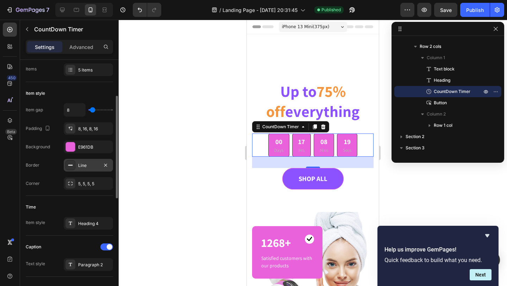
click at [84, 164] on div "Line" at bounding box center [88, 165] width 20 height 6
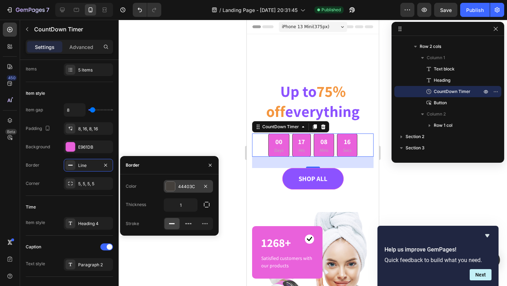
click at [172, 187] on div at bounding box center [170, 186] width 9 height 9
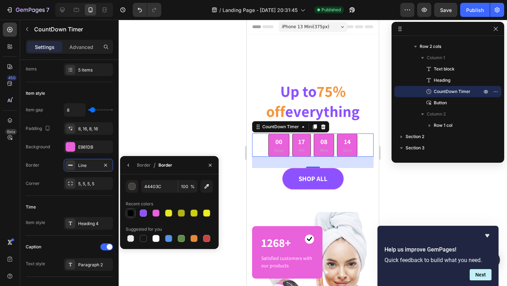
click at [130, 213] on div at bounding box center [130, 213] width 7 height 7
click at [144, 212] on div at bounding box center [143, 213] width 7 height 7
type input "8C52FF"
click at [174, 137] on div at bounding box center [313, 153] width 389 height 266
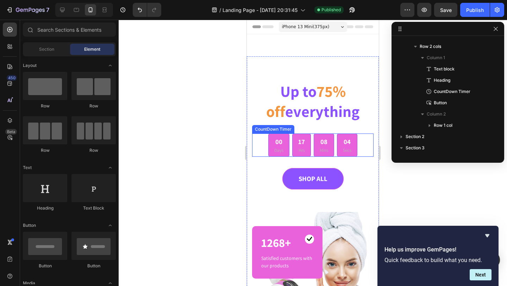
click at [278, 152] on p "Days" at bounding box center [278, 150] width 9 height 7
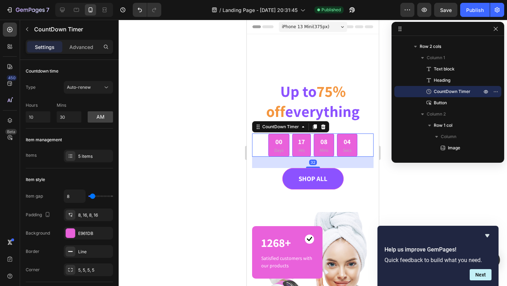
click at [278, 152] on p "Days" at bounding box center [278, 150] width 9 height 7
click at [273, 165] on div "32" at bounding box center [313, 162] width 122 height 11
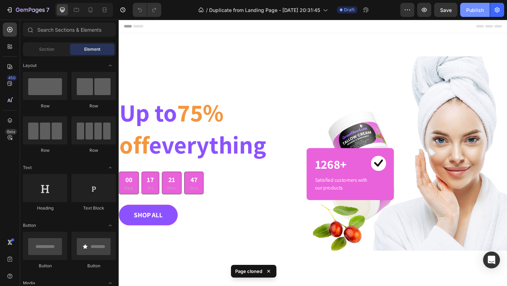
click at [474, 12] on div "Publish" at bounding box center [475, 9] width 18 height 7
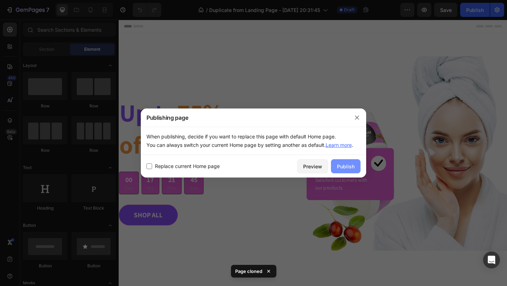
click at [341, 165] on div "Publish" at bounding box center [346, 166] width 18 height 7
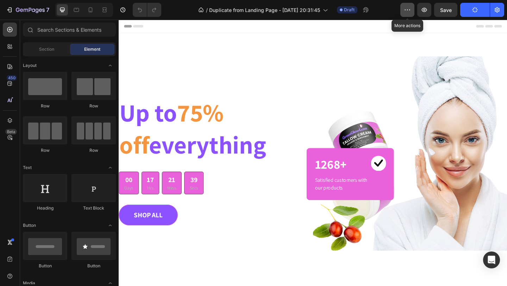
click at [403, 13] on button "button" at bounding box center [408, 10] width 14 height 14
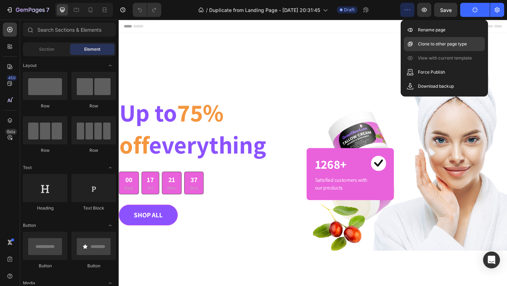
click at [419, 41] on p "Clone to other page type" at bounding box center [442, 44] width 49 height 7
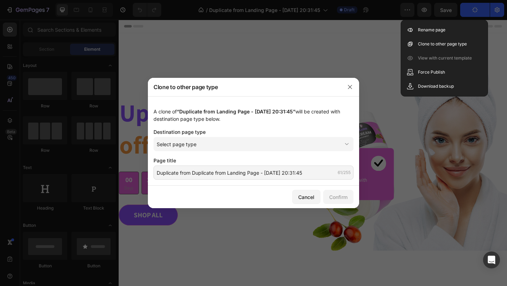
click at [263, 136] on div "A clone of “Duplicate from Landing Page - Sep 27, 20:31:45” will be created wit…" at bounding box center [253, 140] width 211 height 89
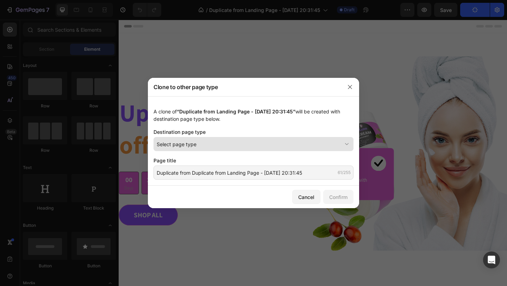
click at [263, 138] on button "Select page type" at bounding box center [254, 144] width 200 height 14
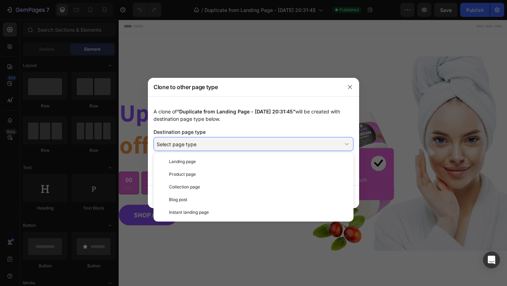
click at [280, 58] on div at bounding box center [253, 143] width 507 height 286
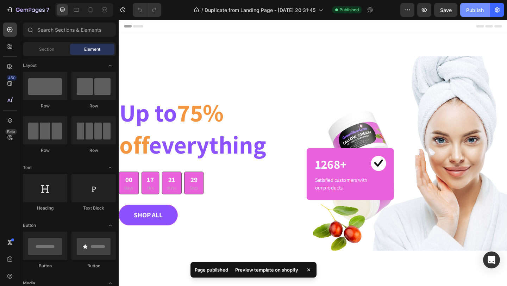
click at [476, 12] on div "Publish" at bounding box center [475, 9] width 18 height 7
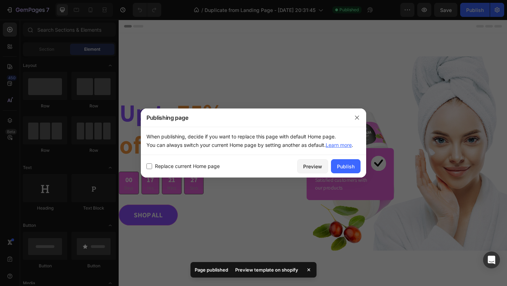
click at [150, 166] on input "checkbox" at bounding box center [150, 166] width 6 height 6
checkbox input "true"
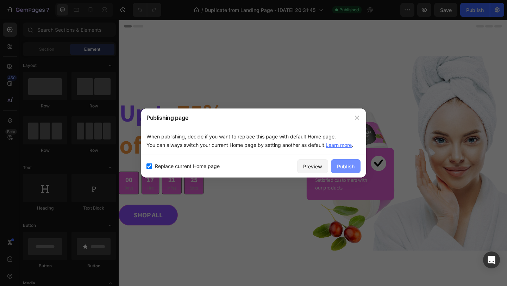
click at [343, 166] on div "Publish" at bounding box center [346, 166] width 18 height 7
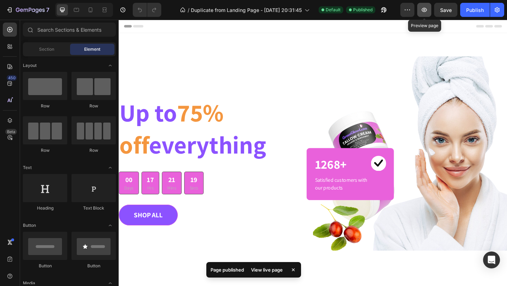
click at [426, 11] on icon "button" at bounding box center [424, 10] width 5 height 4
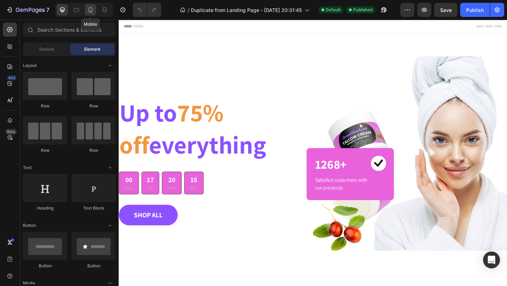
click at [92, 9] on icon at bounding box center [90, 9] width 7 height 7
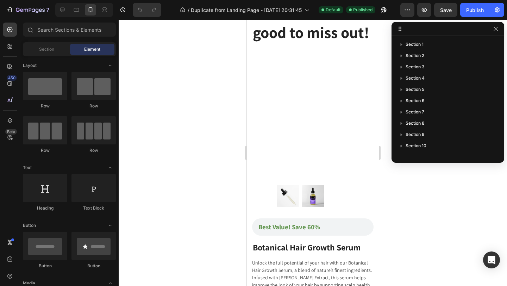
scroll to position [482, 0]
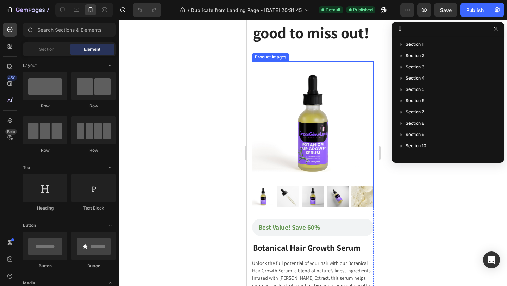
click at [276, 108] on img at bounding box center [313, 122] width 122 height 122
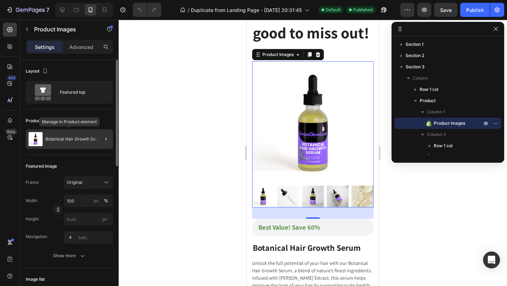
click at [64, 138] on p "Botanical Hair Growth Serum" at bounding box center [74, 139] width 58 height 5
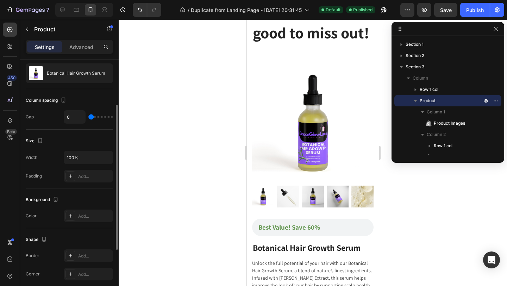
scroll to position [63, 0]
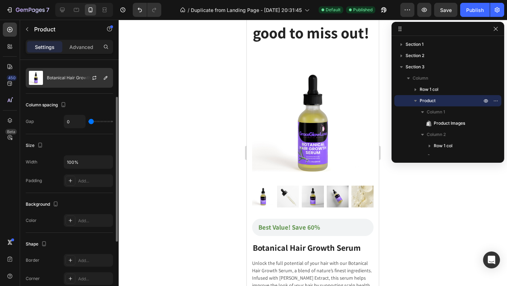
click at [75, 76] on p "Botanical Hair Growth Serum" at bounding box center [76, 77] width 58 height 5
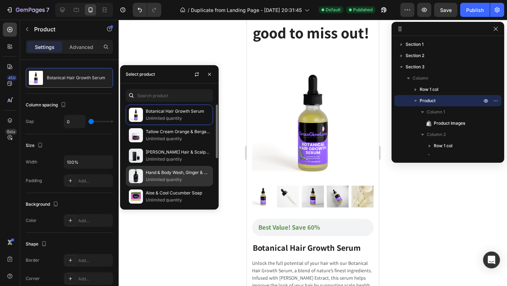
click at [150, 178] on p "Unlimited quantity" at bounding box center [178, 179] width 64 height 7
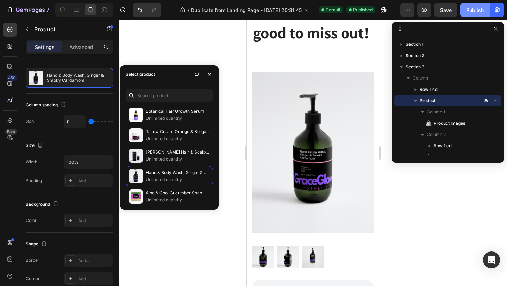
click at [477, 10] on div "Publish" at bounding box center [475, 9] width 18 height 7
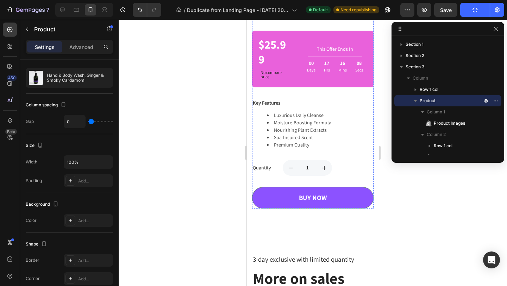
scroll to position [872, 0]
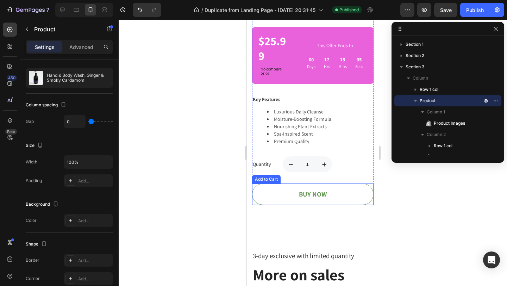
click at [281, 187] on button "BUY NOW" at bounding box center [313, 194] width 122 height 21
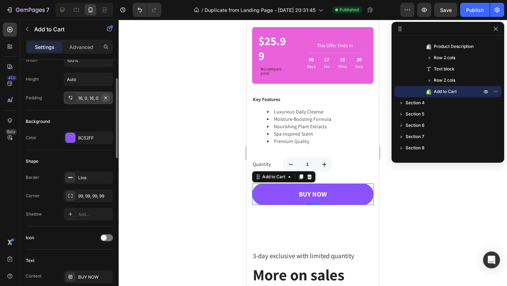
scroll to position [126, 0]
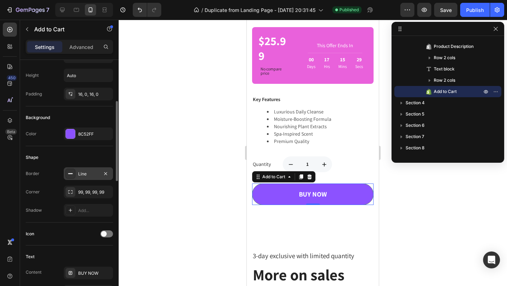
click at [85, 172] on div "Line" at bounding box center [88, 174] width 20 height 6
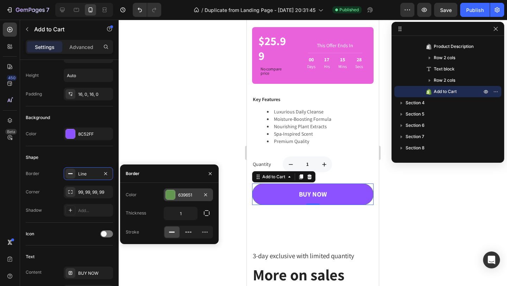
click at [169, 194] on div at bounding box center [170, 194] width 9 height 9
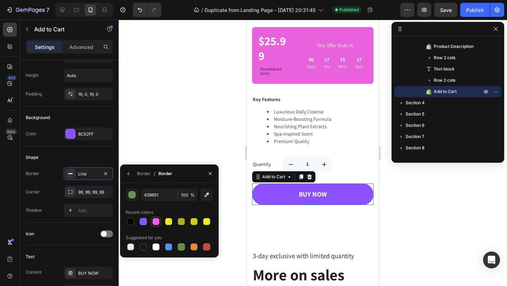
click at [157, 222] on div at bounding box center [156, 221] width 7 height 7
type input "E961DB"
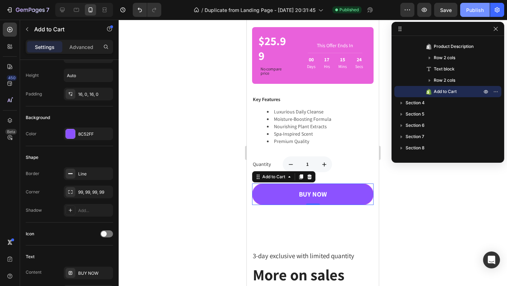
click at [475, 10] on div "Publish" at bounding box center [475, 9] width 18 height 7
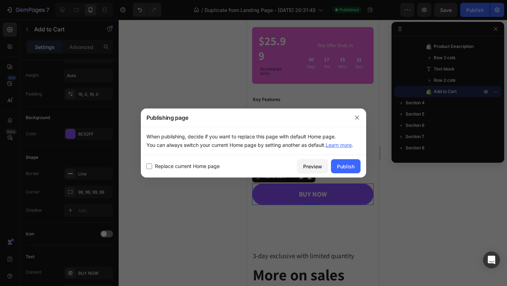
click at [148, 167] on input "checkbox" at bounding box center [150, 166] width 6 height 6
checkbox input "true"
click at [341, 163] on div "Publish" at bounding box center [346, 166] width 18 height 7
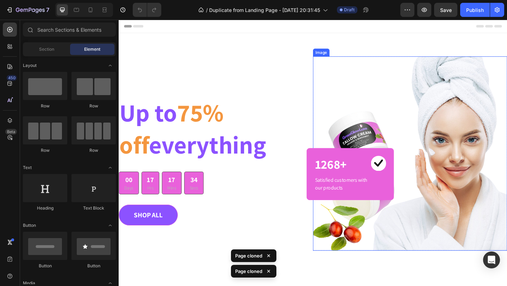
scroll to position [1, 0]
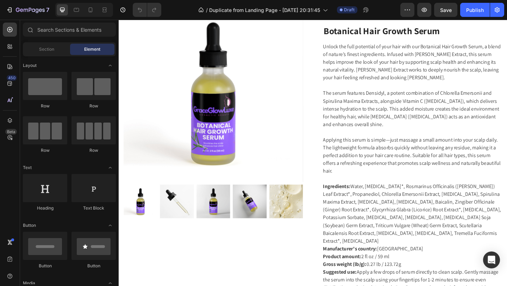
scroll to position [421, 0]
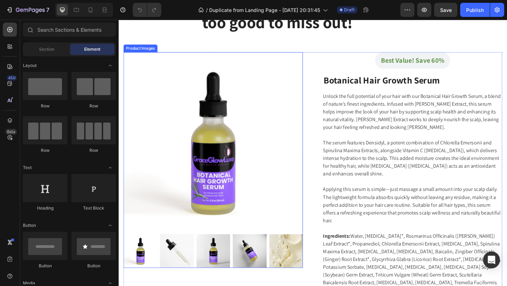
click at [237, 139] on img at bounding box center [221, 152] width 195 height 195
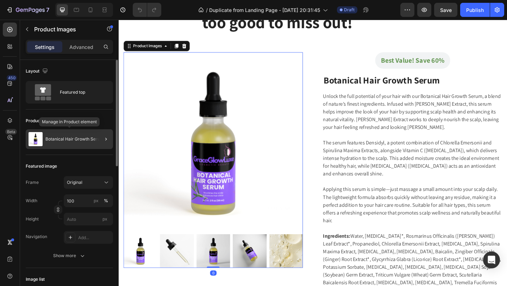
click at [76, 139] on p "Botanical Hair Growth Serum" at bounding box center [74, 139] width 58 height 5
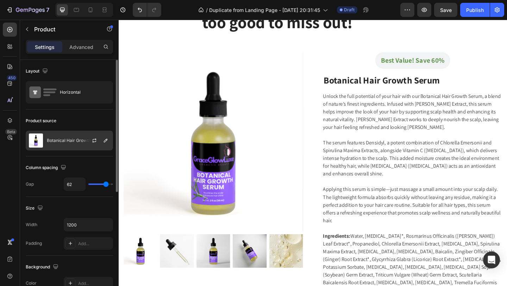
click at [73, 145] on div "Botanical Hair Growth Serum" at bounding box center [69, 141] width 87 height 20
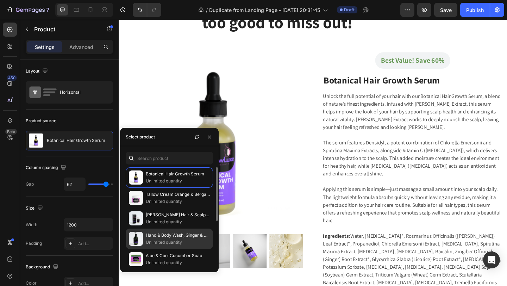
click at [163, 238] on p "Hand & Body Wash, Ginger & Smoky Cardamom" at bounding box center [178, 235] width 64 height 7
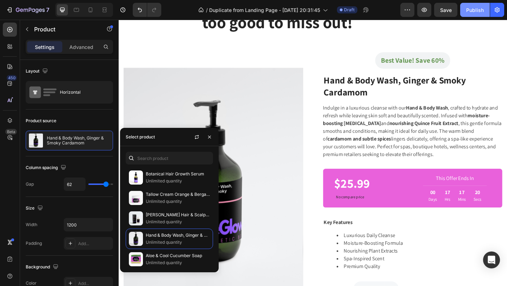
click at [477, 13] on div "Publish" at bounding box center [475, 9] width 18 height 7
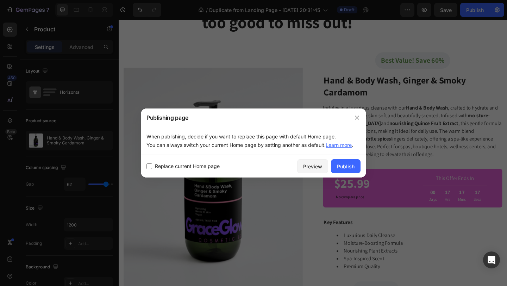
click at [148, 167] on input "checkbox" at bounding box center [150, 166] width 6 height 6
checkbox input "true"
click at [345, 164] on div "Publish" at bounding box center [346, 166] width 18 height 7
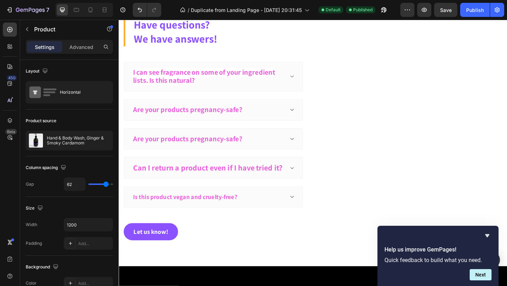
scroll to position [2201, 0]
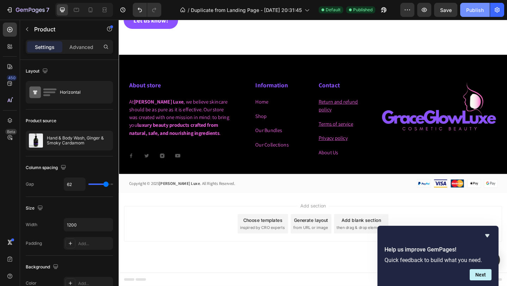
click at [476, 6] on div "Publish" at bounding box center [475, 9] width 18 height 7
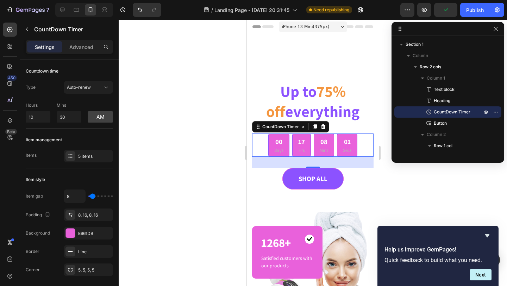
scroll to position [20, 0]
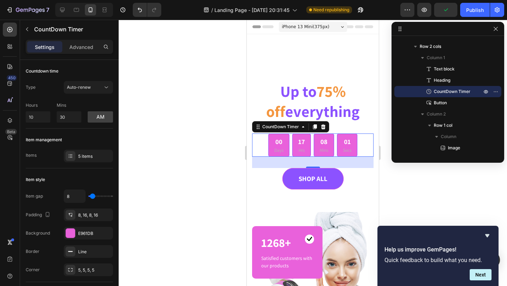
click at [143, 179] on div at bounding box center [313, 153] width 389 height 266
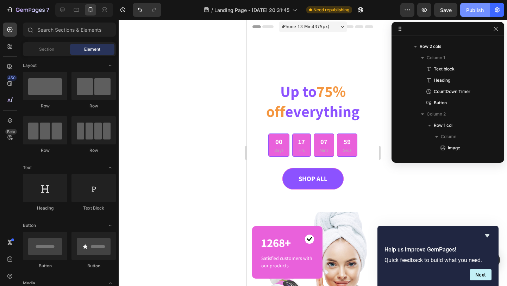
click at [474, 15] on button "Publish" at bounding box center [475, 10] width 30 height 14
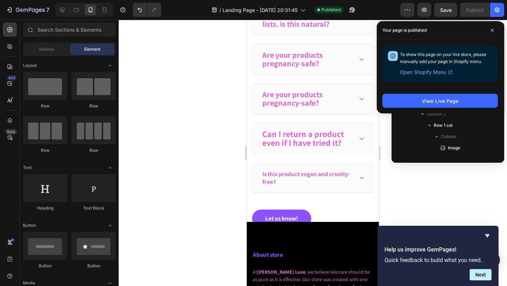
scroll to position [2679, 0]
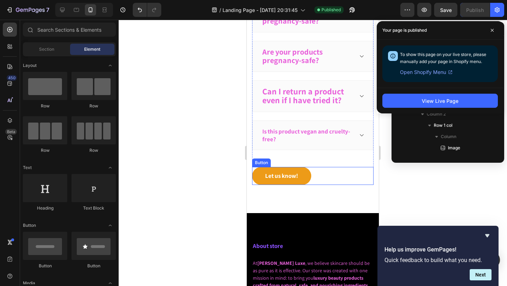
click at [259, 177] on button "Let us know!" at bounding box center [281, 176] width 59 height 18
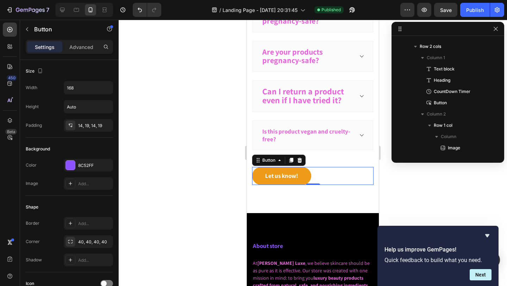
scroll to position [538, 0]
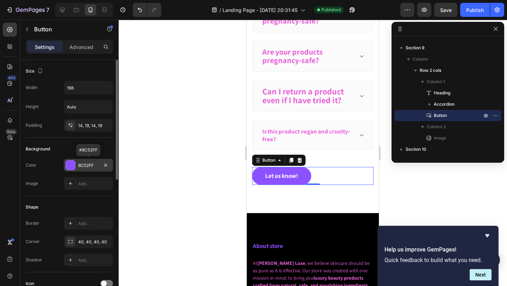
click at [79, 166] on div "8C52FF" at bounding box center [88, 165] width 20 height 6
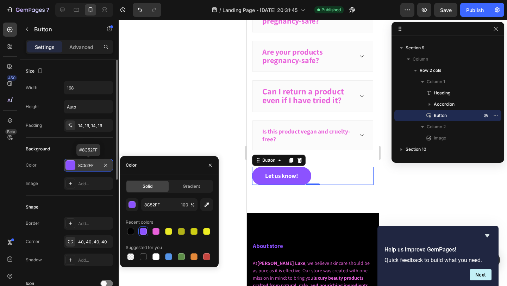
click at [79, 166] on div "8C52FF" at bounding box center [88, 165] width 20 height 6
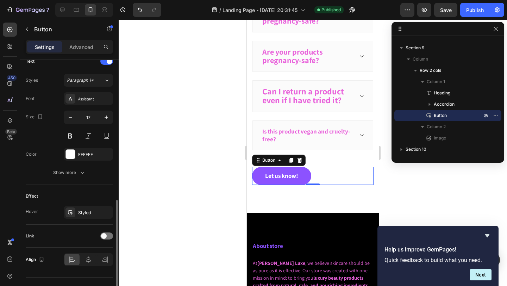
scroll to position [259, 0]
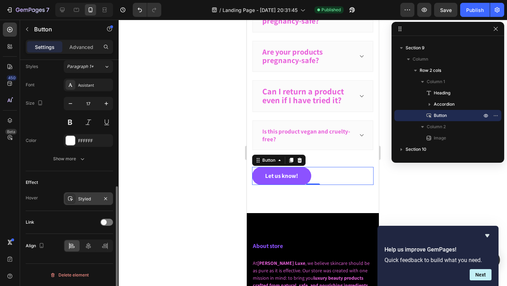
click at [84, 198] on div "Styled" at bounding box center [88, 199] width 20 height 6
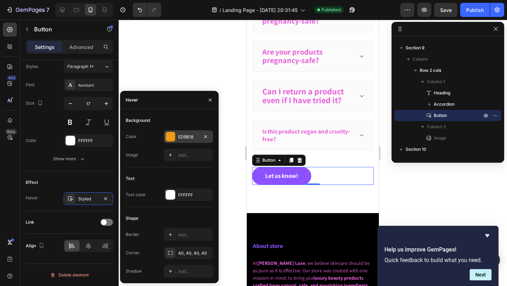
click at [172, 139] on div at bounding box center [170, 136] width 9 height 9
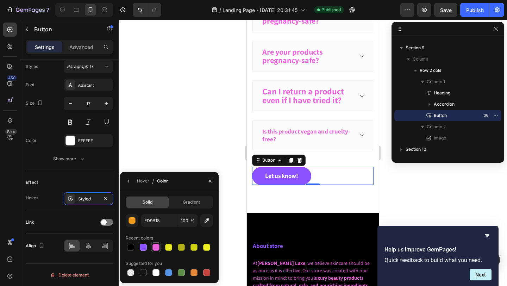
click at [160, 247] on div at bounding box center [156, 247] width 8 height 8
type input "E961DB"
click at [183, 150] on div at bounding box center [313, 153] width 389 height 266
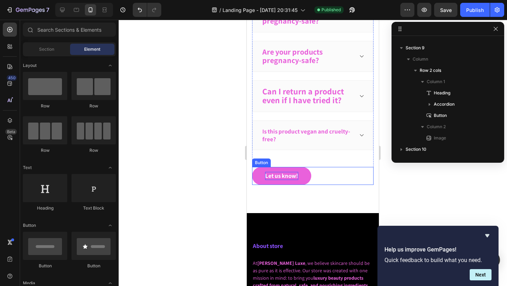
click at [287, 176] on div "Let us know!" at bounding box center [281, 176] width 33 height 8
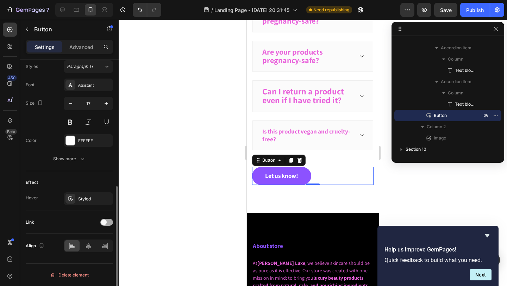
click at [107, 225] on div at bounding box center [106, 222] width 13 height 7
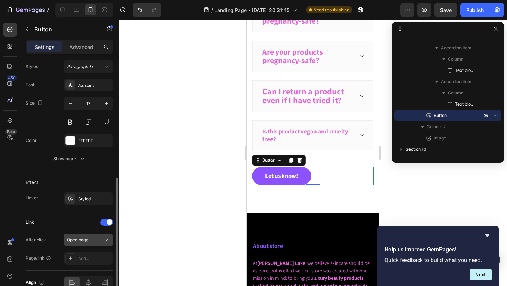
click at [94, 236] on div "Open page" at bounding box center [88, 239] width 43 height 7
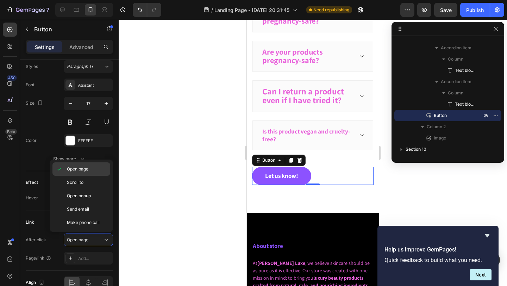
click at [91, 168] on p "Open page" at bounding box center [87, 169] width 40 height 6
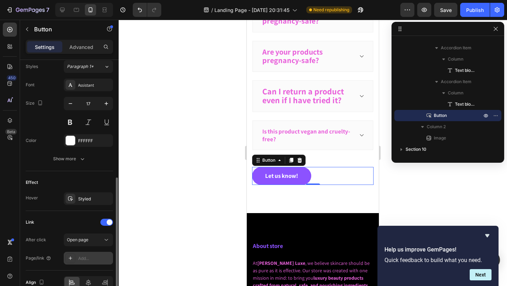
click at [86, 258] on div "Add..." at bounding box center [94, 258] width 33 height 6
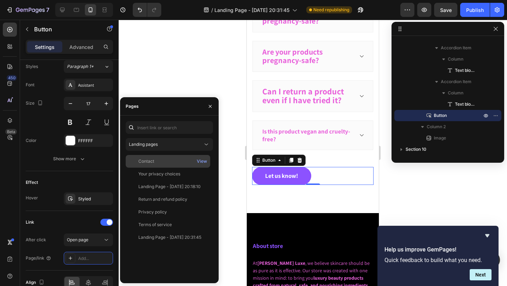
click at [150, 161] on div "Contact" at bounding box center [146, 161] width 16 height 6
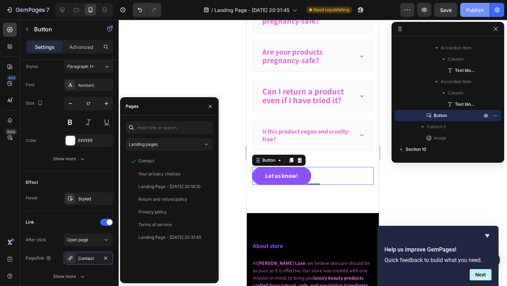
click at [475, 15] on button "Publish" at bounding box center [475, 10] width 30 height 14
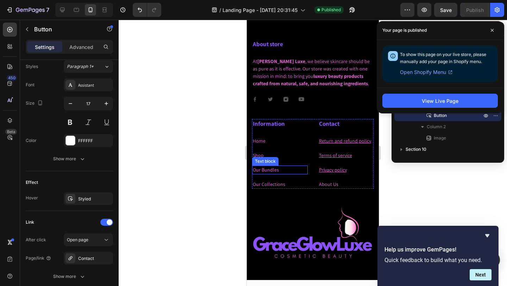
scroll to position [3060, 0]
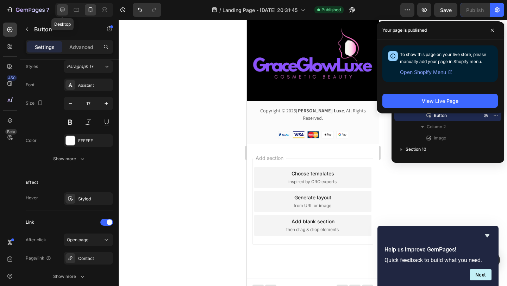
click at [63, 13] on icon at bounding box center [62, 9] width 7 height 7
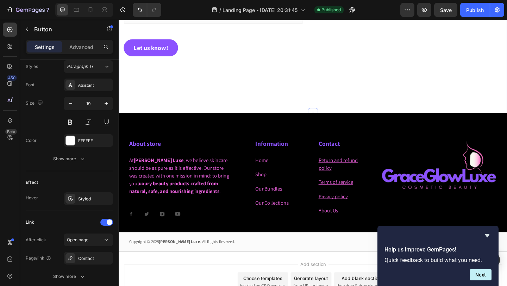
scroll to position [2767, 0]
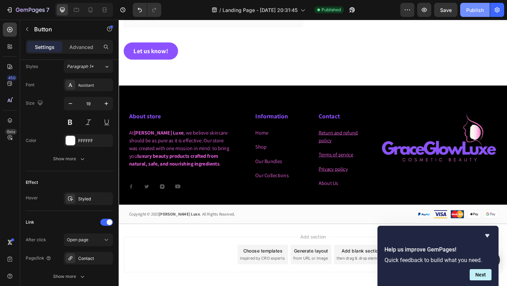
click at [470, 11] on div "Publish" at bounding box center [475, 9] width 18 height 7
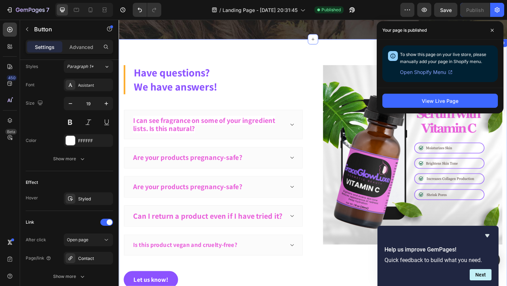
scroll to position [2514, 0]
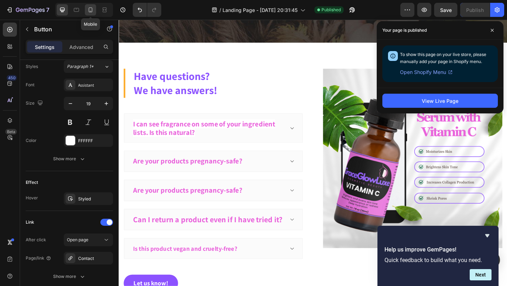
click at [90, 13] on icon at bounding box center [90, 9] width 7 height 7
type input "17"
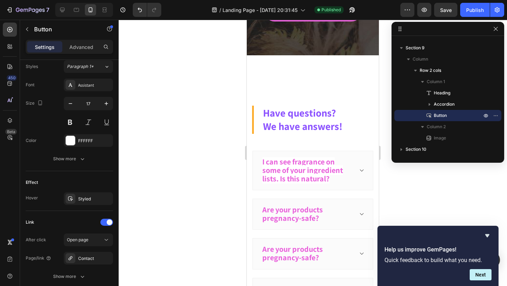
scroll to position [2508, 0]
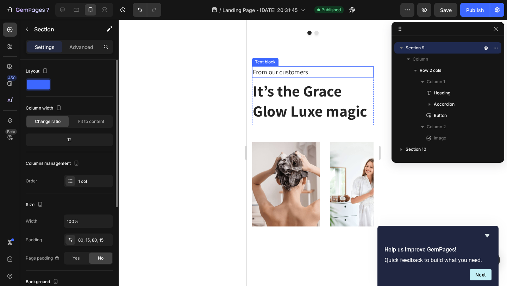
scroll to position [2007, 0]
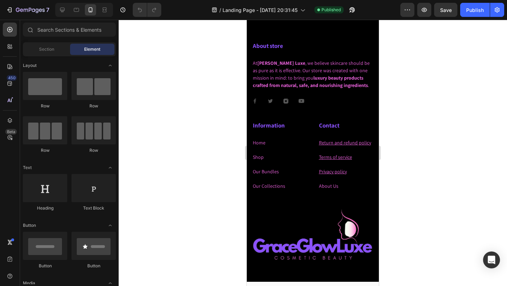
scroll to position [2696, 0]
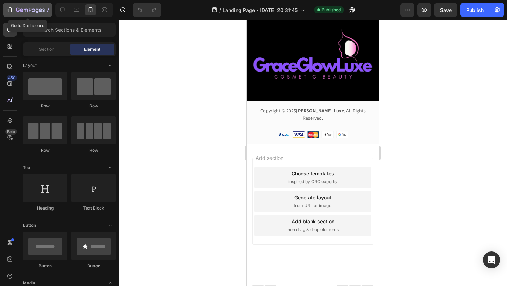
click at [7, 11] on icon "button" at bounding box center [9, 9] width 7 height 7
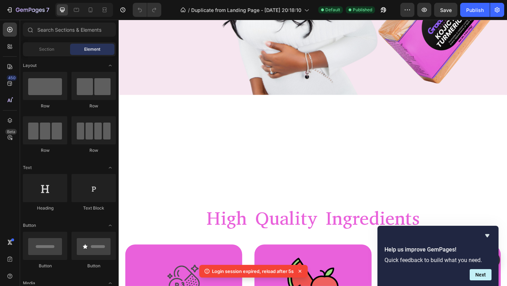
scroll to position [663, 0]
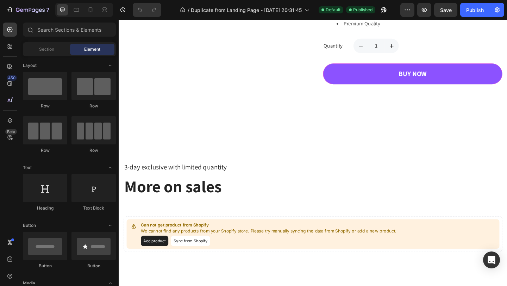
scroll to position [724, 0]
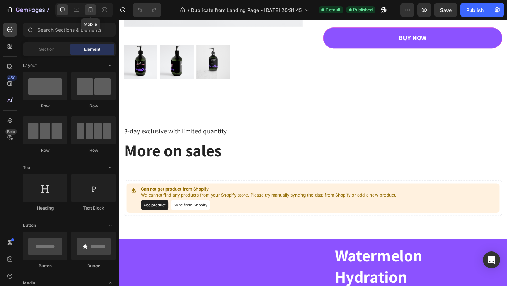
click at [91, 12] on icon at bounding box center [90, 9] width 7 height 7
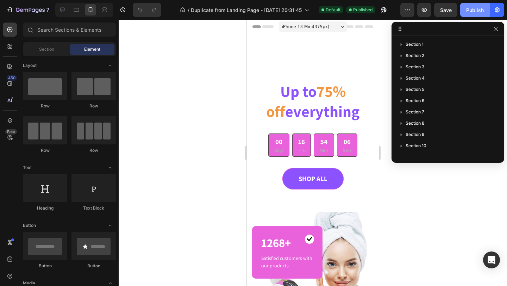
click at [476, 12] on div "Publish" at bounding box center [475, 9] width 18 height 7
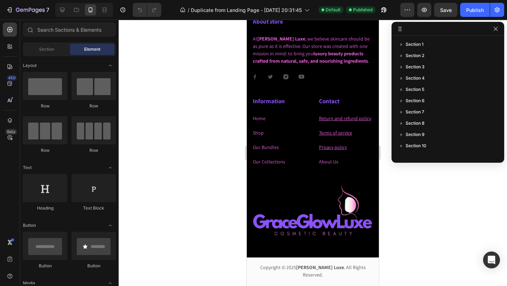
scroll to position [2723, 0]
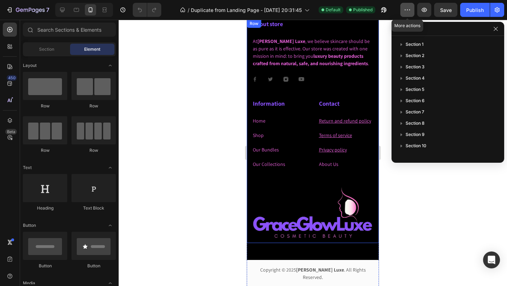
click at [406, 11] on icon "button" at bounding box center [407, 9] width 7 height 7
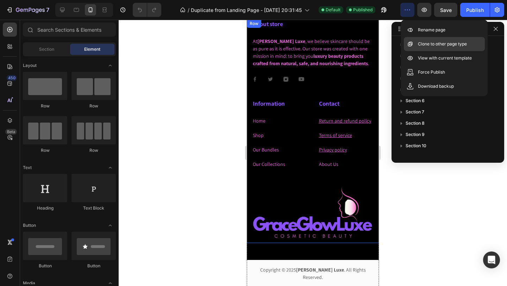
click at [435, 45] on p "Clone to other page type" at bounding box center [442, 44] width 49 height 7
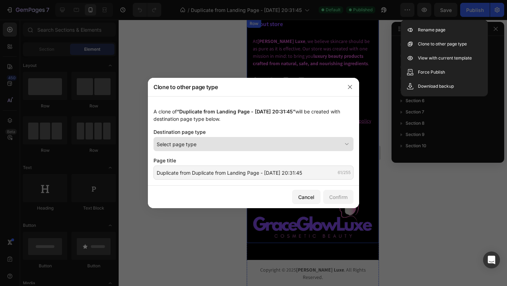
click at [224, 147] on div "Select page type" at bounding box center [249, 144] width 185 height 7
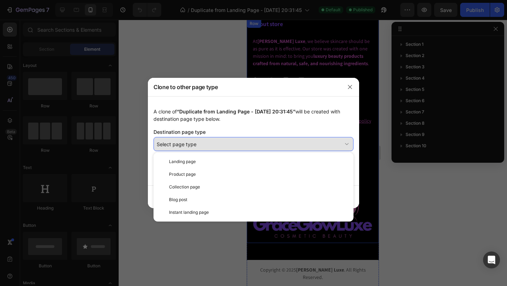
click at [224, 147] on div "Select page type" at bounding box center [249, 144] width 185 height 7
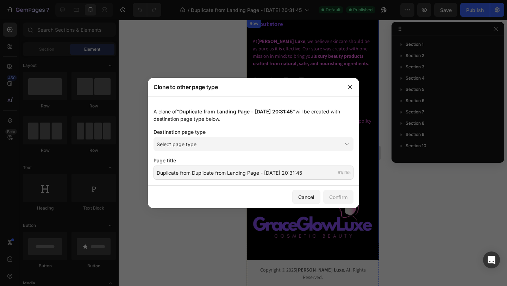
click at [312, 76] on div at bounding box center [253, 143] width 507 height 286
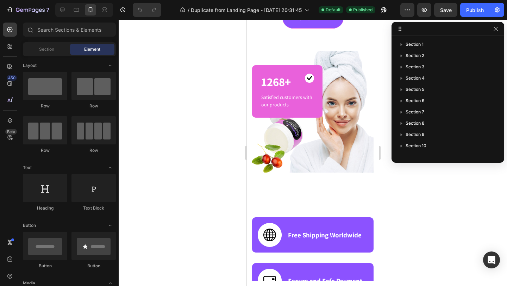
scroll to position [0, 0]
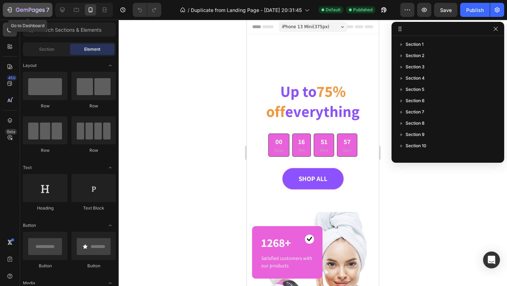
click at [10, 10] on icon "button" at bounding box center [9, 9] width 7 height 7
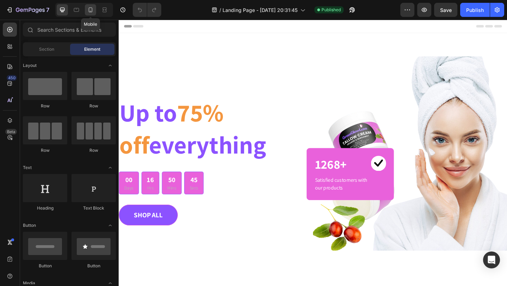
click at [92, 12] on icon at bounding box center [90, 9] width 7 height 7
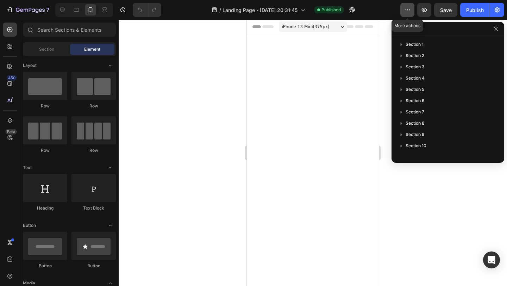
click at [404, 12] on icon "button" at bounding box center [407, 9] width 7 height 7
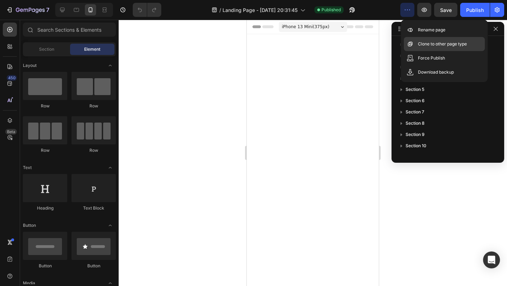
click at [424, 48] on div "Clone to other page type" at bounding box center [444, 44] width 81 height 14
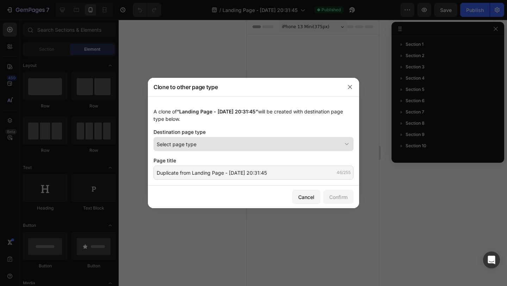
click at [262, 147] on div "Select page type" at bounding box center [249, 144] width 185 height 7
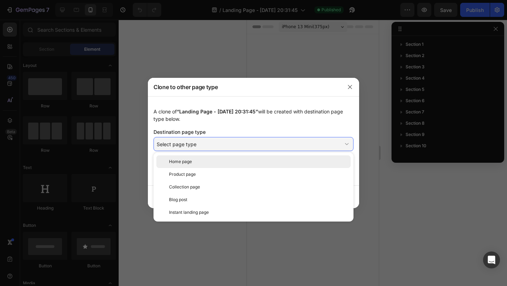
click at [228, 163] on div "Home page" at bounding box center [258, 162] width 179 height 6
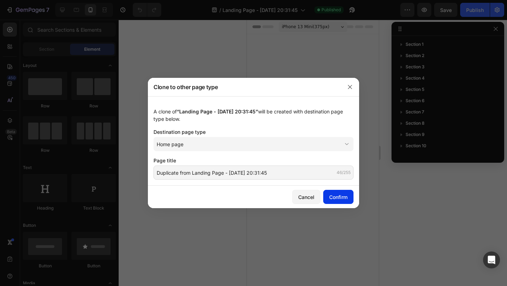
click at [343, 197] on div "Confirm" at bounding box center [338, 196] width 18 height 7
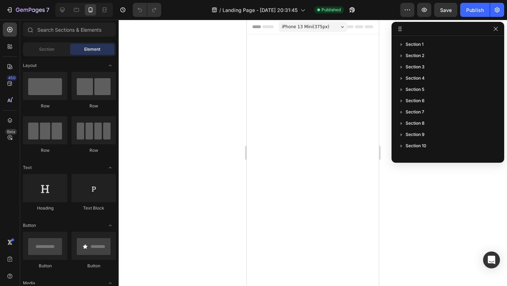
click at [186, 86] on div at bounding box center [313, 153] width 389 height 266
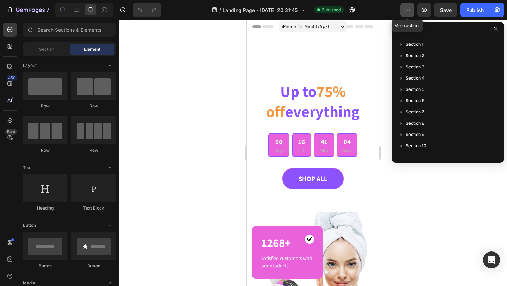
click at [409, 11] on icon "button" at bounding box center [407, 9] width 7 height 7
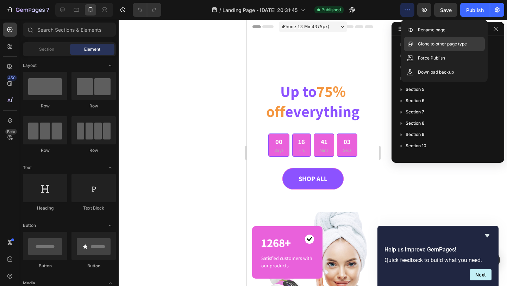
click at [426, 46] on p "Clone to other page type" at bounding box center [442, 44] width 49 height 7
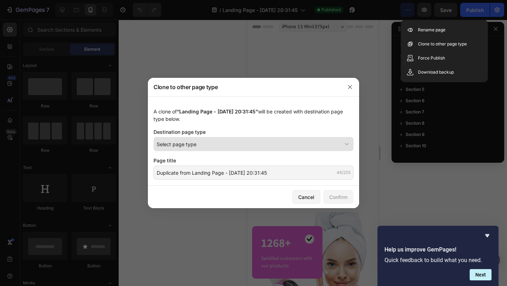
click at [212, 148] on button "Select page type" at bounding box center [254, 144] width 200 height 14
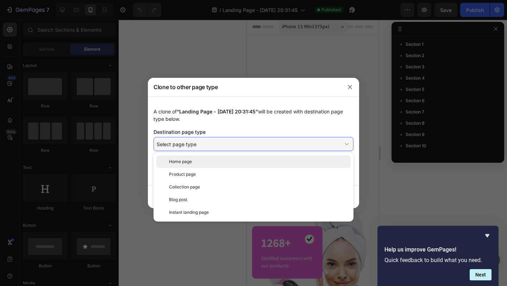
click at [194, 162] on div "Home page" at bounding box center [258, 162] width 179 height 6
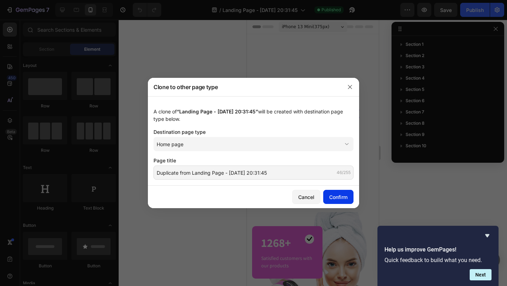
click at [333, 197] on div "Confirm" at bounding box center [338, 196] width 18 height 7
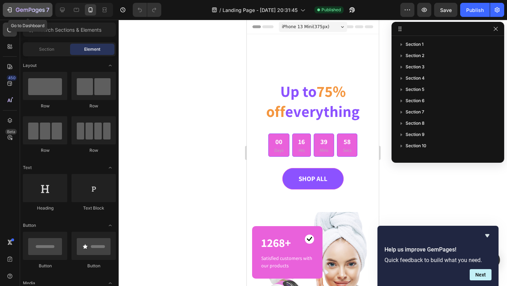
click at [13, 10] on div "7" at bounding box center [27, 10] width 43 height 8
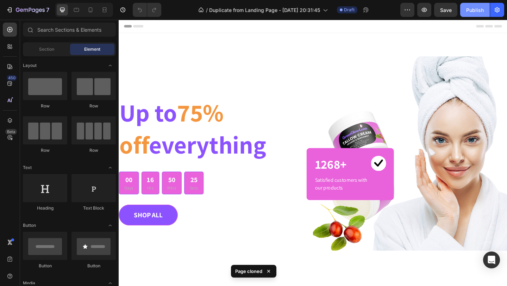
click at [476, 13] on button "Publish" at bounding box center [475, 10] width 30 height 14
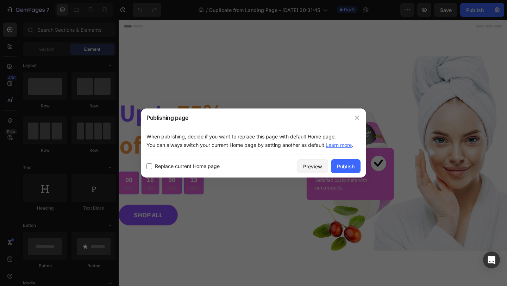
click at [148, 168] on input "checkbox" at bounding box center [150, 166] width 6 height 6
checkbox input "true"
click at [348, 165] on div "Publish" at bounding box center [346, 166] width 18 height 7
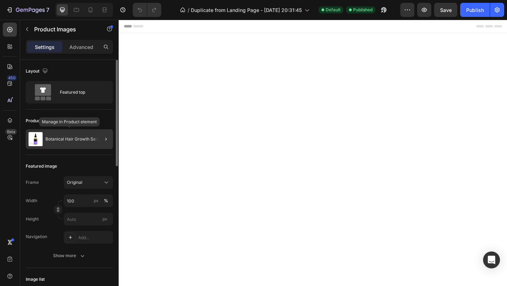
click at [61, 143] on div "Botanical Hair Growth Serum" at bounding box center [69, 139] width 87 height 20
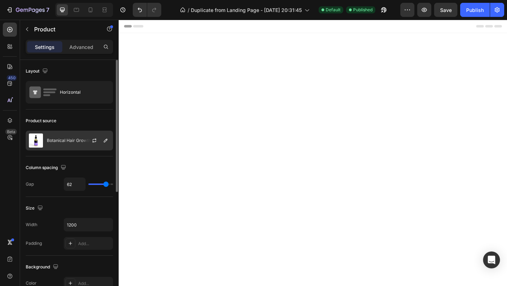
click at [69, 143] on p "Botanical Hair Growth Serum" at bounding box center [76, 140] width 58 height 5
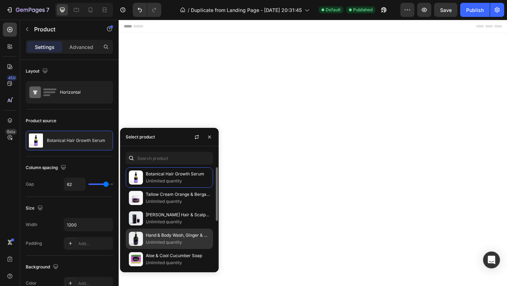
click at [146, 236] on p "Hand & Body Wash, Ginger & Smoky Cardamom" at bounding box center [178, 235] width 64 height 7
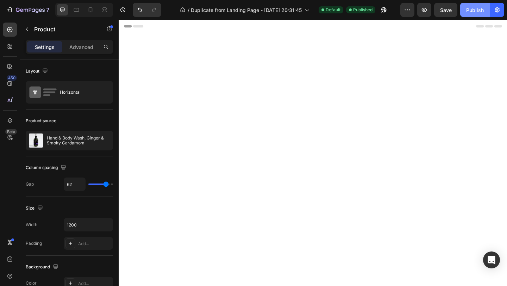
click at [472, 14] on button "Publish" at bounding box center [475, 10] width 30 height 14
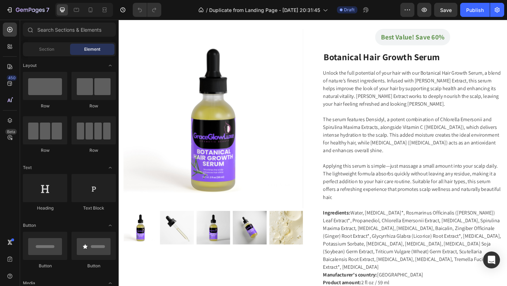
scroll to position [445, 0]
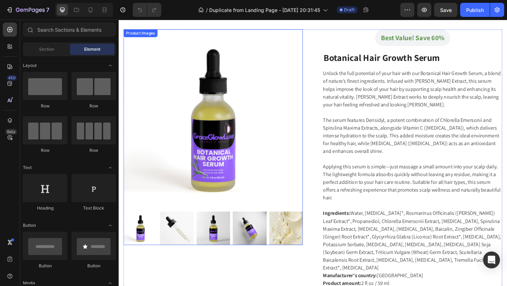
click at [296, 190] on img at bounding box center [221, 127] width 195 height 195
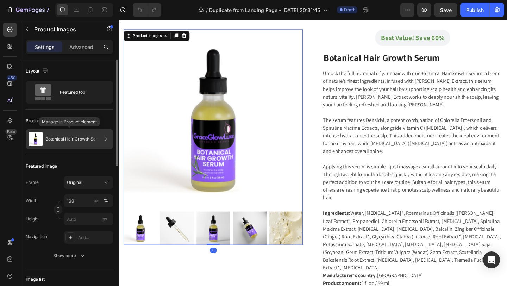
click at [81, 141] on p "Botanical Hair Growth Serum" at bounding box center [74, 139] width 58 height 5
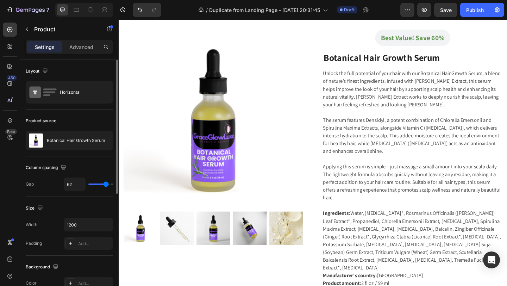
click at [81, 141] on p "Botanical Hair Growth Serum" at bounding box center [76, 140] width 58 height 5
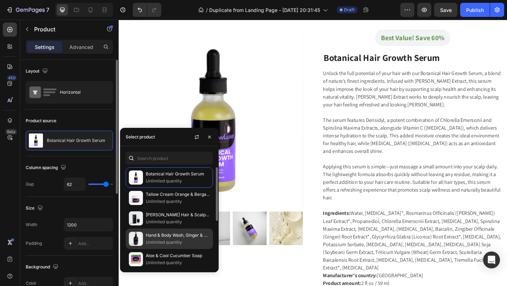
click at [172, 238] on p "Hand & Body Wash, Ginger & Smoky Cardamom" at bounding box center [178, 235] width 64 height 7
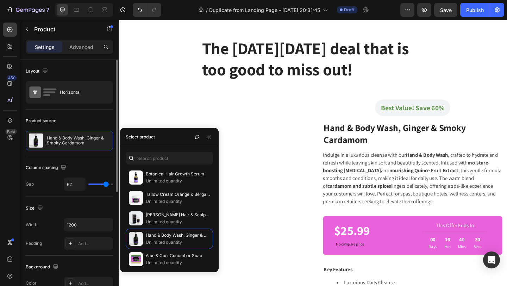
scroll to position [0, 0]
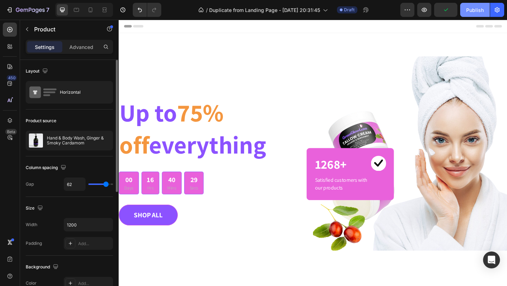
click at [475, 11] on div "Publish" at bounding box center [475, 9] width 18 height 7
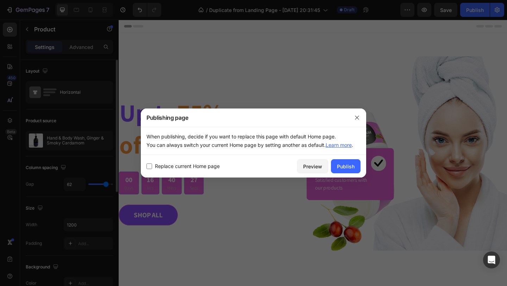
click at [151, 165] on input "checkbox" at bounding box center [150, 166] width 6 height 6
checkbox input "true"
click at [343, 166] on div "Publish" at bounding box center [346, 166] width 18 height 7
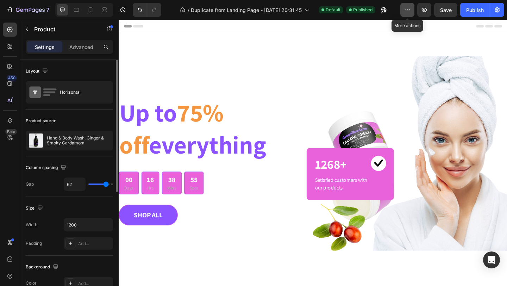
click at [410, 8] on icon "button" at bounding box center [407, 9] width 7 height 7
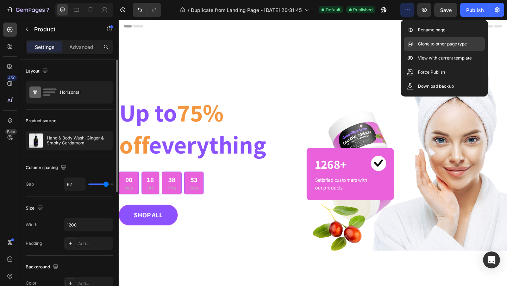
click at [428, 44] on p "Clone to other page type" at bounding box center [442, 44] width 49 height 7
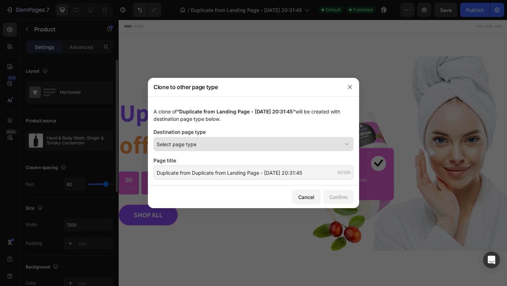
click at [235, 148] on div "Select page type" at bounding box center [249, 144] width 185 height 7
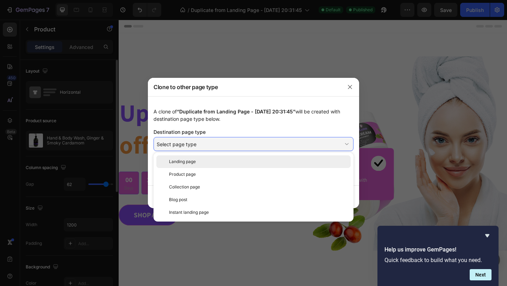
click at [203, 161] on div "Landing page" at bounding box center [258, 162] width 179 height 6
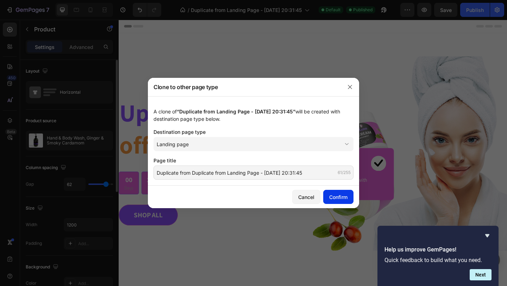
click at [339, 193] on button "Confirm" at bounding box center [338, 197] width 30 height 14
click at [338, 195] on div "Confirm" at bounding box center [338, 196] width 18 height 7
click at [334, 199] on div "Confirm" at bounding box center [338, 196] width 18 height 7
click at [342, 197] on div "Confirm" at bounding box center [338, 196] width 18 height 7
click at [339, 194] on div "Confirm" at bounding box center [338, 196] width 18 height 7
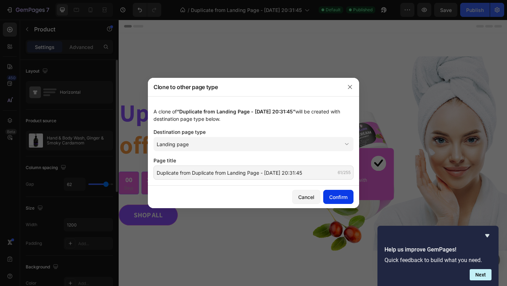
click at [339, 194] on div "Confirm" at bounding box center [338, 196] width 18 height 7
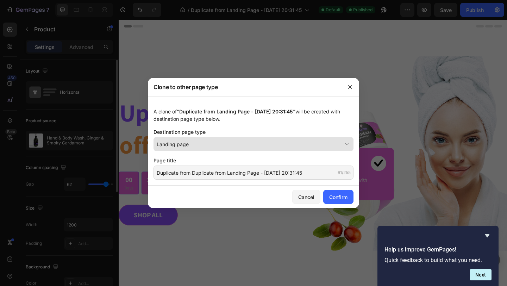
click at [324, 148] on button "Landing page" at bounding box center [254, 144] width 200 height 14
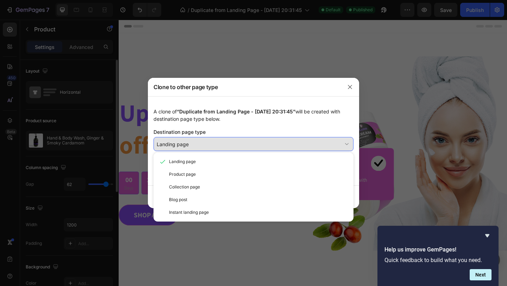
click at [324, 148] on button "Landing page" at bounding box center [254, 144] width 200 height 14
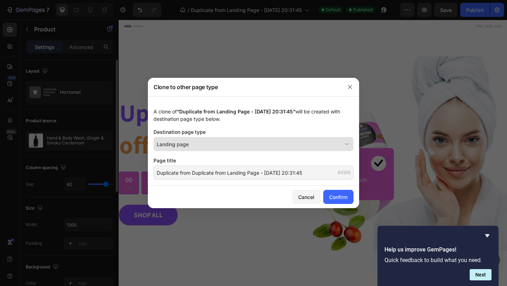
click at [324, 148] on button "Landing page" at bounding box center [254, 144] width 200 height 14
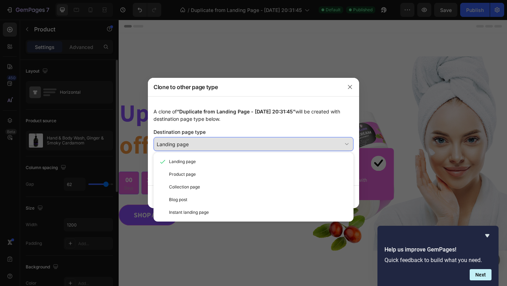
click at [324, 148] on button "Landing page" at bounding box center [254, 144] width 200 height 14
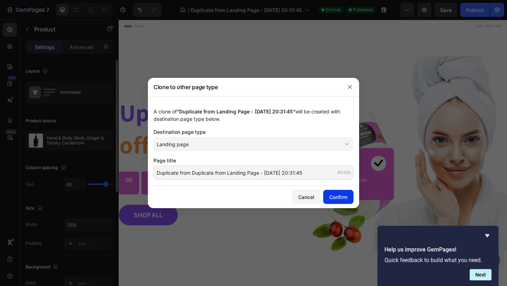
click at [337, 200] on div "Confirm" at bounding box center [338, 196] width 18 height 7
click at [354, 85] on button "button" at bounding box center [350, 86] width 11 height 11
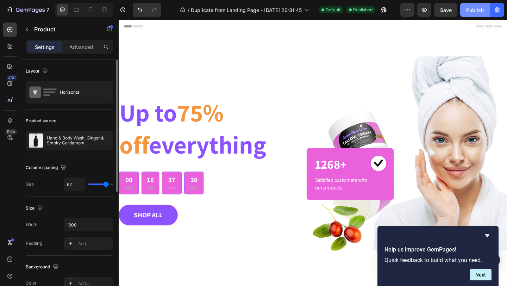
click at [473, 6] on div "Publish" at bounding box center [475, 9] width 18 height 7
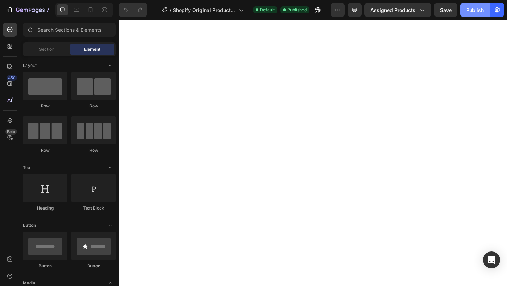
click at [470, 10] on div "Publish" at bounding box center [475, 9] width 18 height 7
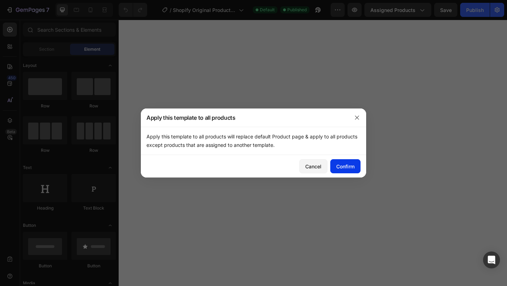
click at [344, 163] on div "Confirm" at bounding box center [345, 166] width 18 height 7
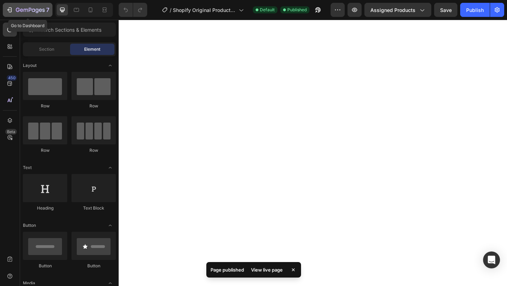
click at [10, 11] on icon "button" at bounding box center [9, 9] width 7 height 7
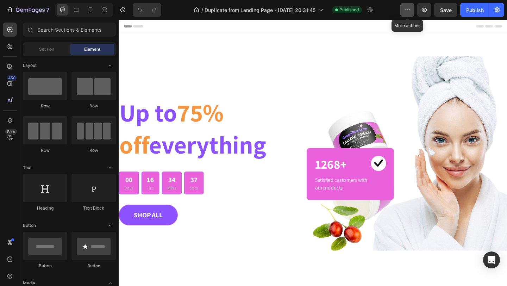
click at [406, 10] on icon "button" at bounding box center [405, 10] width 1 height 1
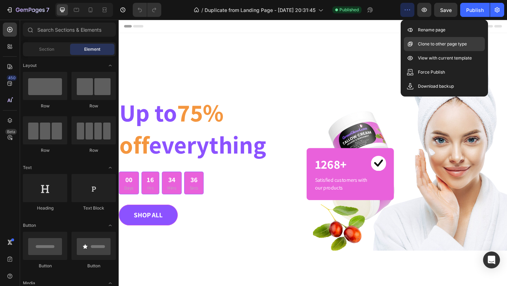
click at [417, 48] on div "Clone to other page type" at bounding box center [444, 44] width 81 height 14
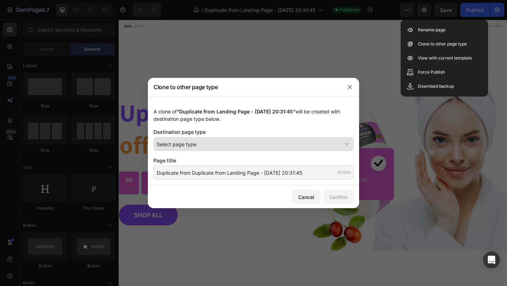
click at [262, 150] on button "Select page type" at bounding box center [254, 144] width 200 height 14
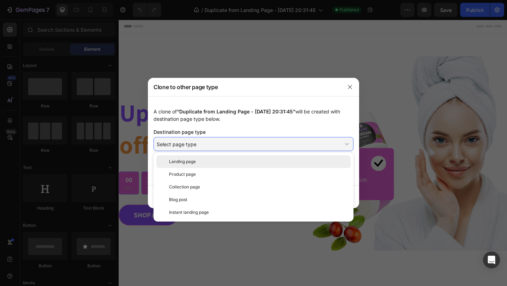
click at [230, 162] on div "Landing page" at bounding box center [258, 162] width 179 height 6
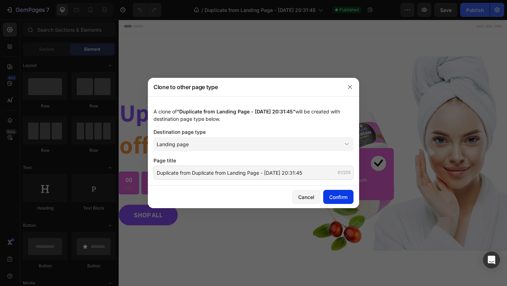
click at [331, 200] on div "Confirm" at bounding box center [338, 196] width 18 height 7
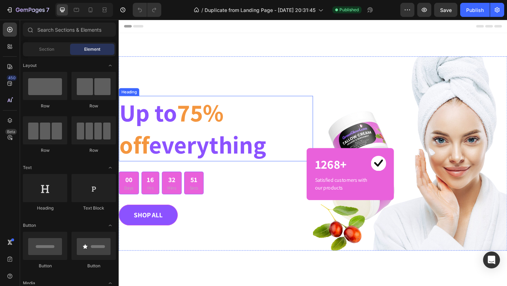
click at [155, 138] on h2 "Up to 75% off everything" at bounding box center [224, 138] width 211 height 71
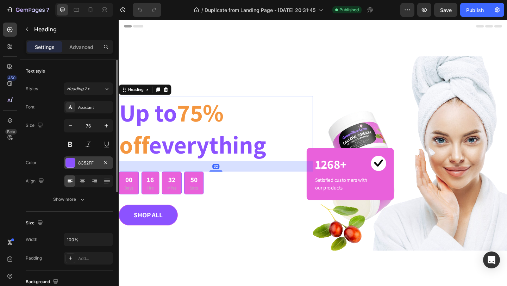
click at [80, 162] on div "8C52FF" at bounding box center [88, 163] width 20 height 6
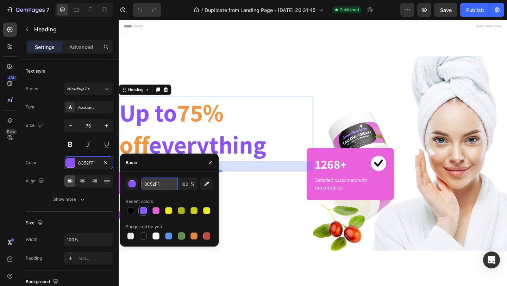
click at [158, 181] on input "8C52FF" at bounding box center [159, 184] width 37 height 13
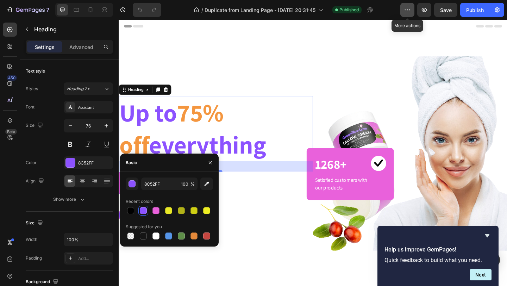
click at [410, 11] on icon "button" at bounding box center [407, 9] width 7 height 7
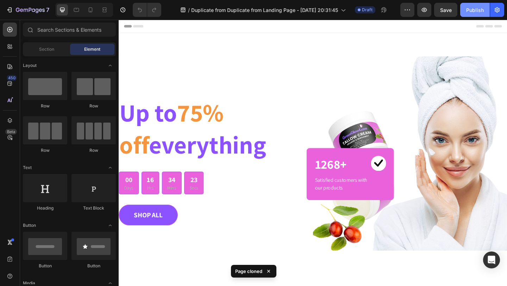
click at [474, 10] on div "Publish" at bounding box center [475, 9] width 18 height 7
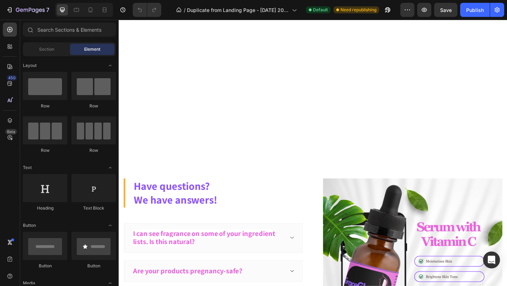
scroll to position [1823, 0]
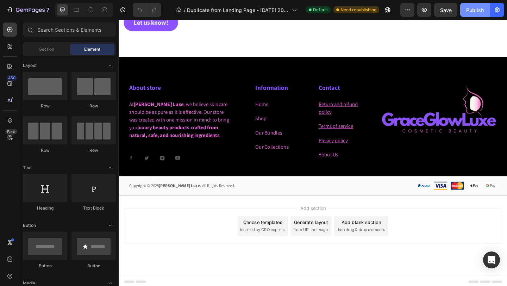
click at [474, 12] on div "Publish" at bounding box center [475, 9] width 18 height 7
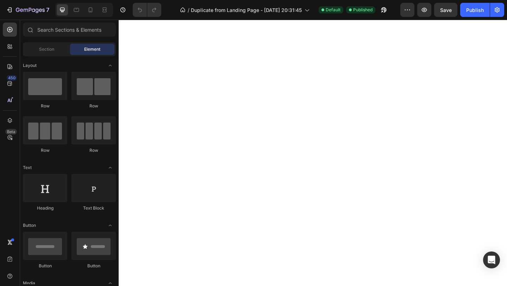
scroll to position [0, 0]
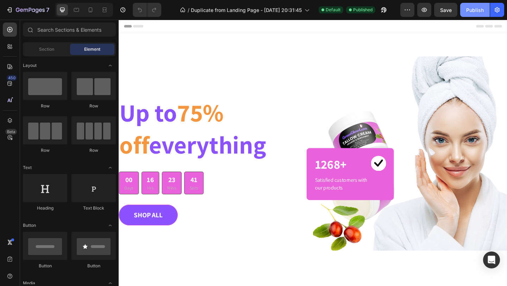
click at [474, 9] on div "Publish" at bounding box center [475, 9] width 18 height 7
click at [409, 10] on icon "button" at bounding box center [407, 9] width 7 height 7
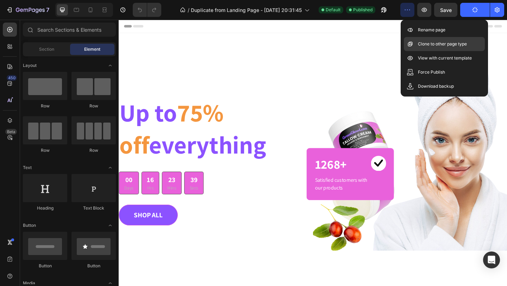
click at [429, 44] on p "Clone to other page type" at bounding box center [442, 44] width 49 height 7
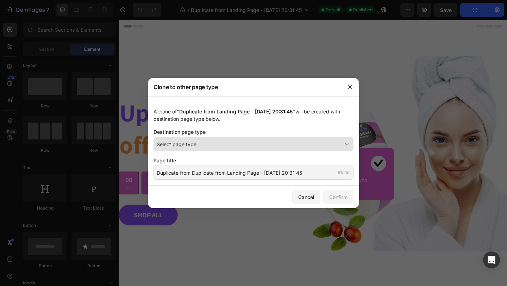
click at [296, 144] on div "Select page type" at bounding box center [249, 144] width 185 height 7
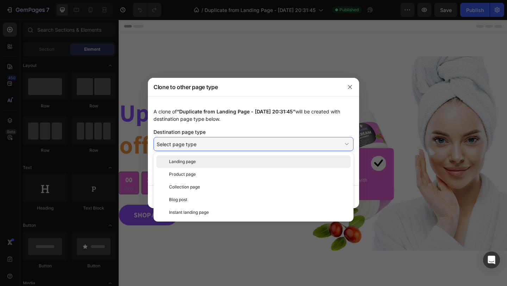
click at [253, 160] on div "Landing page" at bounding box center [258, 162] width 179 height 6
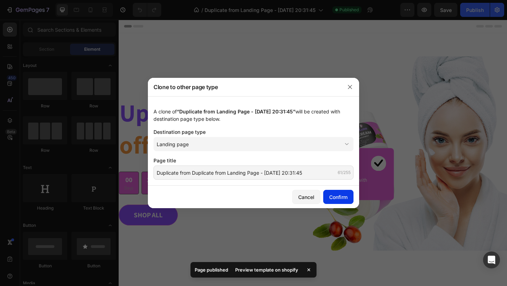
click at [337, 201] on button "Confirm" at bounding box center [338, 197] width 30 height 14
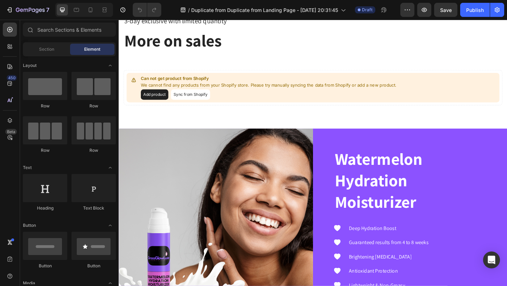
scroll to position [515, 0]
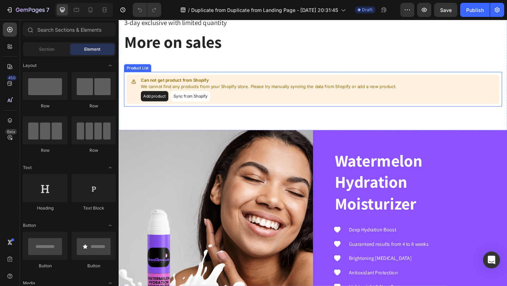
click at [158, 103] on button "Add product" at bounding box center [158, 102] width 30 height 11
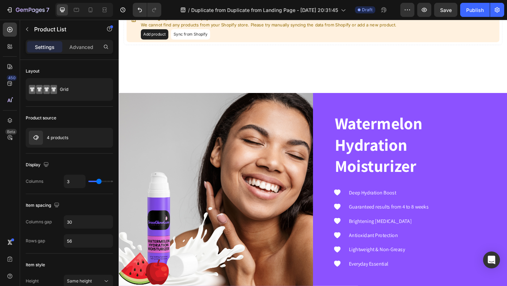
scroll to position [0, 0]
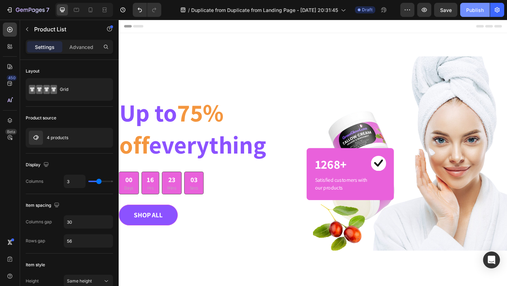
click at [473, 8] on div "Publish" at bounding box center [475, 9] width 18 height 7
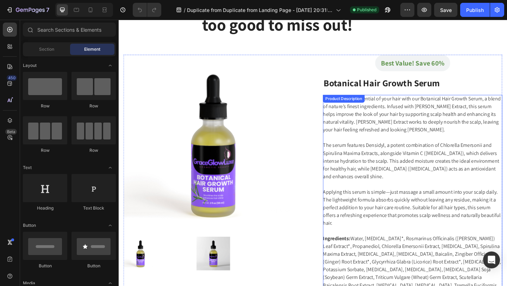
scroll to position [420, 0]
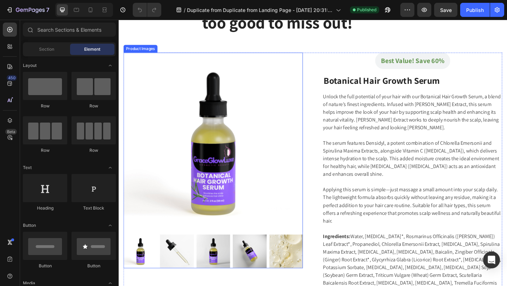
click at [306, 183] on img at bounding box center [221, 152] width 195 height 195
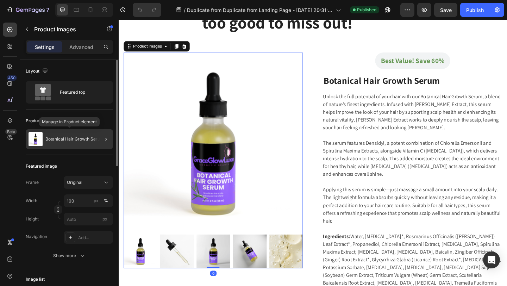
click at [80, 143] on div "Botanical Hair Growth Serum" at bounding box center [69, 139] width 87 height 20
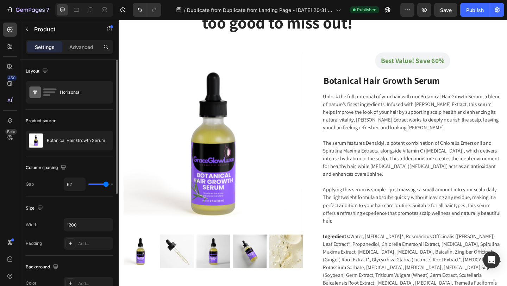
click at [80, 143] on div "Botanical Hair Growth Serum" at bounding box center [69, 141] width 87 height 20
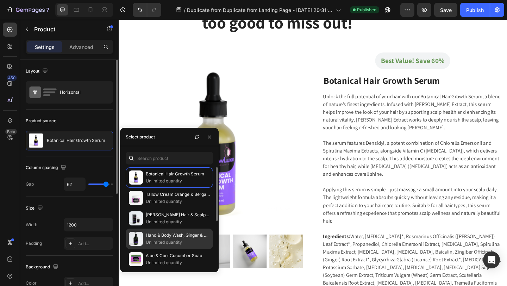
click at [162, 236] on p "Hand & Body Wash, Ginger & Smoky Cardamom" at bounding box center [178, 235] width 64 height 7
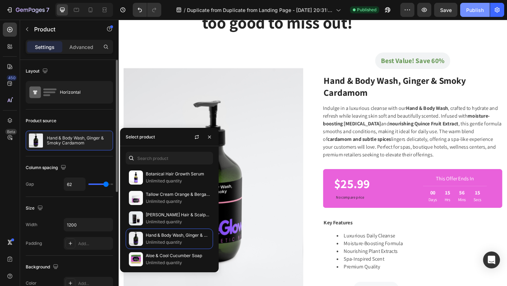
click at [468, 11] on div "Publish" at bounding box center [475, 9] width 18 height 7
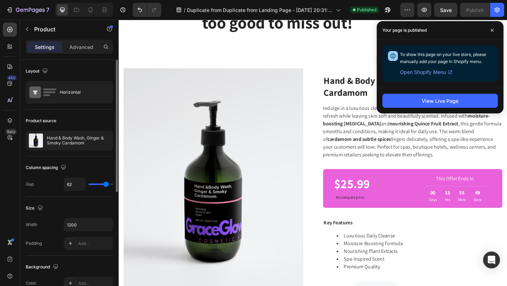
click at [420, 72] on span "Open Shopify Menu" at bounding box center [423, 72] width 46 height 8
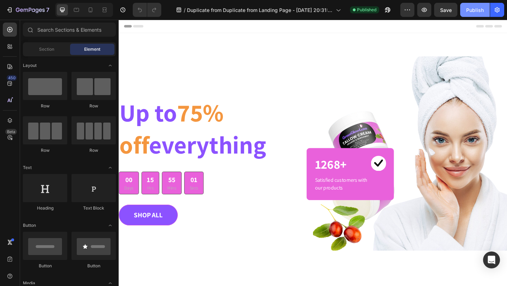
click at [469, 13] on div "Publish" at bounding box center [475, 9] width 18 height 7
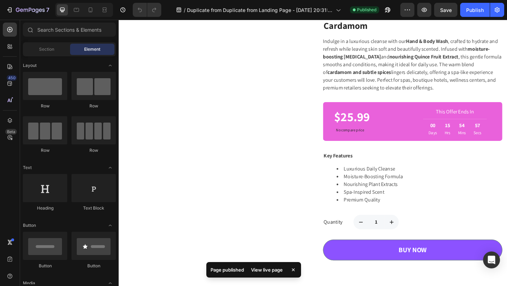
scroll to position [499, 0]
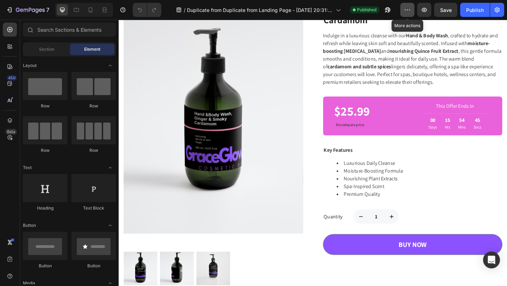
click at [408, 11] on icon "button" at bounding box center [407, 9] width 7 height 7
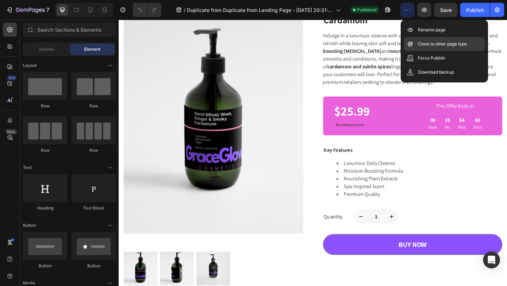
click at [427, 43] on p "Clone to other page type" at bounding box center [442, 44] width 49 height 7
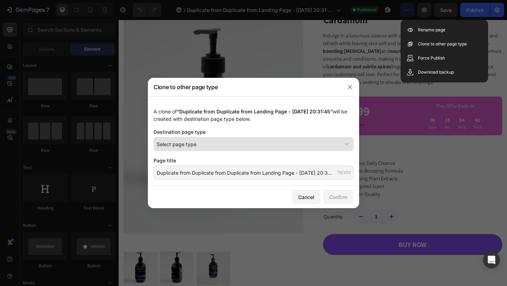
click at [265, 141] on div "Select page type" at bounding box center [249, 144] width 185 height 7
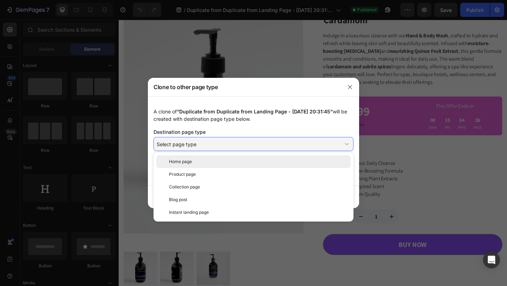
click at [219, 159] on div "Home page" at bounding box center [258, 162] width 179 height 6
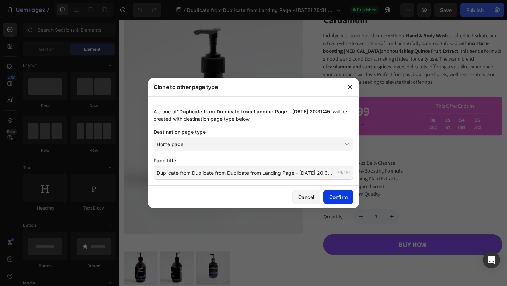
click at [336, 198] on div "Confirm" at bounding box center [338, 196] width 18 height 7
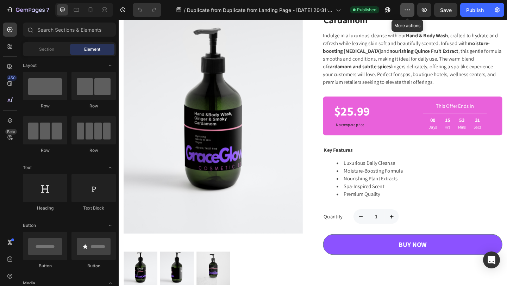
click at [405, 16] on button "button" at bounding box center [408, 10] width 14 height 14
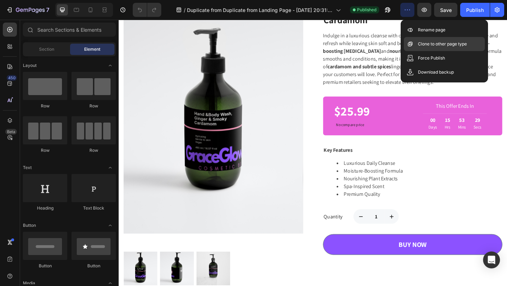
click at [417, 44] on div "Clone to other page type" at bounding box center [444, 44] width 81 height 14
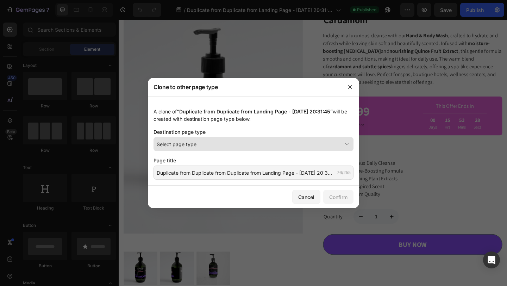
click at [292, 142] on div "Select page type" at bounding box center [249, 144] width 185 height 7
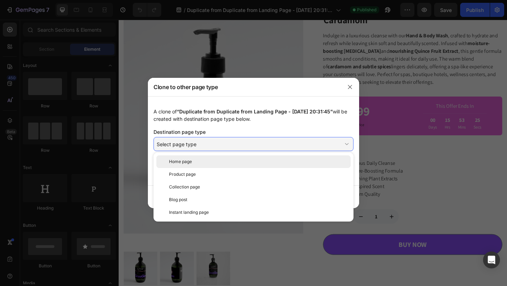
click at [244, 164] on div "Home page" at bounding box center [258, 162] width 179 height 6
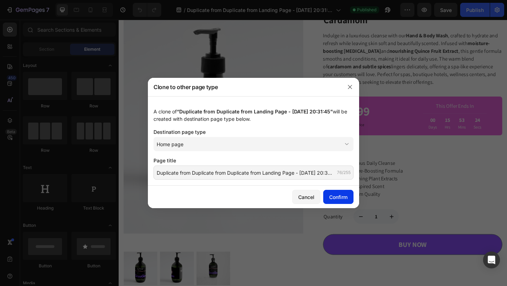
click at [333, 196] on div "Confirm" at bounding box center [338, 196] width 18 height 7
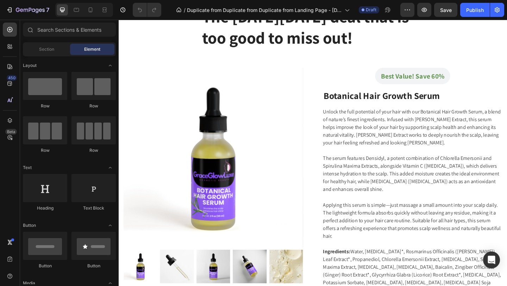
scroll to position [418, 0]
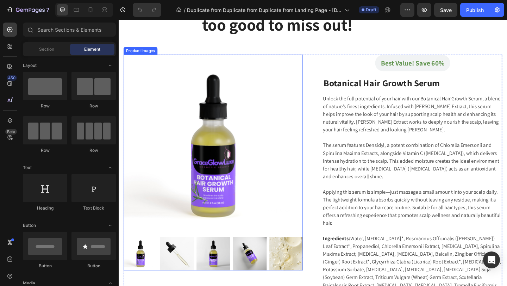
click at [285, 181] on img at bounding box center [221, 155] width 195 height 195
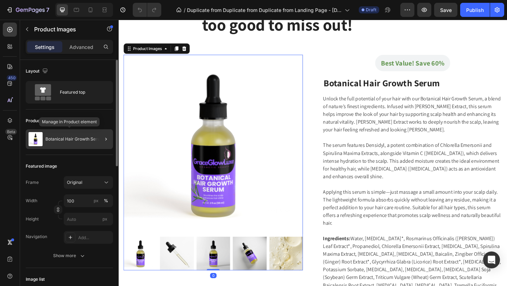
click at [62, 142] on div "Botanical Hair Growth Serum" at bounding box center [69, 139] width 87 height 20
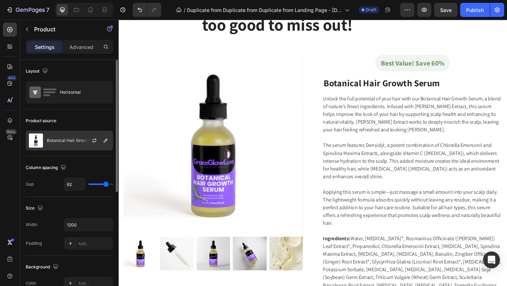
click at [62, 137] on div "Botanical Hair Growth Serum" at bounding box center [69, 141] width 87 height 20
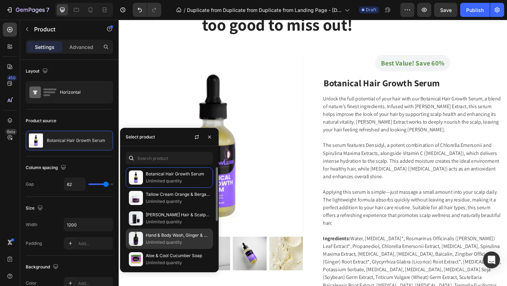
click at [170, 235] on p "Hand & Body Wash, Ginger & Smoky Cardamom" at bounding box center [178, 235] width 64 height 7
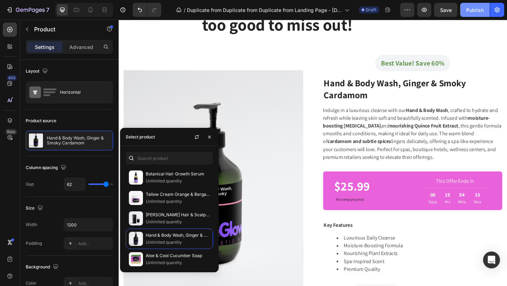
click at [475, 12] on div "Publish" at bounding box center [475, 9] width 18 height 7
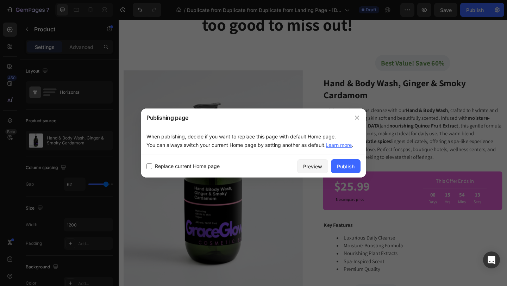
click at [151, 165] on input "checkbox" at bounding box center [150, 166] width 6 height 6
checkbox input "true"
click at [343, 165] on div "Publish" at bounding box center [346, 166] width 18 height 7
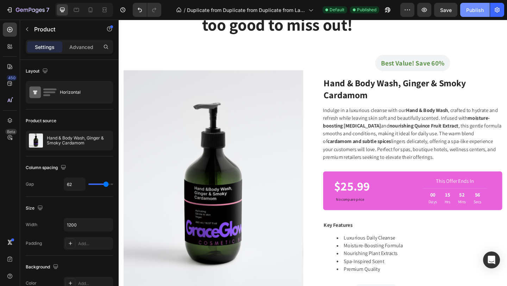
click at [475, 11] on div "Publish" at bounding box center [475, 9] width 18 height 7
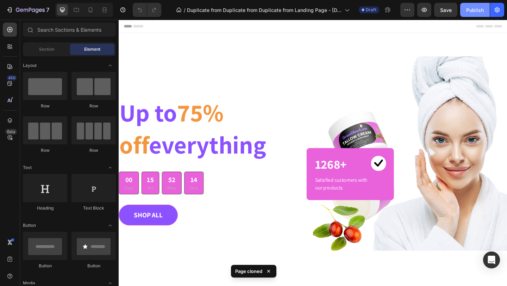
click at [475, 11] on div "Publish" at bounding box center [475, 9] width 18 height 7
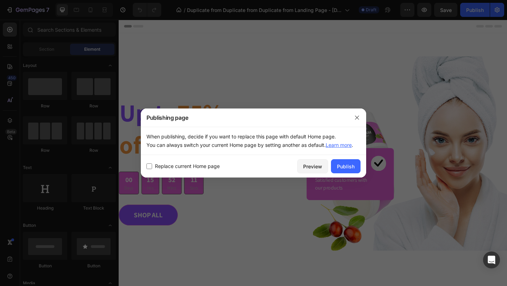
click at [150, 168] on input "checkbox" at bounding box center [150, 166] width 6 height 6
checkbox input "true"
click at [348, 172] on button "Publish" at bounding box center [346, 166] width 30 height 14
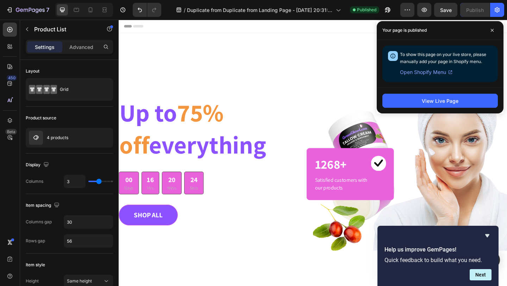
click at [416, 73] on span "Open Shopify Menu" at bounding box center [423, 72] width 46 height 8
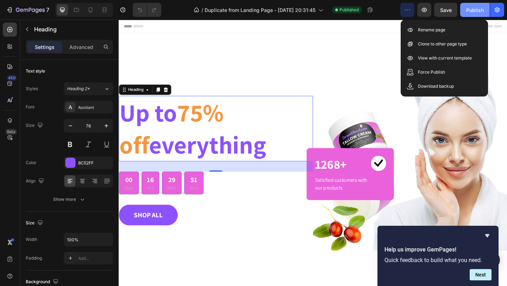
click at [476, 11] on div "Publish" at bounding box center [475, 9] width 18 height 7
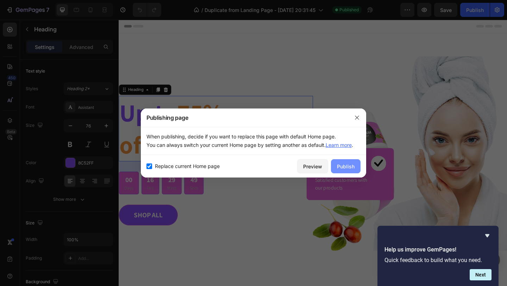
click at [347, 168] on div "Publish" at bounding box center [346, 166] width 18 height 7
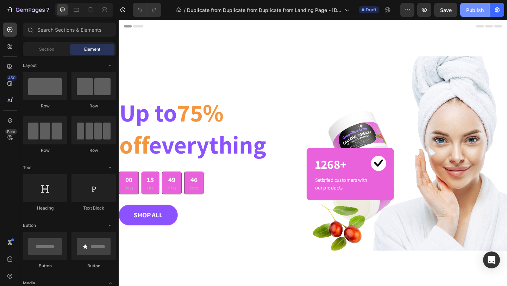
click at [473, 12] on div "Publish" at bounding box center [475, 9] width 18 height 7
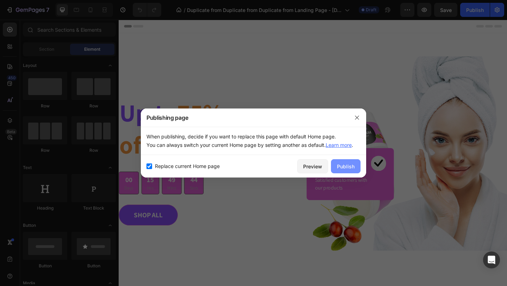
click at [345, 166] on div "Publish" at bounding box center [346, 166] width 18 height 7
